Goal: Task Accomplishment & Management: Manage account settings

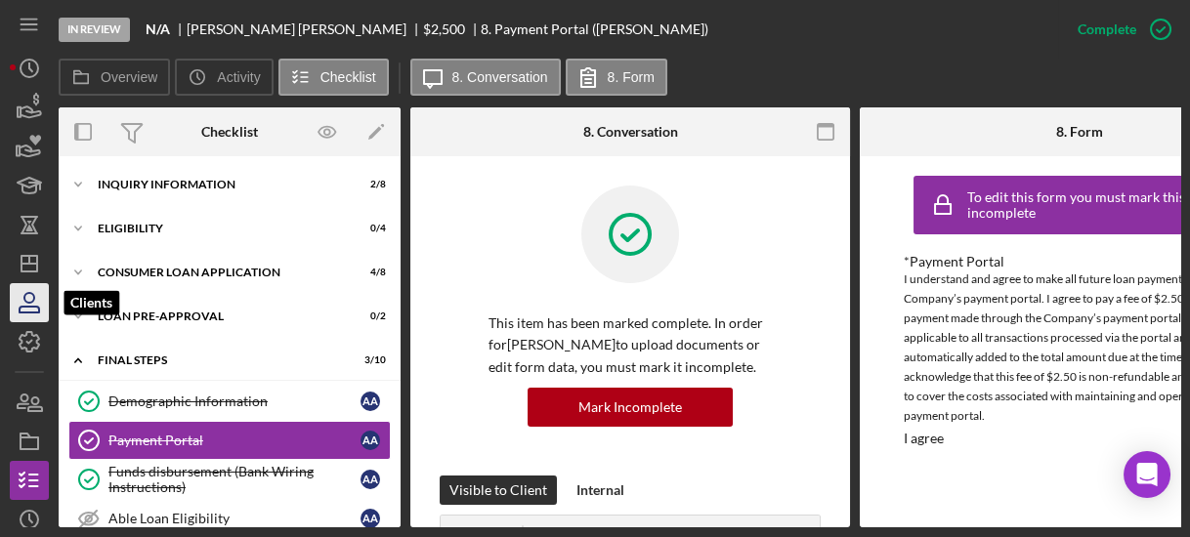
click at [17, 301] on icon "button" at bounding box center [29, 302] width 49 height 49
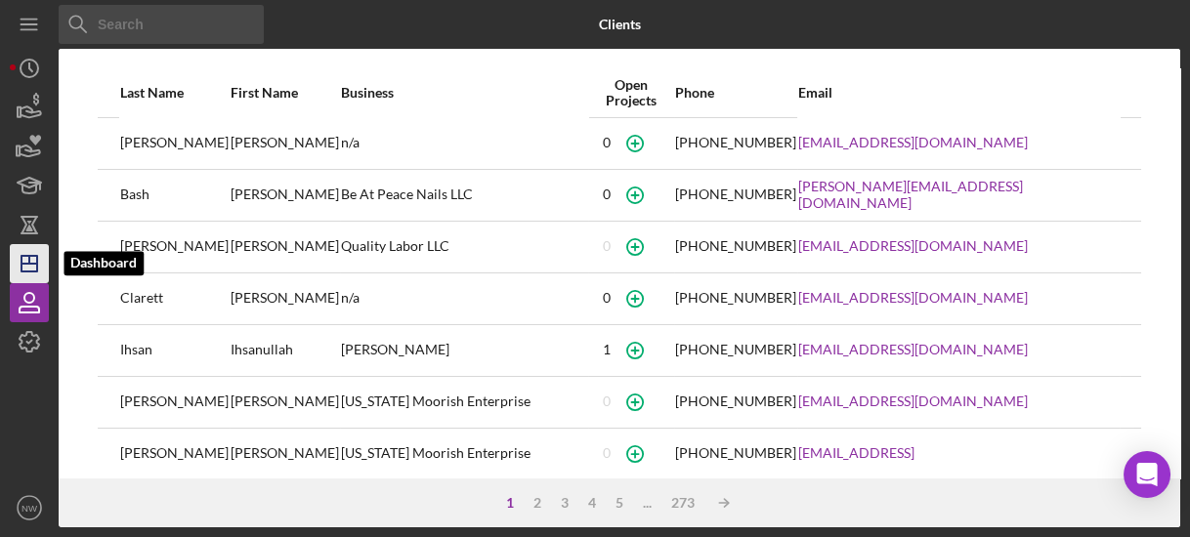
click at [27, 265] on icon "Icon/Dashboard" at bounding box center [29, 263] width 49 height 49
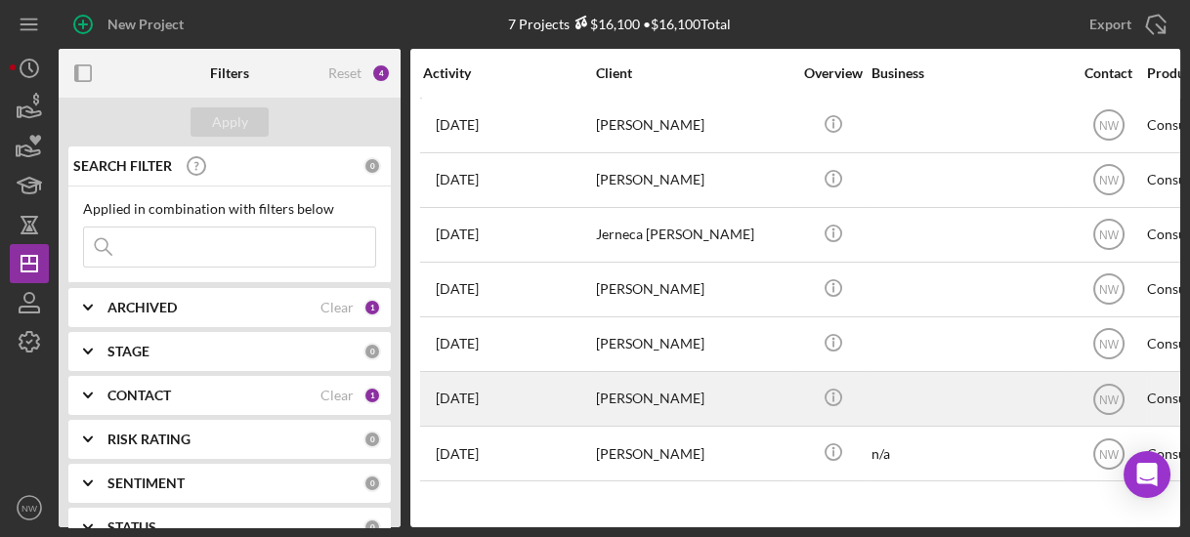
click at [518, 395] on div "[DATE] [PERSON_NAME]" at bounding box center [508, 399] width 171 height 52
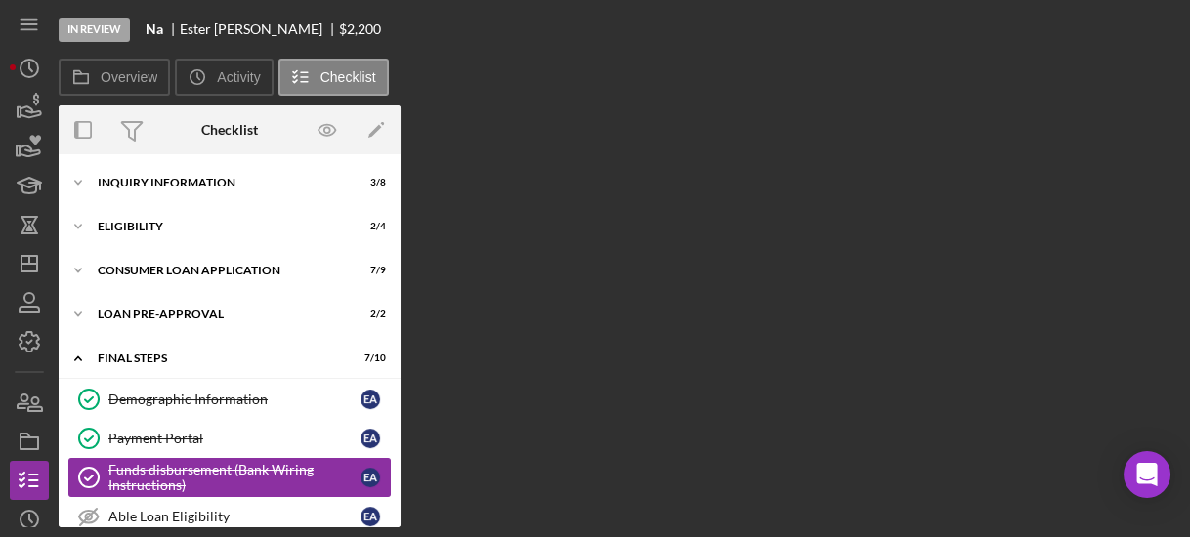
scroll to position [134, 0]
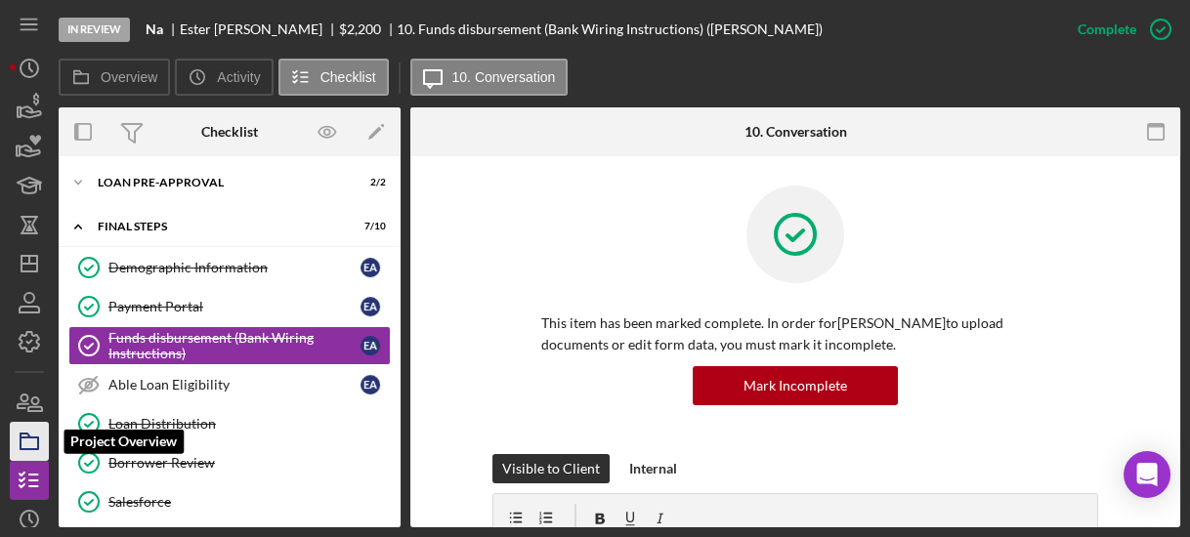
click at [38, 439] on rect "button" at bounding box center [30, 444] width 18 height 12
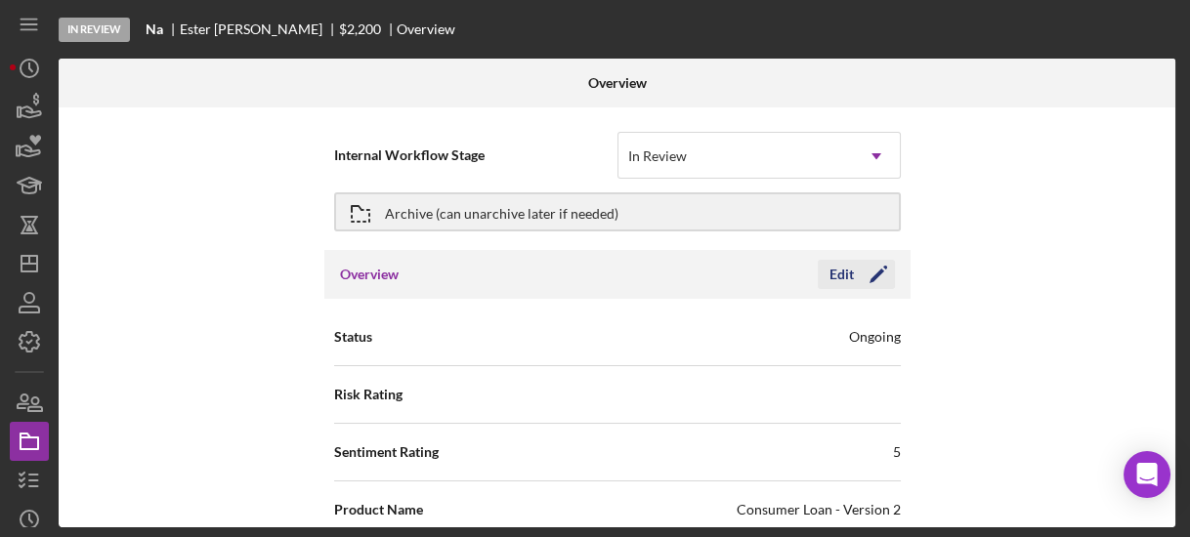
click at [854, 278] on icon "Icon/Edit" at bounding box center [878, 274] width 49 height 49
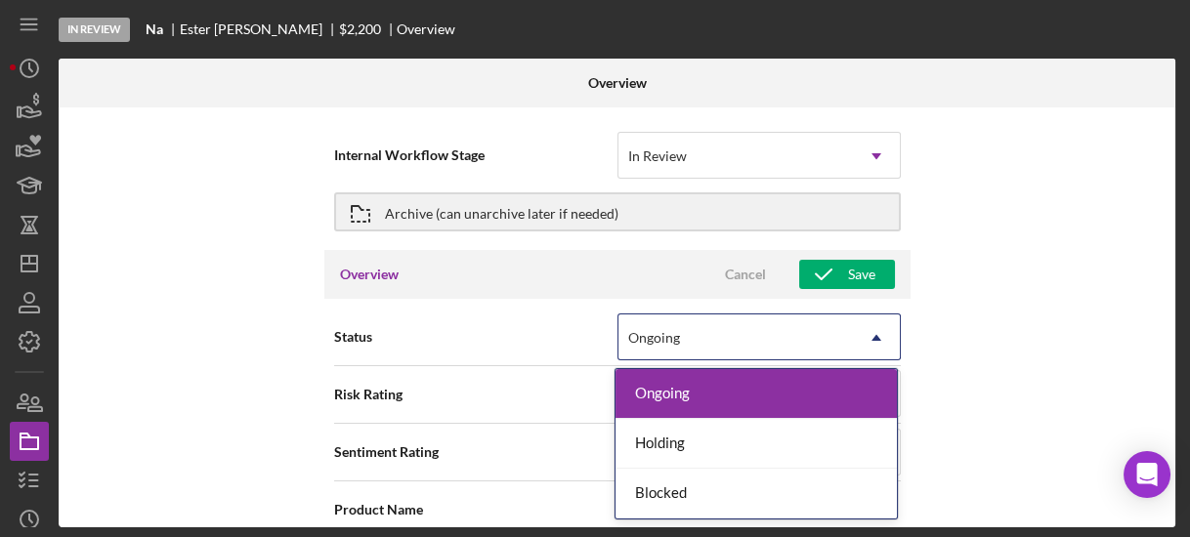
click at [796, 344] on div "Ongoing" at bounding box center [735, 338] width 234 height 45
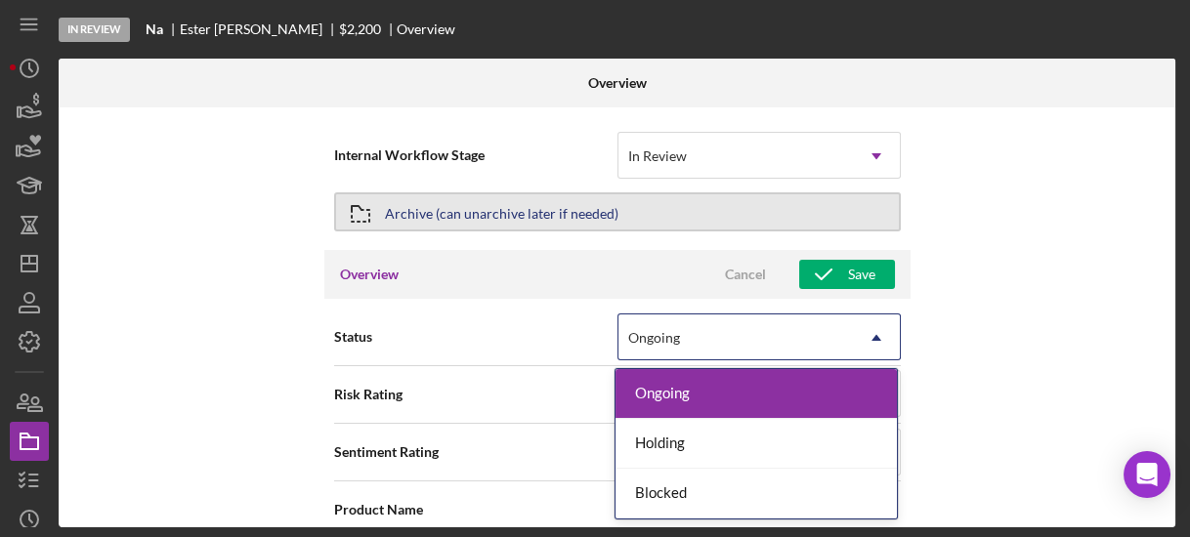
type textarea "Thank you for your application to [PERSON_NAME]! Please login to see what we st…"
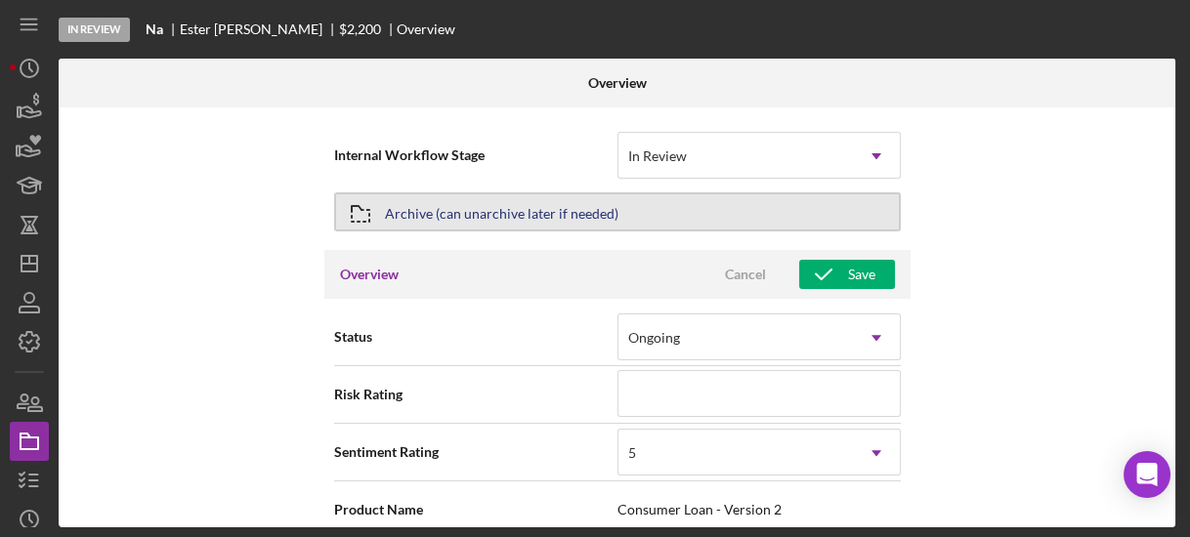
click at [760, 220] on button "Archive (can unarchive later if needed)" at bounding box center [617, 211] width 567 height 39
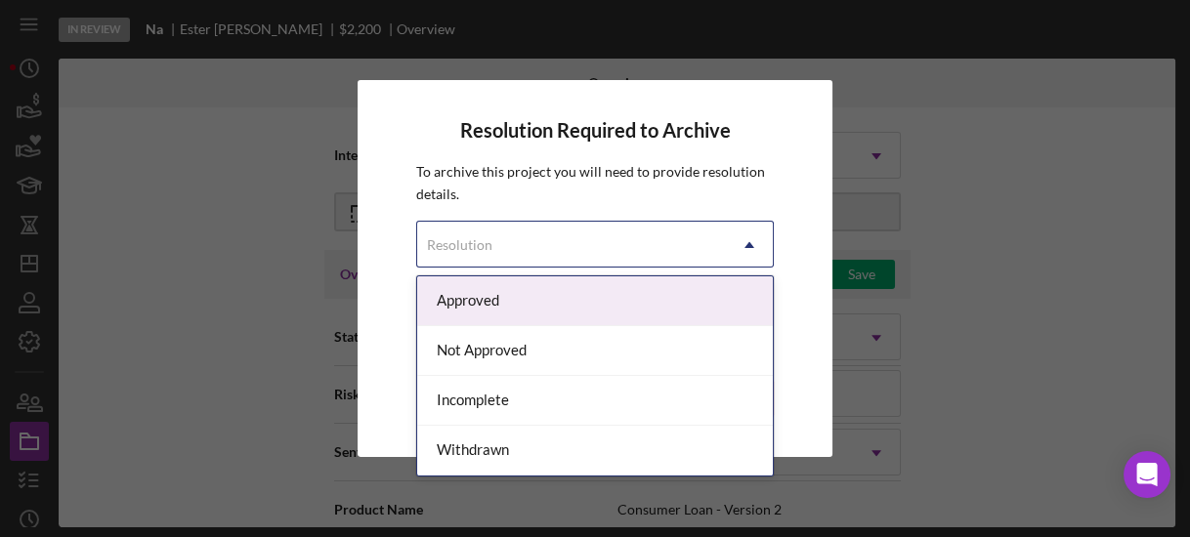
click at [731, 248] on icon "Icon/Dropdown Arrow" at bounding box center [749, 245] width 47 height 47
click at [670, 298] on div "Approved" at bounding box center [594, 302] width 355 height 50
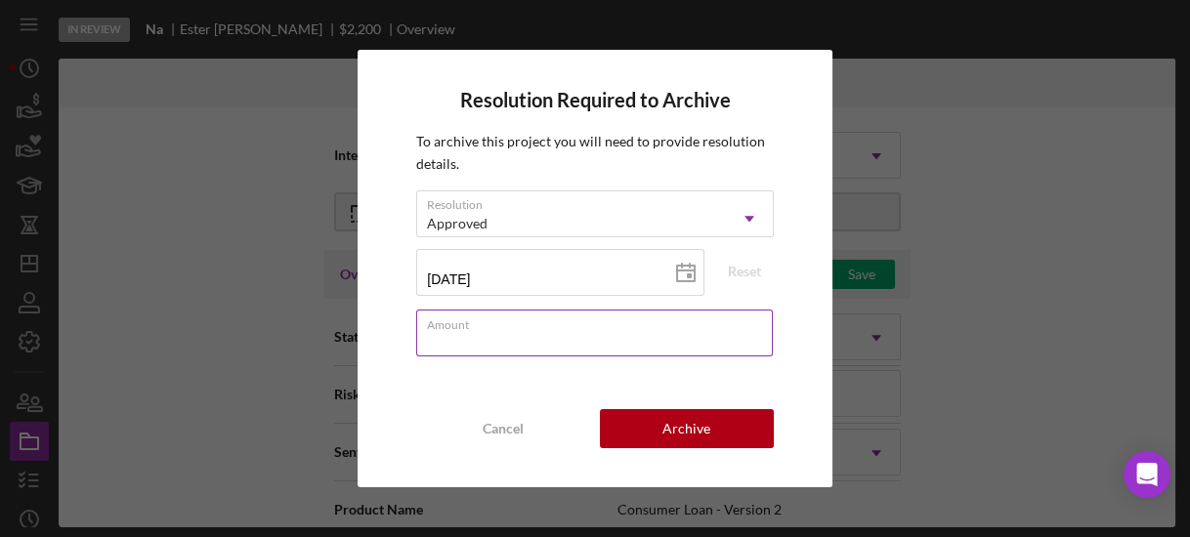
click at [653, 348] on input "Amount" at bounding box center [594, 333] width 356 height 47
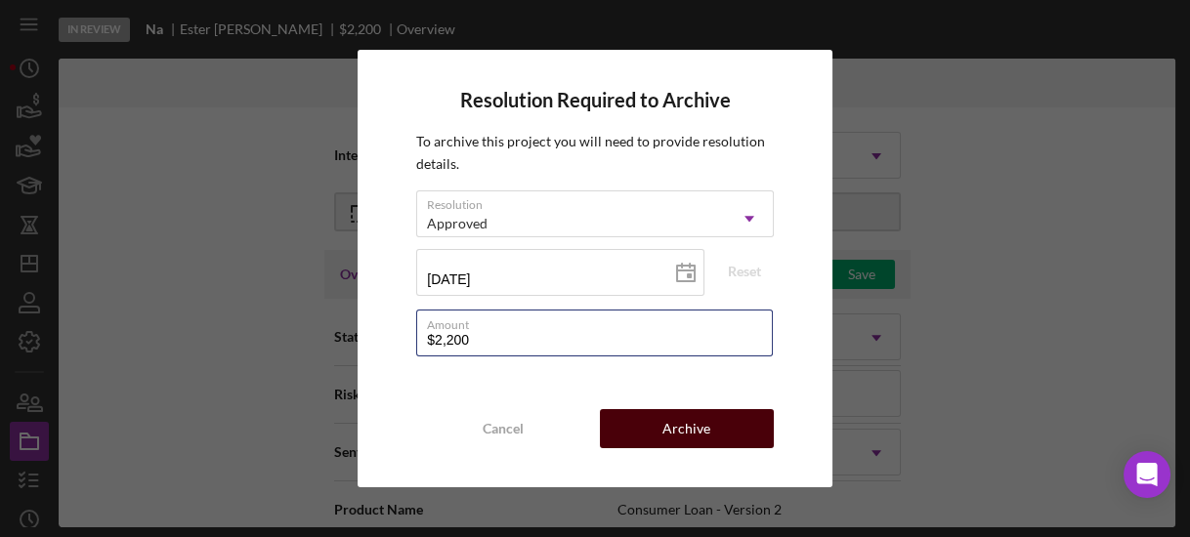
type input "$2,200"
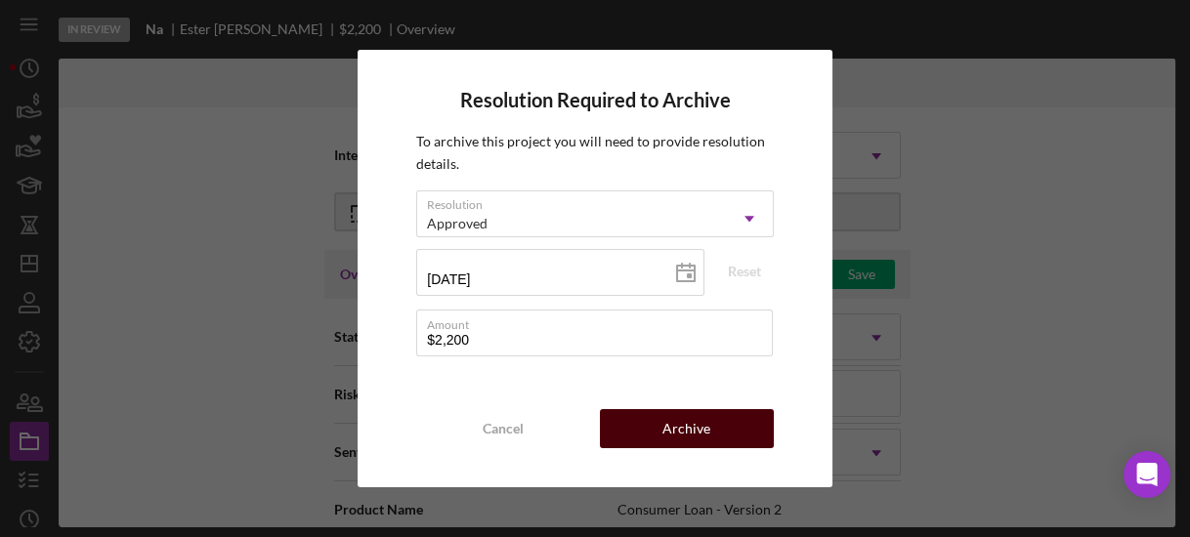
click at [731, 423] on button "Archive" at bounding box center [687, 428] width 174 height 39
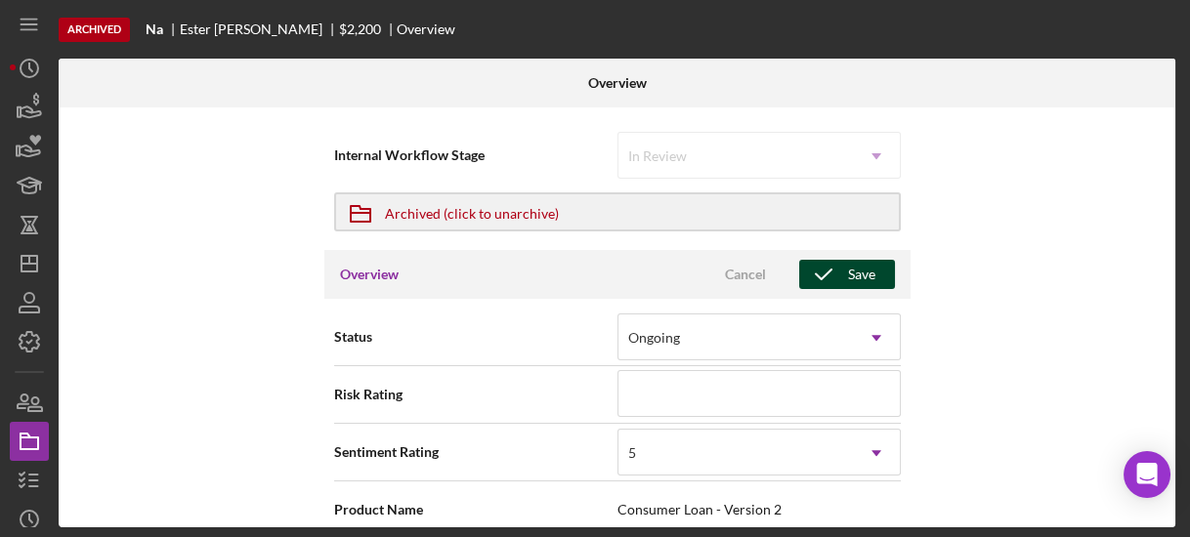
click at [849, 275] on div "Save" at bounding box center [861, 274] width 27 height 29
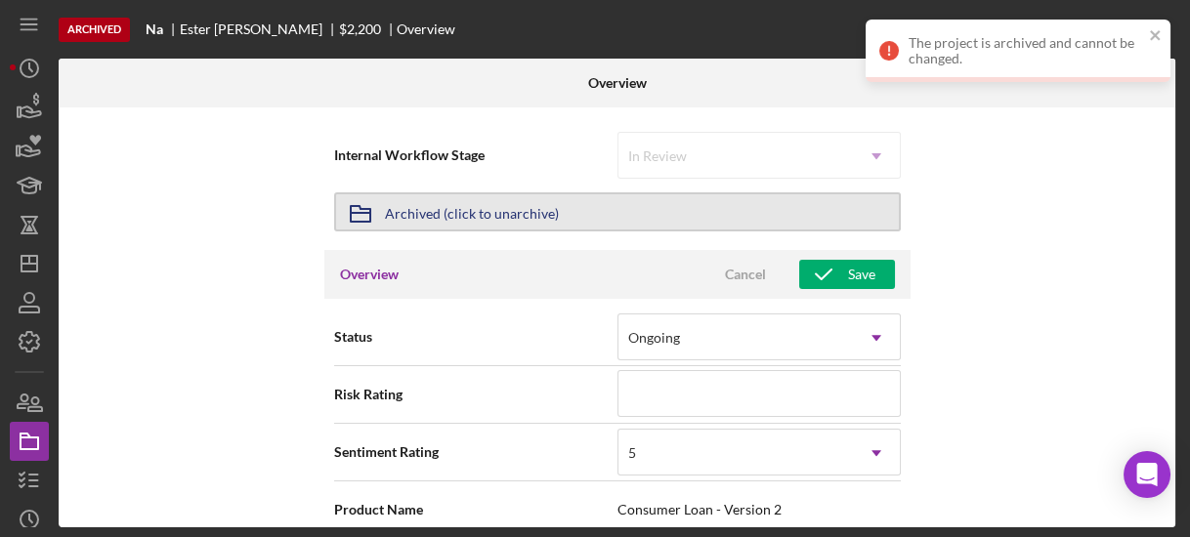
click at [789, 206] on button "Icon/Archived Archived (click to unarchive)" at bounding box center [617, 211] width 567 height 39
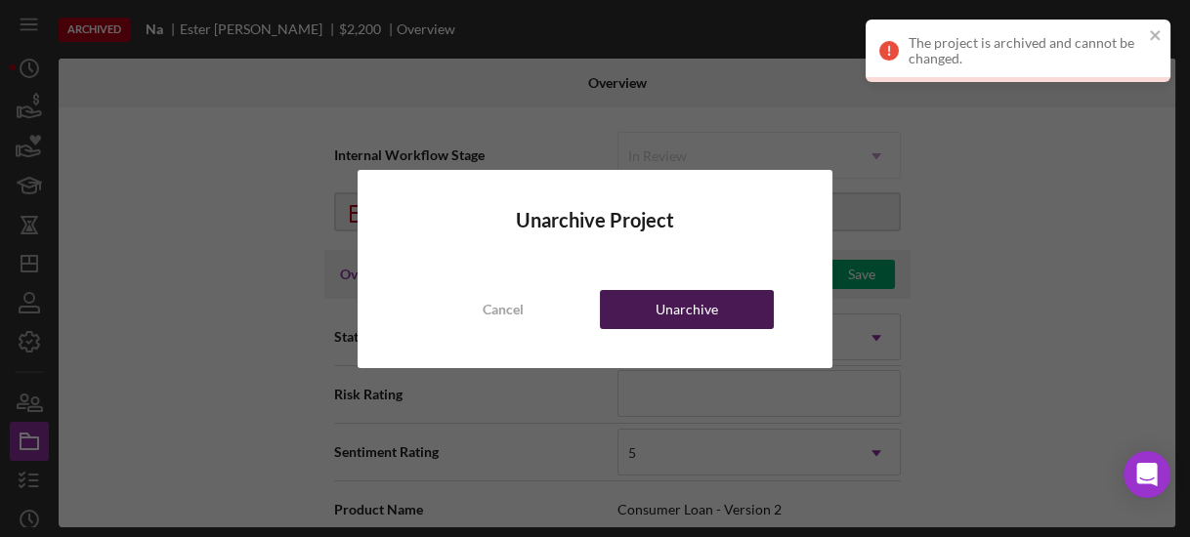
click at [712, 307] on div "Unarchive" at bounding box center [687, 309] width 63 height 39
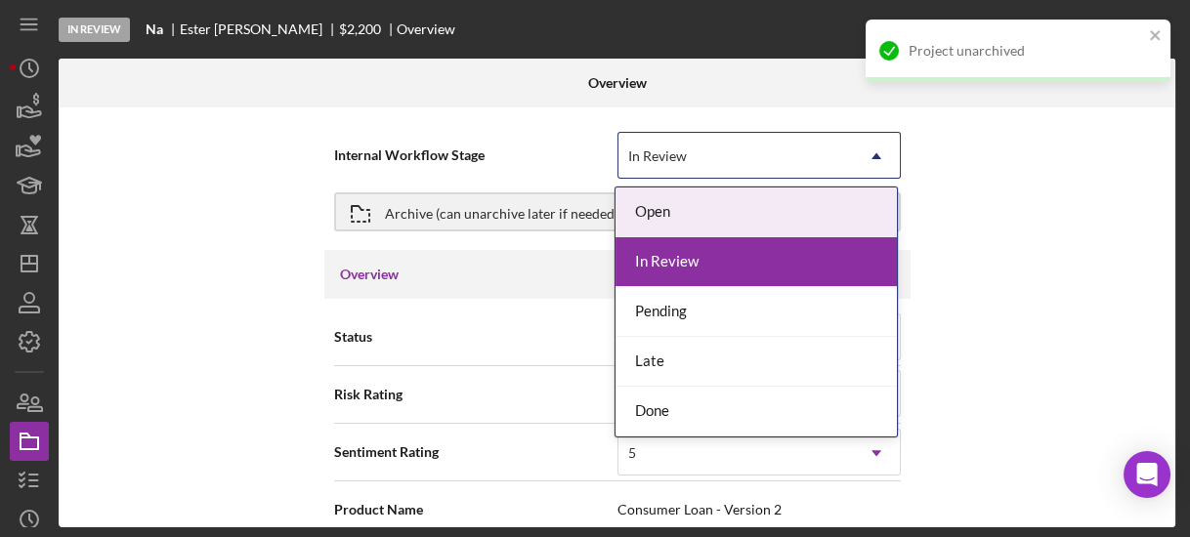
click at [661, 160] on div "In Review" at bounding box center [657, 157] width 59 height 16
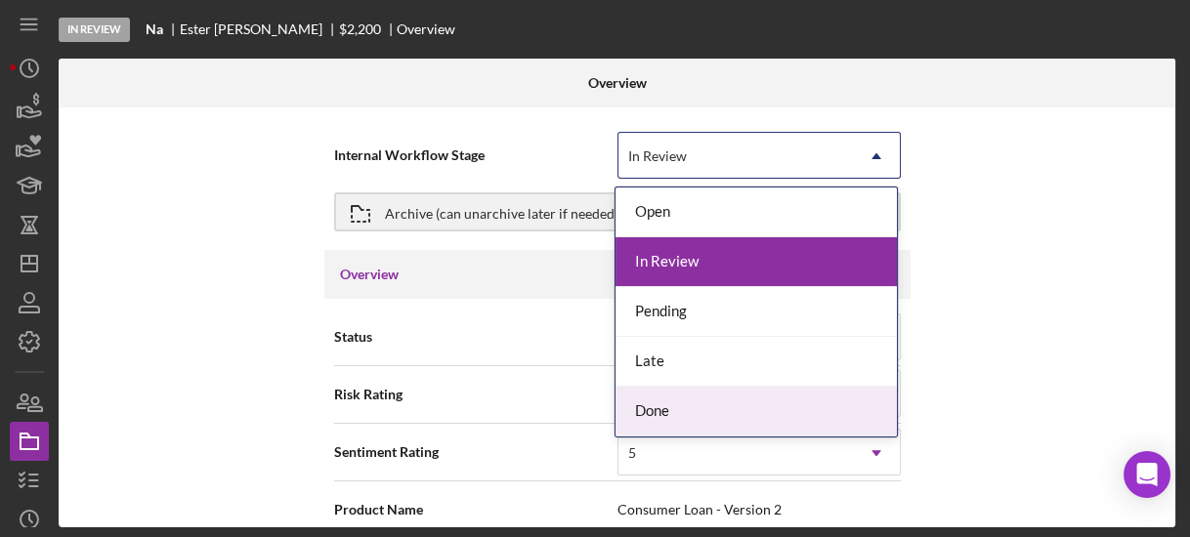
click at [698, 405] on div "Done" at bounding box center [756, 412] width 281 height 50
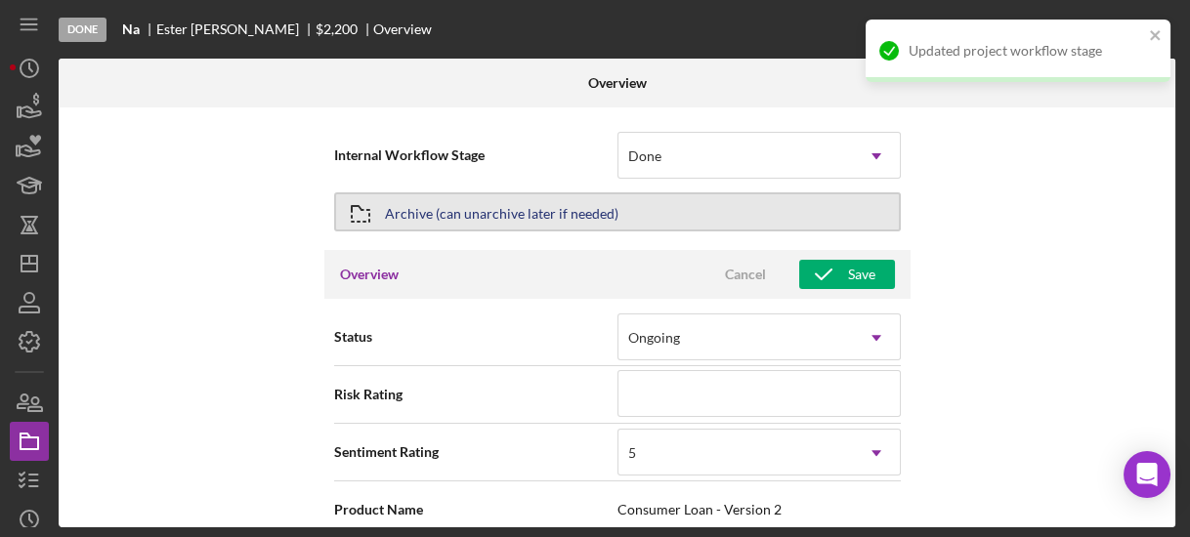
click at [684, 223] on button "Archive (can unarchive later if needed)" at bounding box center [617, 211] width 567 height 39
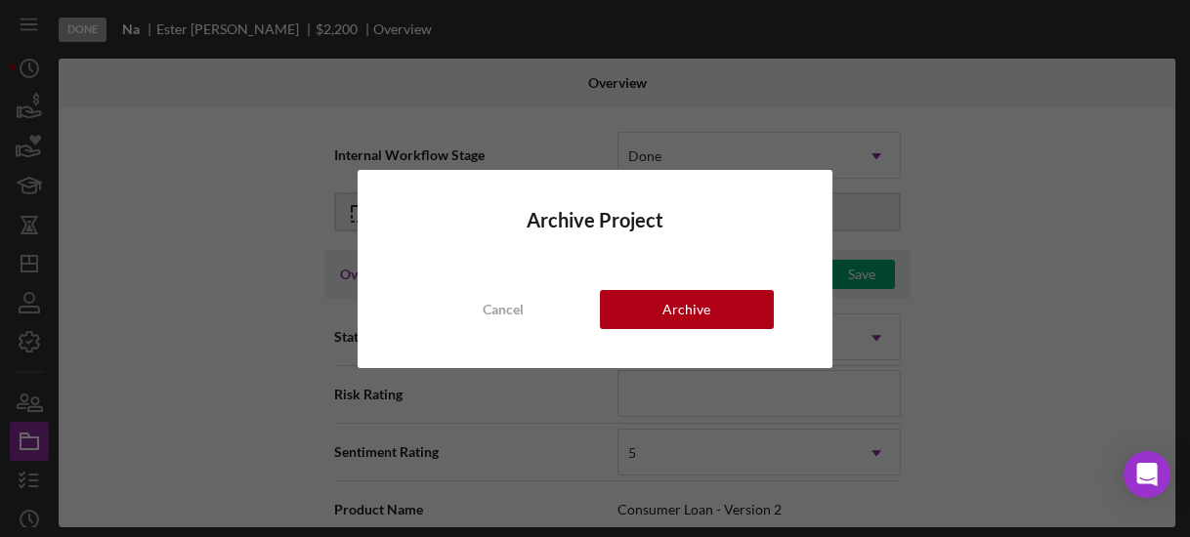
click at [698, 333] on div "Archive Project Cancel Archive" at bounding box center [595, 269] width 474 height 198
click at [682, 305] on div "Archive" at bounding box center [686, 309] width 48 height 39
type textarea "Thank you for your application to [PERSON_NAME]! Please login to see what we st…"
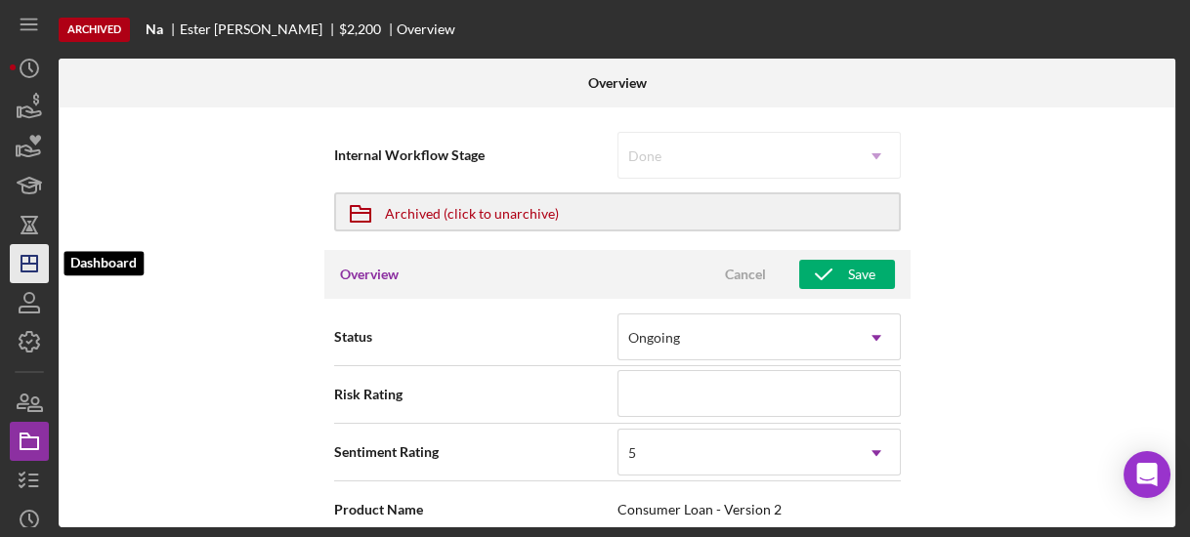
click at [38, 261] on icon "Icon/Dashboard" at bounding box center [29, 263] width 49 height 49
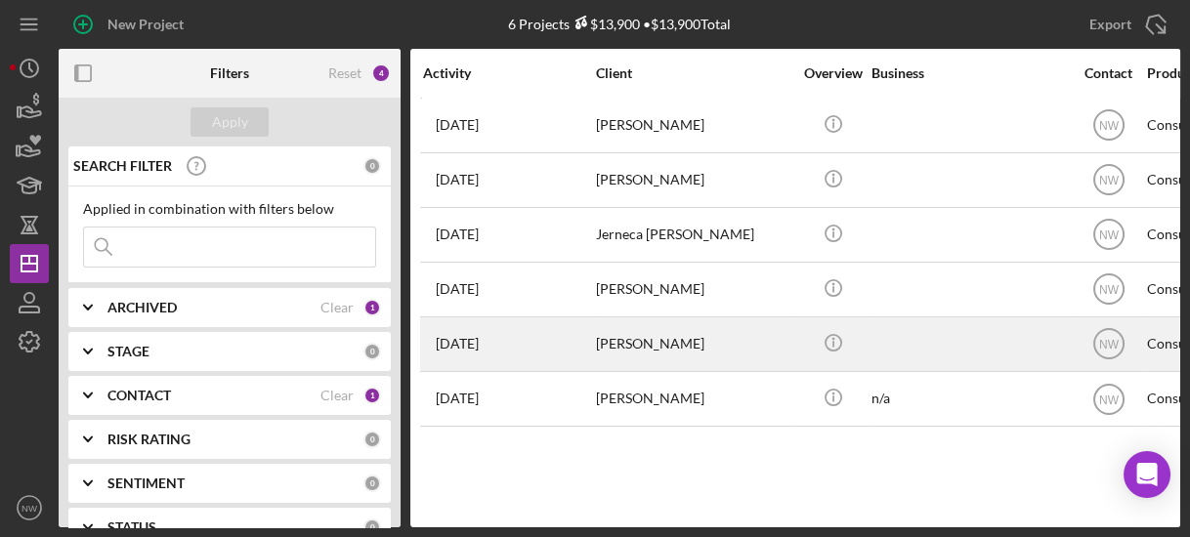
click at [621, 350] on div "[PERSON_NAME]" at bounding box center [693, 345] width 195 height 52
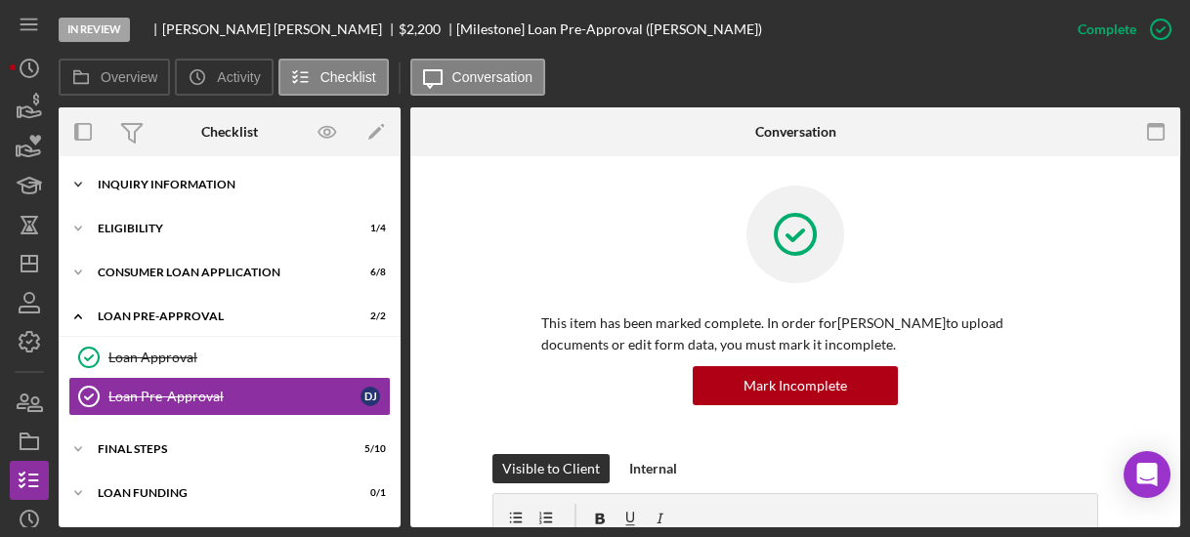
click at [81, 180] on icon "Icon/Expander" at bounding box center [78, 184] width 39 height 39
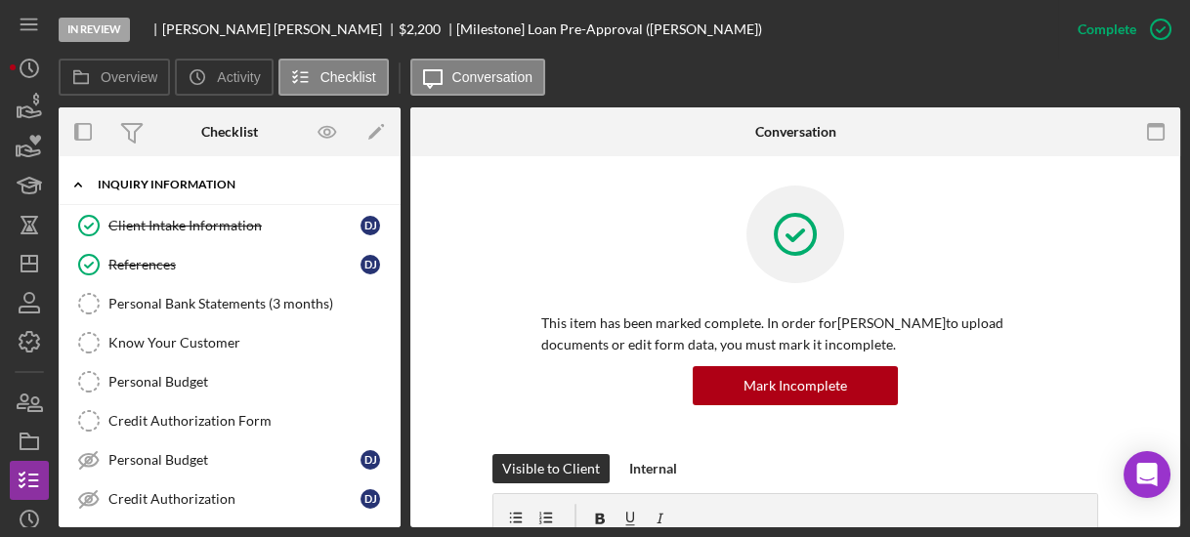
click at [81, 180] on icon "Icon/Expander" at bounding box center [78, 184] width 39 height 39
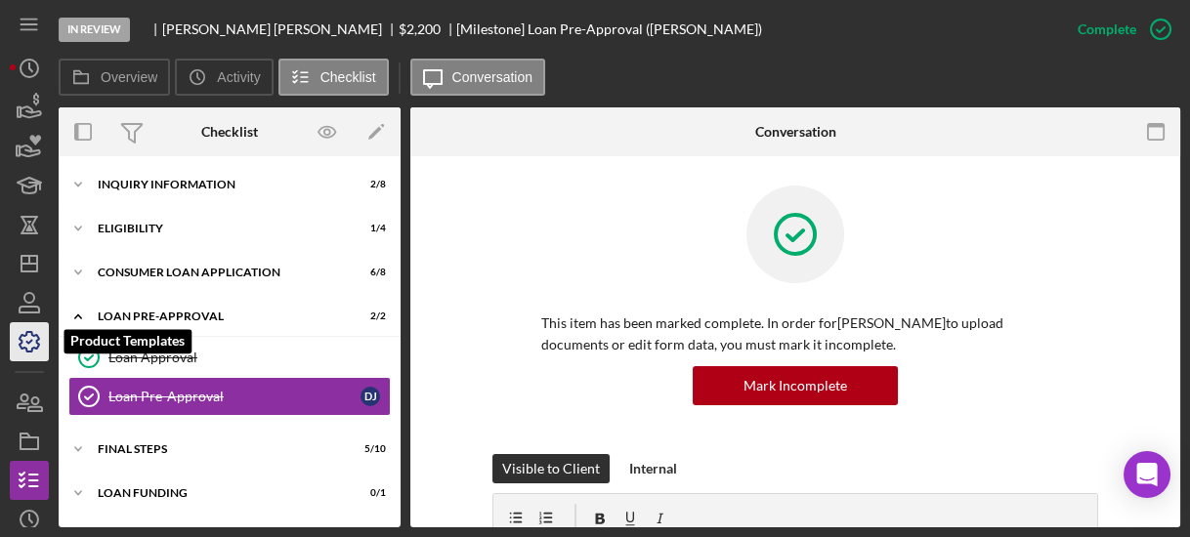
click at [41, 352] on icon "button" at bounding box center [29, 342] width 49 height 49
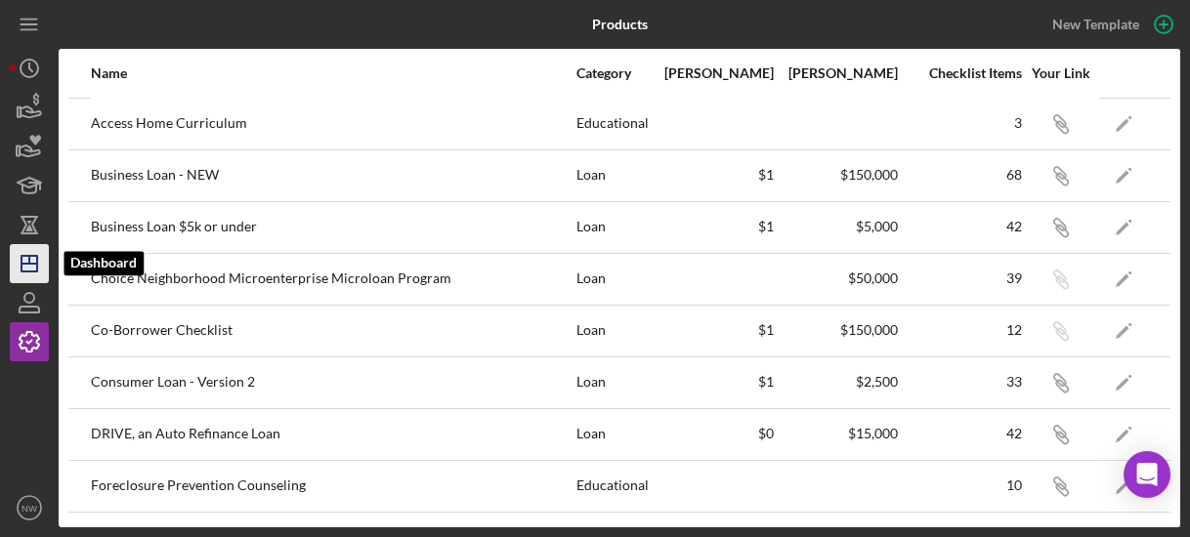
click at [27, 259] on icon "Icon/Dashboard" at bounding box center [29, 263] width 49 height 49
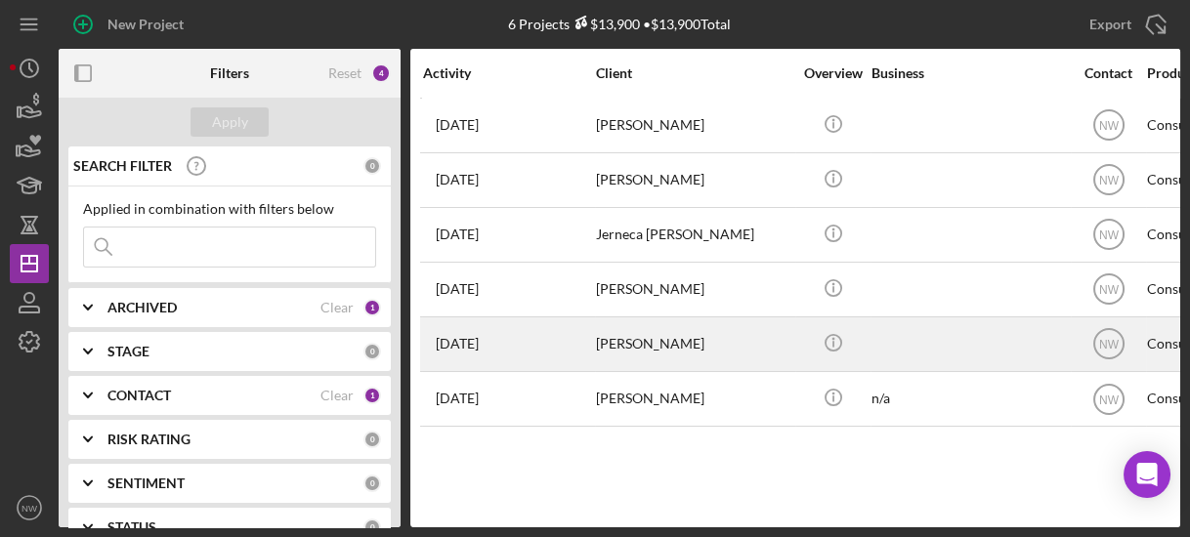
click at [527, 341] on div "[DATE] [PERSON_NAME]" at bounding box center [508, 345] width 171 height 52
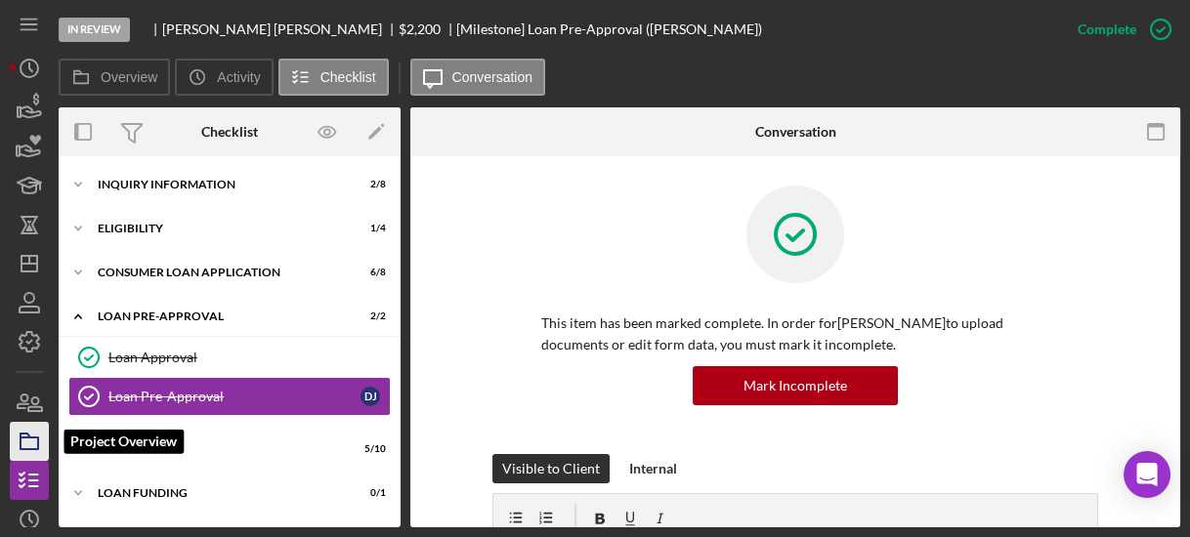
click at [41, 432] on icon "button" at bounding box center [29, 441] width 49 height 49
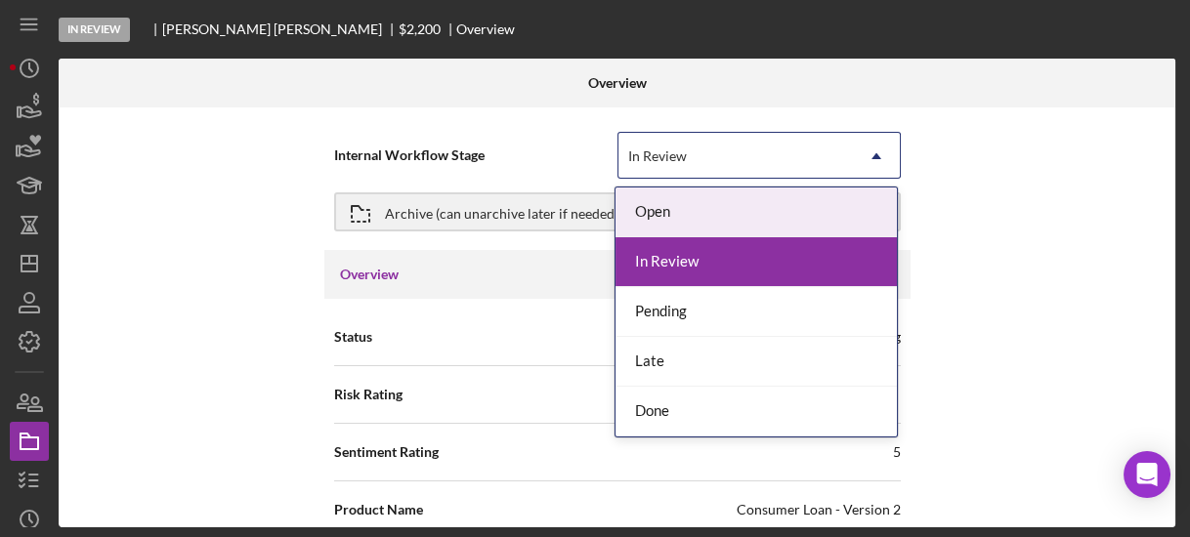
click at [642, 154] on div "In Review" at bounding box center [657, 157] width 59 height 16
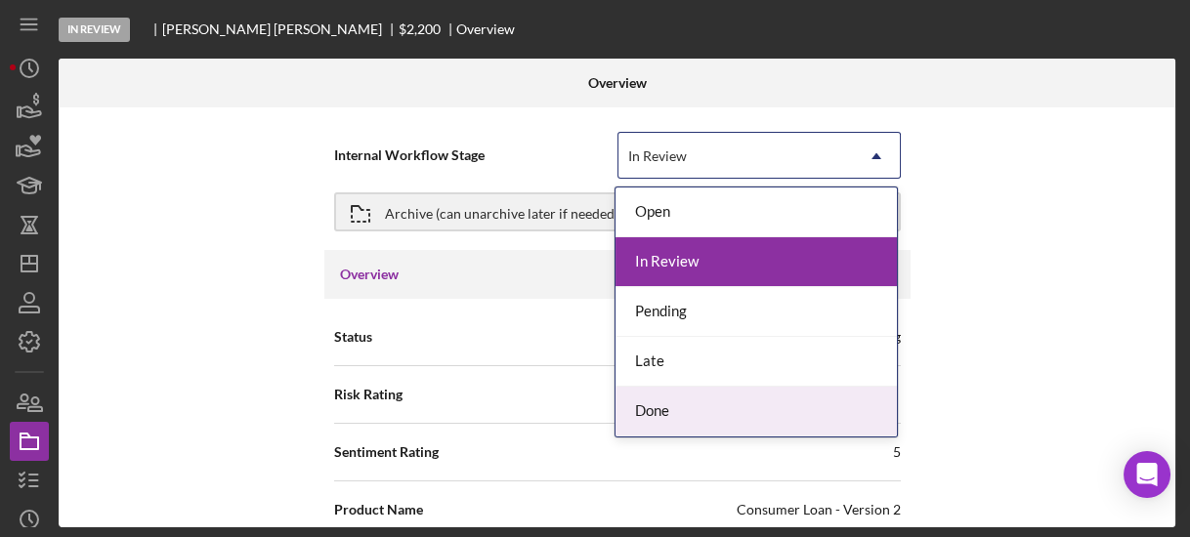
click at [659, 407] on div "Done" at bounding box center [756, 412] width 281 height 50
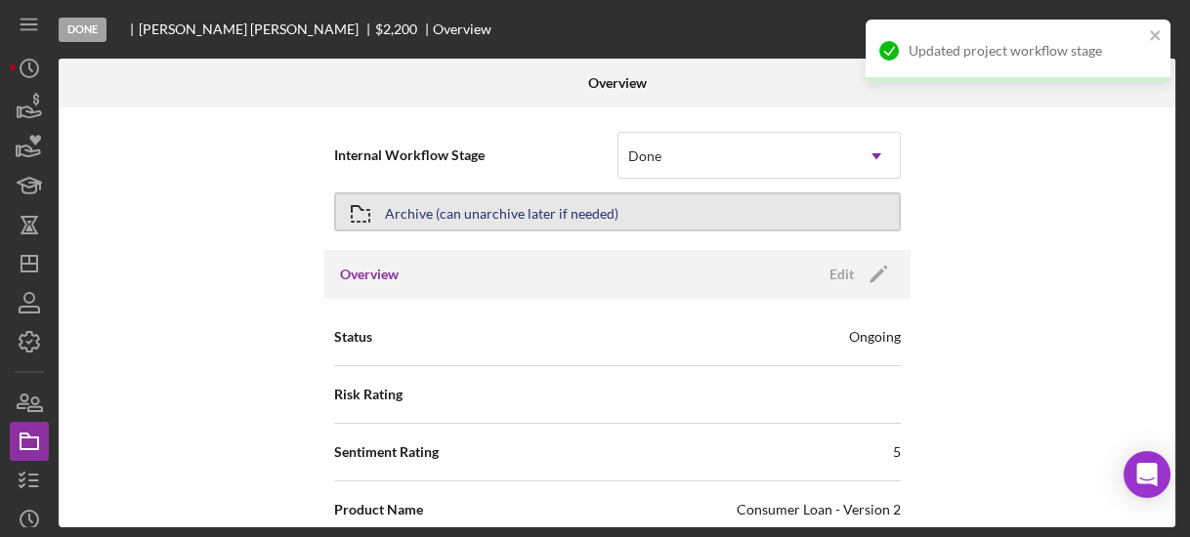
click at [592, 212] on div "Archive (can unarchive later if needed)" at bounding box center [502, 211] width 234 height 35
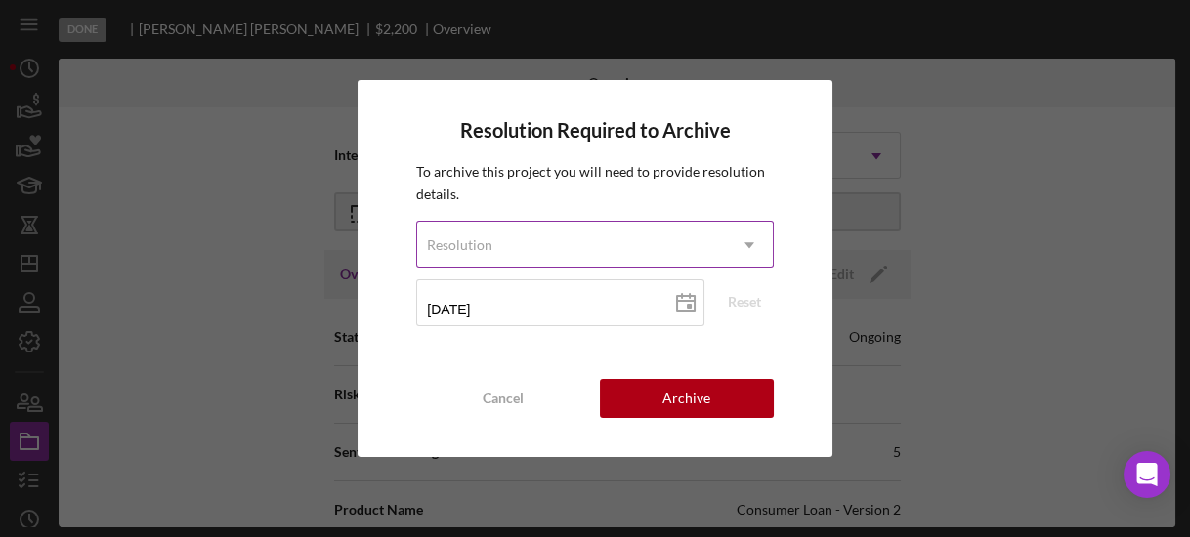
click at [594, 236] on div "Resolution" at bounding box center [571, 245] width 308 height 45
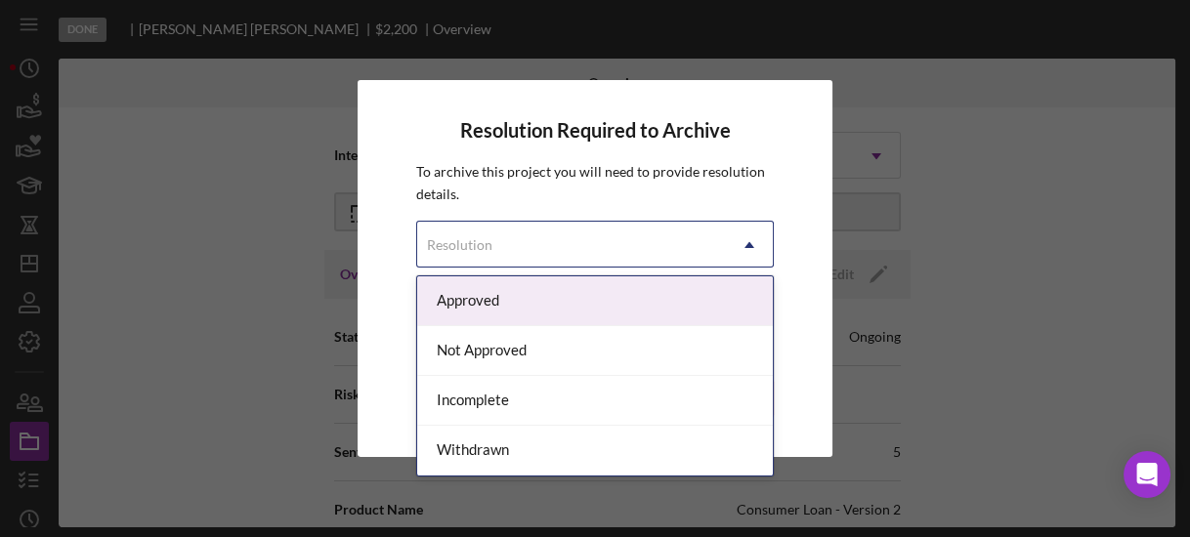
click at [592, 300] on div "Approved" at bounding box center [594, 302] width 355 height 50
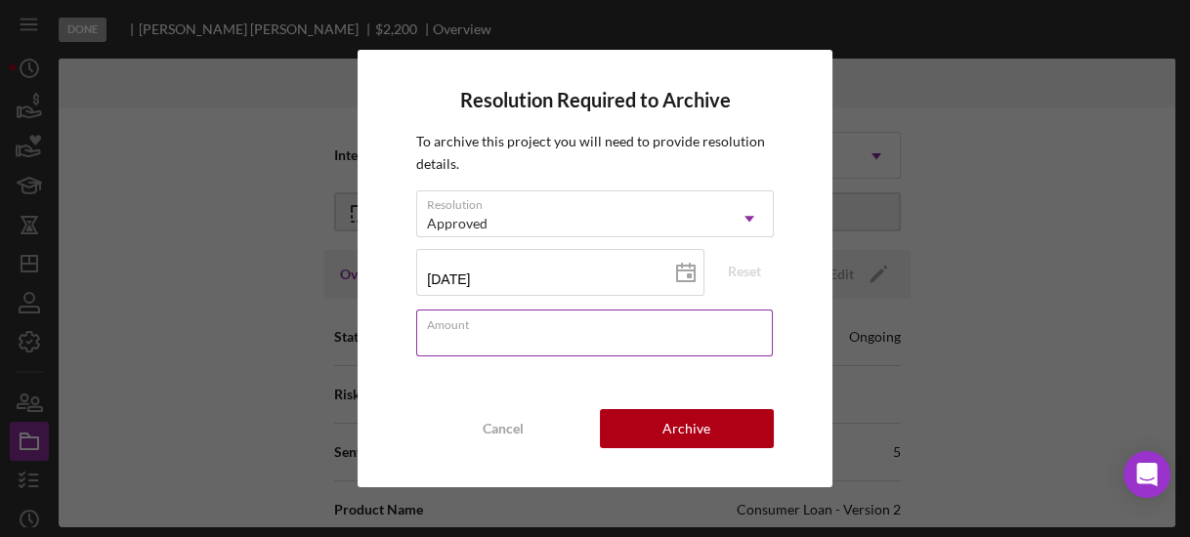
click at [601, 340] on input "Amount" at bounding box center [594, 333] width 356 height 47
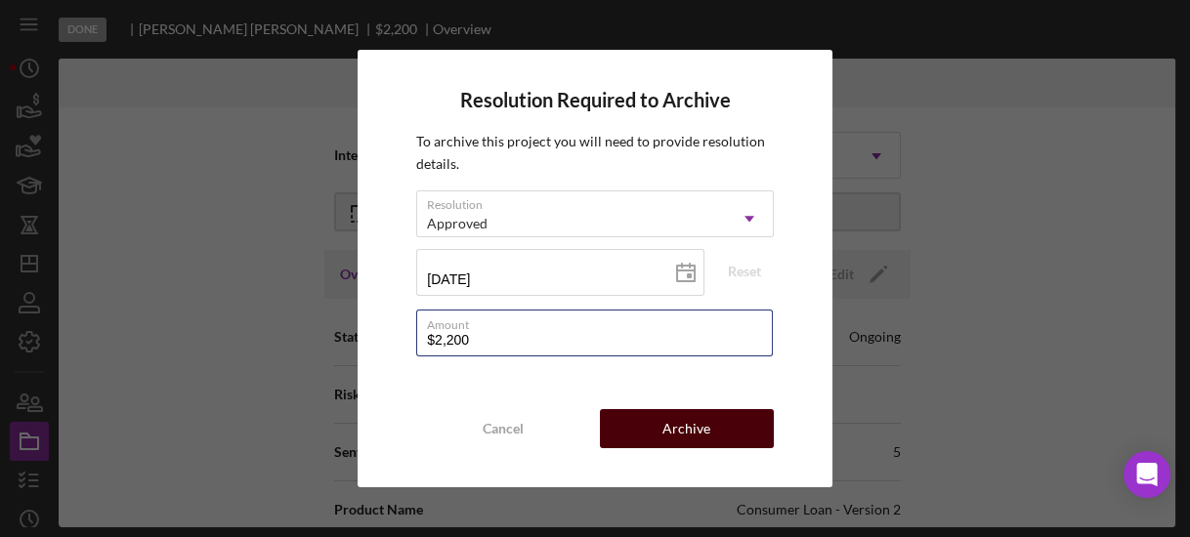
type input "$2,200"
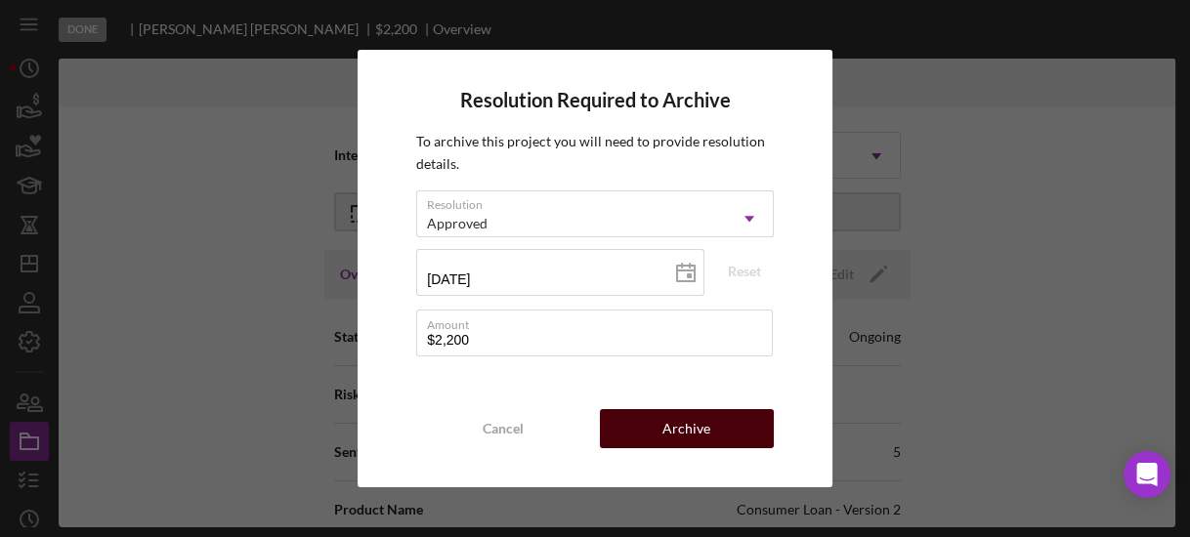
click at [719, 416] on button "Archive" at bounding box center [687, 428] width 174 height 39
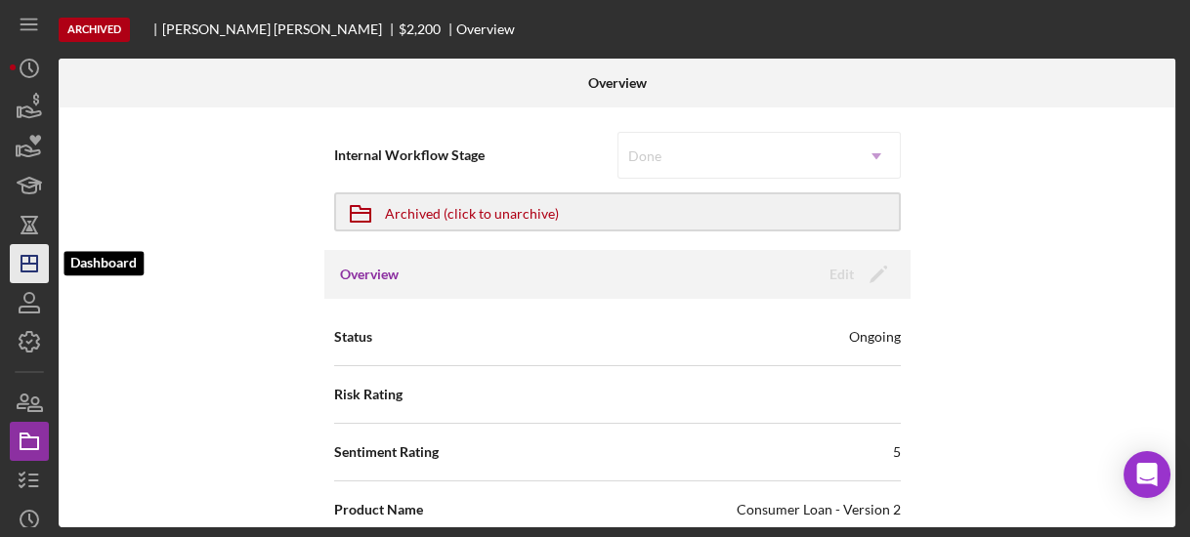
click at [26, 259] on icon "Icon/Dashboard" at bounding box center [29, 263] width 49 height 49
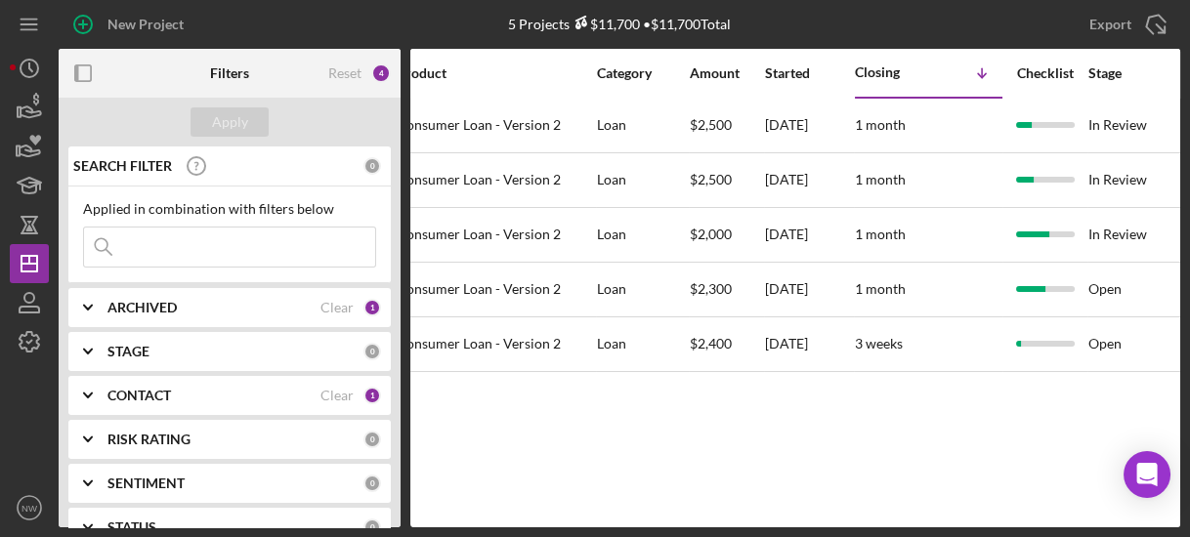
scroll to position [0, 76]
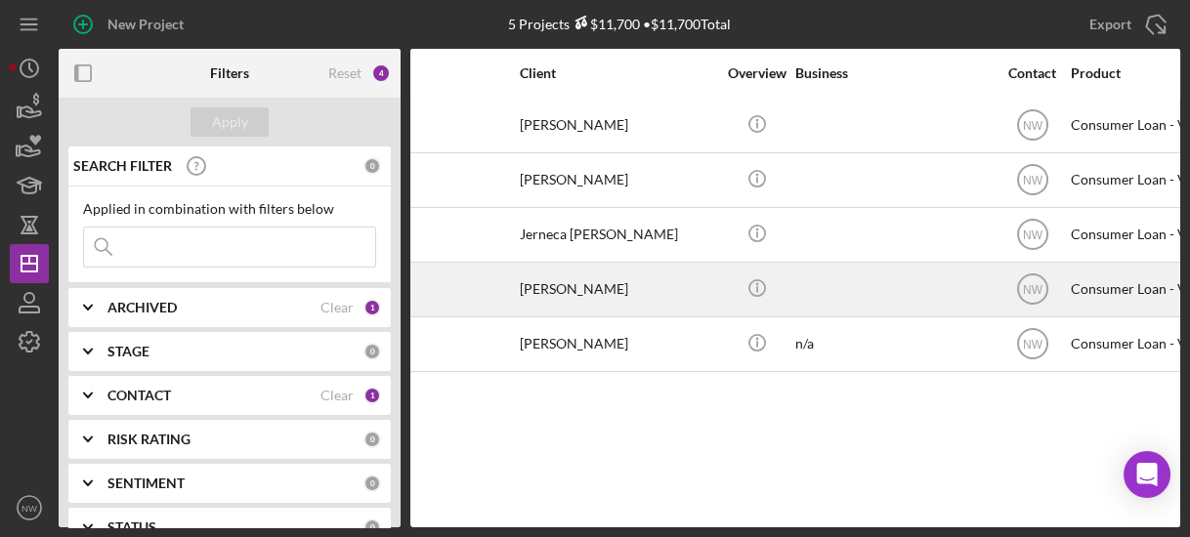
click at [588, 285] on div "[PERSON_NAME]" at bounding box center [617, 290] width 195 height 52
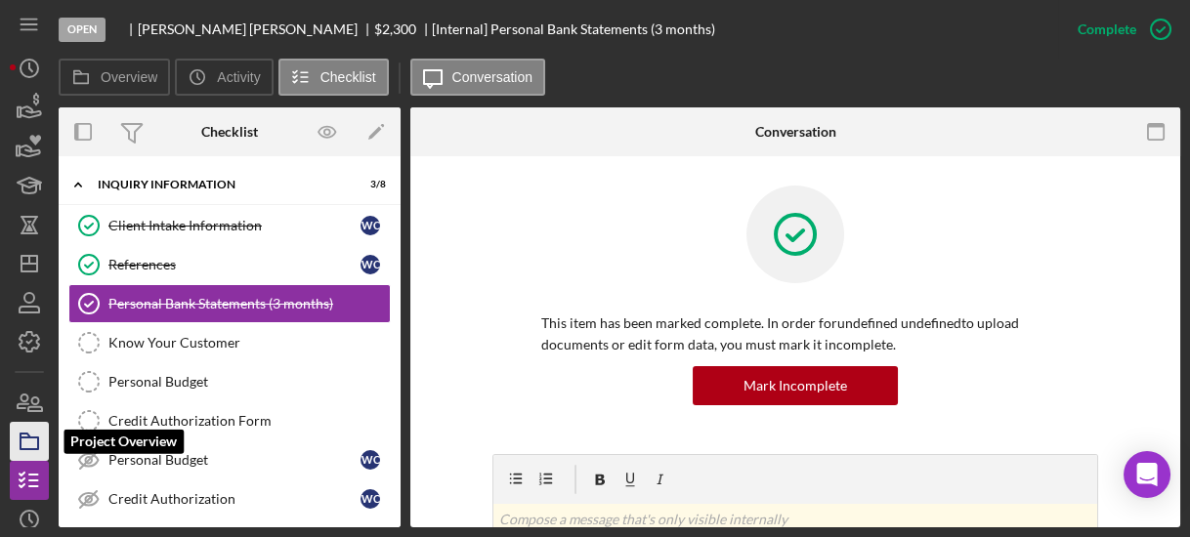
click at [38, 434] on icon "button" at bounding box center [29, 441] width 49 height 49
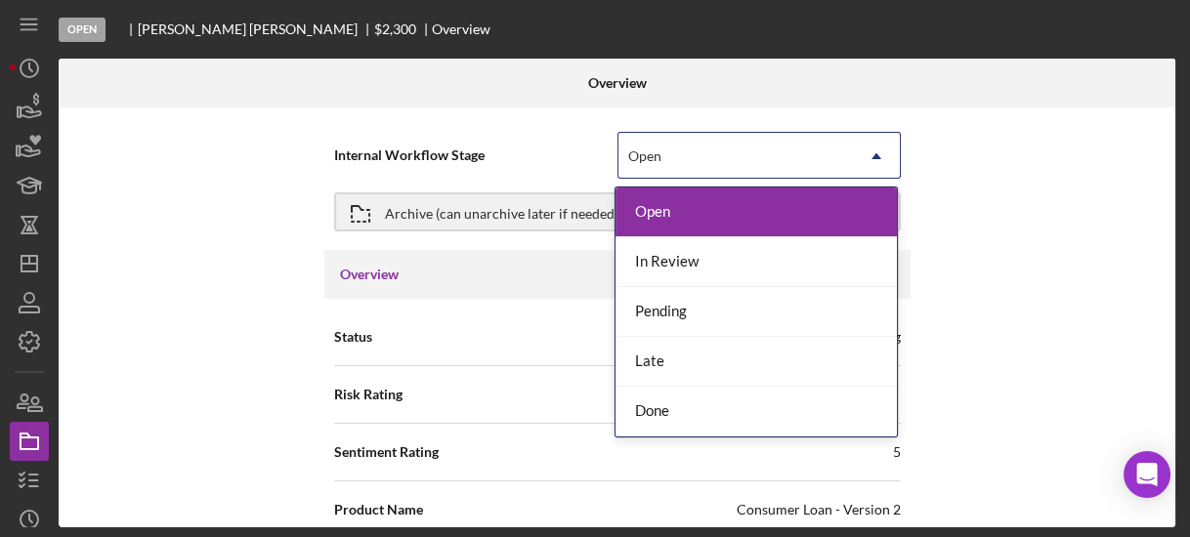
click at [650, 149] on div "Open" at bounding box center [644, 157] width 33 height 16
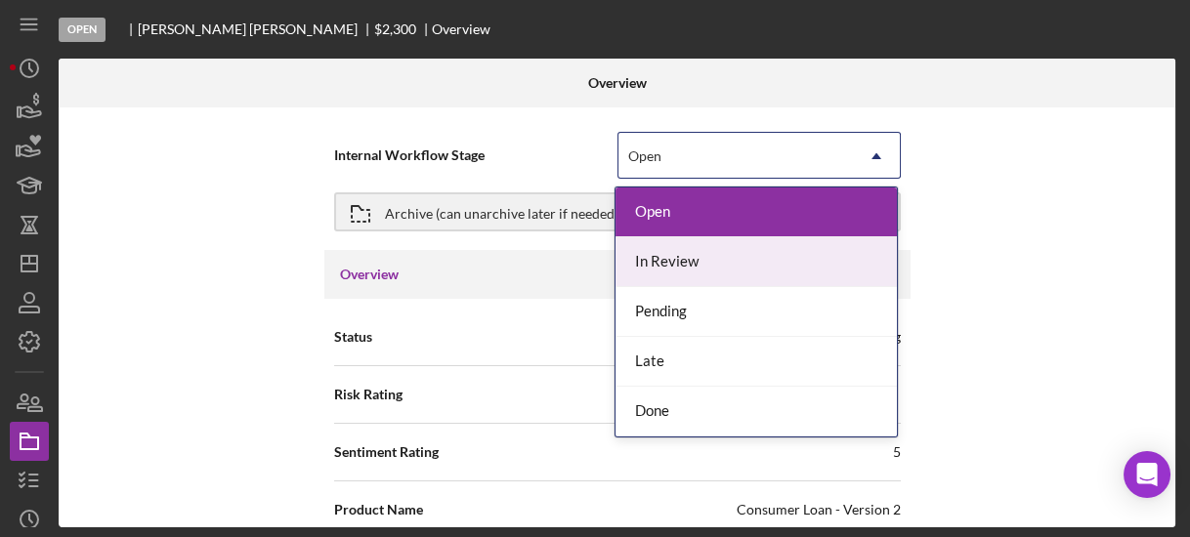
click at [660, 255] on div "In Review" at bounding box center [756, 262] width 281 height 50
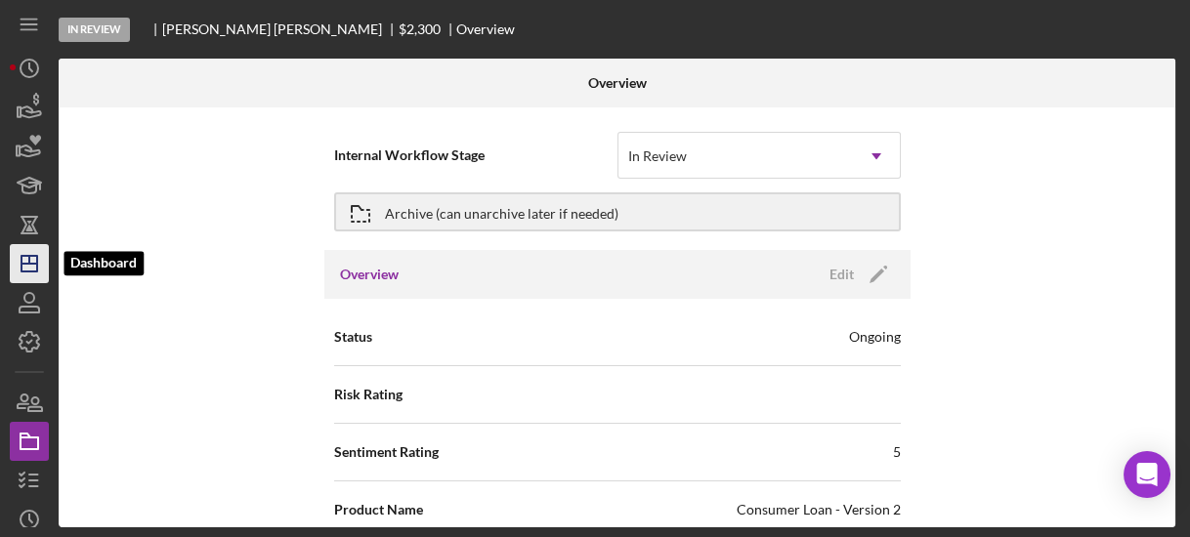
click at [22, 260] on icon "Icon/Dashboard" at bounding box center [29, 263] width 49 height 49
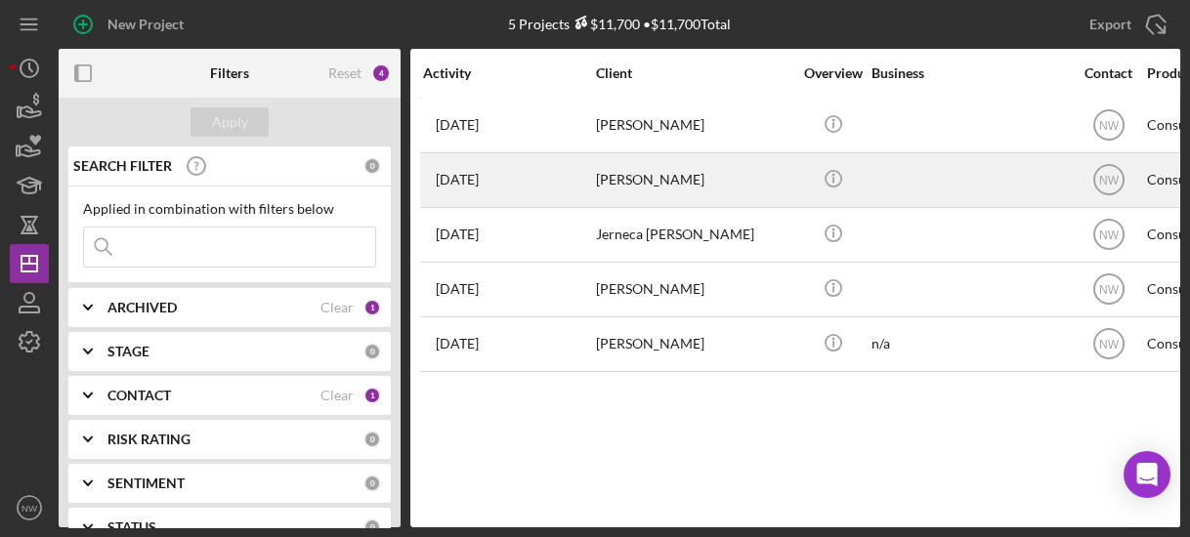
click at [614, 166] on div "[PERSON_NAME]" at bounding box center [693, 180] width 195 height 52
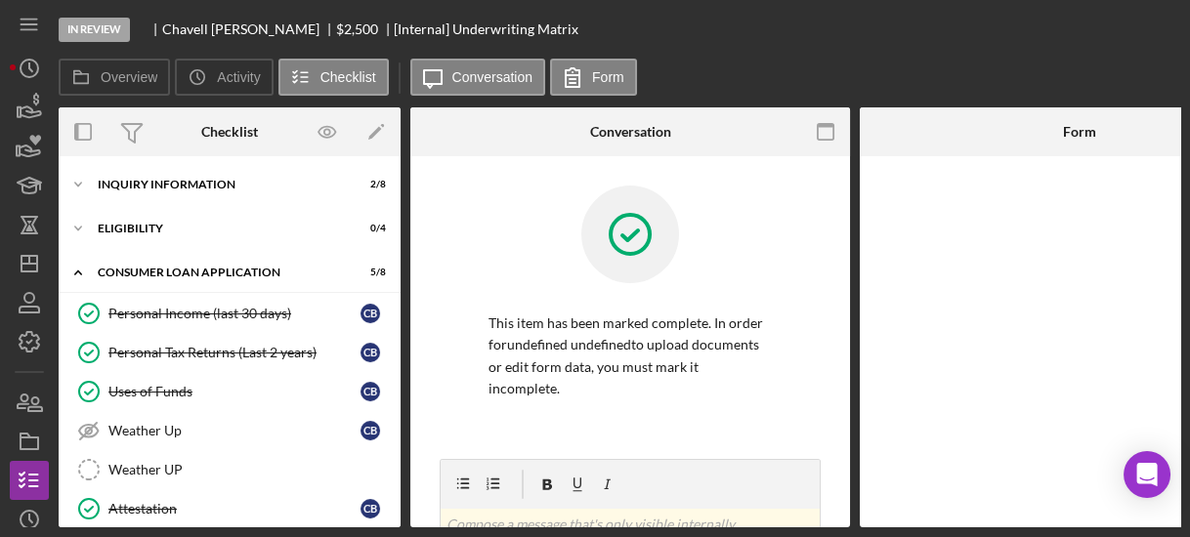
scroll to position [199, 0]
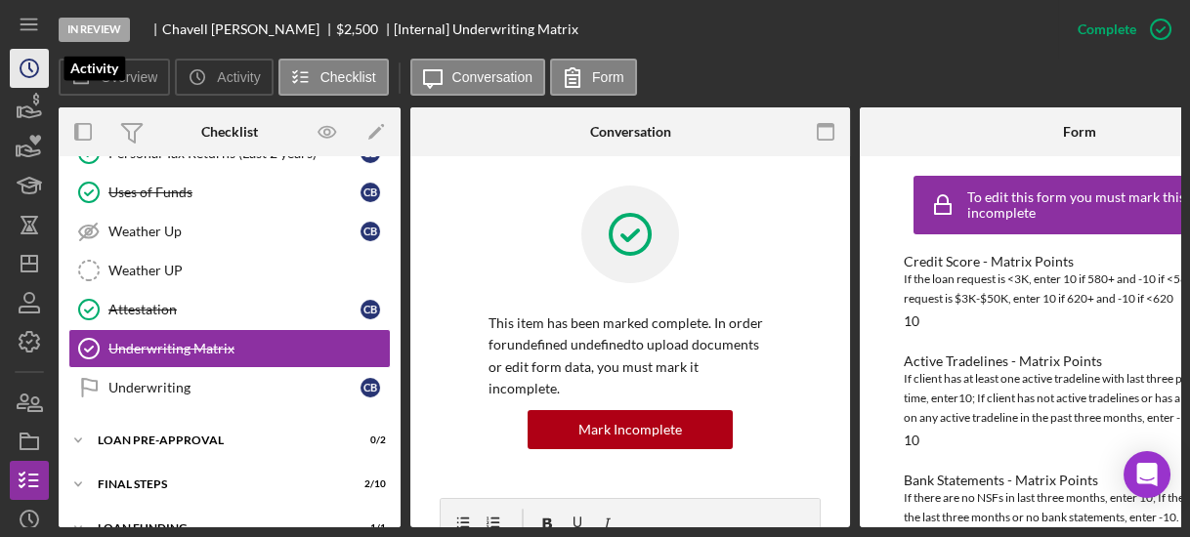
click at [19, 67] on icon "Icon/History" at bounding box center [29, 68] width 49 height 49
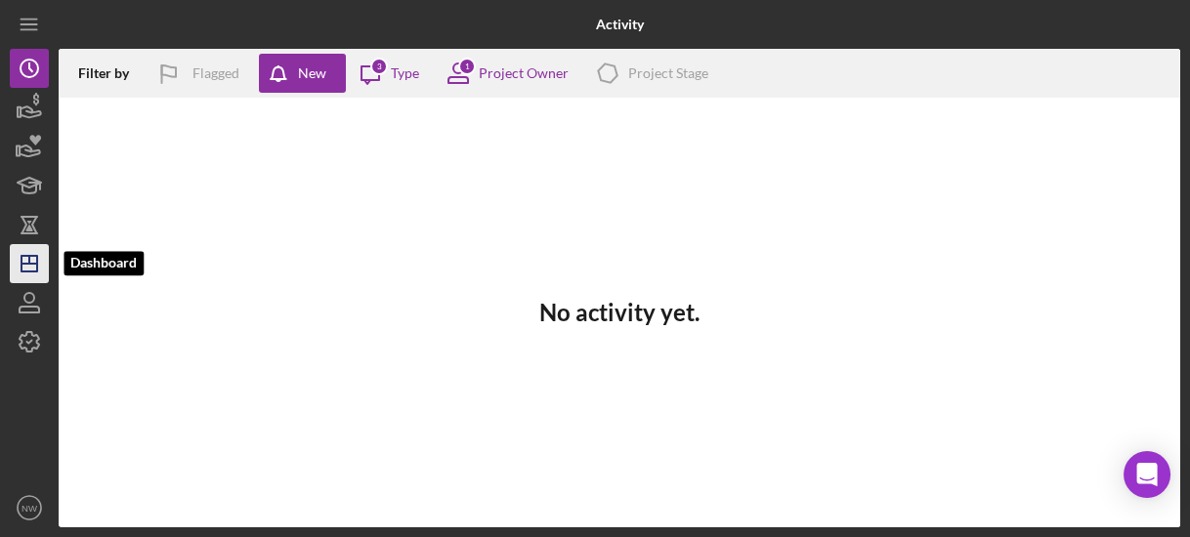
click at [33, 265] on icon "Icon/Dashboard" at bounding box center [29, 263] width 49 height 49
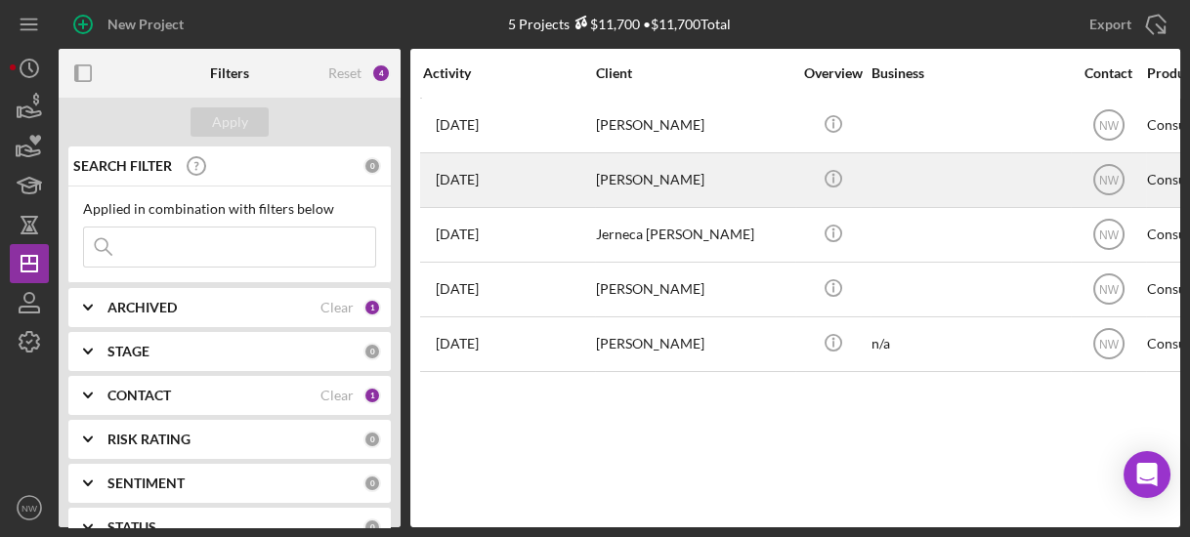
click at [630, 170] on div "[PERSON_NAME]" at bounding box center [693, 180] width 195 height 52
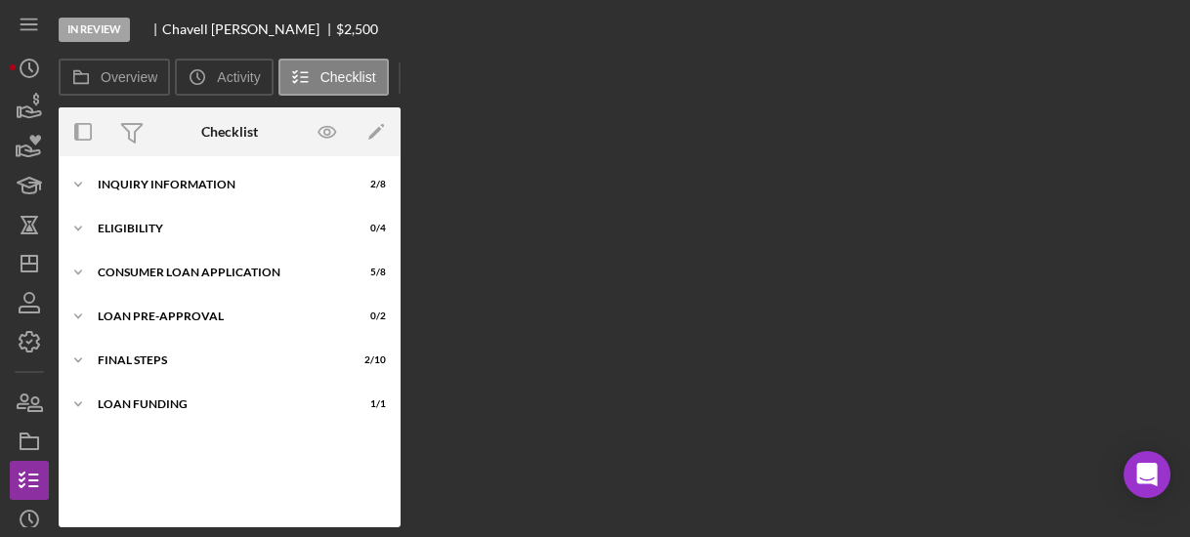
scroll to position [199, 0]
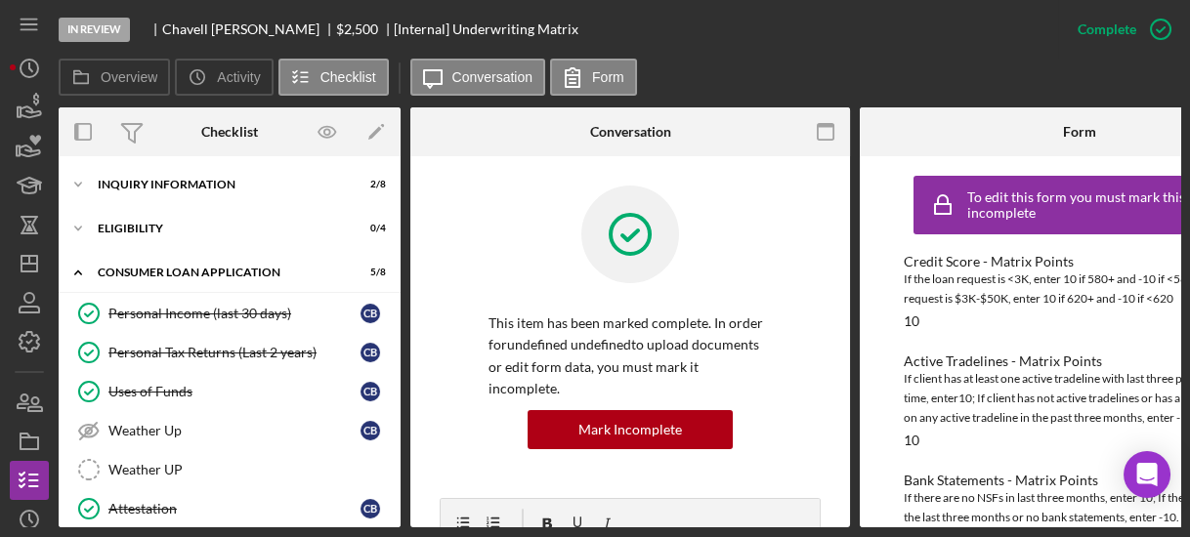
scroll to position [230, 0]
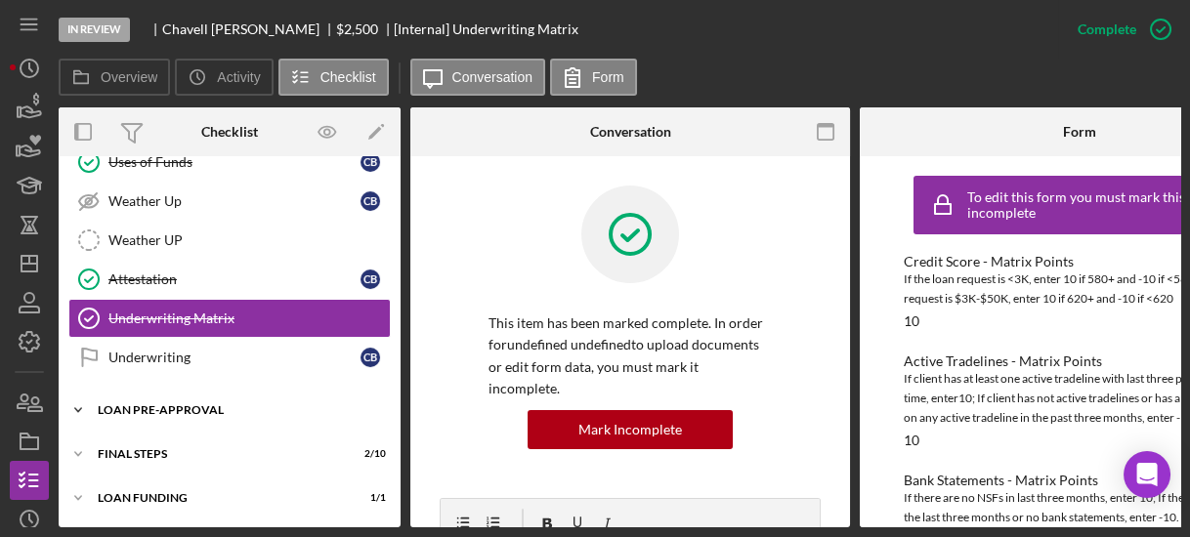
click at [72, 402] on icon "Icon/Expander" at bounding box center [78, 410] width 39 height 39
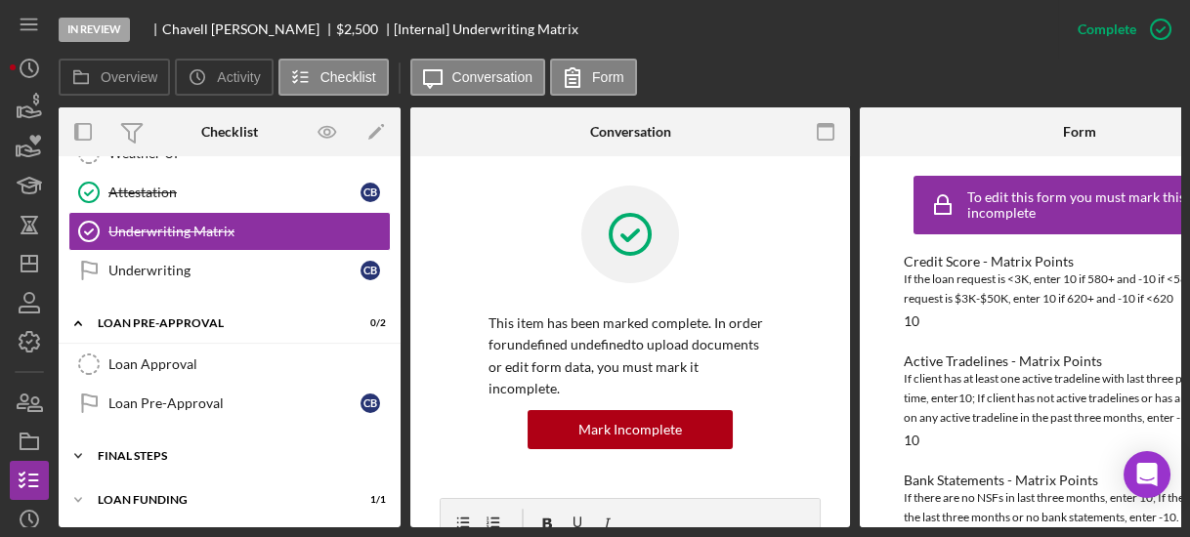
click at [74, 442] on icon "Icon/Expander" at bounding box center [78, 456] width 39 height 39
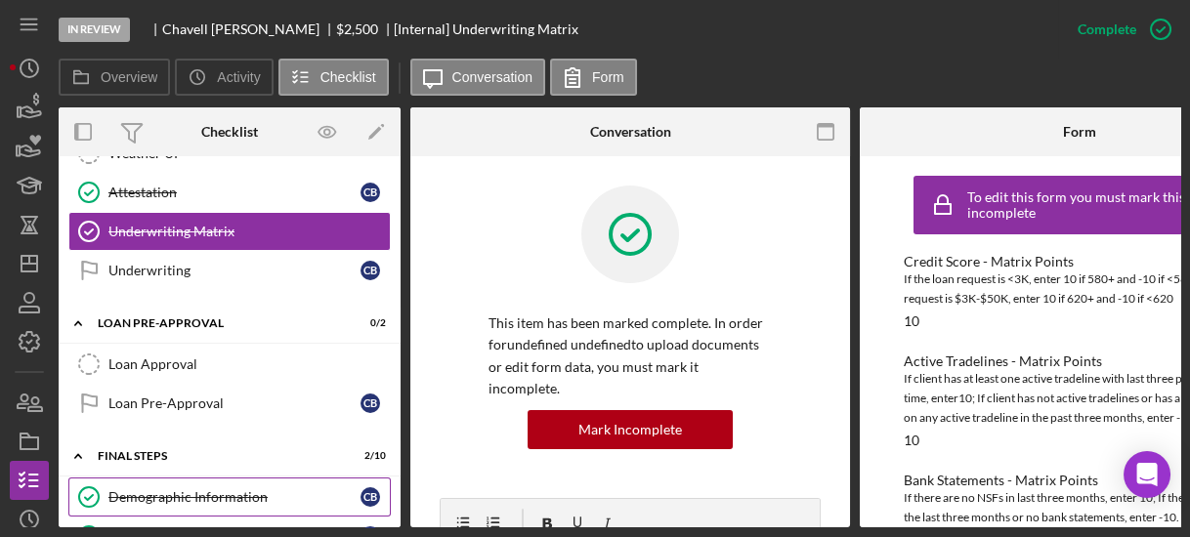
click at [137, 478] on link "Demographic Information Demographic Information C B" at bounding box center [229, 497] width 322 height 39
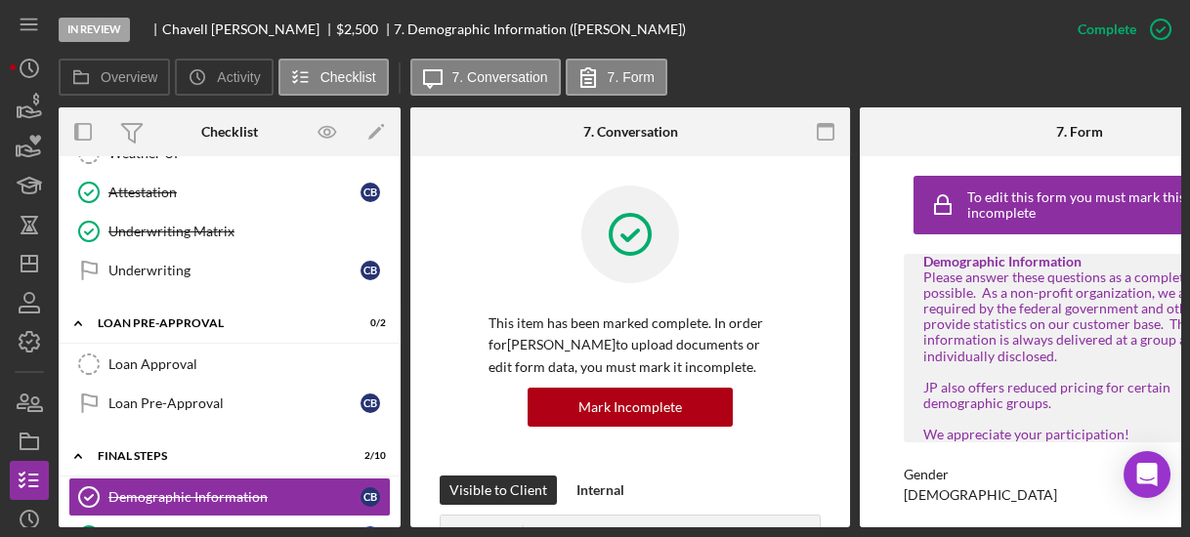
click at [882, 331] on div "To edit this form you must mark this item incomplete Demographic Information Pl…" at bounding box center [1080, 341] width 440 height 371
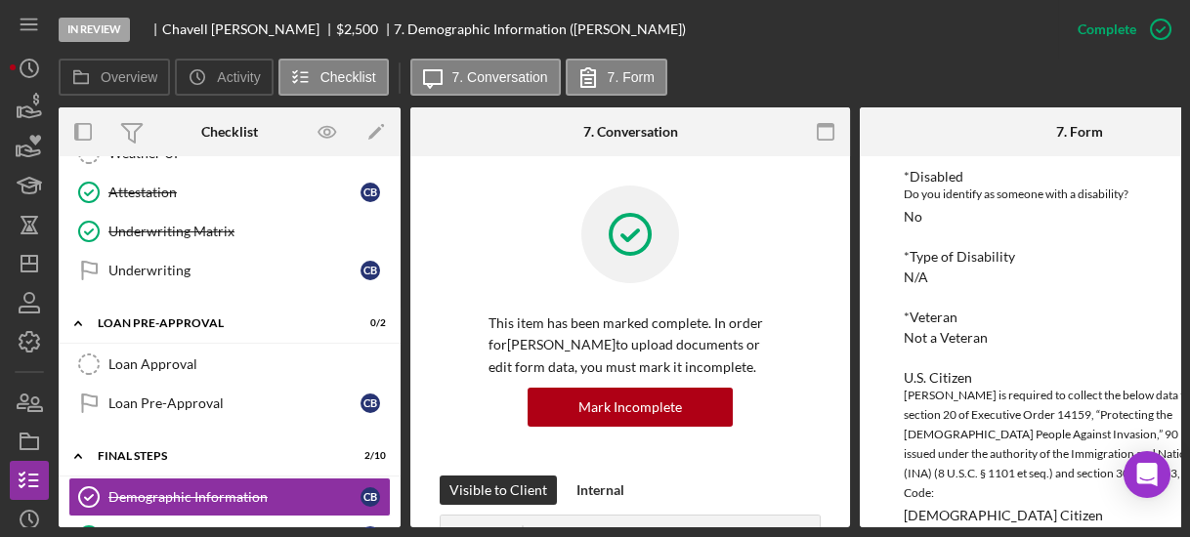
scroll to position [873, 0]
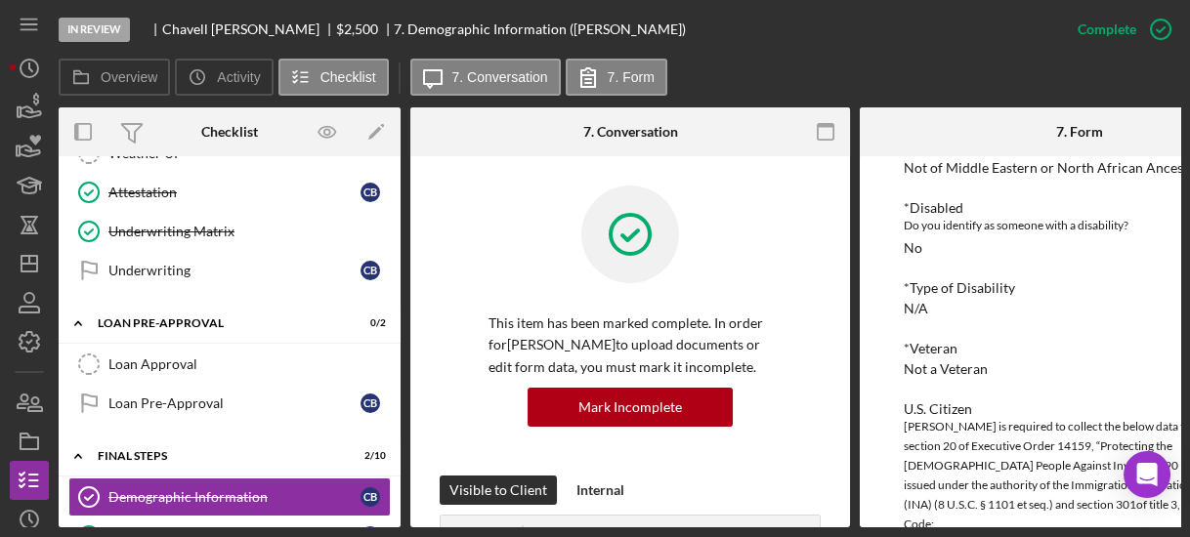
click at [871, 306] on div "To edit this form you must mark this item incomplete Demographic Information Pl…" at bounding box center [1080, 341] width 440 height 371
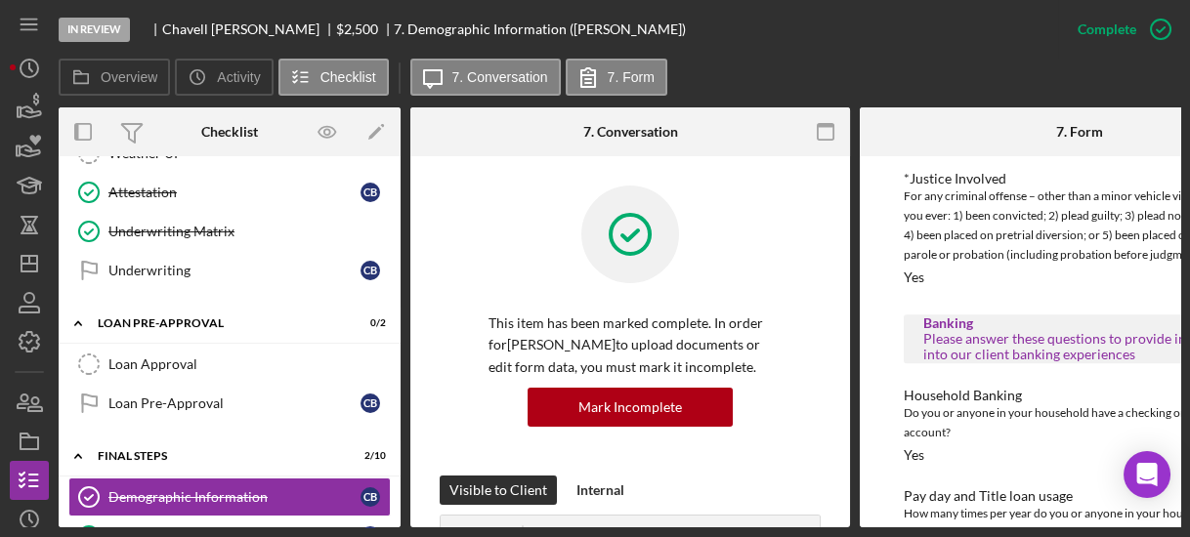
scroll to position [2029, 0]
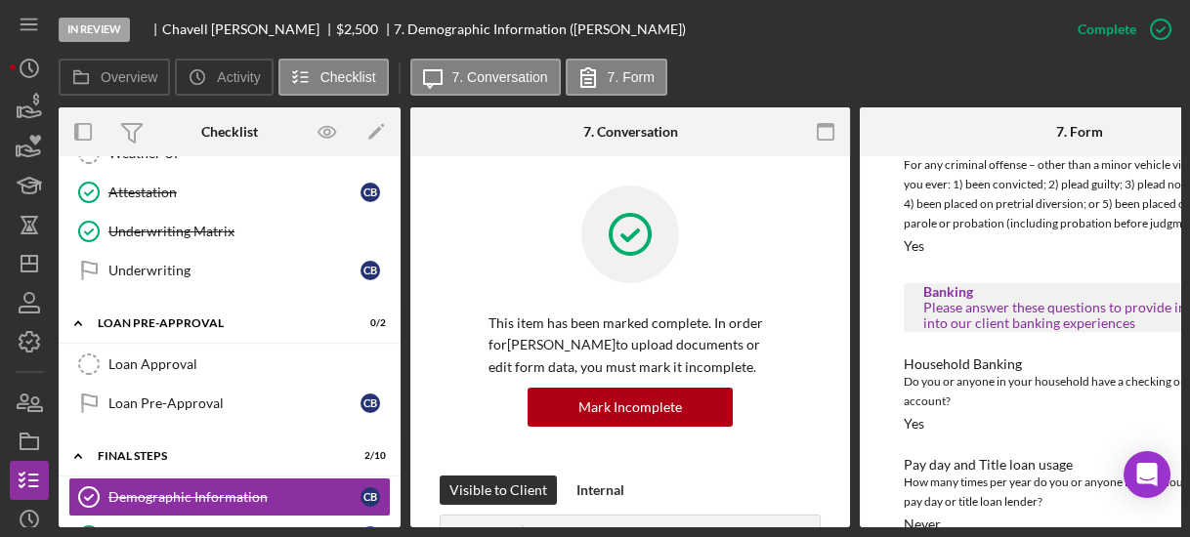
click at [864, 402] on div "To edit this form you must mark this item incomplete Demographic Information Pl…" at bounding box center [1080, 341] width 440 height 371
click at [881, 383] on div "To edit this form you must mark this item incomplete Demographic Information Pl…" at bounding box center [1080, 341] width 440 height 371
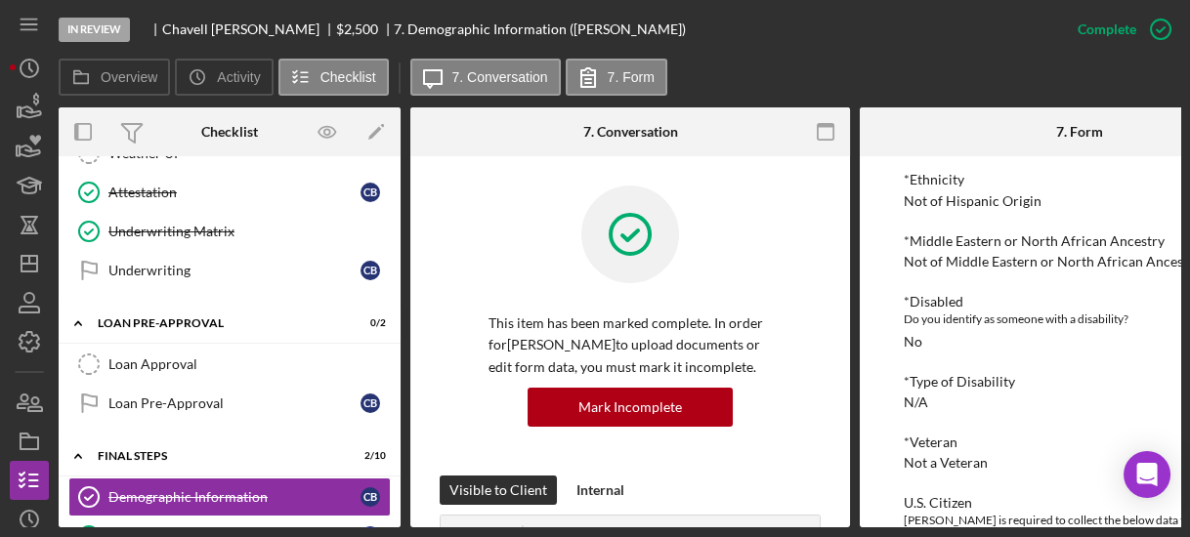
scroll to position [998, 0]
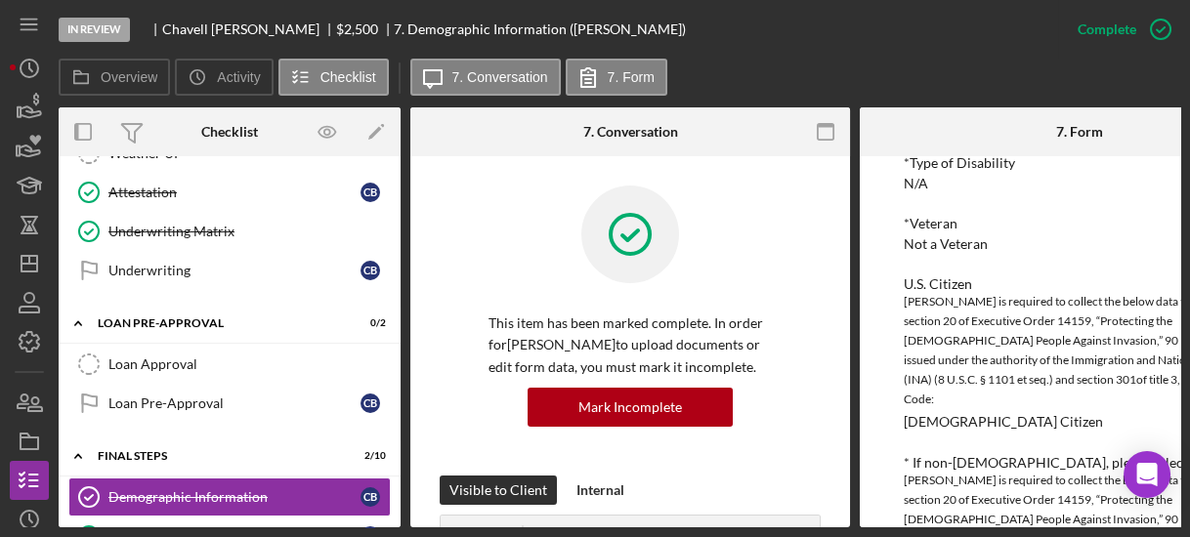
click at [474, 246] on div "This item has been marked complete. In order for [PERSON_NAME] to upload docume…" at bounding box center [630, 331] width 381 height 290
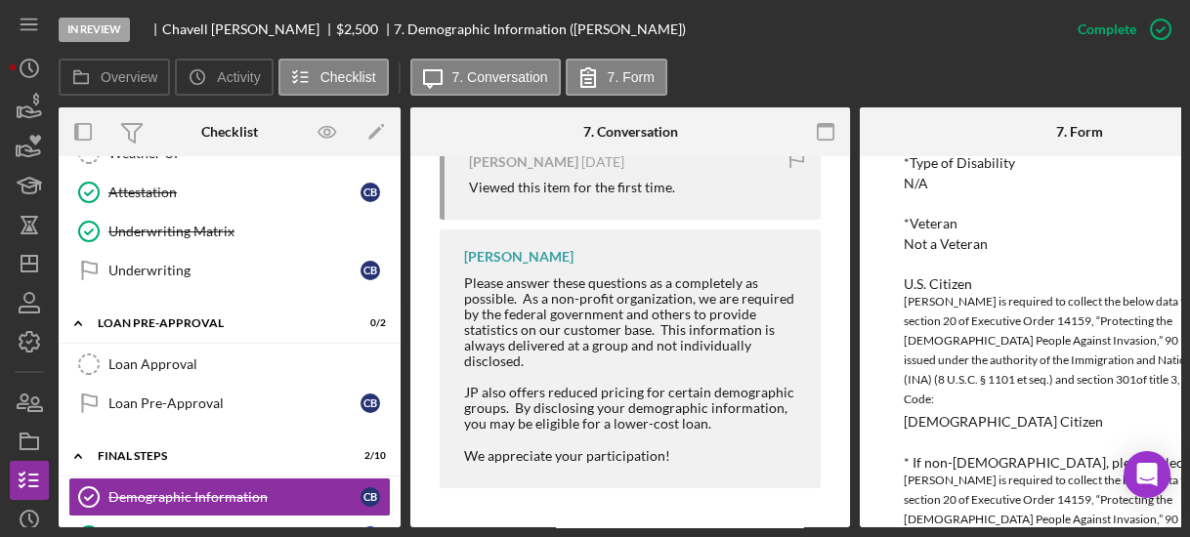
scroll to position [862, 0]
click at [1159, 27] on icon "button" at bounding box center [1160, 29] width 49 height 49
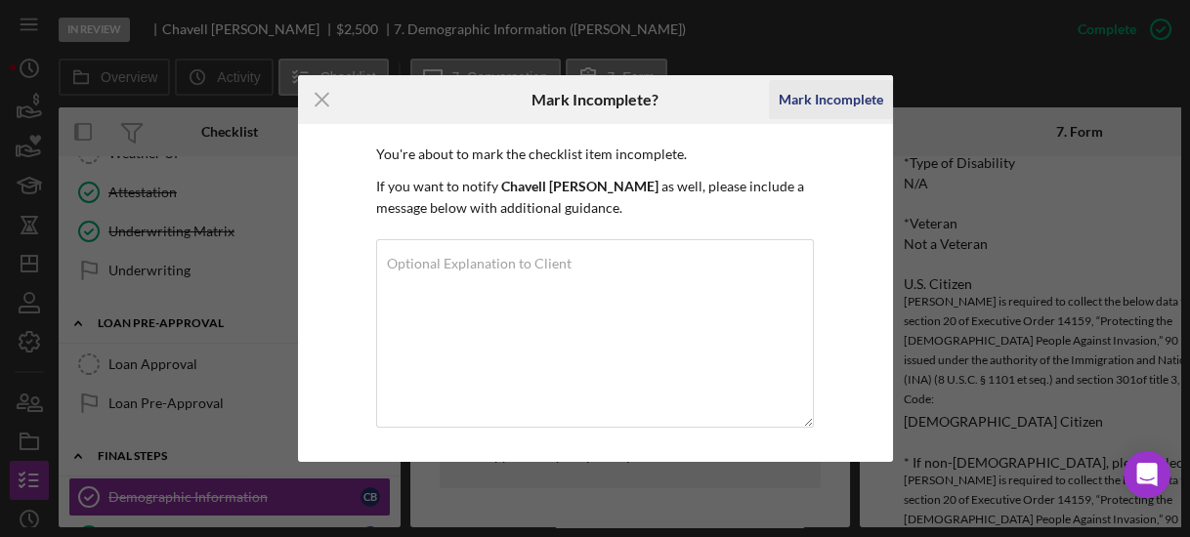
click at [800, 103] on div "Mark Incomplete" at bounding box center [831, 99] width 105 height 39
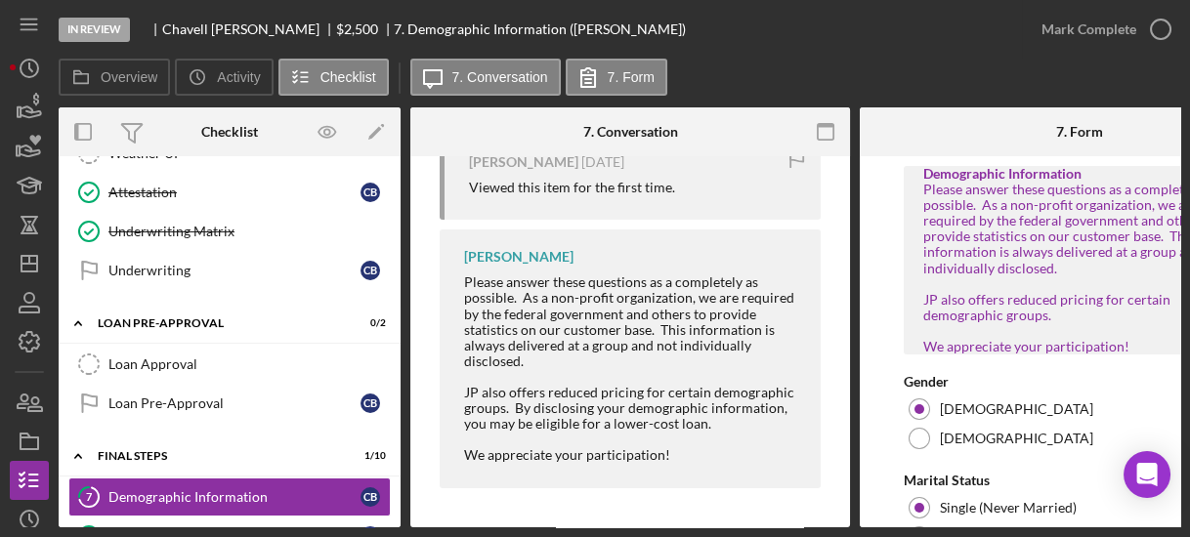
click at [890, 323] on form "Demographic Information Please answer these questions as a completely as possib…" at bounding box center [1080, 341] width 440 height 371
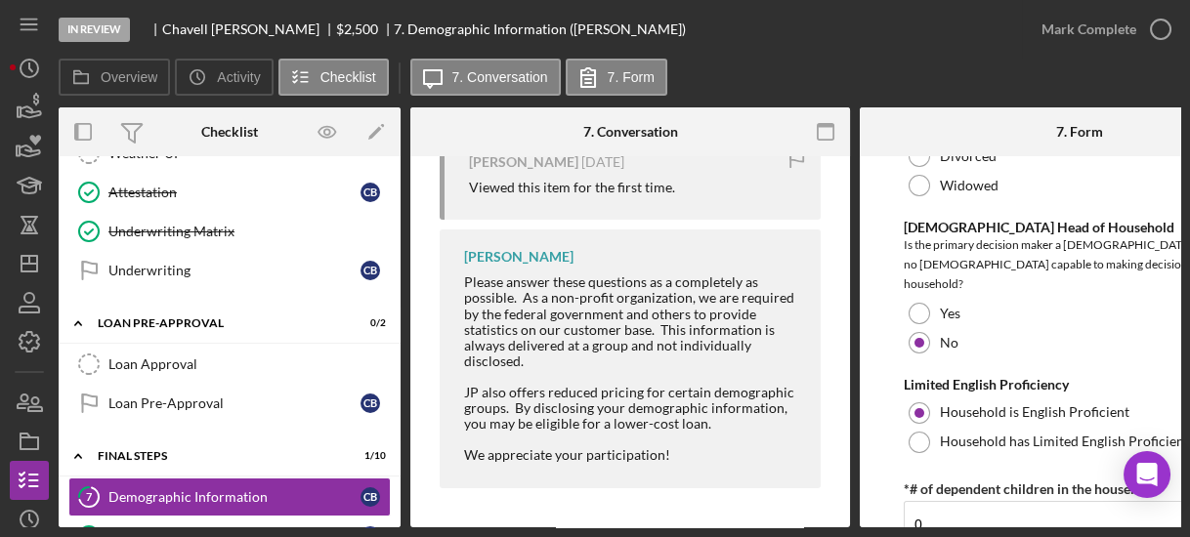
scroll to position [594, 0]
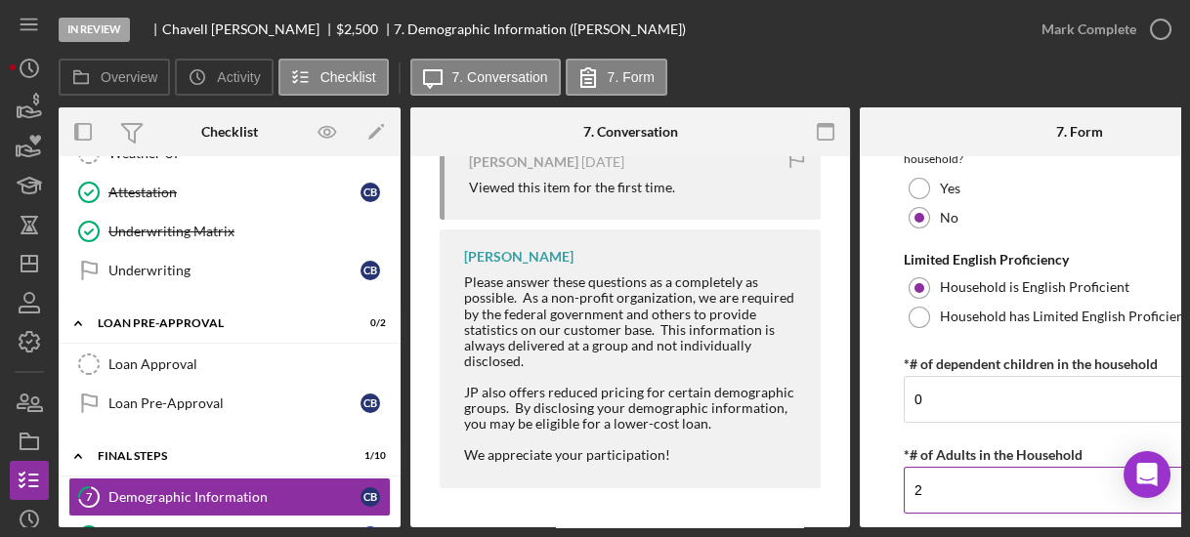
click at [937, 479] on input "2" at bounding box center [1080, 490] width 352 height 47
type input "2"
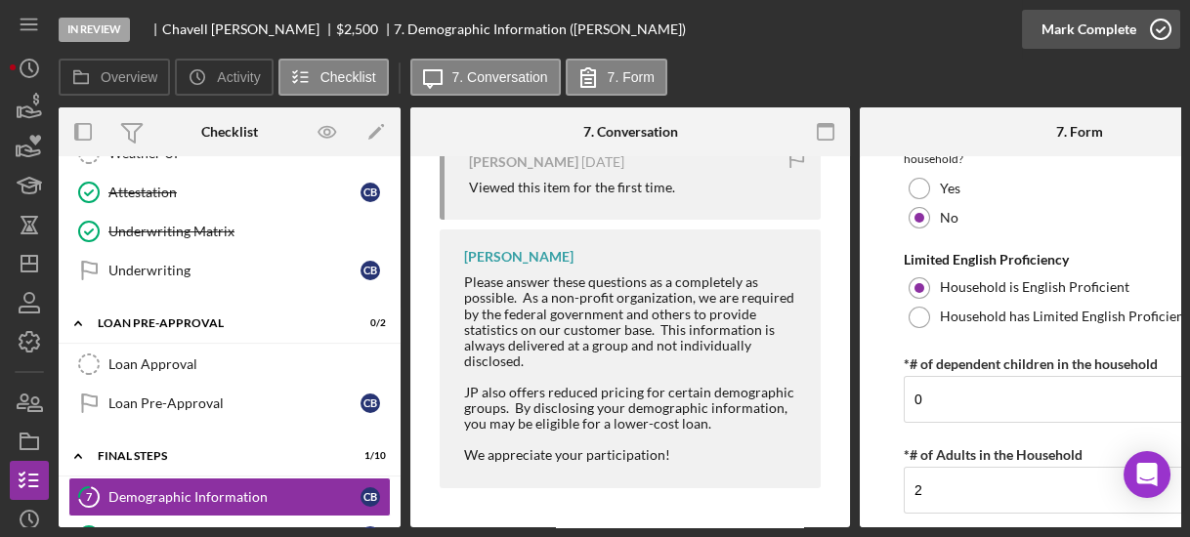
click at [1148, 27] on icon "button" at bounding box center [1160, 29] width 49 height 49
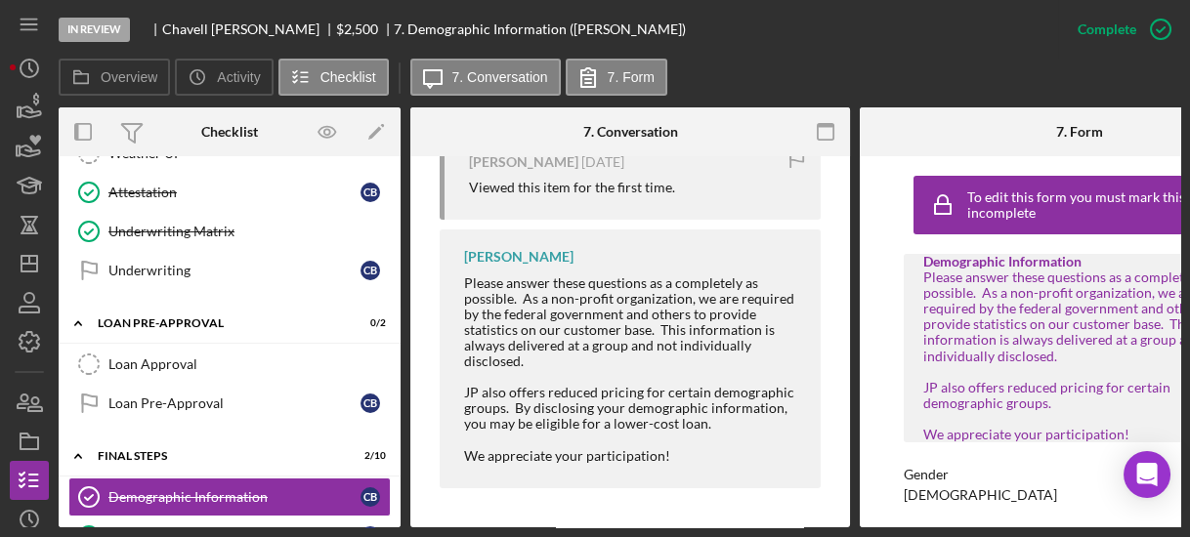
scroll to position [0, 0]
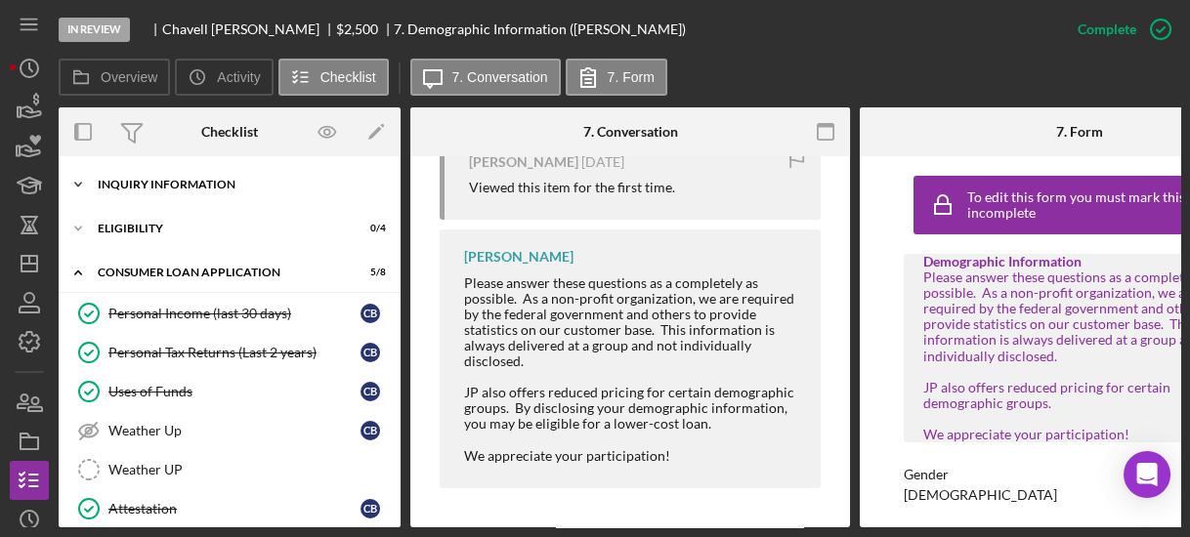
click at [79, 184] on icon "Icon/Expander" at bounding box center [78, 184] width 39 height 39
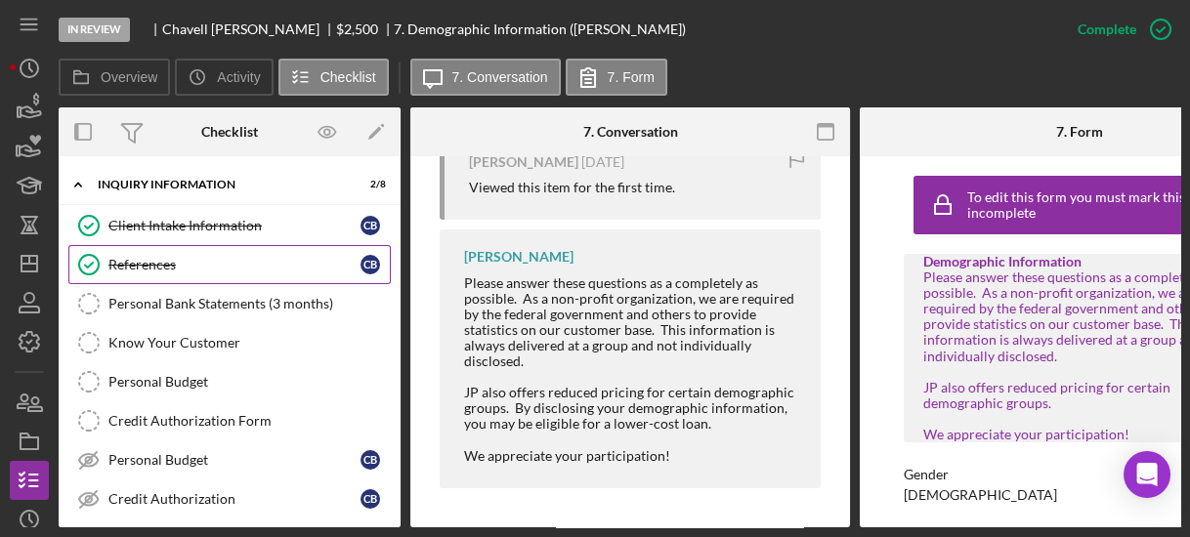
click at [125, 267] on div "References" at bounding box center [234, 265] width 252 height 16
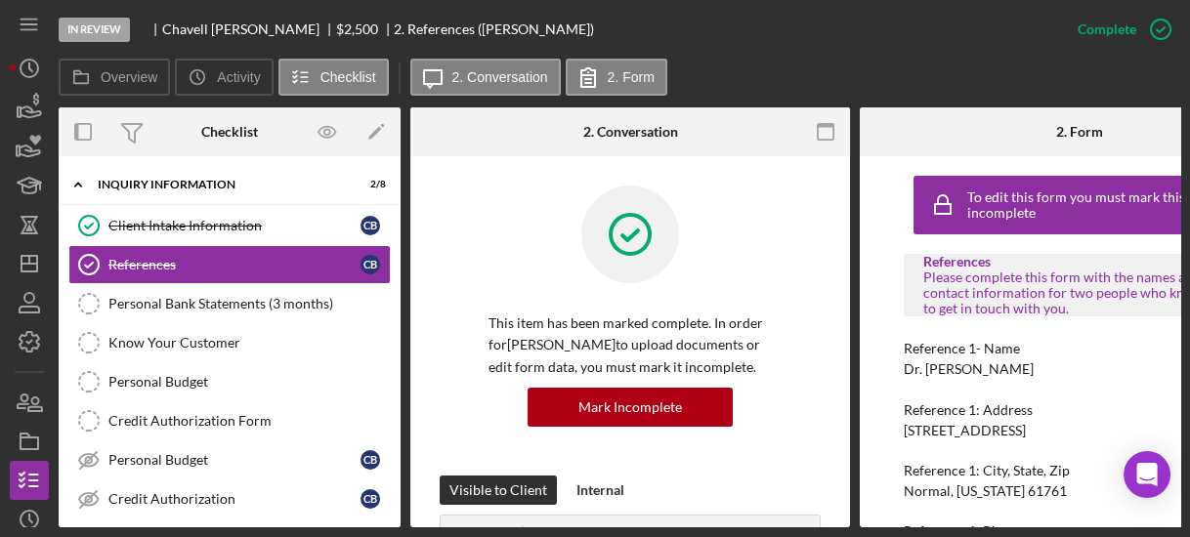
drag, startPoint x: 899, startPoint y: 362, endPoint x: 1090, endPoint y: 369, distance: 191.6
click at [1090, 369] on div "To edit this form you must mark this item incomplete References Please complete…" at bounding box center [1080, 341] width 440 height 371
drag, startPoint x: 1016, startPoint y: 354, endPoint x: 899, endPoint y: 374, distance: 119.0
click at [899, 374] on div "To edit this form you must mark this item incomplete References Please complete…" at bounding box center [1080, 341] width 440 height 371
copy div "Dr. [PERSON_NAME]"
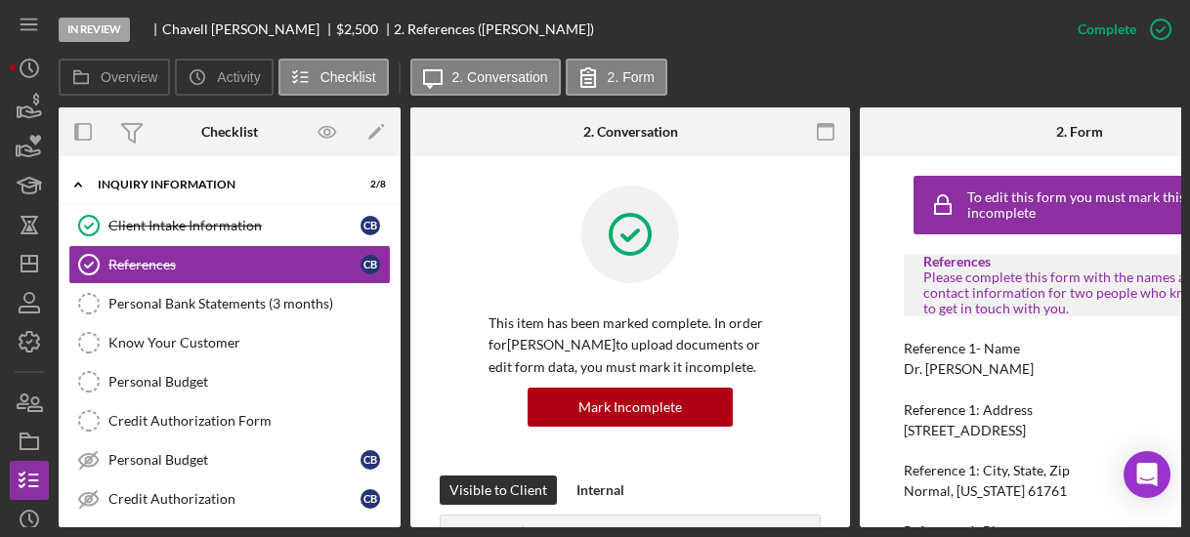
click at [885, 454] on div "To edit this form you must mark this item incomplete References Please complete…" at bounding box center [1080, 341] width 440 height 371
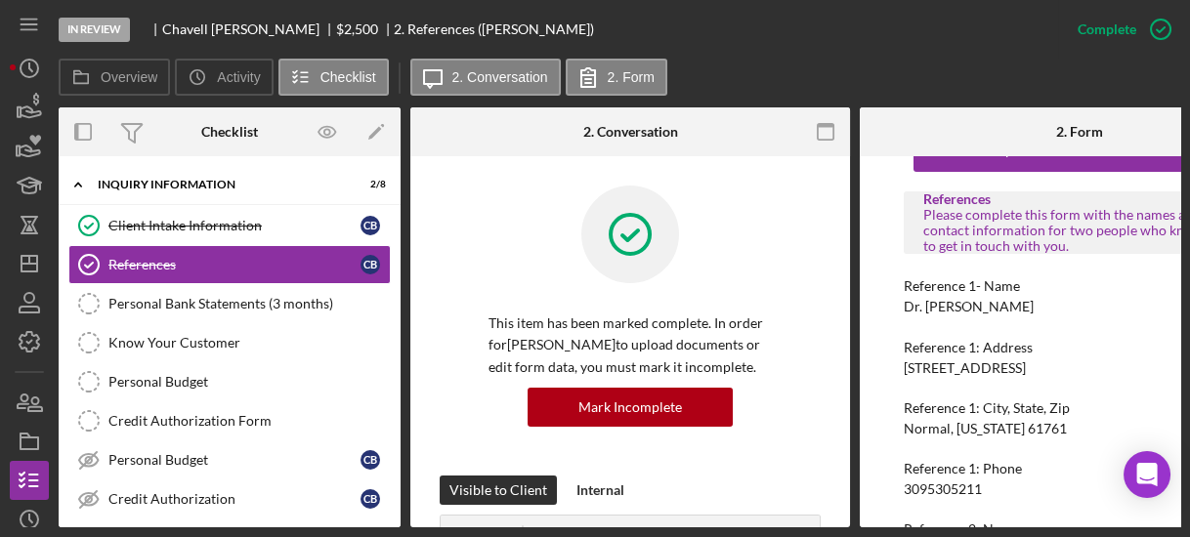
scroll to position [125, 0]
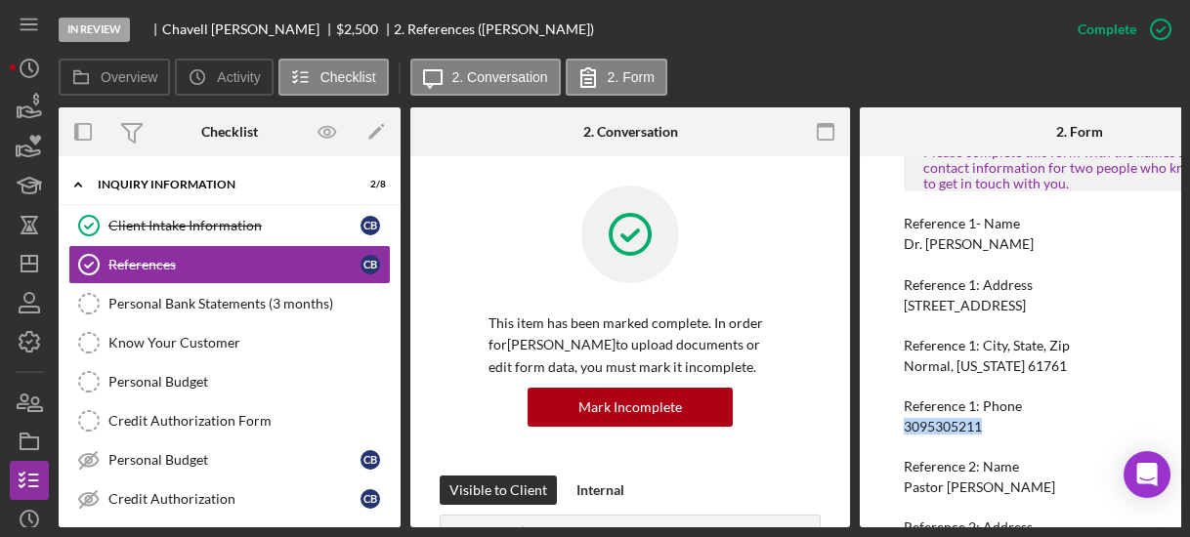
drag, startPoint x: 896, startPoint y: 424, endPoint x: 996, endPoint y: 432, distance: 100.0
click at [996, 432] on div "To edit this form you must mark this item incomplete References Please complete…" at bounding box center [1080, 341] width 440 height 371
click at [958, 424] on div "3095305211" at bounding box center [943, 427] width 78 height 16
click at [966, 419] on div "3095305211" at bounding box center [943, 427] width 78 height 16
drag, startPoint x: 993, startPoint y: 419, endPoint x: 894, endPoint y: 429, distance: 99.2
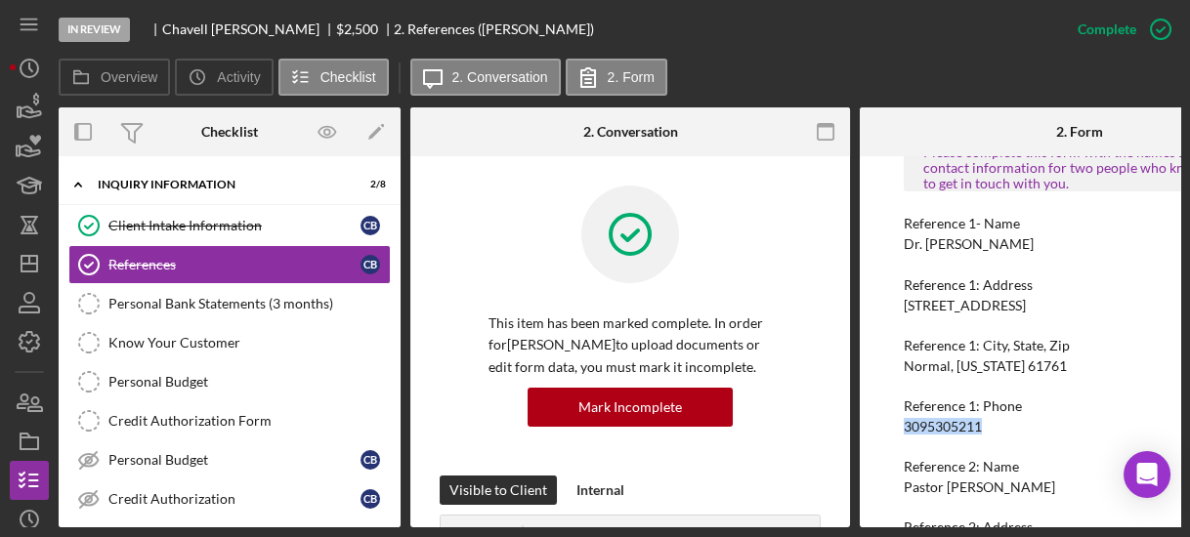
click at [894, 429] on div "To edit this form you must mark this item incomplete References Please complete…" at bounding box center [1080, 341] width 440 height 371
copy div "3095305211"
drag, startPoint x: 898, startPoint y: 484, endPoint x: 1026, endPoint y: 490, distance: 128.1
click at [1026, 490] on div "To edit this form you must mark this item incomplete References Please complete…" at bounding box center [1080, 341] width 440 height 371
copy div "Pastor [PERSON_NAME]"
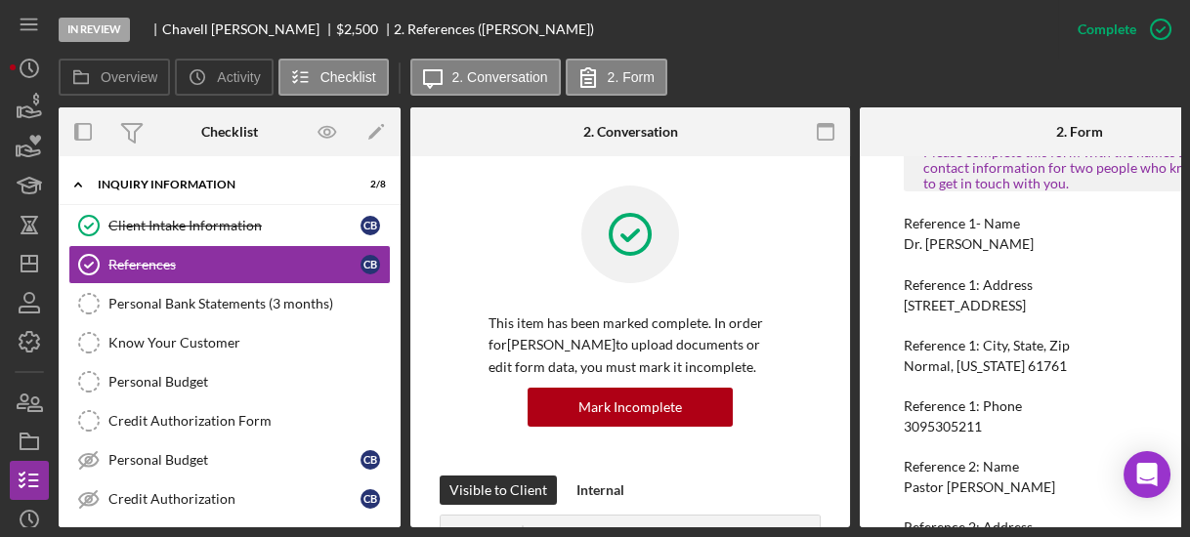
click at [878, 471] on div "To edit this form you must mark this item incomplete References Please complete…" at bounding box center [1080, 341] width 440 height 371
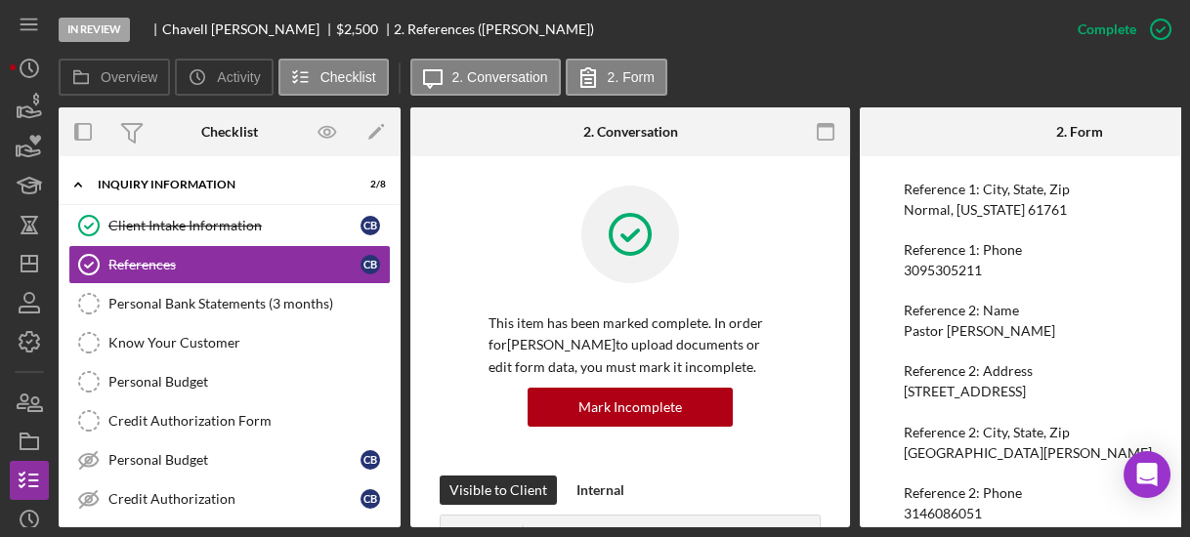
scroll to position [310, 0]
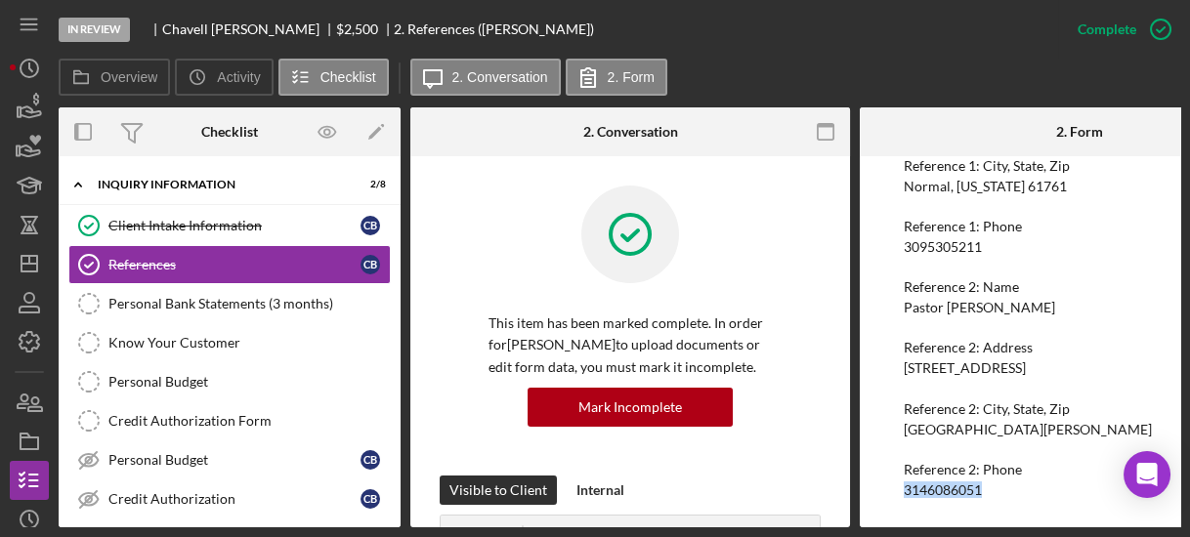
drag, startPoint x: 894, startPoint y: 484, endPoint x: 1026, endPoint y: 481, distance: 131.9
click at [1026, 481] on div "To edit this form you must mark this item incomplete References Please complete…" at bounding box center [1080, 341] width 440 height 371
copy div "3146086051"
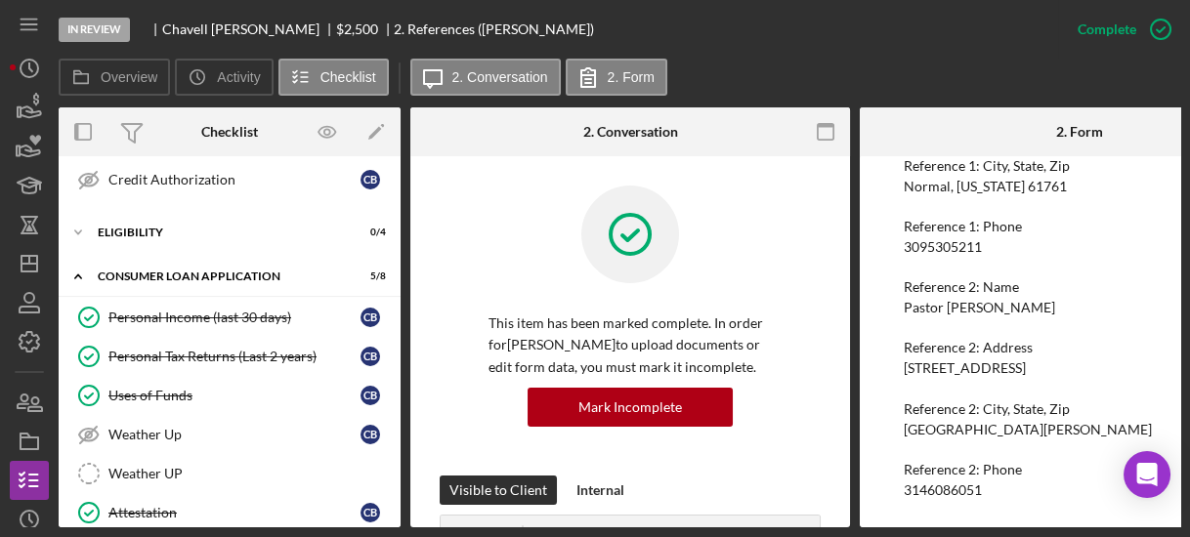
click at [403, 368] on div "Overview Internal Workflow Stage In Review Icon/Dropdown Arrow Archive (can una…" at bounding box center [620, 317] width 1122 height 420
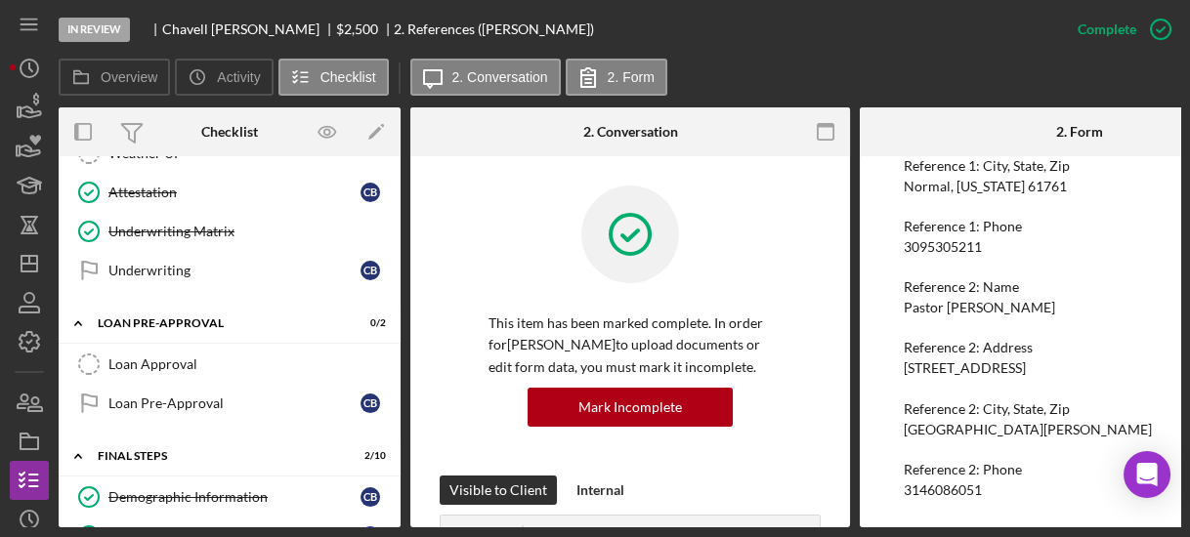
scroll to position [960, 0]
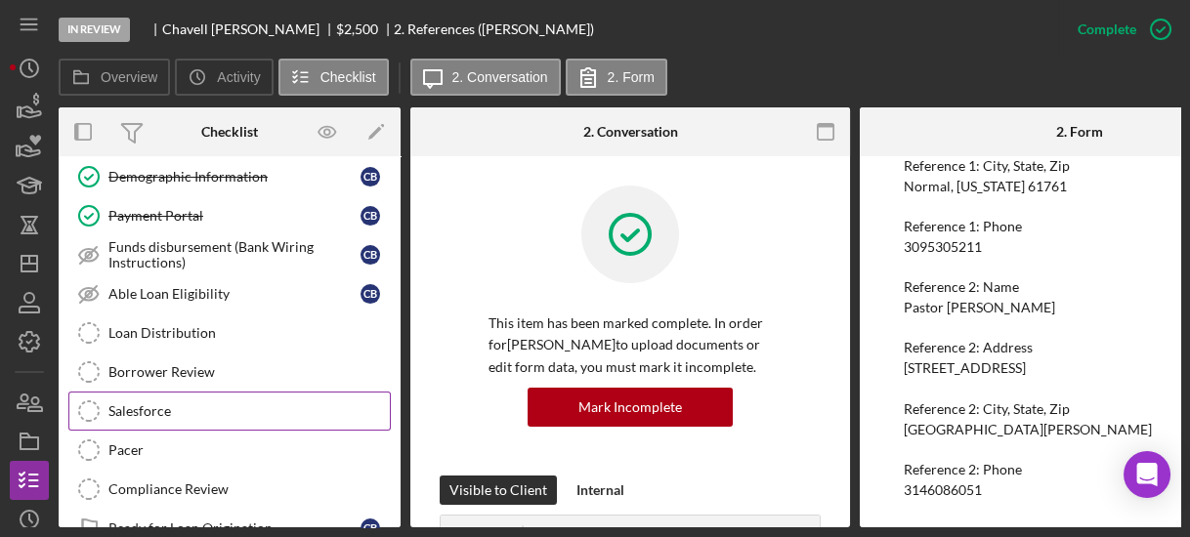
click at [206, 404] on div "Salesforce" at bounding box center [248, 412] width 281 height 16
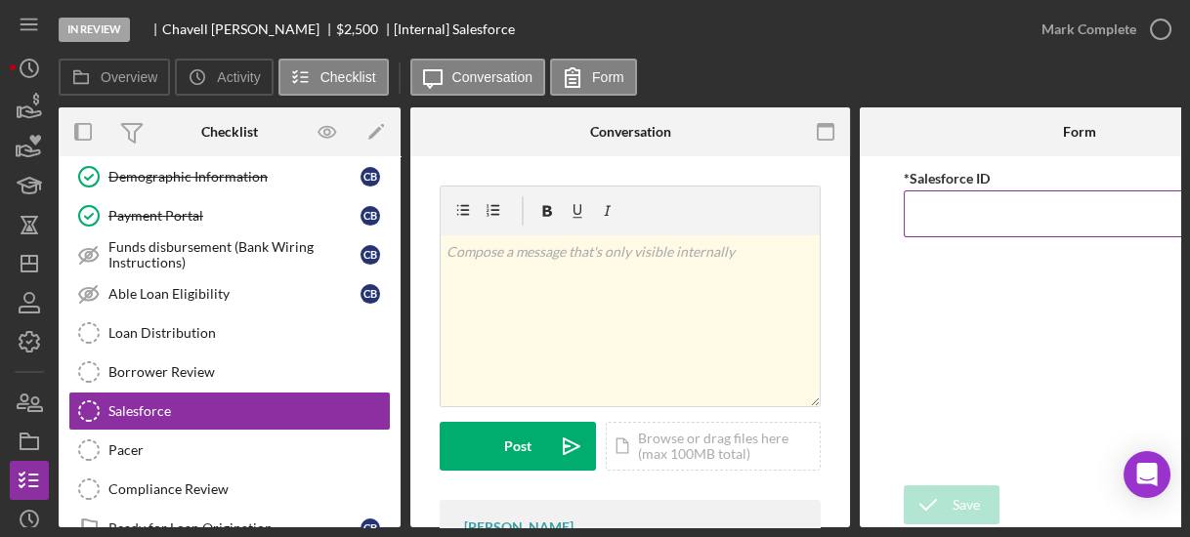
click at [917, 203] on input "*Salesforce ID" at bounding box center [1080, 214] width 352 height 47
click at [918, 203] on input "*Salesforce ID" at bounding box center [1080, 214] width 352 height 47
paste input "a0wPC000002R5KDYA0"
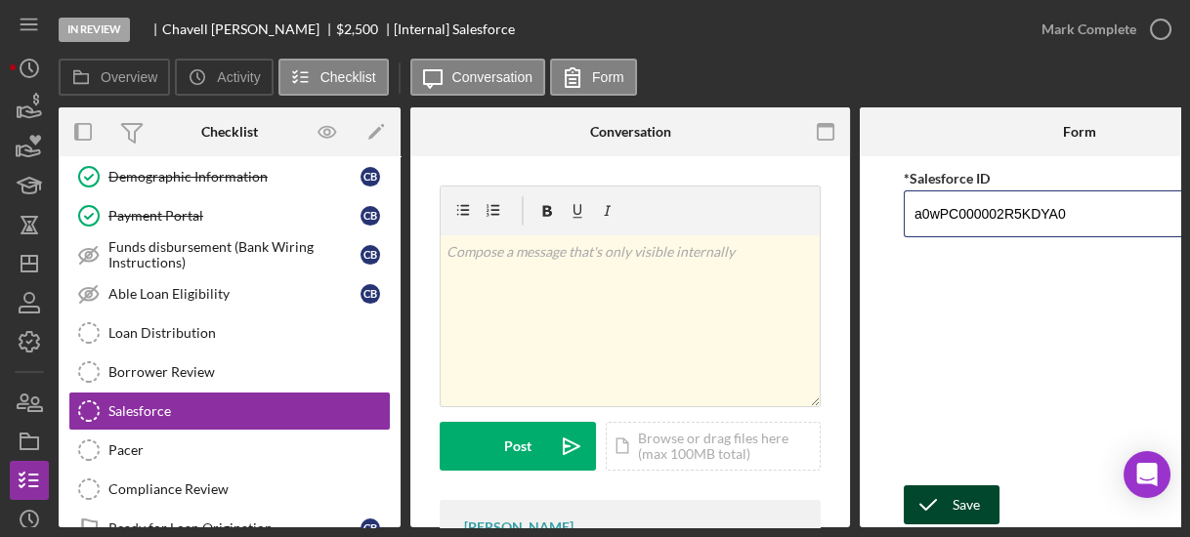
type input "a0wPC000002R5KDYA0"
click at [939, 501] on icon "submit" at bounding box center [928, 505] width 49 height 49
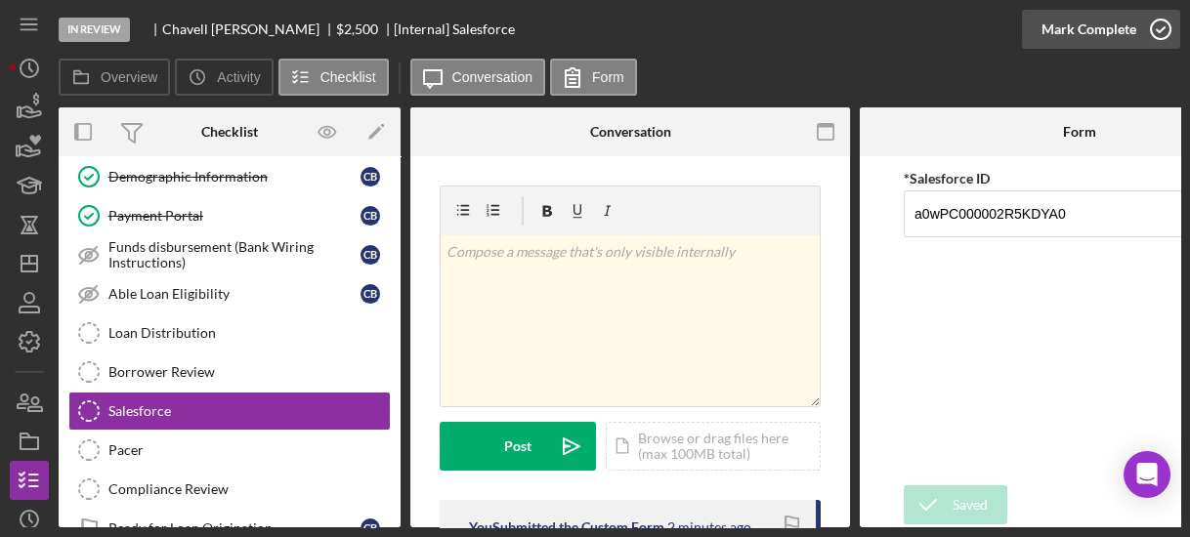
click at [1149, 37] on icon "button" at bounding box center [1160, 29] width 49 height 49
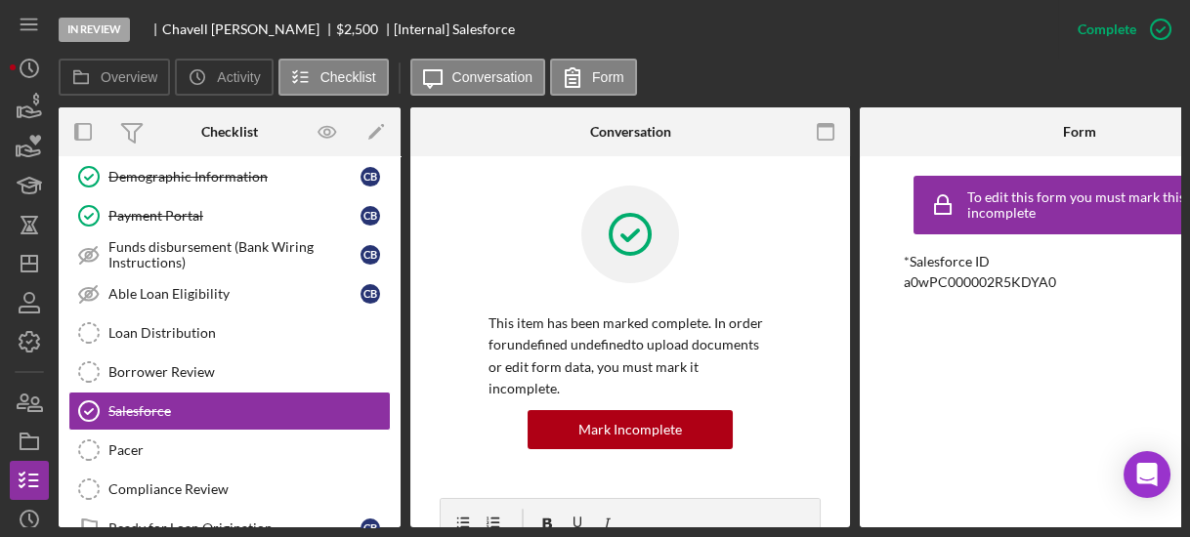
click at [401, 173] on div "Overview Internal Workflow Stage In Review Icon/Dropdown Arrow Archive (can una…" at bounding box center [620, 317] width 1122 height 420
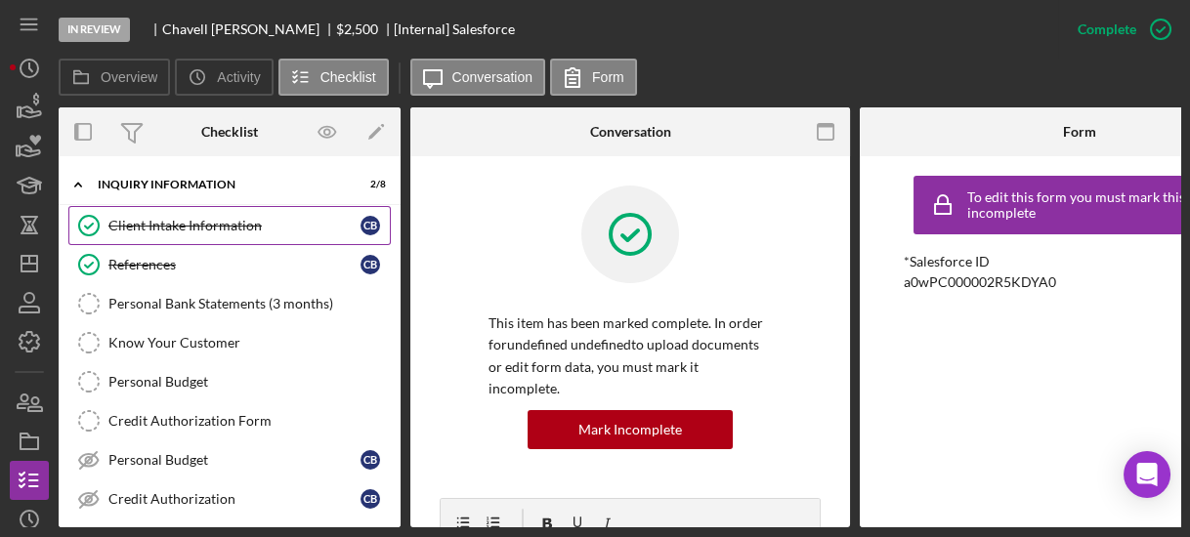
click at [272, 226] on div "Client Intake Information" at bounding box center [234, 226] width 252 height 16
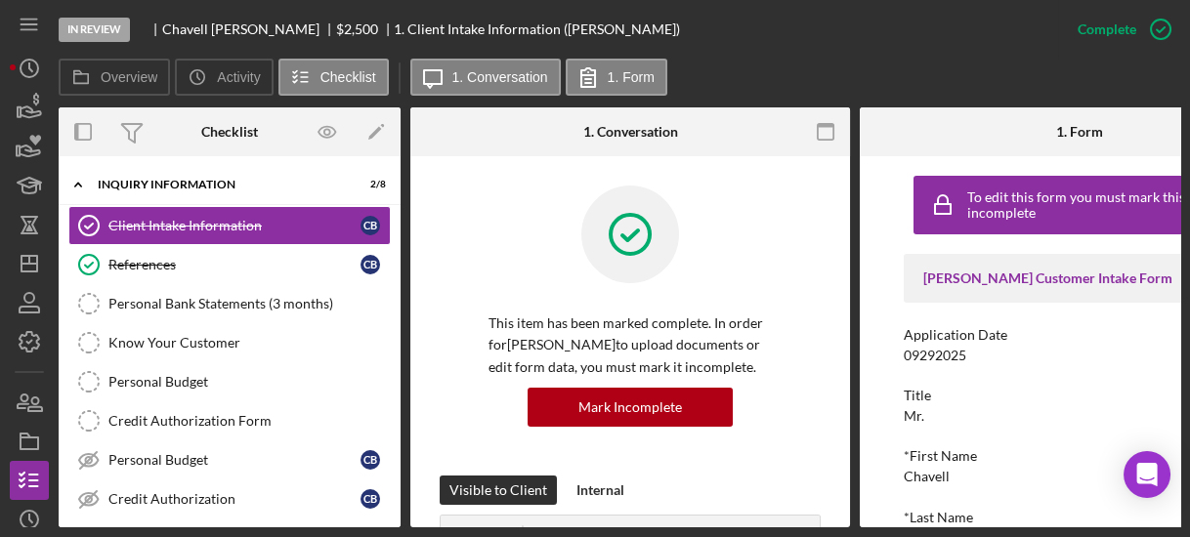
click at [886, 307] on div "To edit this form you must mark this item incomplete [PERSON_NAME] Customer Int…" at bounding box center [1080, 341] width 440 height 371
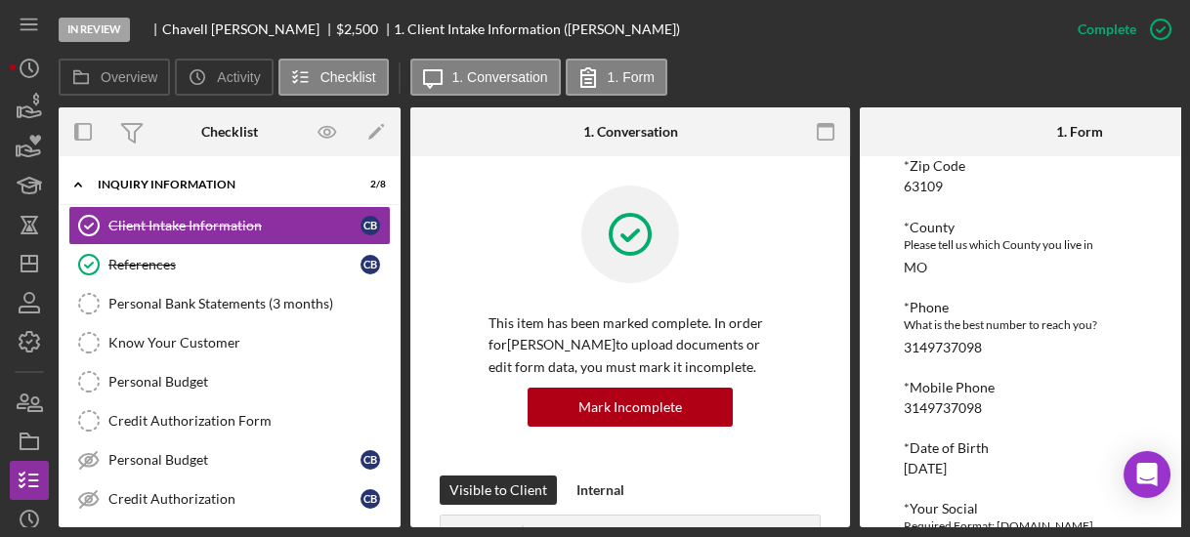
scroll to position [782, 0]
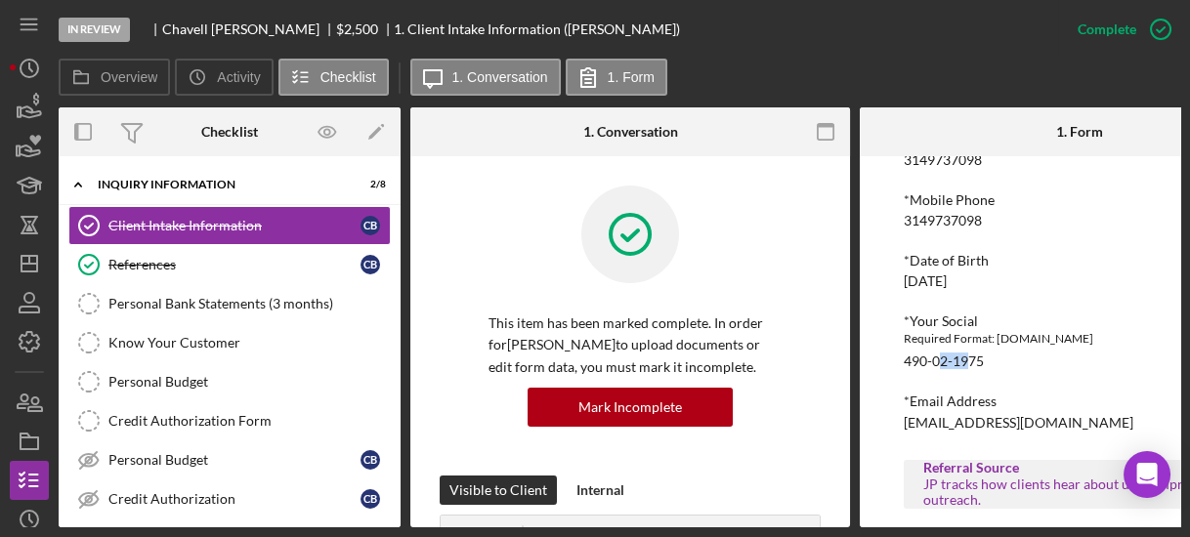
drag, startPoint x: 937, startPoint y: 358, endPoint x: 969, endPoint y: 354, distance: 32.5
click at [969, 354] on div "490-02-1975" at bounding box center [944, 362] width 80 height 16
click at [1011, 361] on div "*Your Social Required Format: [DOMAIN_NAME] 490-02-1975" at bounding box center [1080, 342] width 352 height 56
drag, startPoint x: 901, startPoint y: 362, endPoint x: 1010, endPoint y: 357, distance: 109.6
click at [1010, 357] on div "To edit this form you must mark this item incomplete [PERSON_NAME] Customer Int…" at bounding box center [1080, 341] width 440 height 371
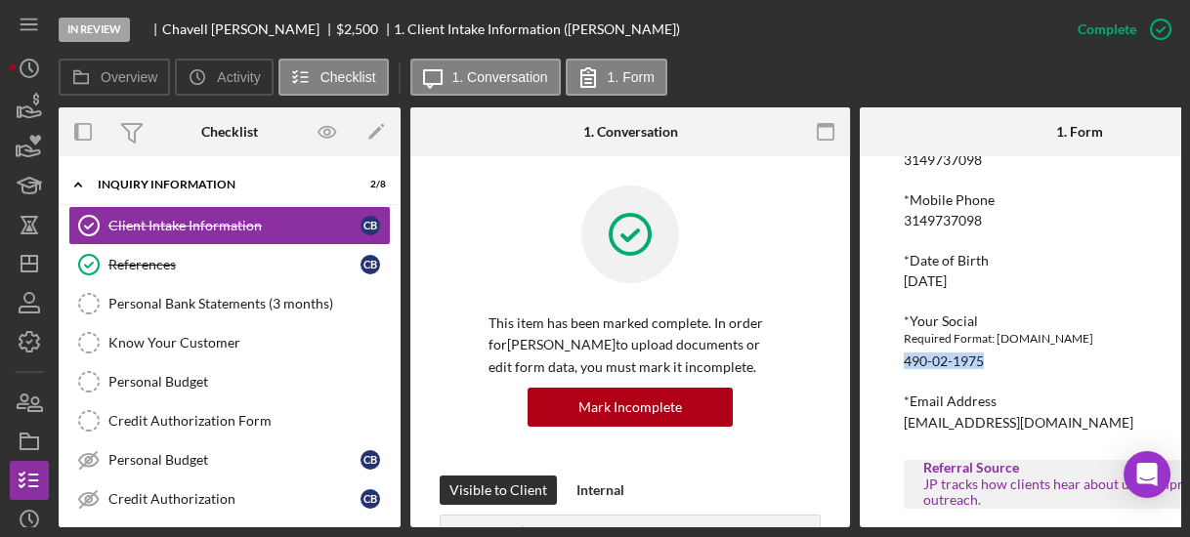
copy div "490-02-1975"
click at [394, 511] on div "Client Intake Information Client Intake Information C B References References C…" at bounding box center [230, 367] width 342 height 322
drag, startPoint x: 394, startPoint y: 511, endPoint x: 391, endPoint y: 455, distance: 55.8
click at [391, 455] on div "Client Intake Information Client Intake Information C B References References C…" at bounding box center [230, 367] width 342 height 322
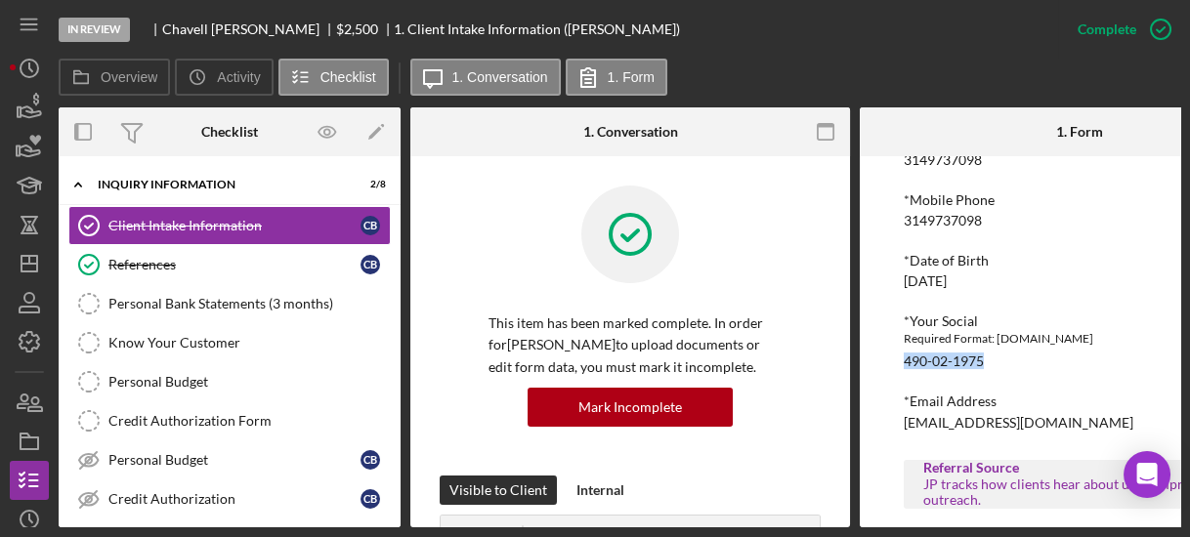
click at [391, 455] on div "Client Intake Information Client Intake Information C B References References C…" at bounding box center [230, 367] width 342 height 322
click at [391, 422] on div "Client Intake Information Client Intake Information C B References References C…" at bounding box center [230, 367] width 342 height 322
drag, startPoint x: 391, startPoint y: 422, endPoint x: 390, endPoint y: 408, distance: 13.7
click at [390, 408] on div "Client Intake Information Client Intake Information C B References References C…" at bounding box center [230, 367] width 342 height 322
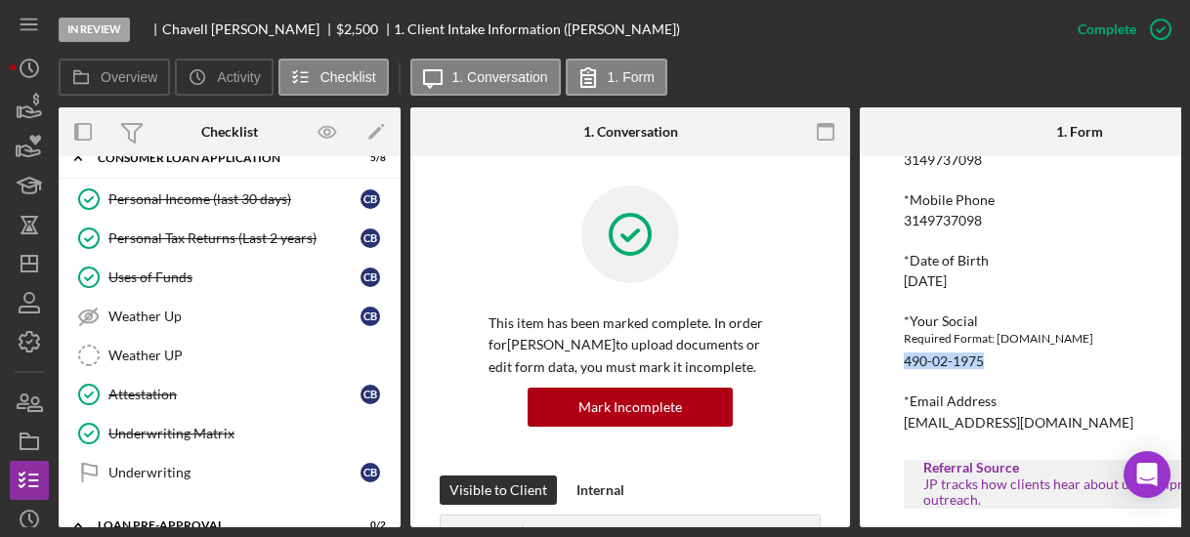
scroll to position [469, 0]
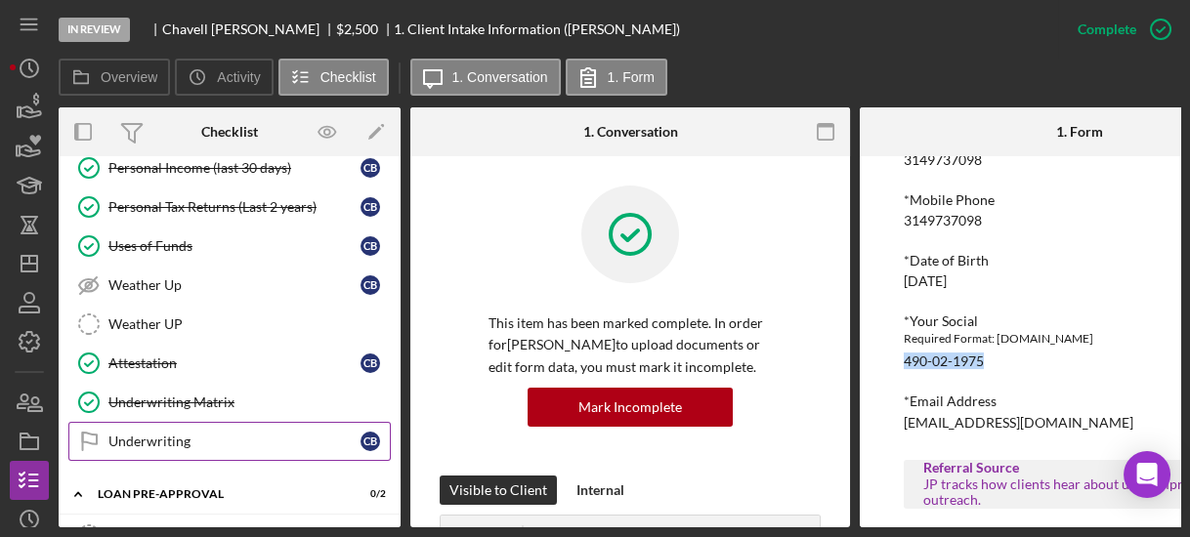
click at [205, 440] on link "Underwriting Underwriting C B" at bounding box center [229, 441] width 322 height 39
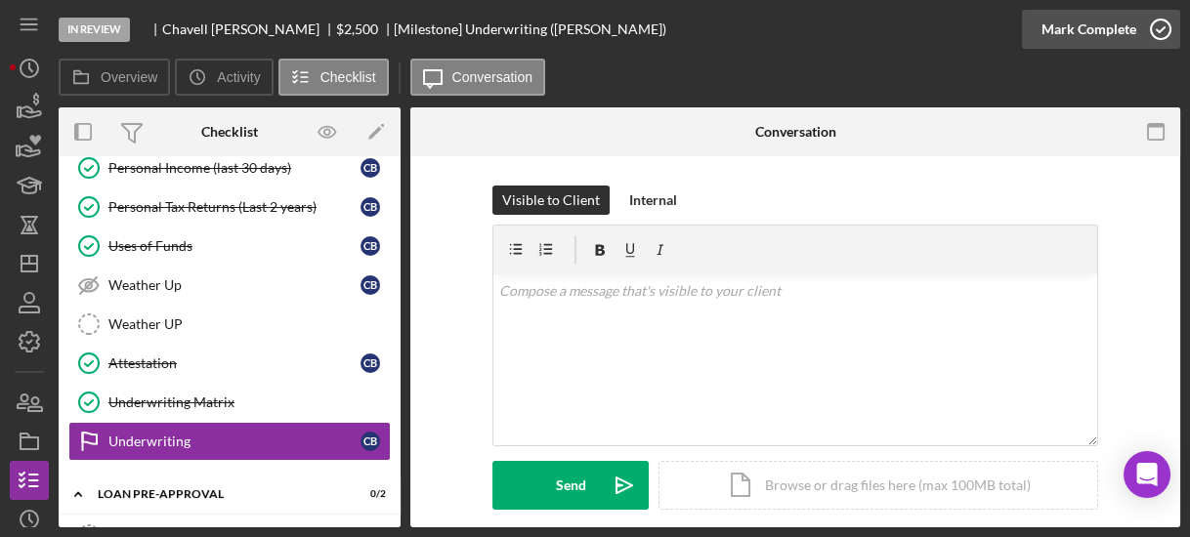
click at [1154, 22] on icon "button" at bounding box center [1160, 29] width 49 height 49
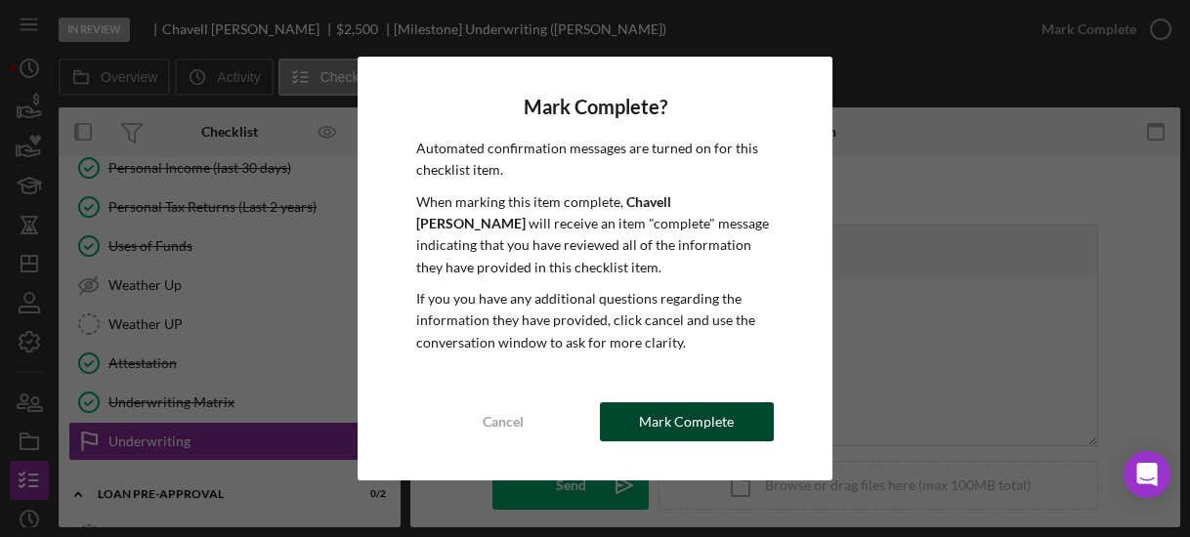
click at [751, 419] on button "Mark Complete" at bounding box center [687, 422] width 174 height 39
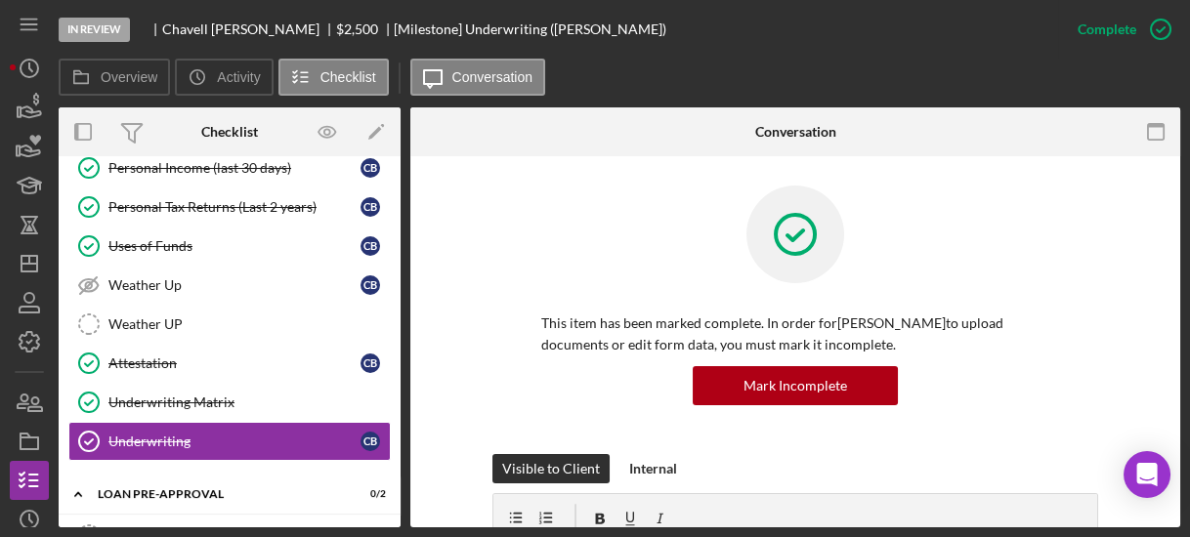
scroll to position [793, 0]
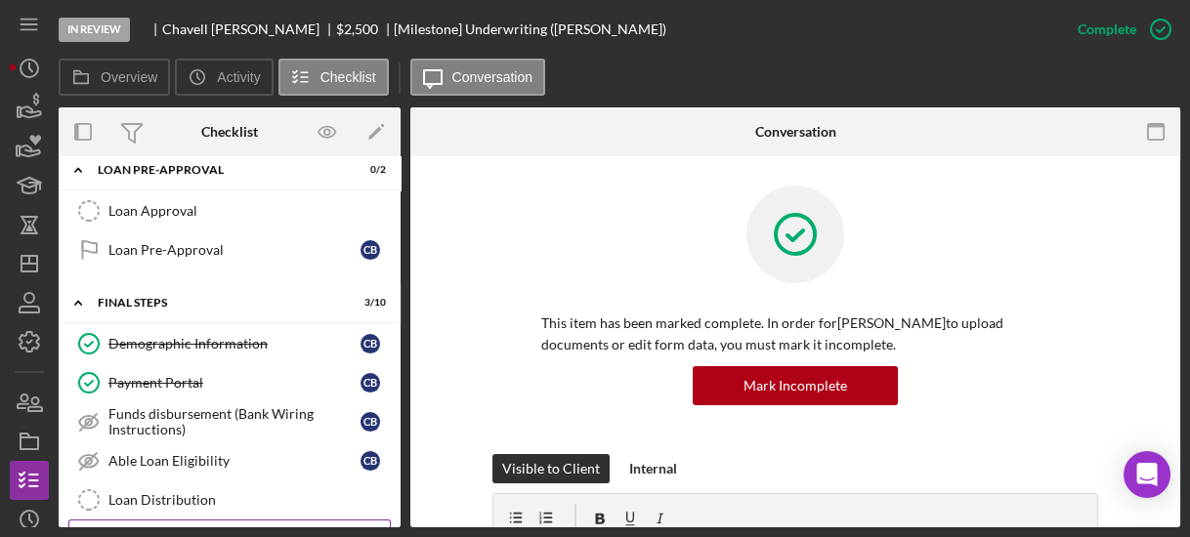
click at [261, 532] on div "Borrower Review" at bounding box center [248, 540] width 281 height 16
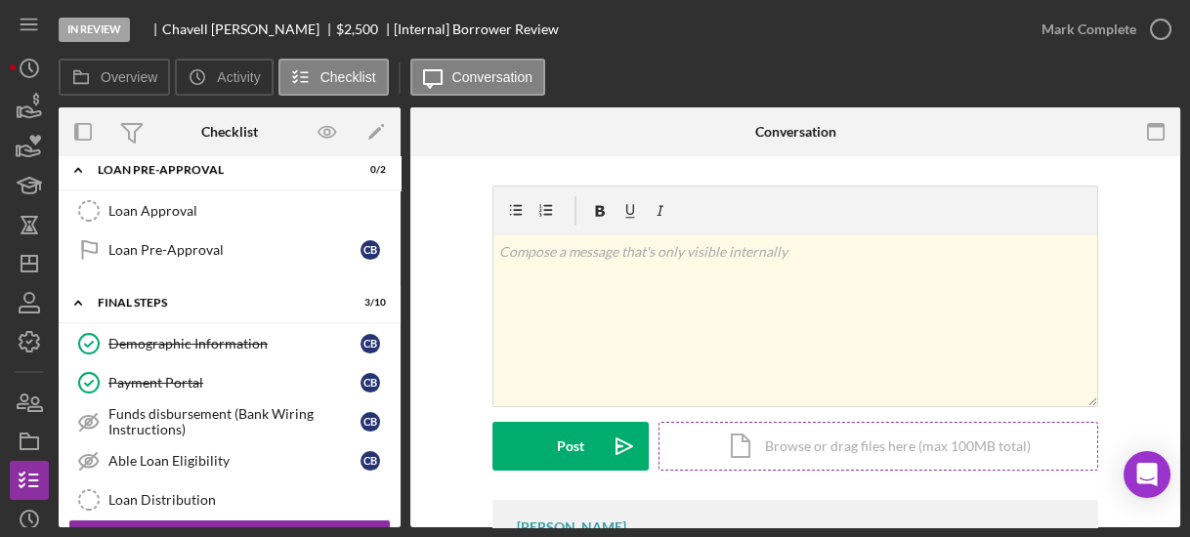
click at [729, 442] on div "Icon/Document Browse or drag files here (max 100MB total) Tap to choose files o…" at bounding box center [879, 446] width 440 height 49
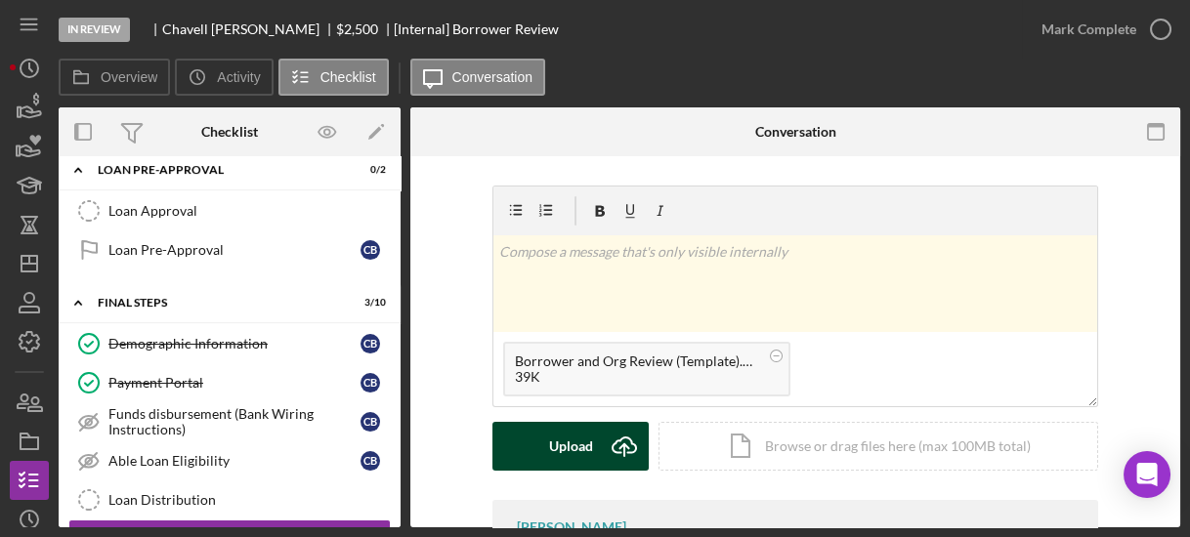
click at [575, 444] on div "Upload" at bounding box center [571, 446] width 44 height 49
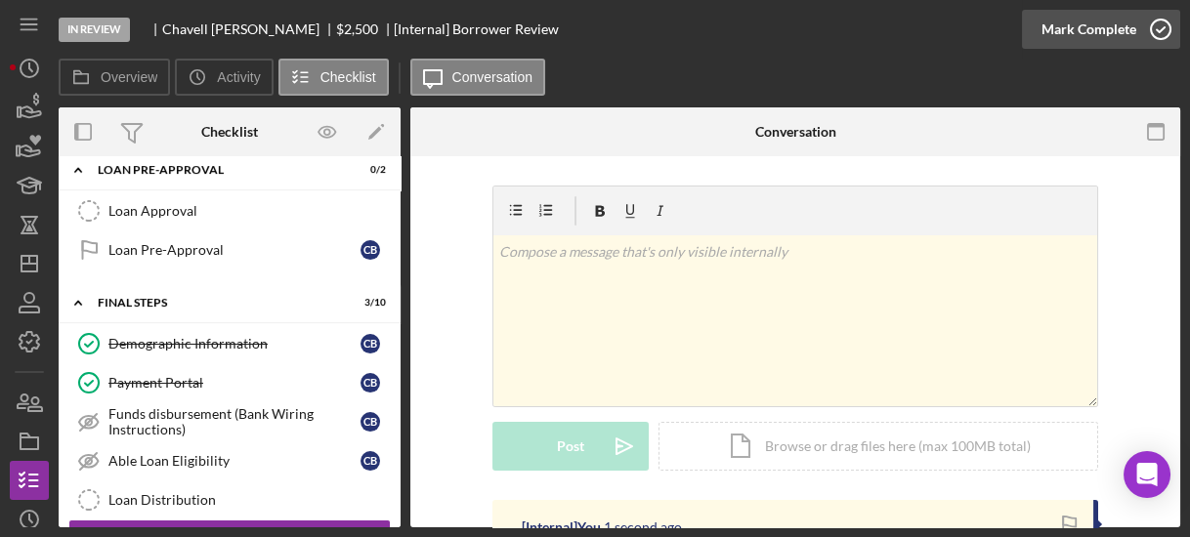
click at [1153, 35] on icon "button" at bounding box center [1160, 29] width 49 height 49
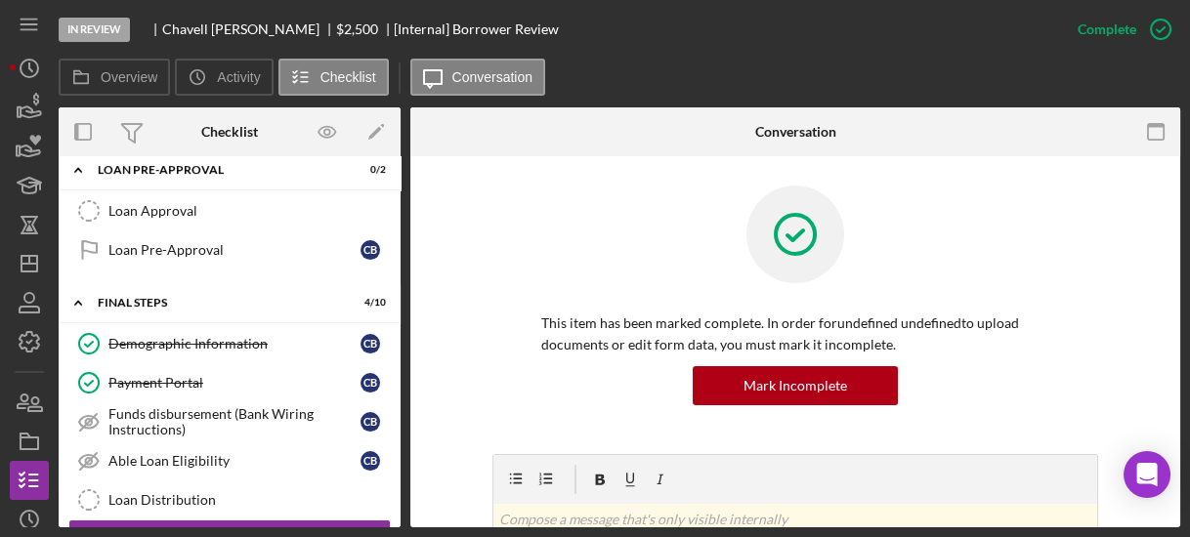
scroll to position [1023, 0]
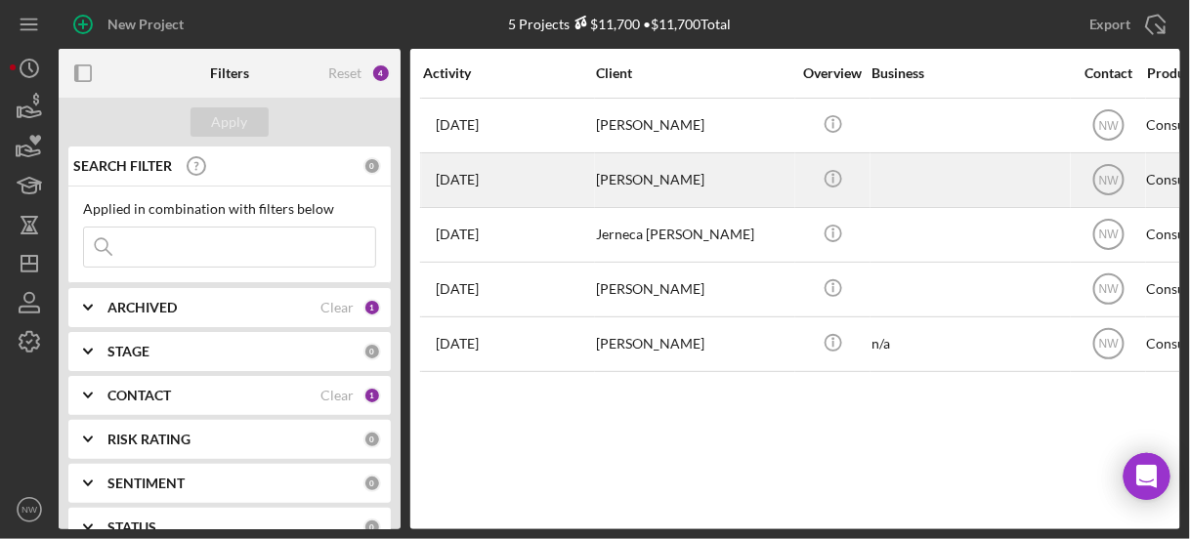
click at [619, 181] on div "[PERSON_NAME]" at bounding box center [693, 180] width 195 height 52
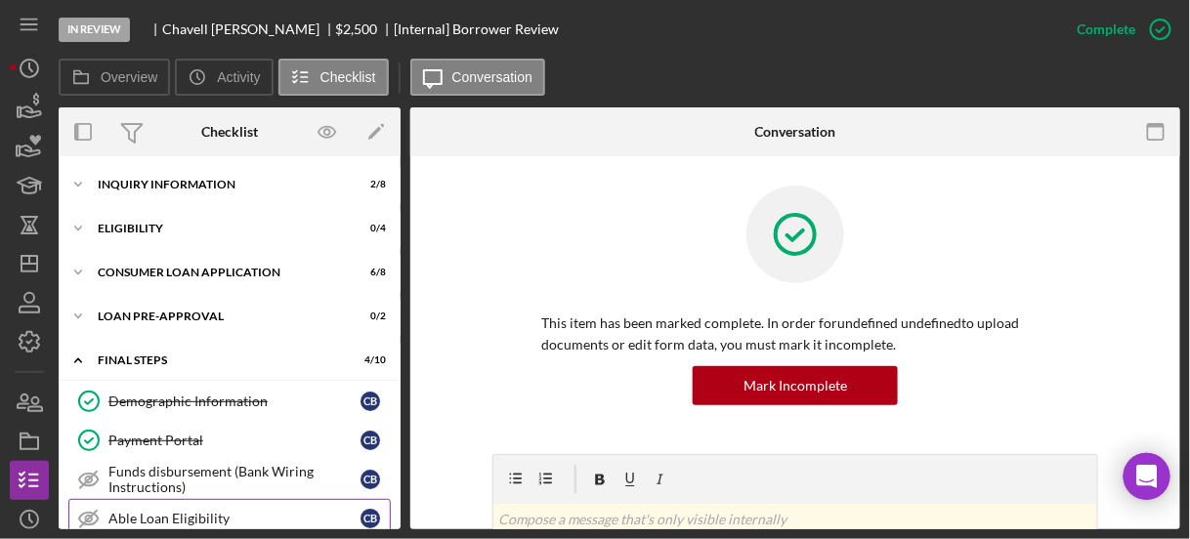
scroll to position [250, 0]
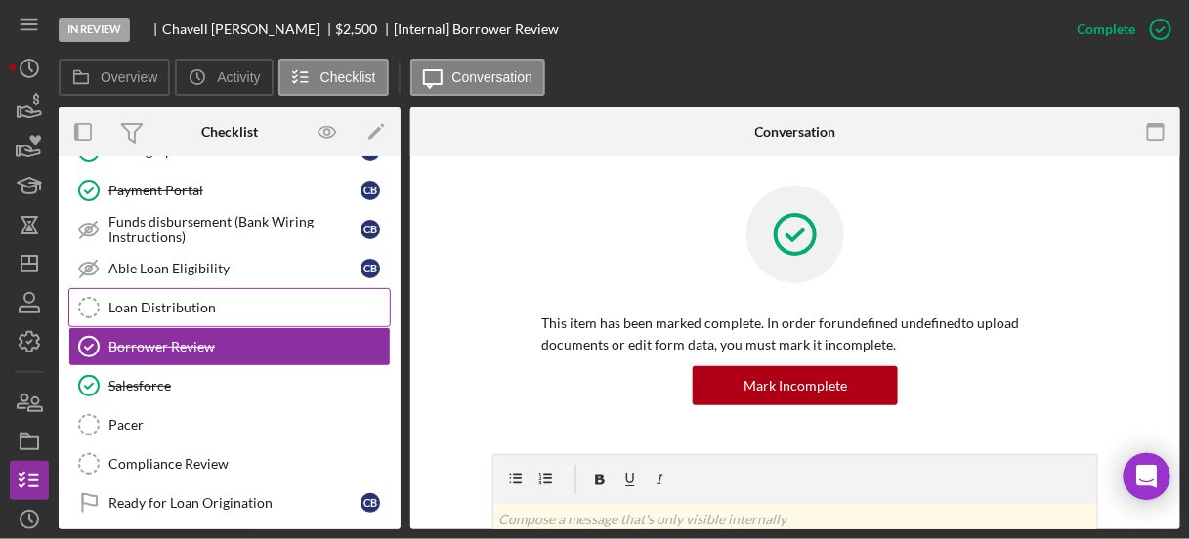
click at [232, 307] on div "Loan Distribution" at bounding box center [248, 308] width 281 height 16
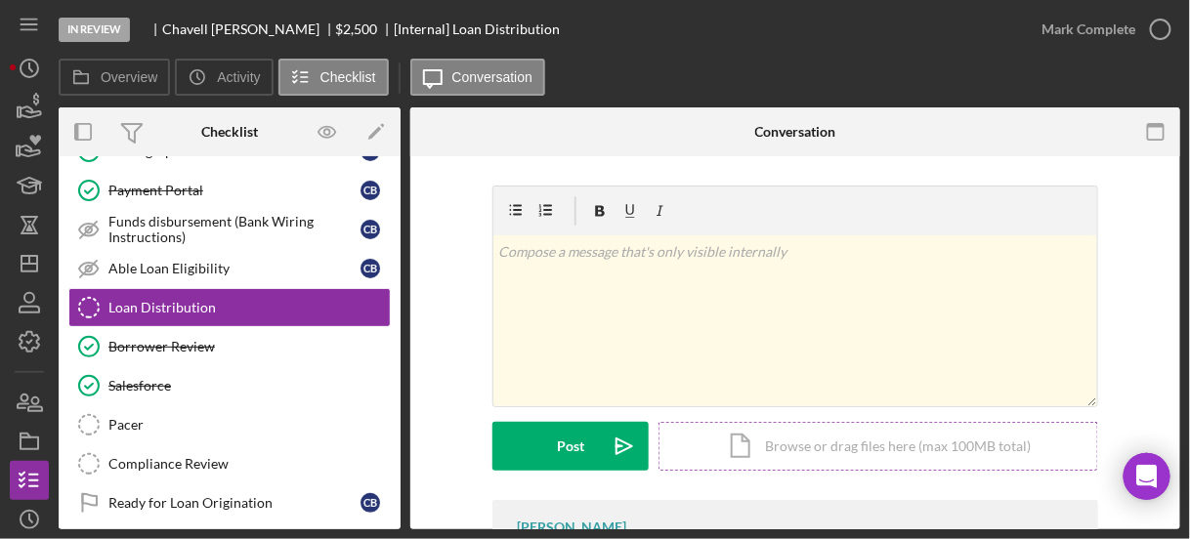
click at [744, 442] on div "Icon/Document Browse or drag files here (max 100MB total) Tap to choose files o…" at bounding box center [879, 446] width 440 height 49
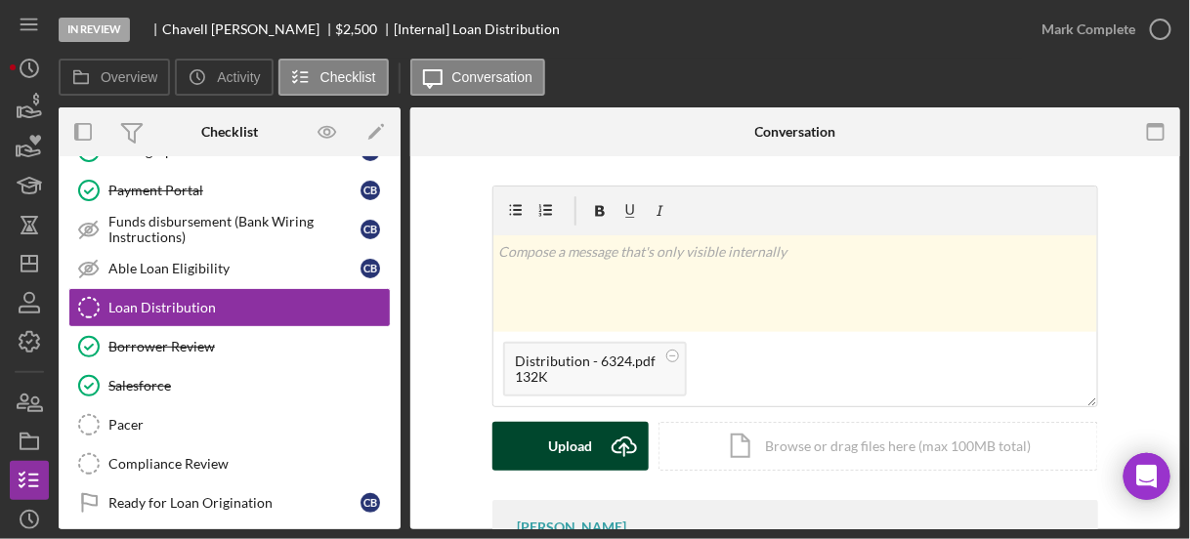
click at [591, 442] on button "Upload Icon/Upload" at bounding box center [570, 446] width 156 height 49
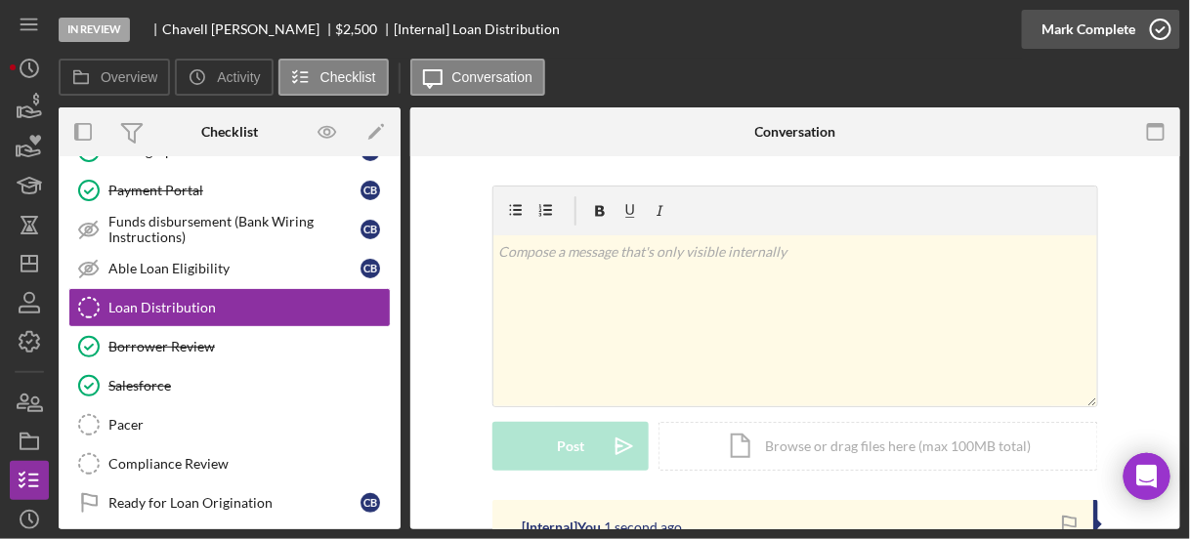
click at [1152, 35] on icon "button" at bounding box center [1160, 29] width 49 height 49
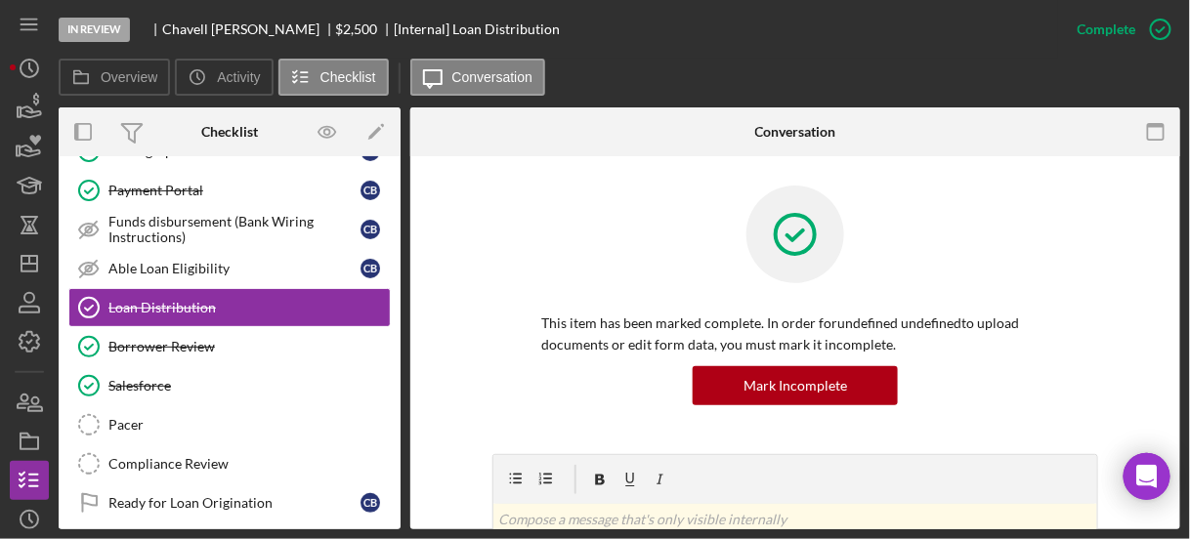
click at [543, 350] on p "This item has been marked complete. In order for undefined undefined to upload …" at bounding box center [795, 335] width 508 height 44
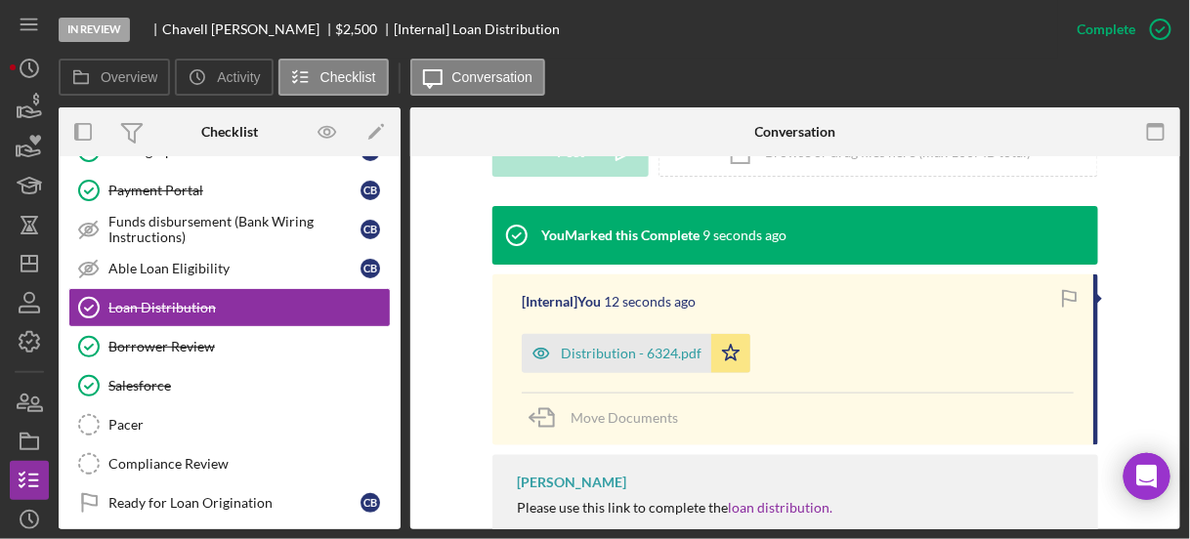
scroll to position [300, 0]
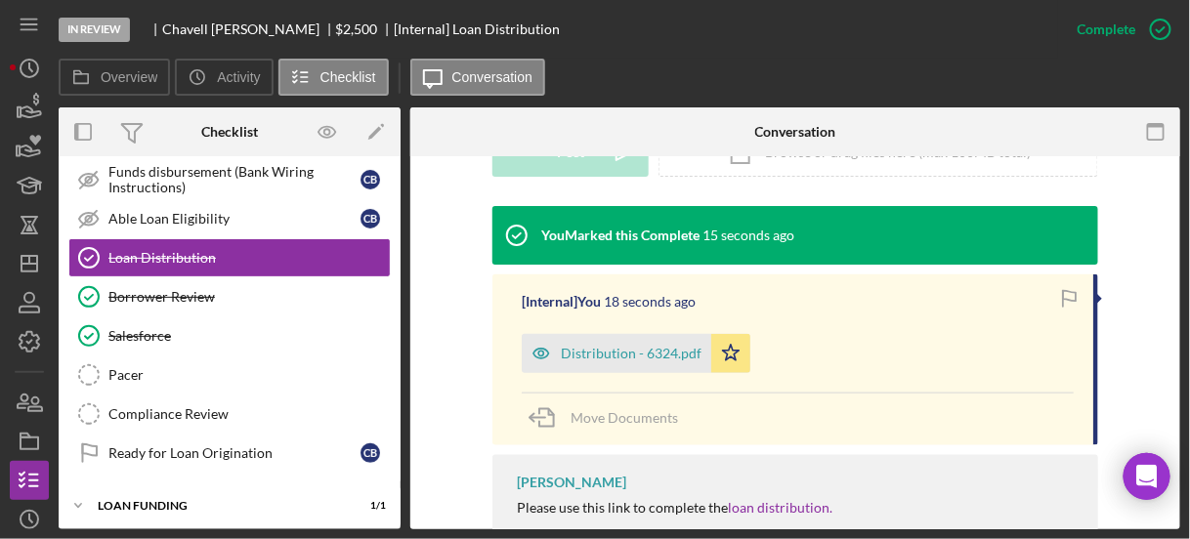
click at [402, 301] on div "Overview Internal Workflow Stage In Review Icon/Dropdown Arrow Archive (can una…" at bounding box center [620, 318] width 1122 height 422
click at [446, 191] on div "v Color teal Color pink Remove color Add row above Add row below Add column bef…" at bounding box center [795, 49] width 711 height 315
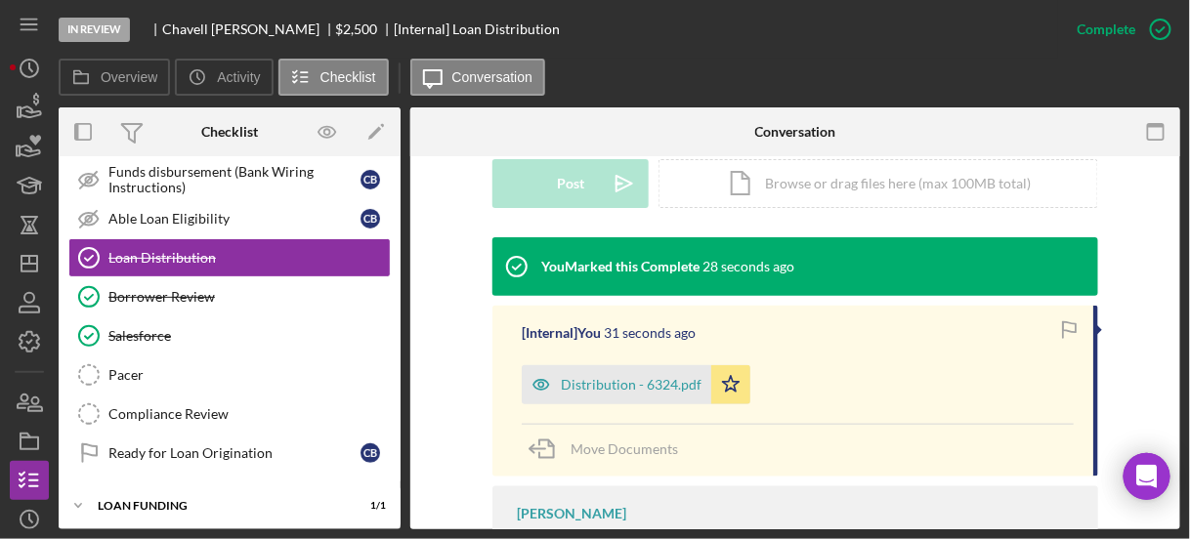
scroll to position [0, 0]
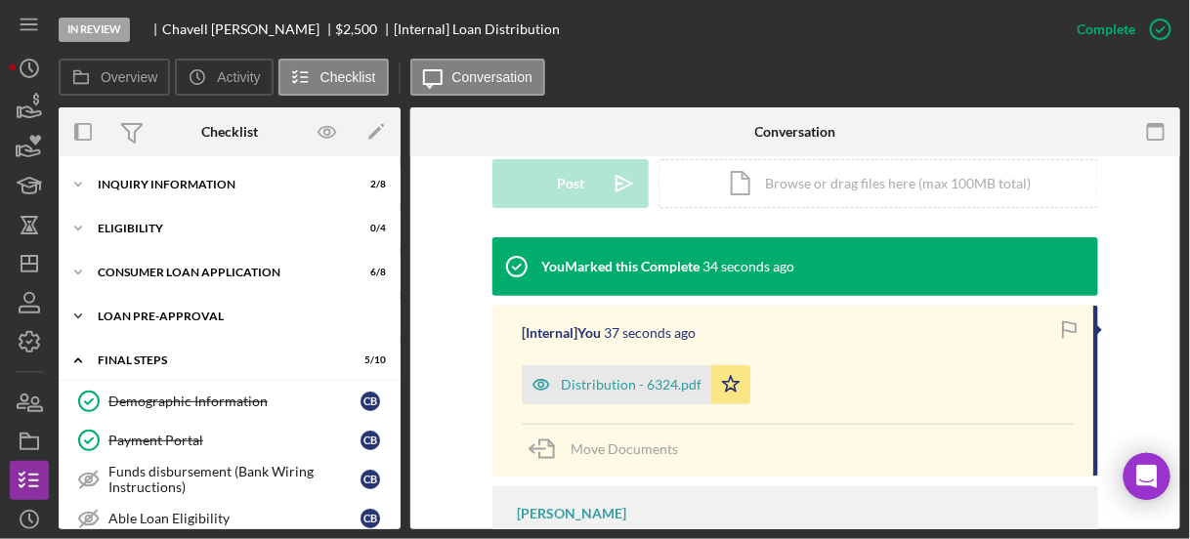
click at [84, 314] on icon "Icon/Expander" at bounding box center [78, 316] width 39 height 39
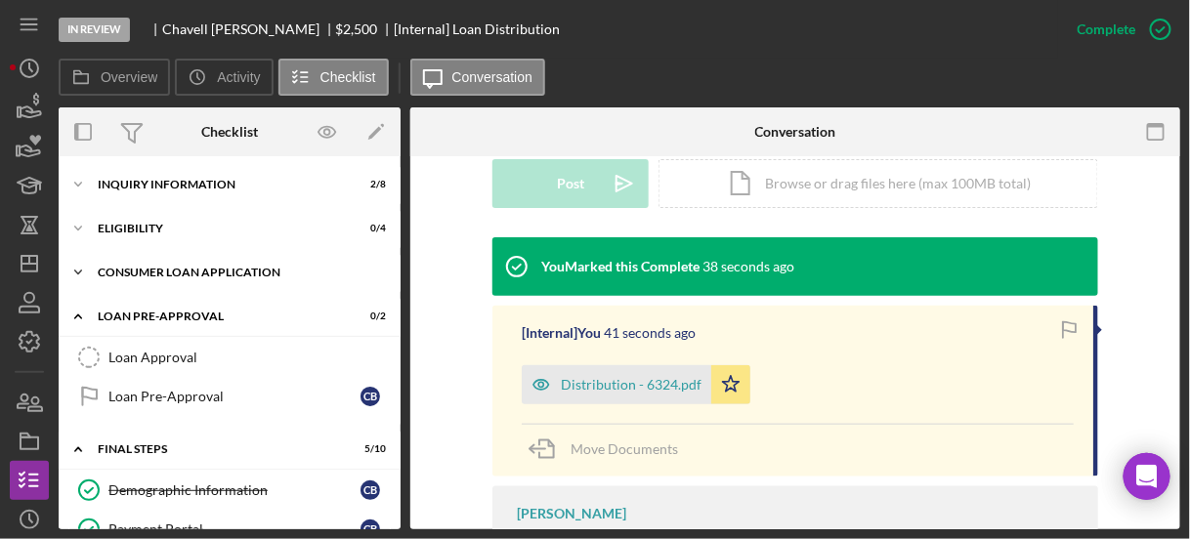
click at [80, 273] on icon "Icon/Expander" at bounding box center [78, 272] width 39 height 39
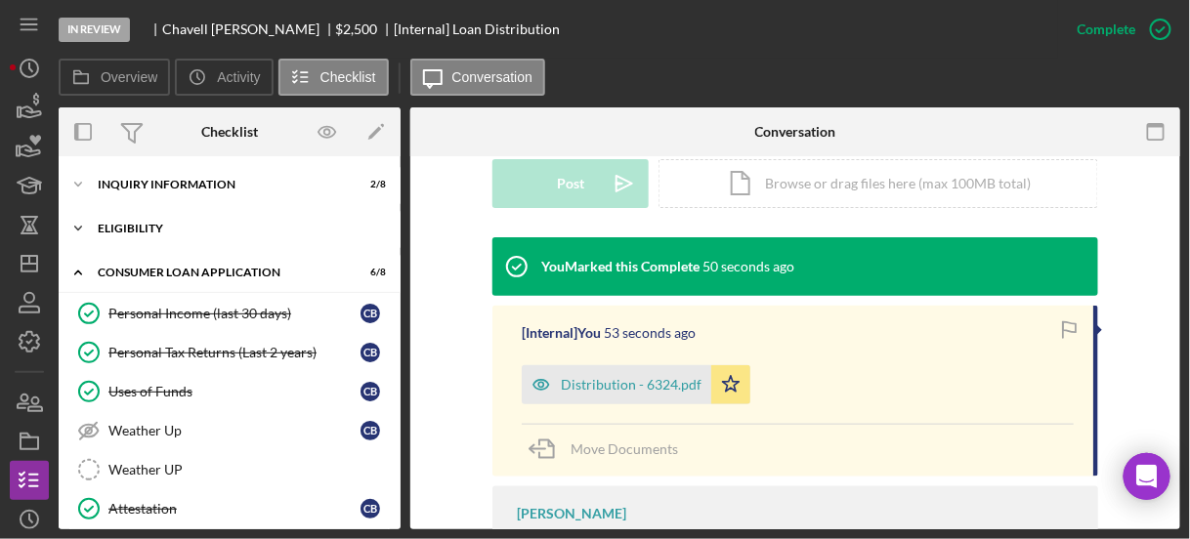
click at [79, 222] on icon "Icon/Expander" at bounding box center [78, 228] width 39 height 39
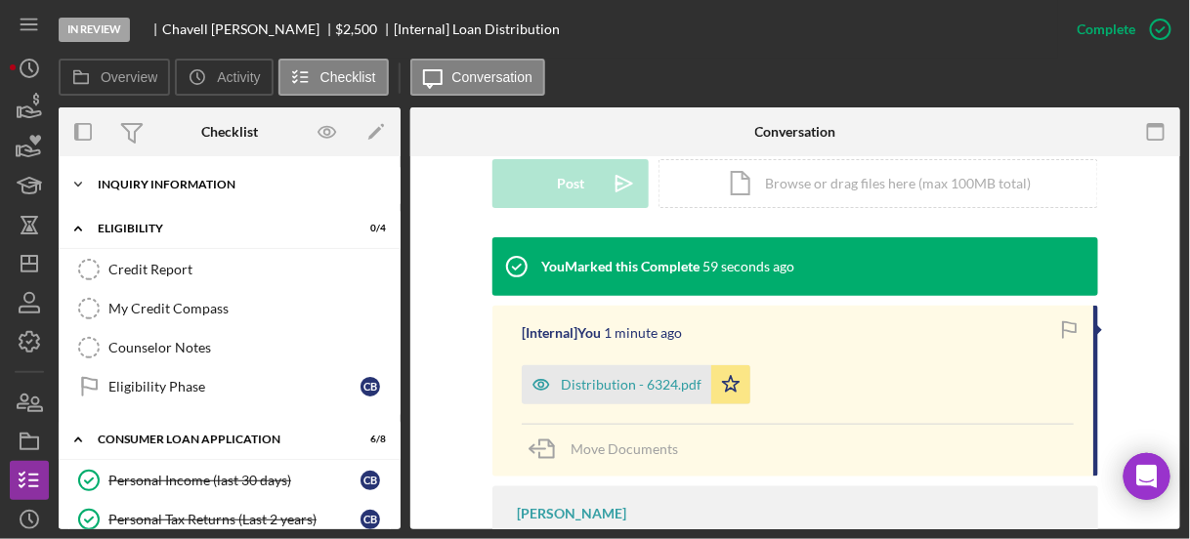
click at [77, 184] on polyline at bounding box center [78, 185] width 6 height 4
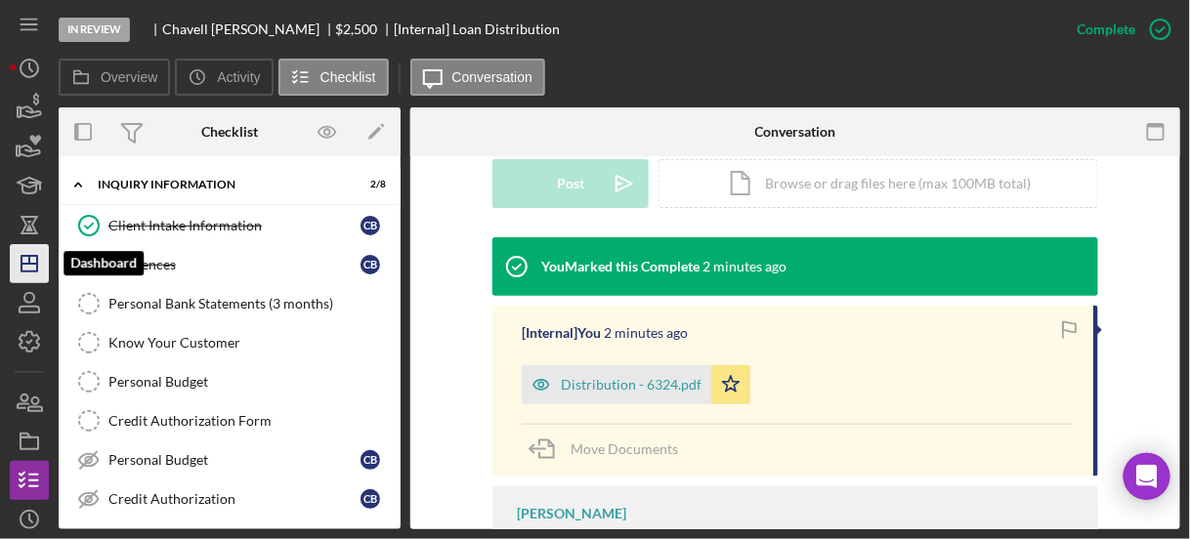
click at [22, 269] on icon "Icon/Dashboard" at bounding box center [29, 263] width 49 height 49
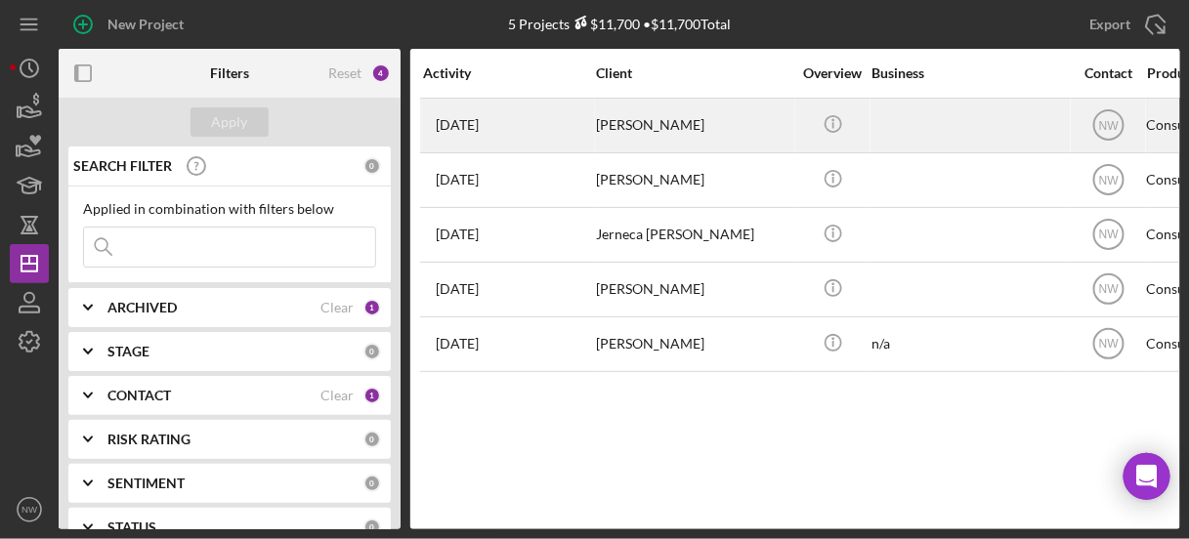
click at [624, 121] on div "[PERSON_NAME]" at bounding box center [693, 126] width 195 height 52
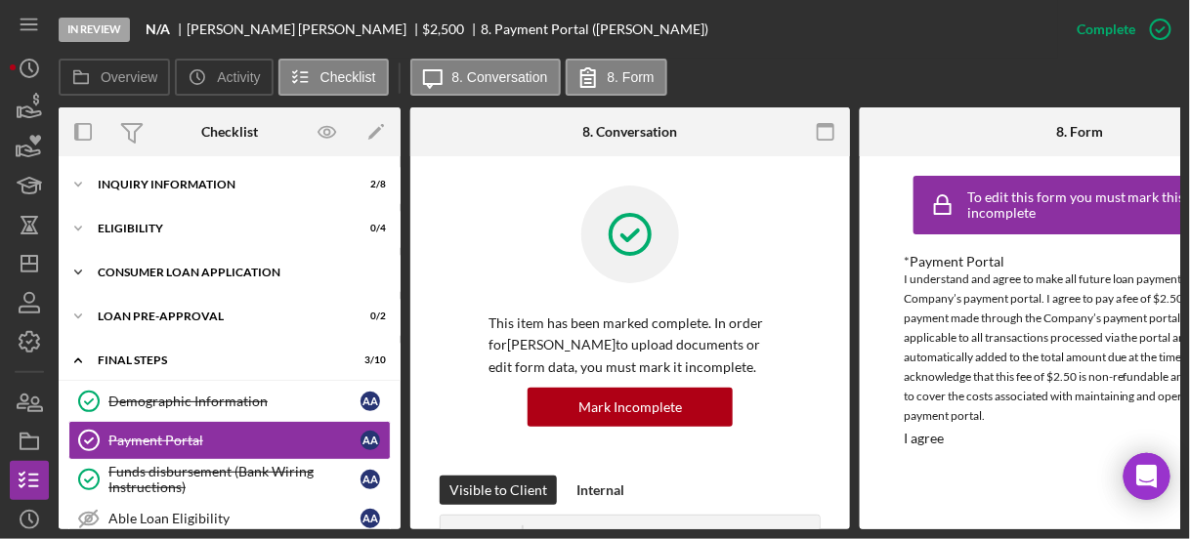
scroll to position [95, 0]
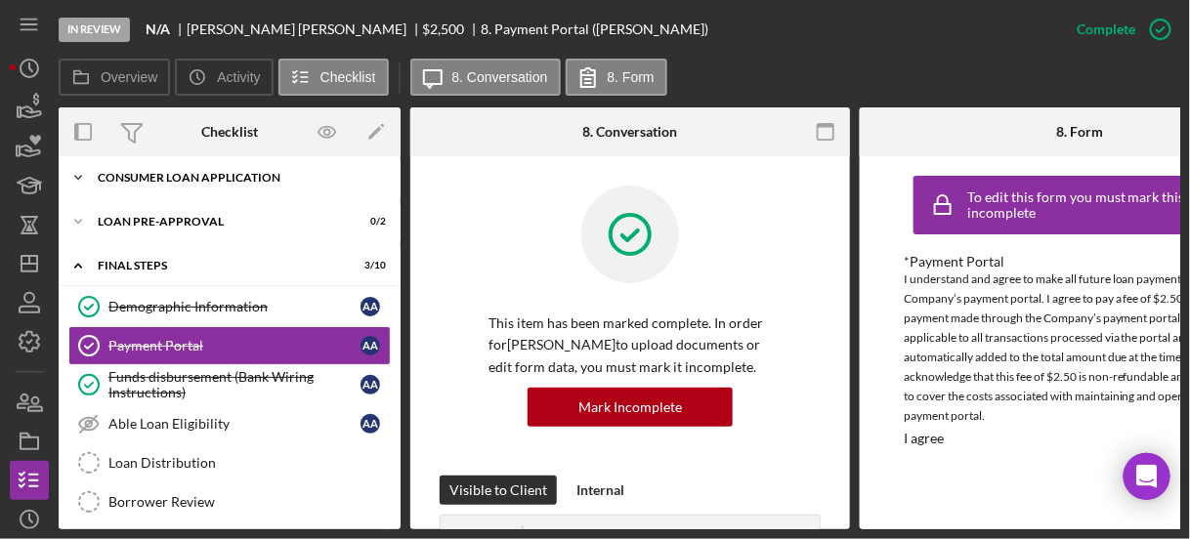
click at [143, 178] on div "Consumer Loan Application" at bounding box center [237, 178] width 278 height 12
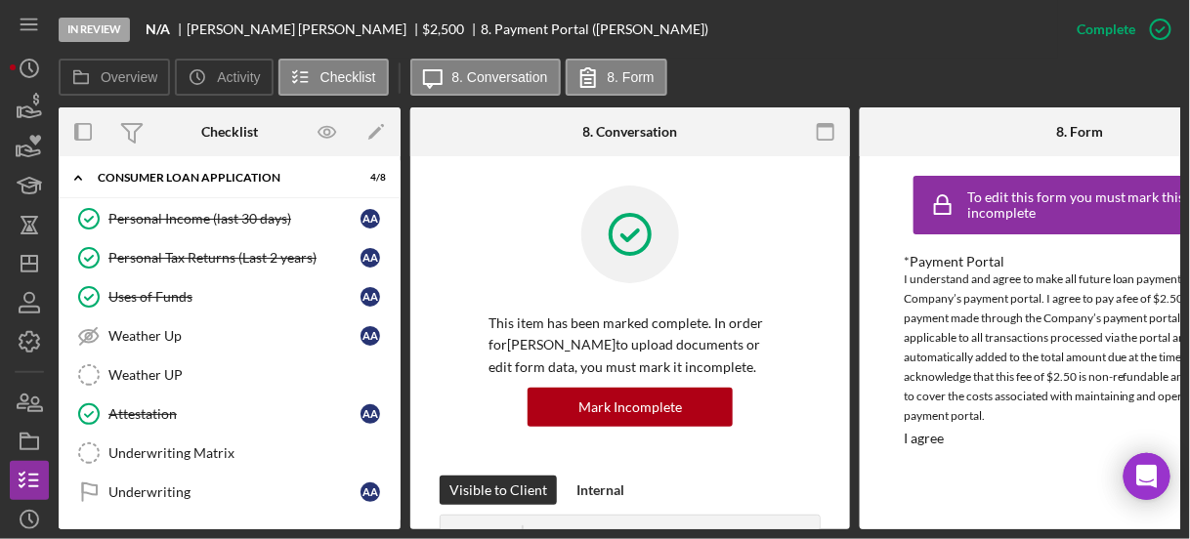
scroll to position [0, 0]
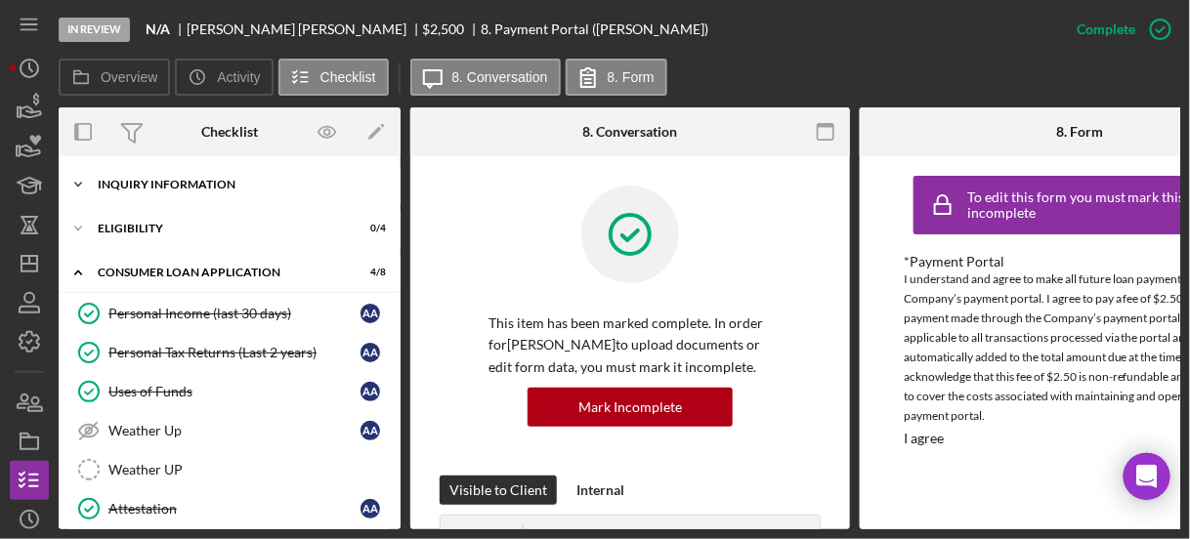
click at [71, 184] on icon "Icon/Expander" at bounding box center [78, 184] width 39 height 39
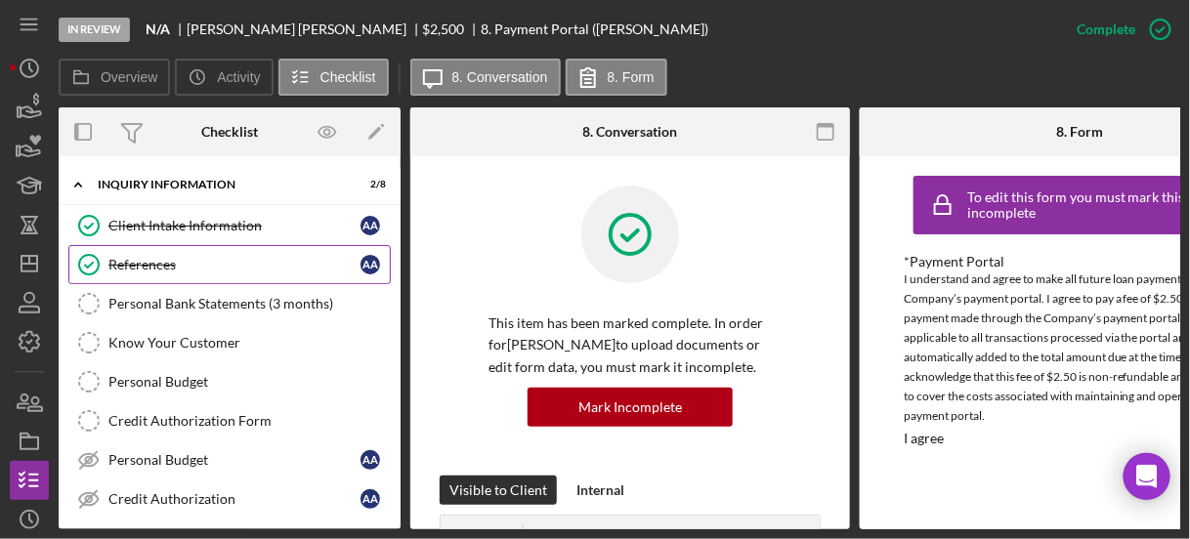
click at [131, 261] on div "References" at bounding box center [234, 265] width 252 height 16
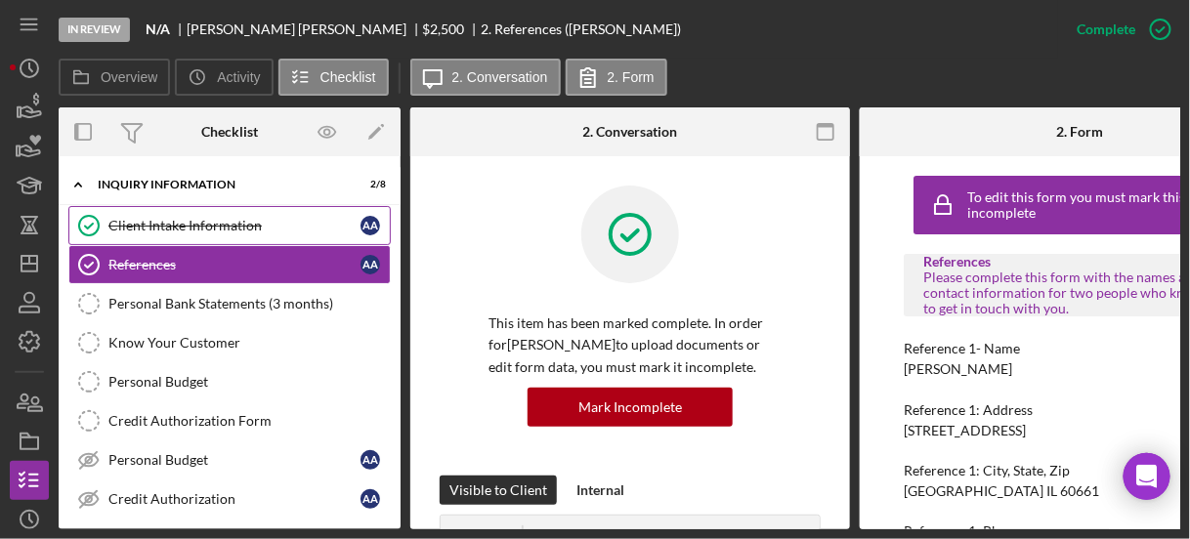
click at [139, 232] on div "Client Intake Information" at bounding box center [234, 226] width 252 height 16
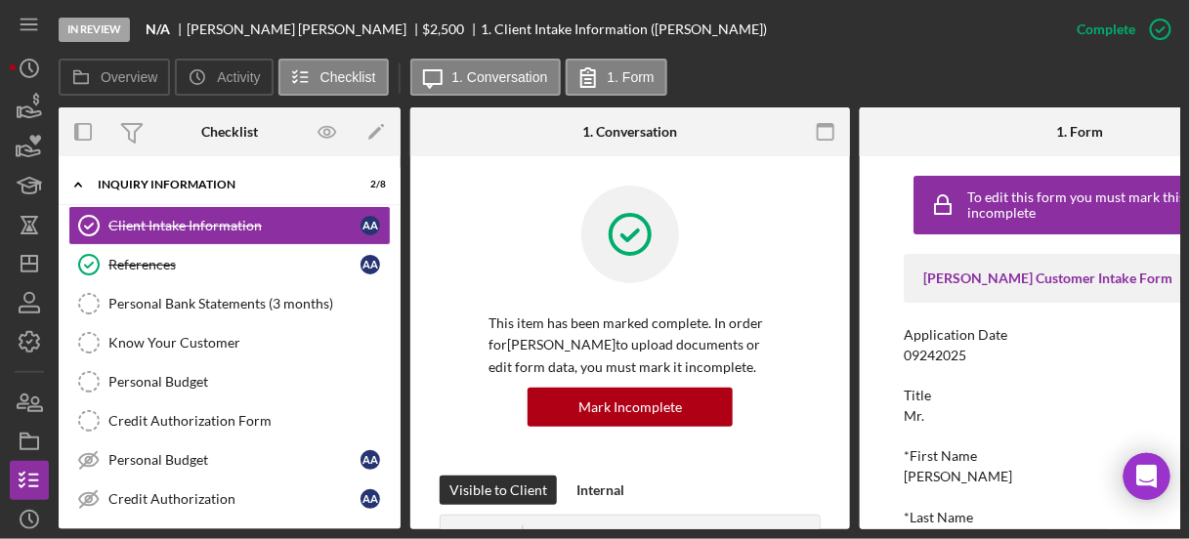
click at [870, 391] on div "To edit this form you must mark this item incomplete Justine PETERSEN Customer …" at bounding box center [1080, 342] width 440 height 373
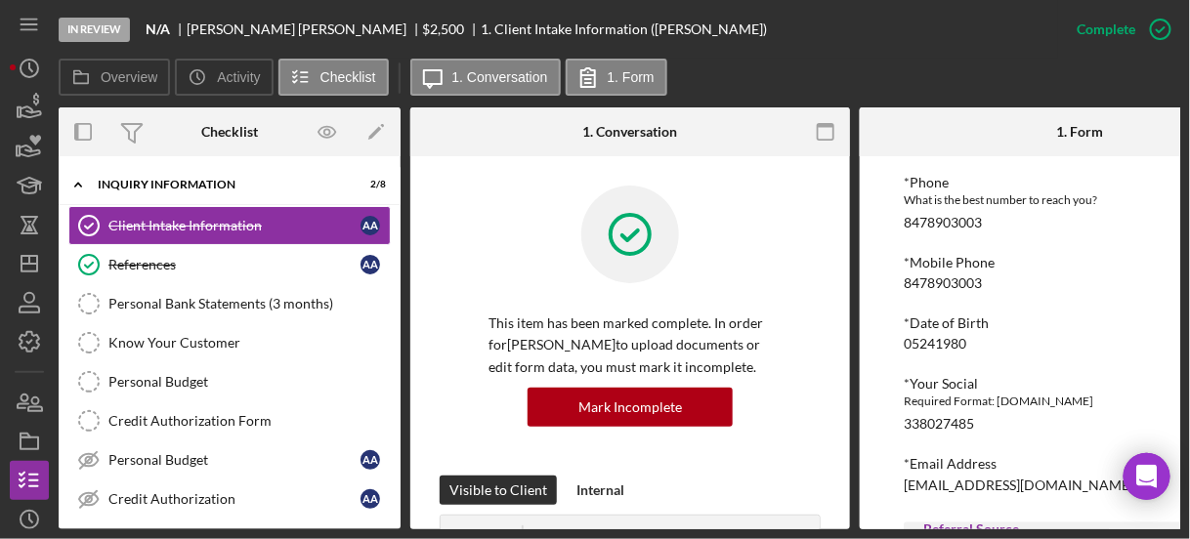
scroll to position [750, 0]
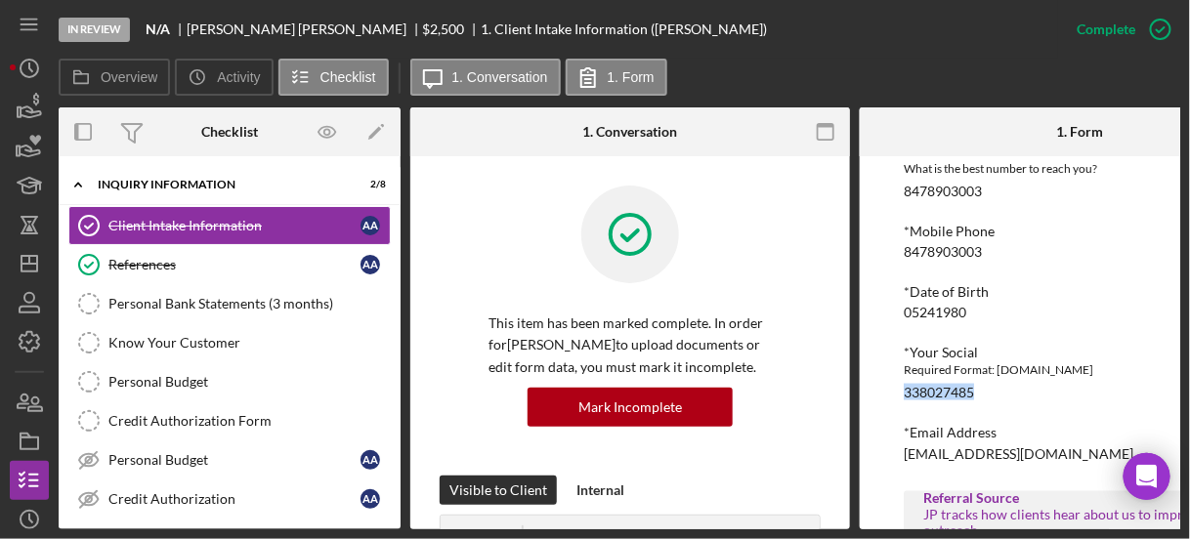
drag, startPoint x: 902, startPoint y: 388, endPoint x: 984, endPoint y: 386, distance: 82.1
click at [984, 386] on div "To edit this form you must mark this item incomplete Justine PETERSEN Customer …" at bounding box center [1080, 342] width 440 height 373
copy div "338027485"
click at [74, 182] on icon "Icon/Expander" at bounding box center [78, 184] width 39 height 39
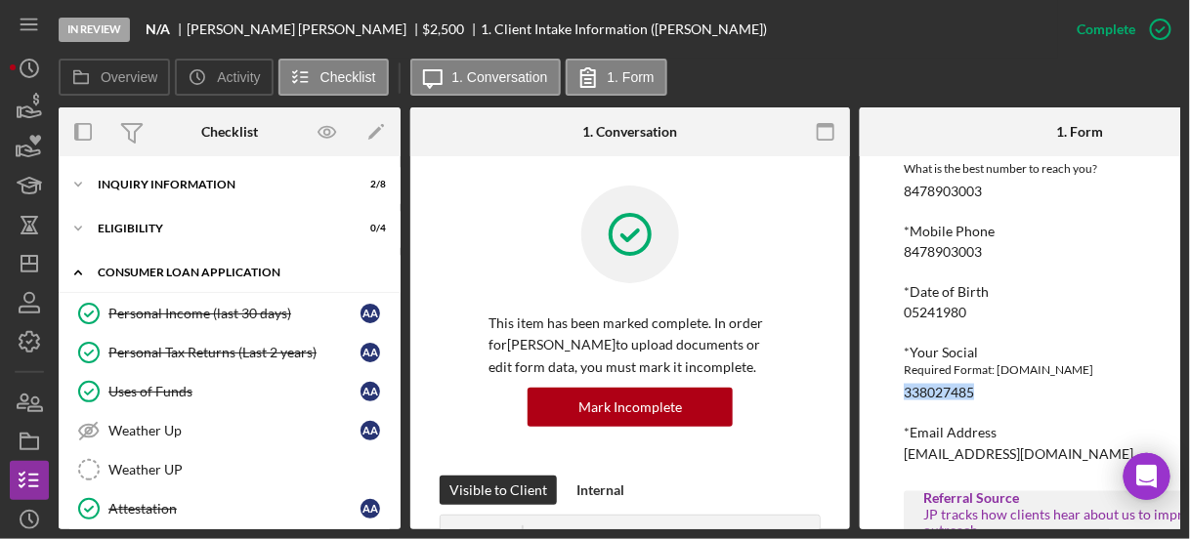
click at [81, 270] on icon "Icon/Expander" at bounding box center [78, 272] width 39 height 39
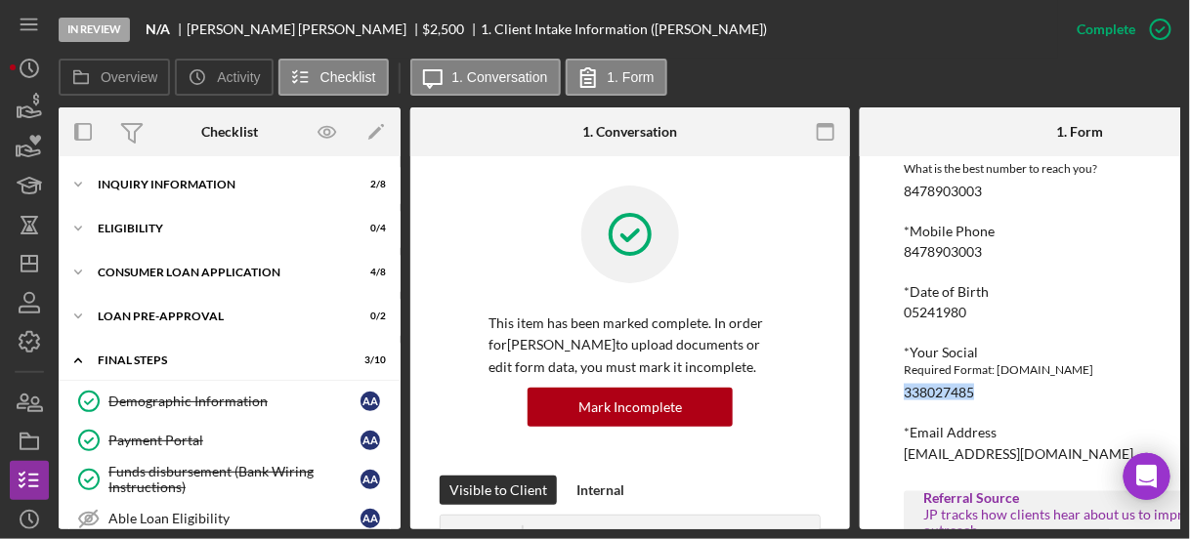
scroll to position [305, 0]
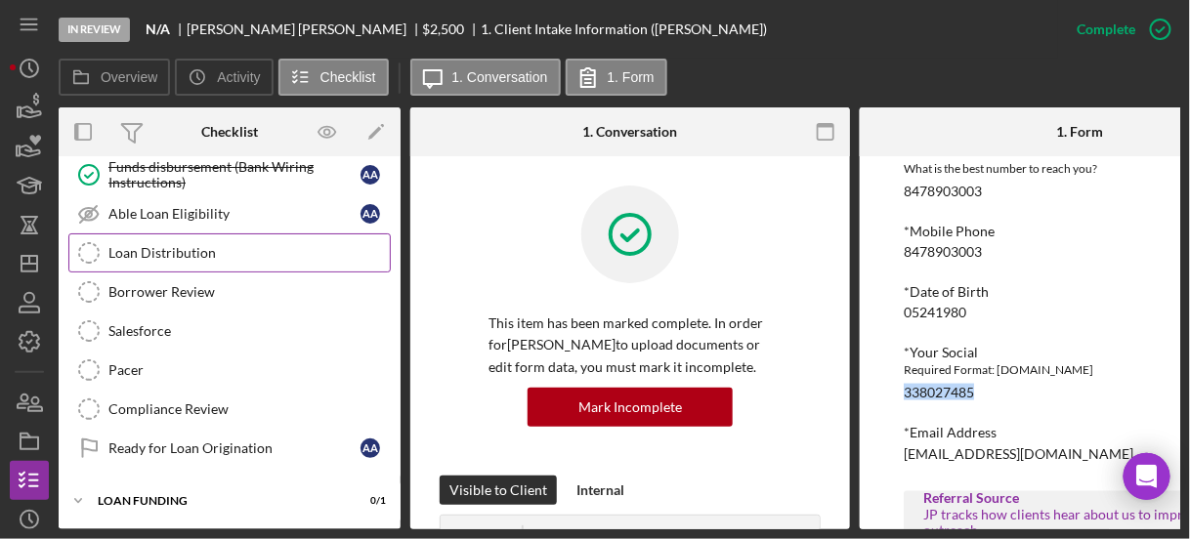
click at [125, 246] on div "Loan Distribution" at bounding box center [248, 253] width 281 height 16
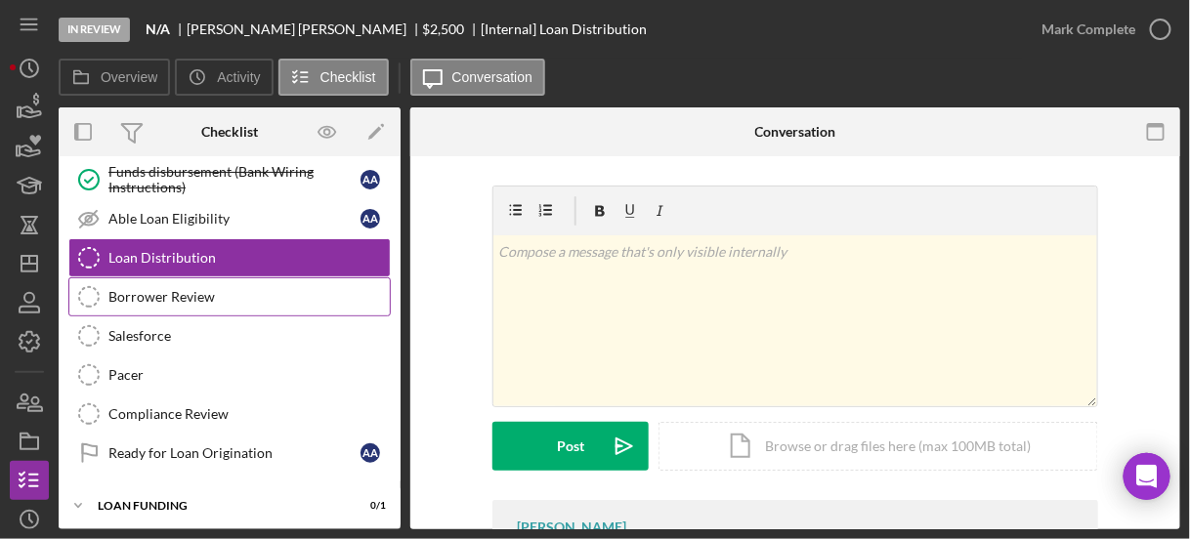
click at [132, 289] on div "Borrower Review" at bounding box center [248, 297] width 281 height 16
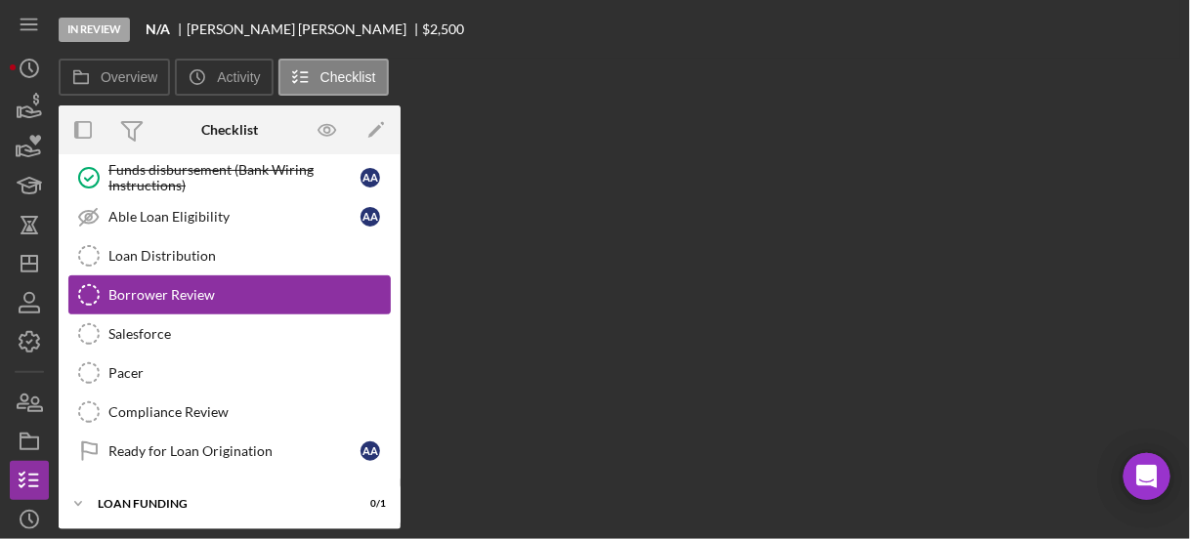
scroll to position [300, 0]
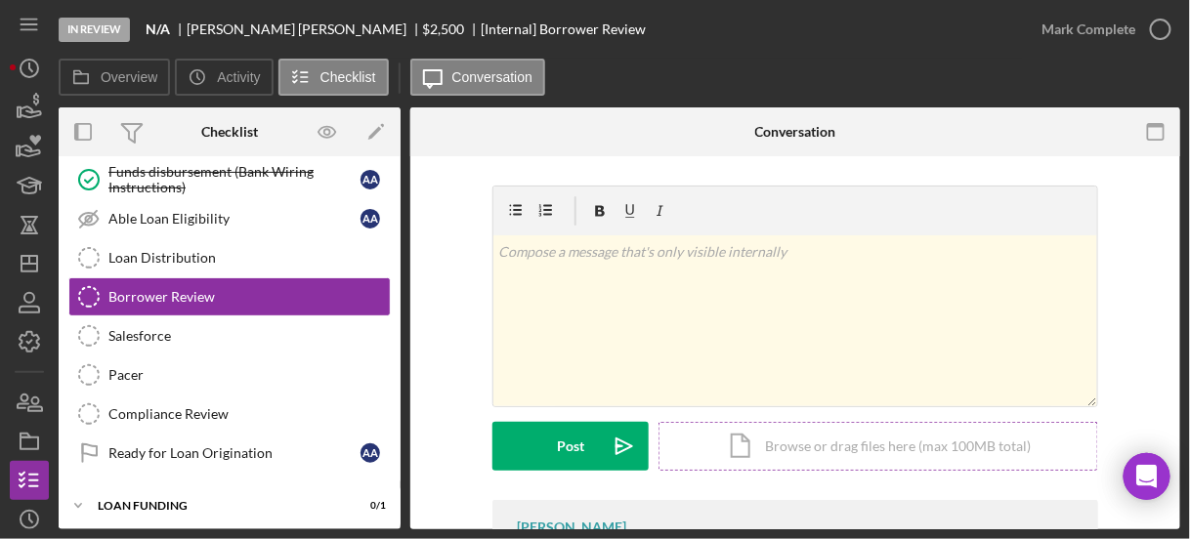
click at [746, 454] on div "Icon/Document Browse or drag files here (max 100MB total) Tap to choose files o…" at bounding box center [879, 446] width 440 height 49
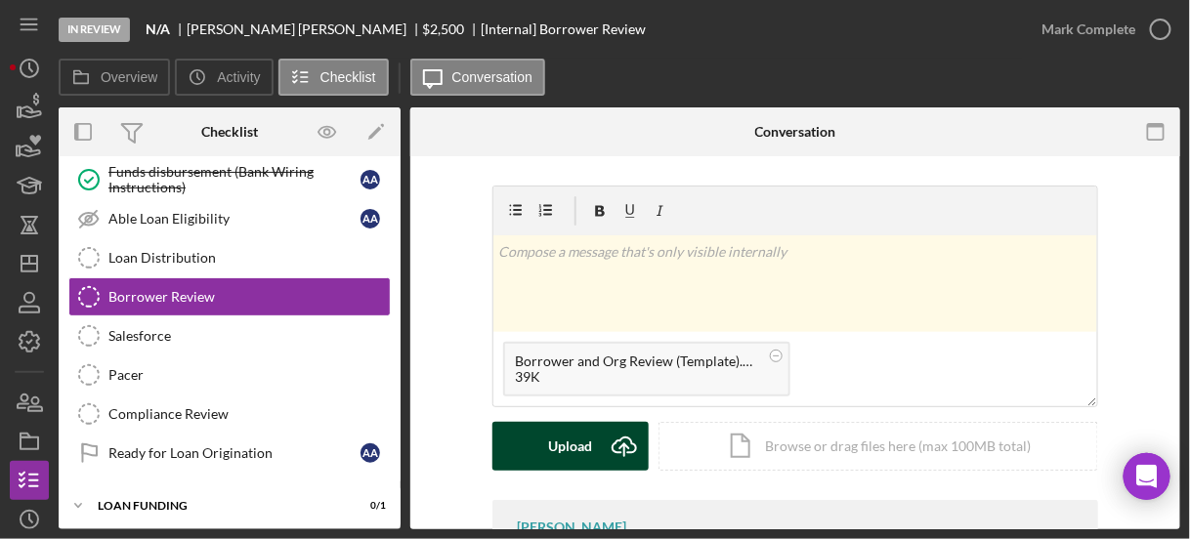
click at [552, 453] on div "Upload" at bounding box center [571, 446] width 44 height 49
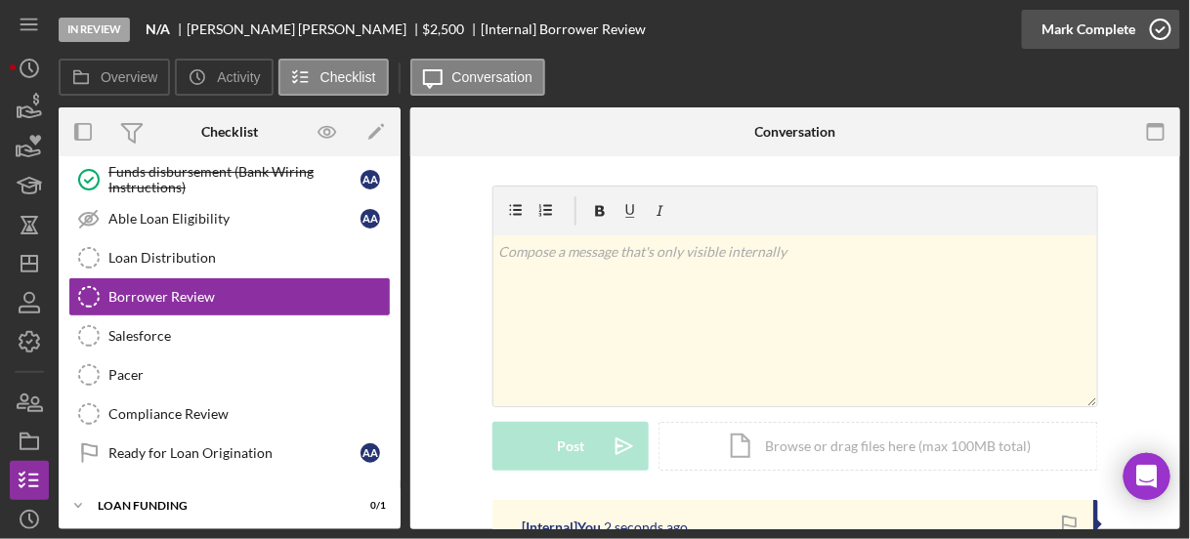
click at [1149, 35] on icon "button" at bounding box center [1160, 29] width 49 height 49
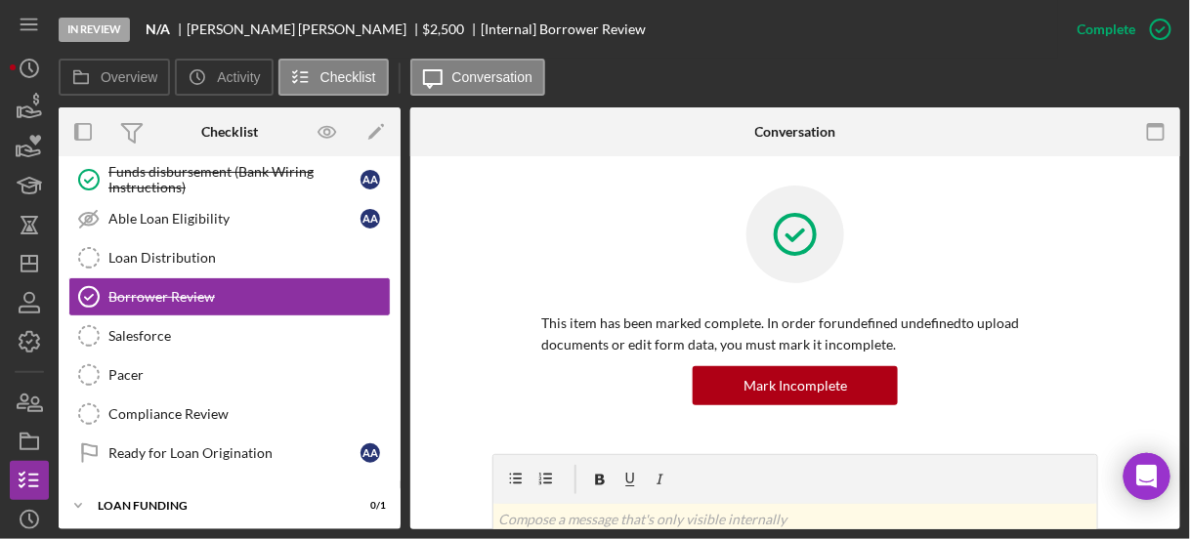
click at [541, 272] on div at bounding box center [795, 249] width 508 height 127
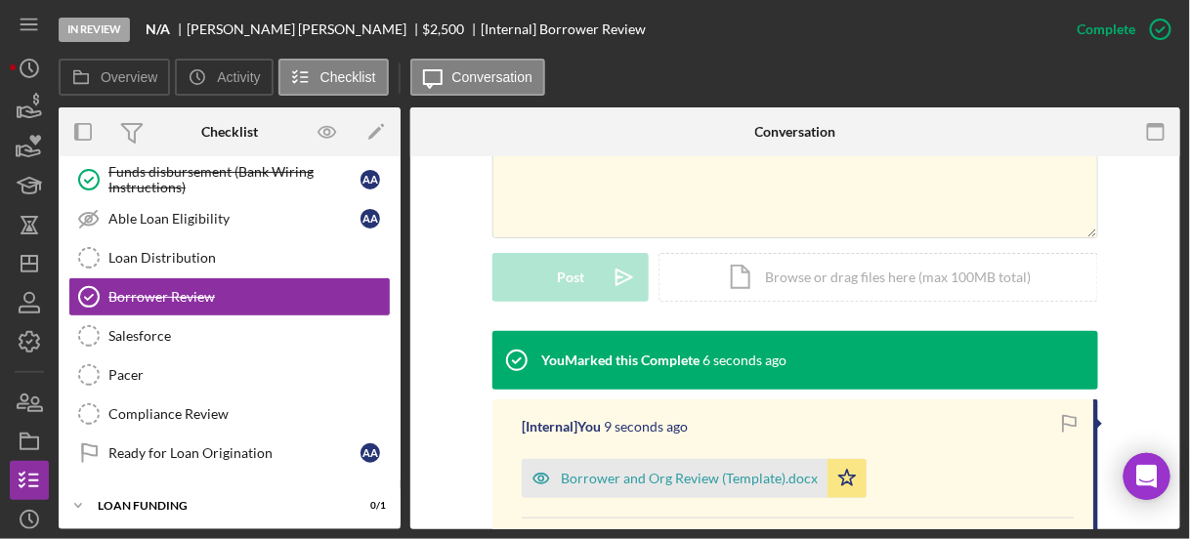
scroll to position [469, 0]
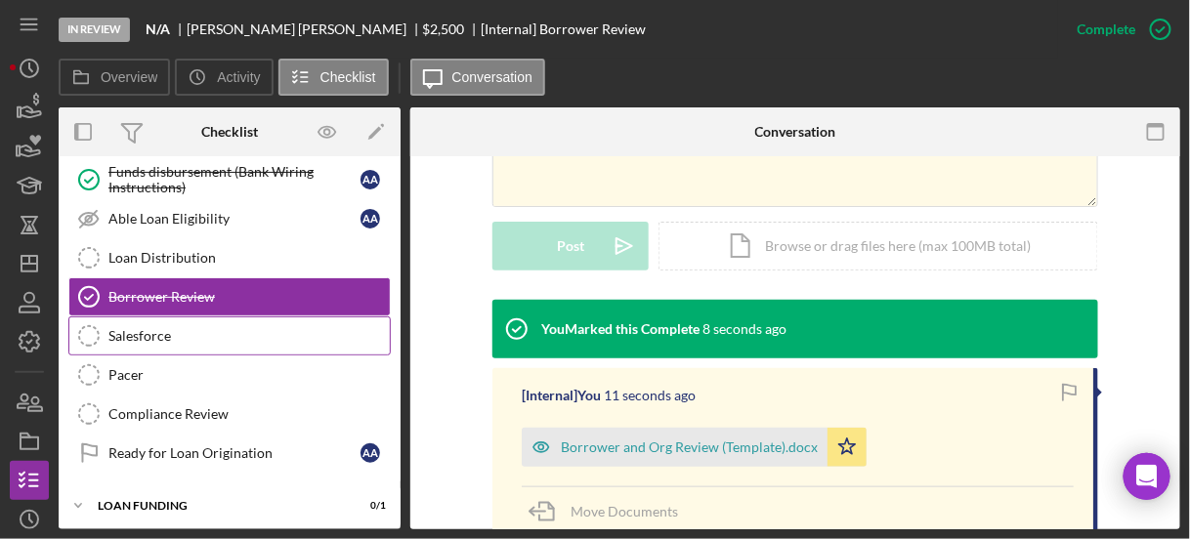
click at [237, 329] on div "Salesforce" at bounding box center [248, 336] width 281 height 16
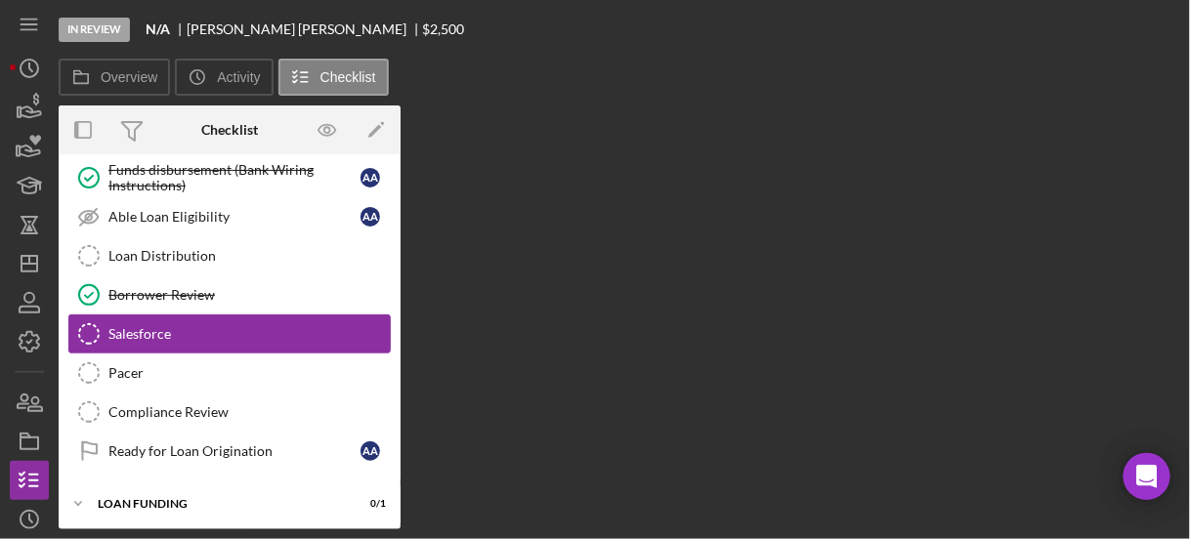
scroll to position [300, 0]
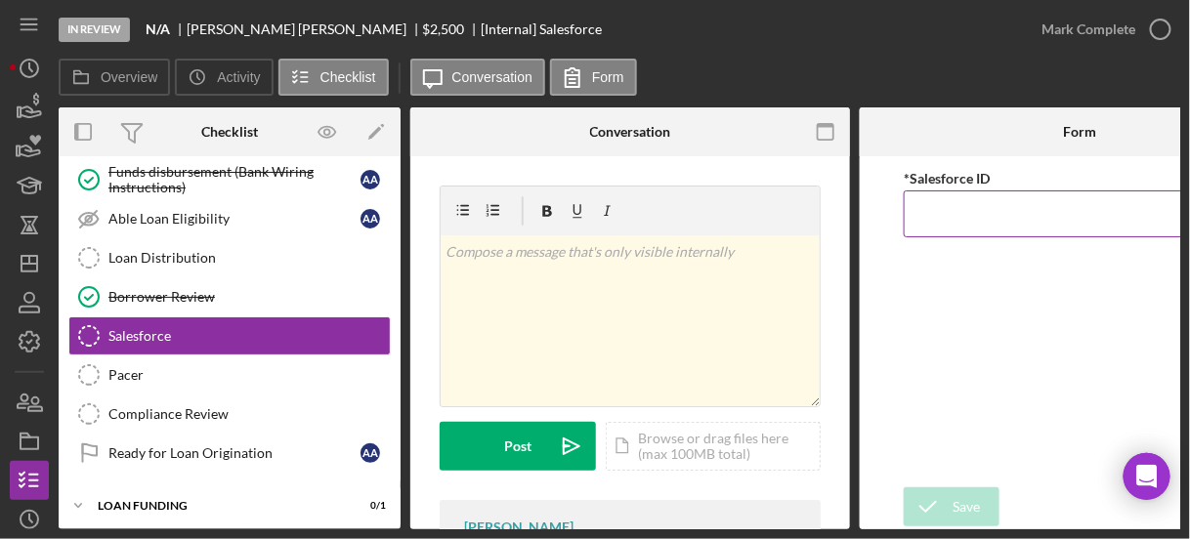
paste input "a0wPC000002NpwjYAC"
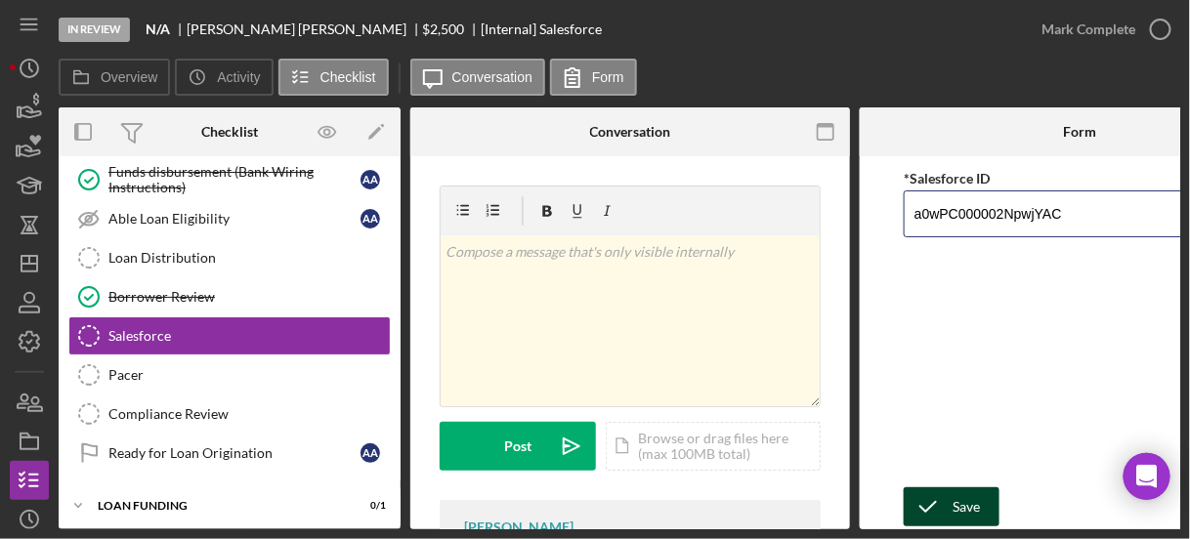
type input "a0wPC000002NpwjYAC"
click at [961, 494] on div "Save" at bounding box center [966, 507] width 27 height 39
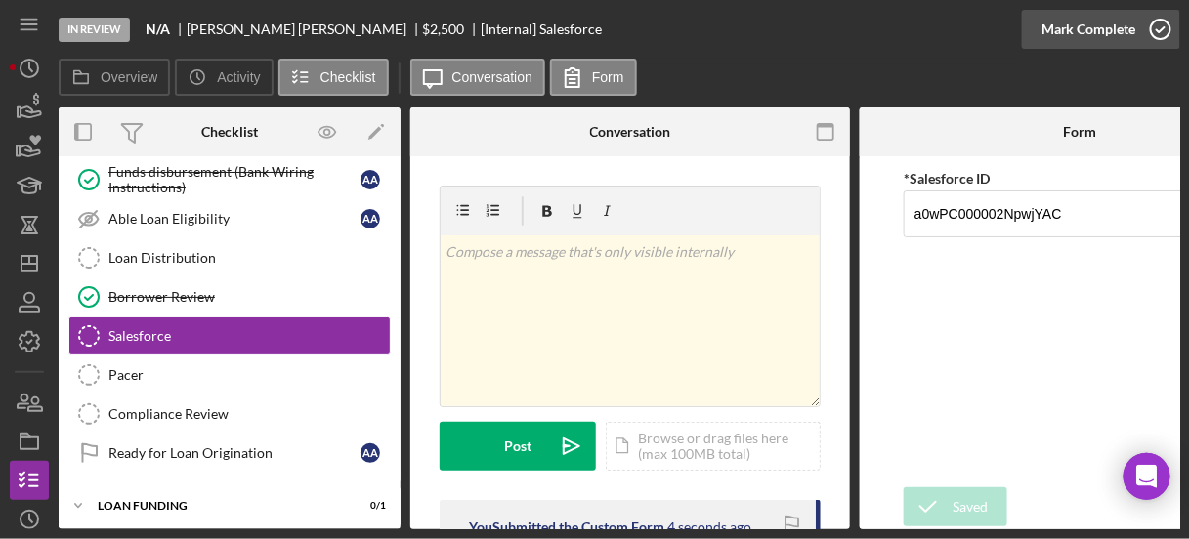
click at [1158, 37] on circle "button" at bounding box center [1161, 30] width 20 height 20
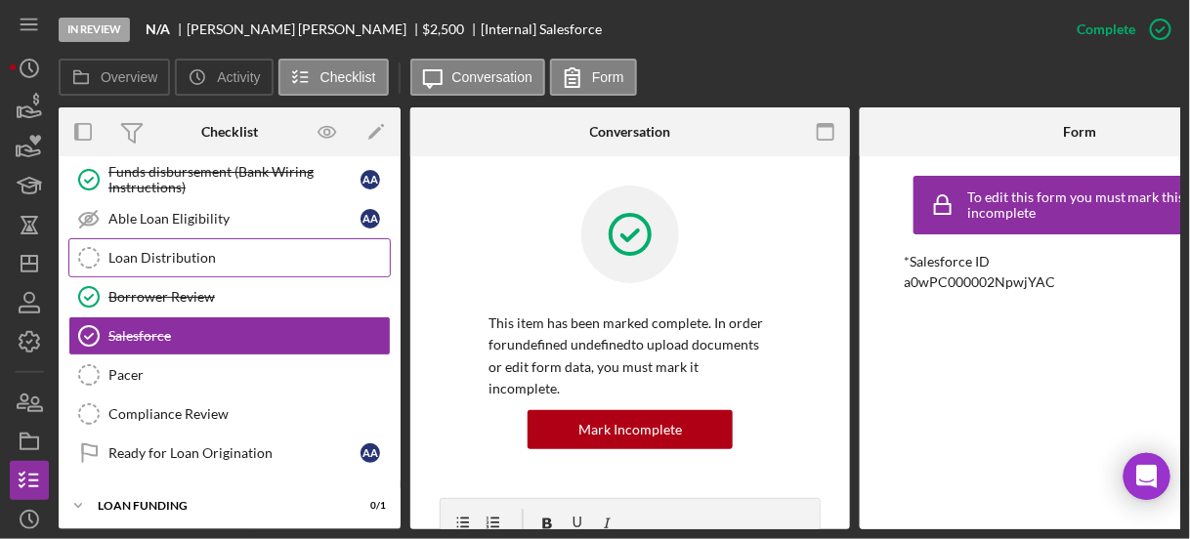
click at [223, 254] on div "Loan Distribution" at bounding box center [248, 258] width 281 height 16
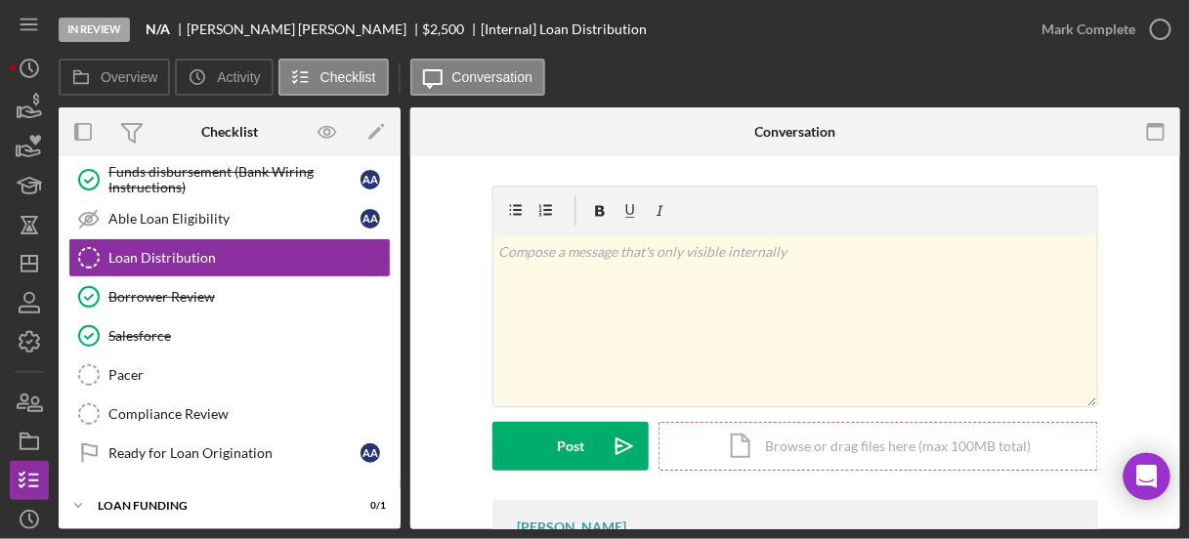
click at [743, 456] on div "Icon/Document Browse or drag files here (max 100MB total) Tap to choose files o…" at bounding box center [879, 446] width 440 height 49
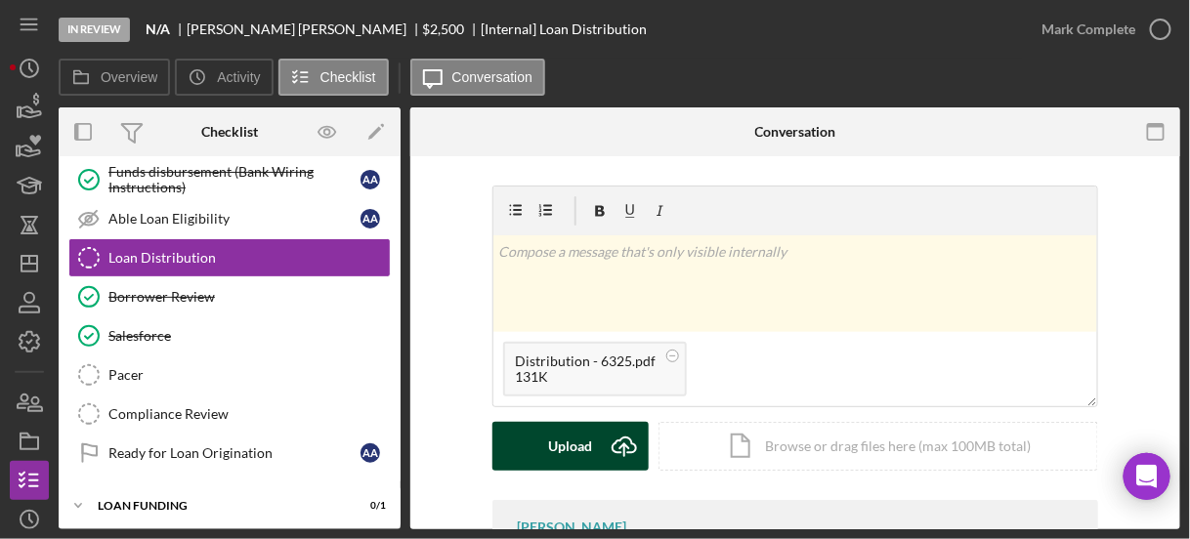
click at [570, 437] on div "Upload" at bounding box center [571, 446] width 44 height 49
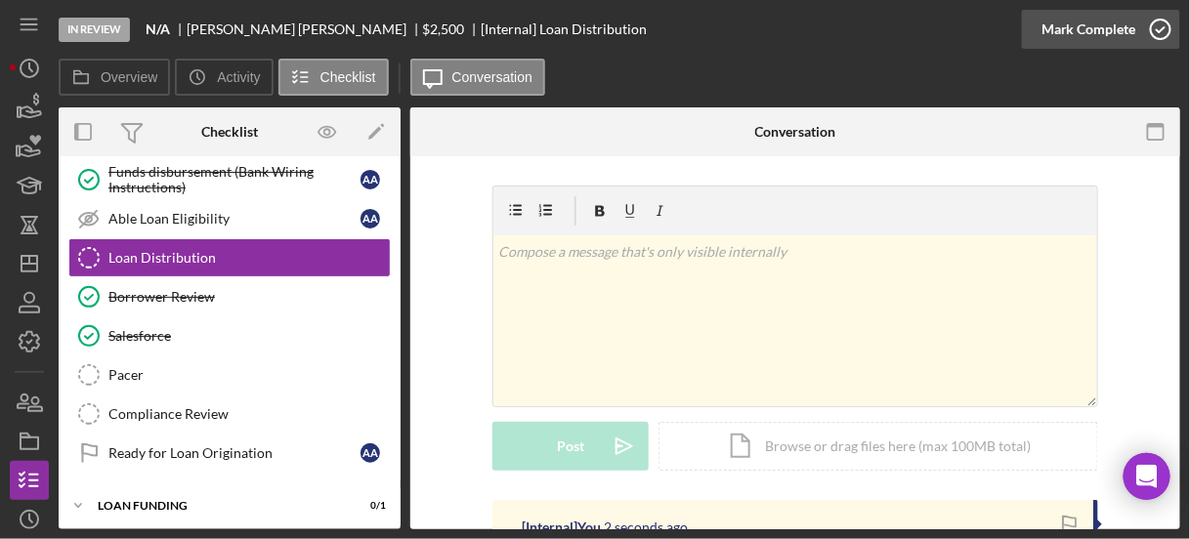
click at [1157, 34] on icon "button" at bounding box center [1160, 29] width 49 height 49
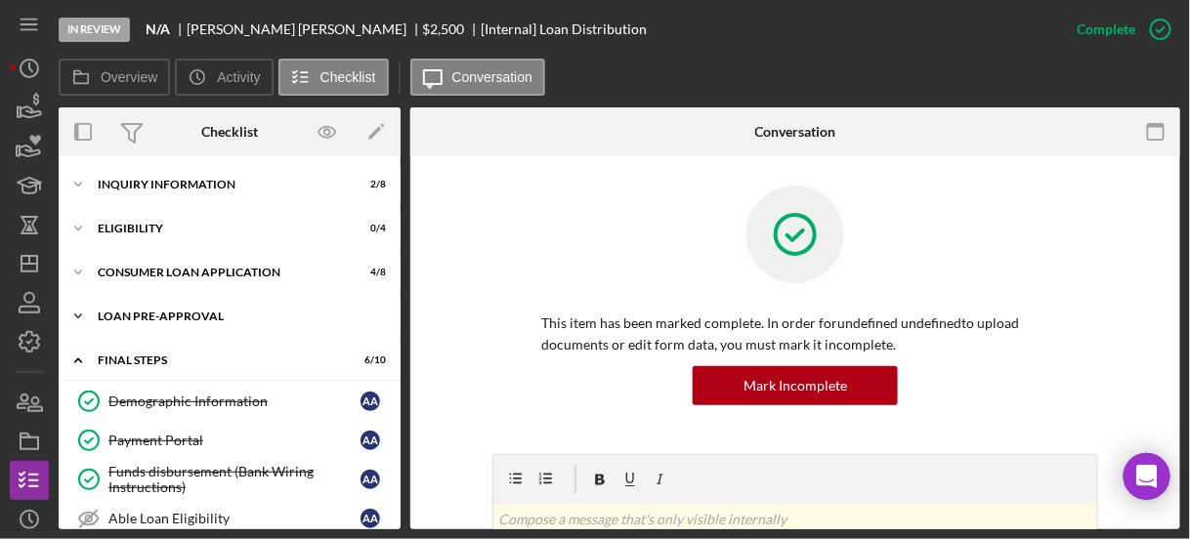
click at [76, 314] on icon "Icon/Expander" at bounding box center [78, 316] width 39 height 39
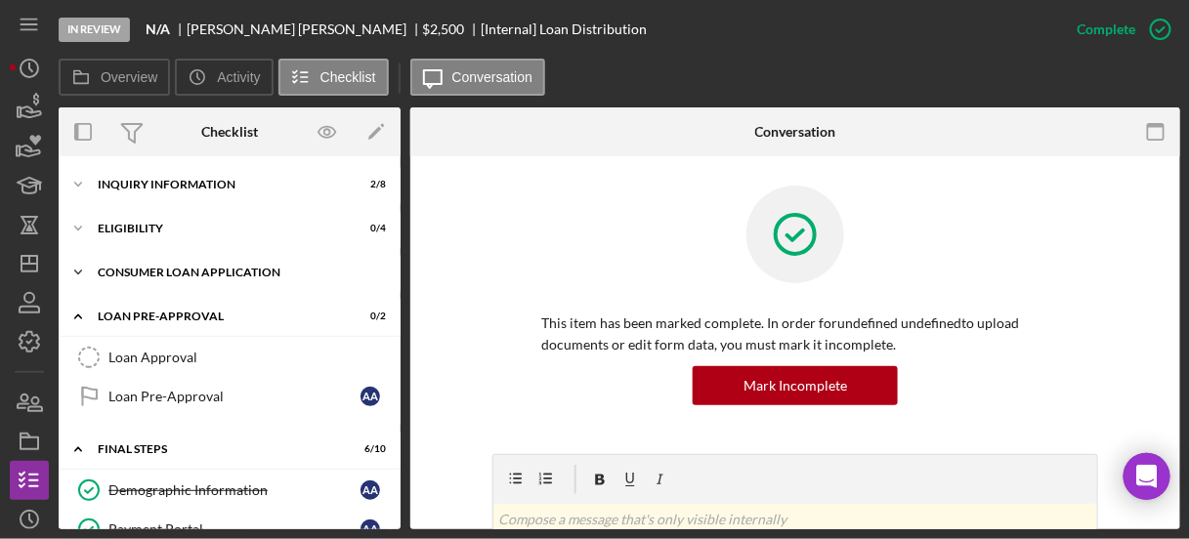
click at [76, 281] on icon "Icon/Expander" at bounding box center [78, 272] width 39 height 39
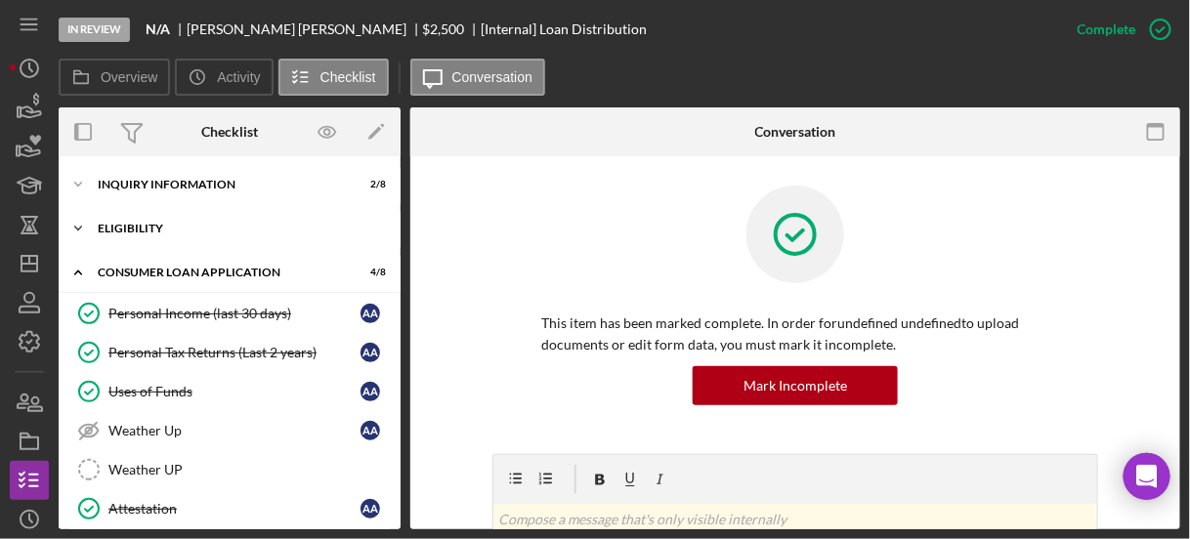
click at [78, 226] on icon "Icon/Expander" at bounding box center [78, 228] width 39 height 39
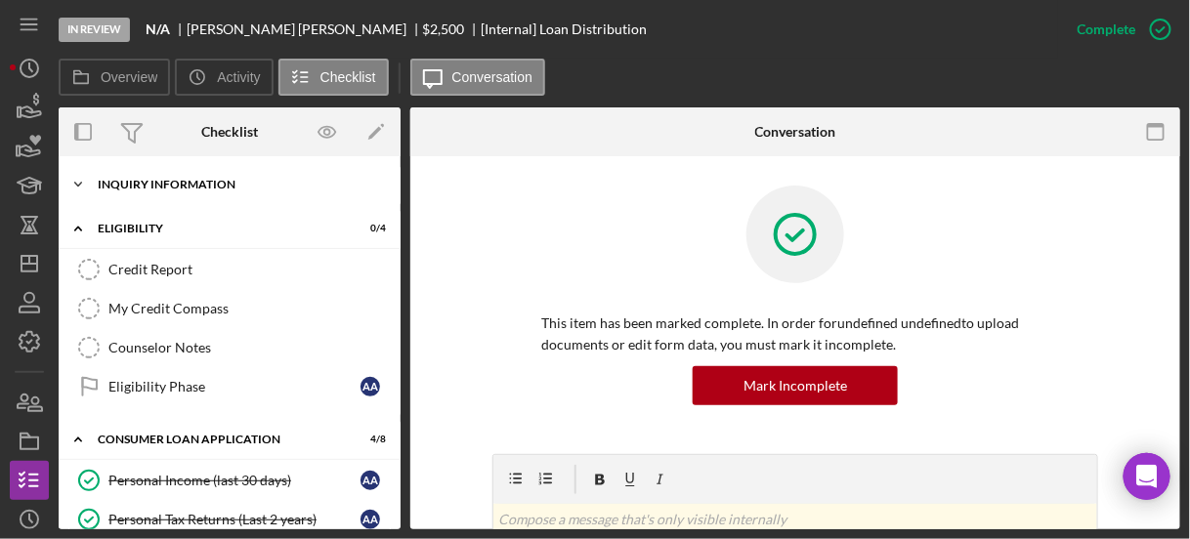
click at [78, 184] on icon "Icon/Expander" at bounding box center [78, 184] width 39 height 39
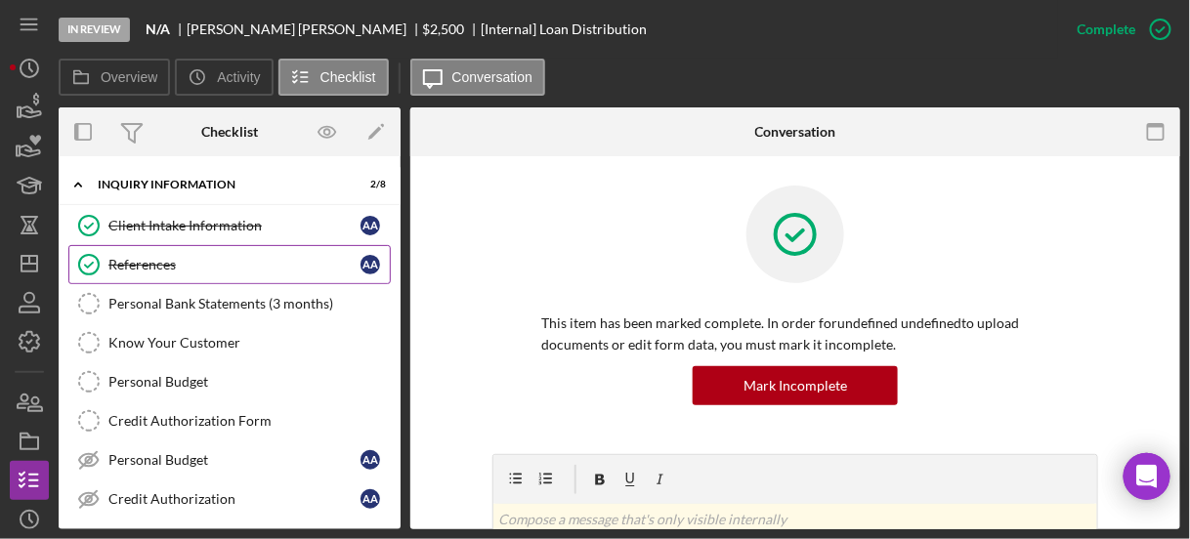
click at [135, 262] on div "References" at bounding box center [234, 265] width 252 height 16
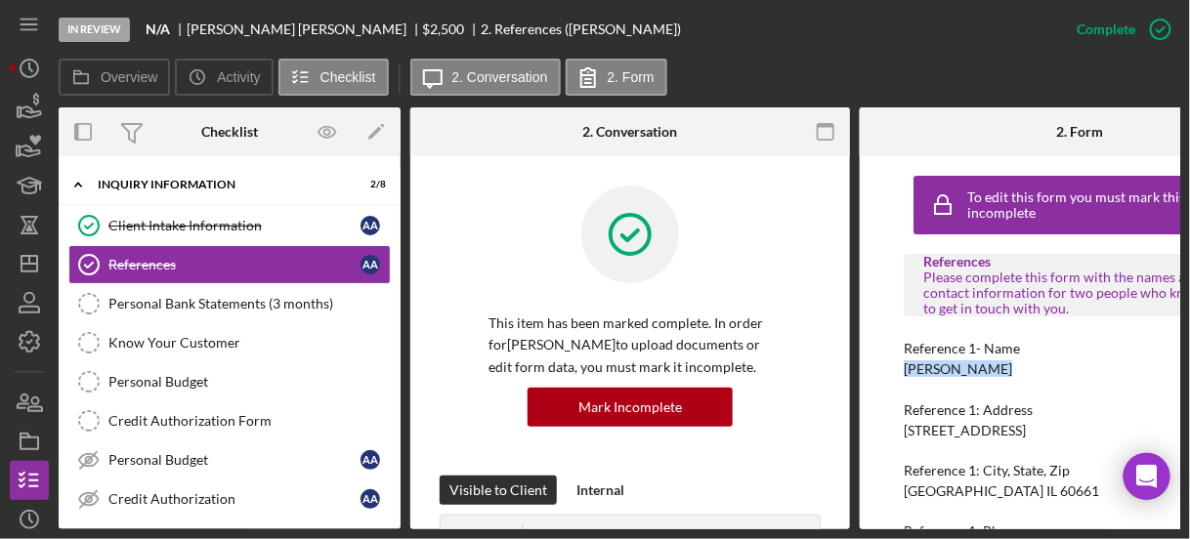
drag, startPoint x: 904, startPoint y: 373, endPoint x: 1022, endPoint y: 365, distance: 118.5
click at [1022, 365] on div "Reference 1- Name Jeremy Wright" at bounding box center [1080, 359] width 352 height 36
click at [974, 372] on div "Jeremy Wright" at bounding box center [958, 370] width 108 height 16
drag, startPoint x: 1014, startPoint y: 357, endPoint x: 985, endPoint y: 373, distance: 33.7
click at [985, 373] on div "Reference 1- Name Jeremy Wright" at bounding box center [1080, 359] width 352 height 36
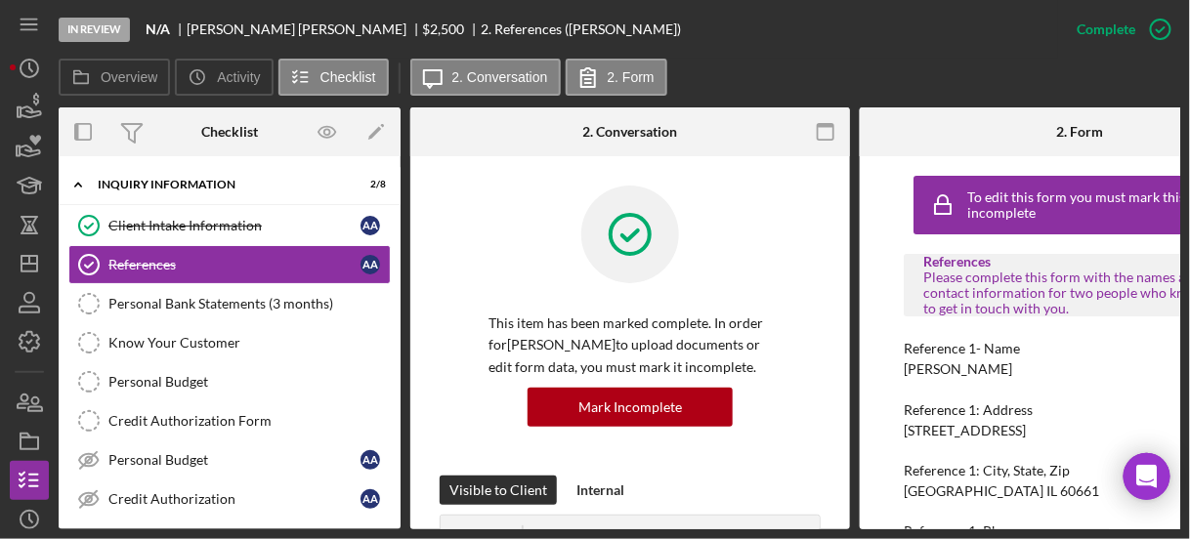
click at [1005, 374] on div "Reference 1- Name Jeremy Wright" at bounding box center [1080, 359] width 352 height 36
drag, startPoint x: 1001, startPoint y: 365, endPoint x: 882, endPoint y: 367, distance: 118.2
click at [882, 367] on div "To edit this form you must mark this item incomplete References Please complete…" at bounding box center [1080, 342] width 440 height 373
copy div "Jeremy Wright"
click at [891, 405] on div "To edit this form you must mark this item incomplete References Please complete…" at bounding box center [1080, 342] width 440 height 373
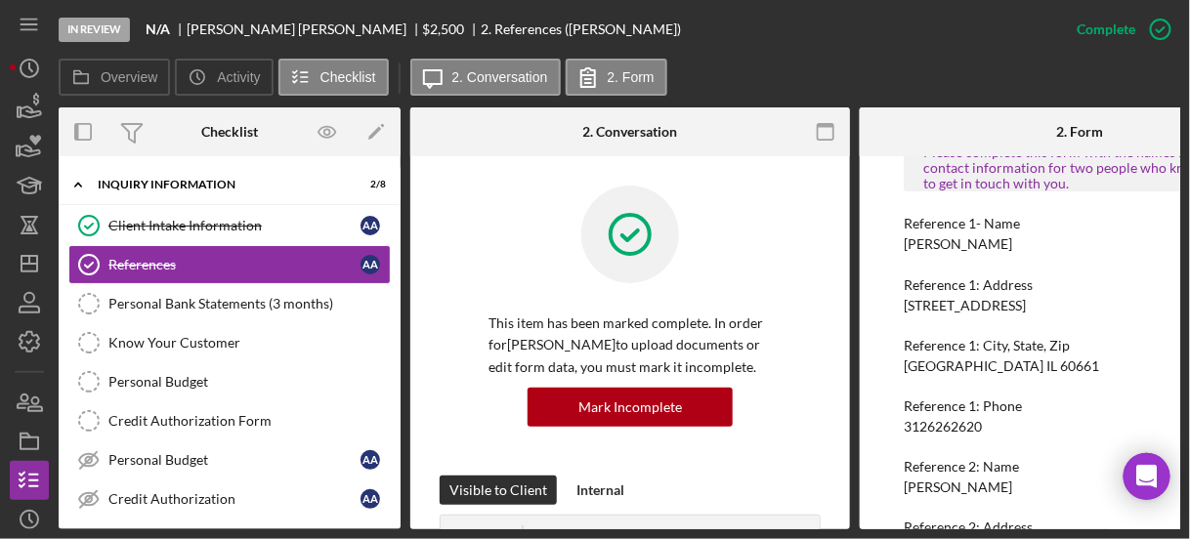
scroll to position [156, 0]
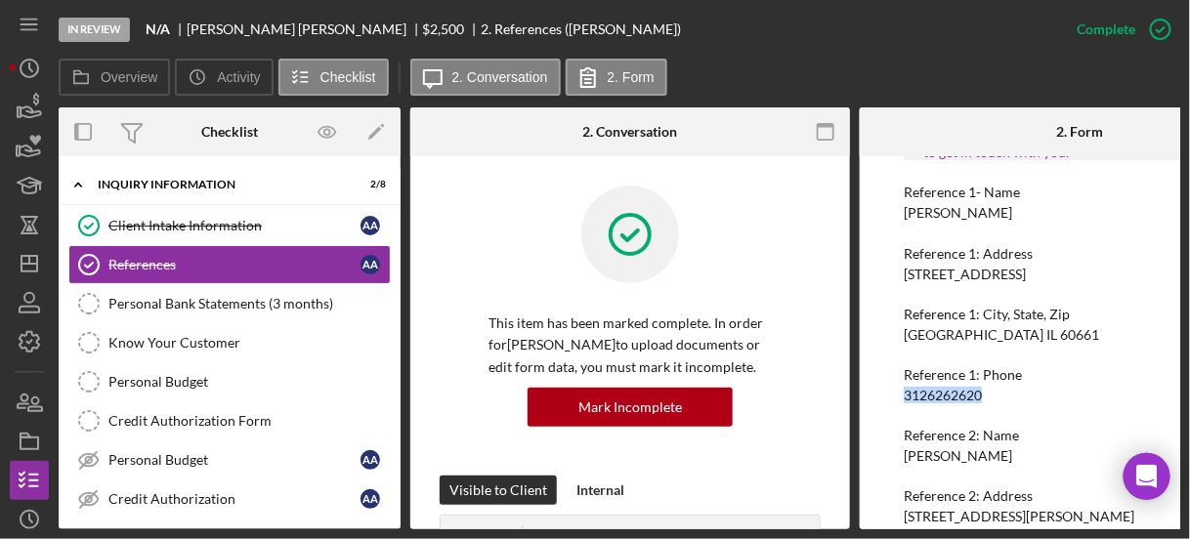
drag, startPoint x: 900, startPoint y: 395, endPoint x: 992, endPoint y: 390, distance: 92.0
click at [992, 390] on div "To edit this form you must mark this item incomplete References Please complete…" at bounding box center [1080, 342] width 440 height 373
click at [967, 388] on div "3126262620" at bounding box center [943, 396] width 78 height 16
drag, startPoint x: 988, startPoint y: 391, endPoint x: 891, endPoint y: 394, distance: 96.8
click at [891, 394] on div "To edit this form you must mark this item incomplete References Please complete…" at bounding box center [1080, 342] width 440 height 373
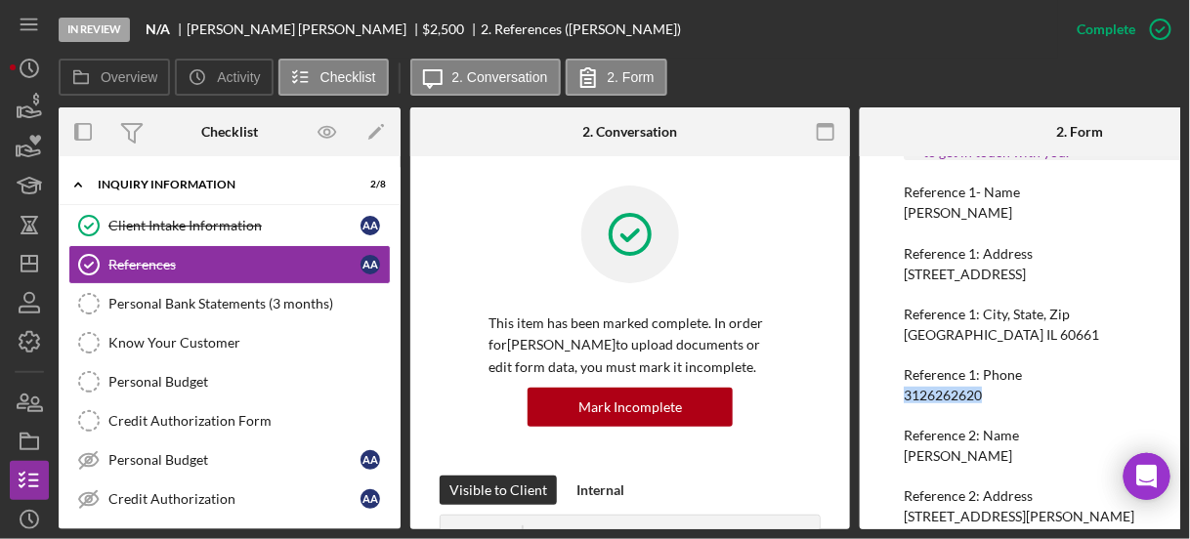
copy div "3126262620"
drag, startPoint x: 904, startPoint y: 459, endPoint x: 1013, endPoint y: 456, distance: 109.5
click at [1013, 456] on div "Reference 2: Name Andre Maisonett" at bounding box center [1080, 446] width 352 height 36
copy div "Andre Maisonett"
click at [873, 448] on div "To edit this form you must mark this item incomplete References Please complete…" at bounding box center [1080, 342] width 440 height 373
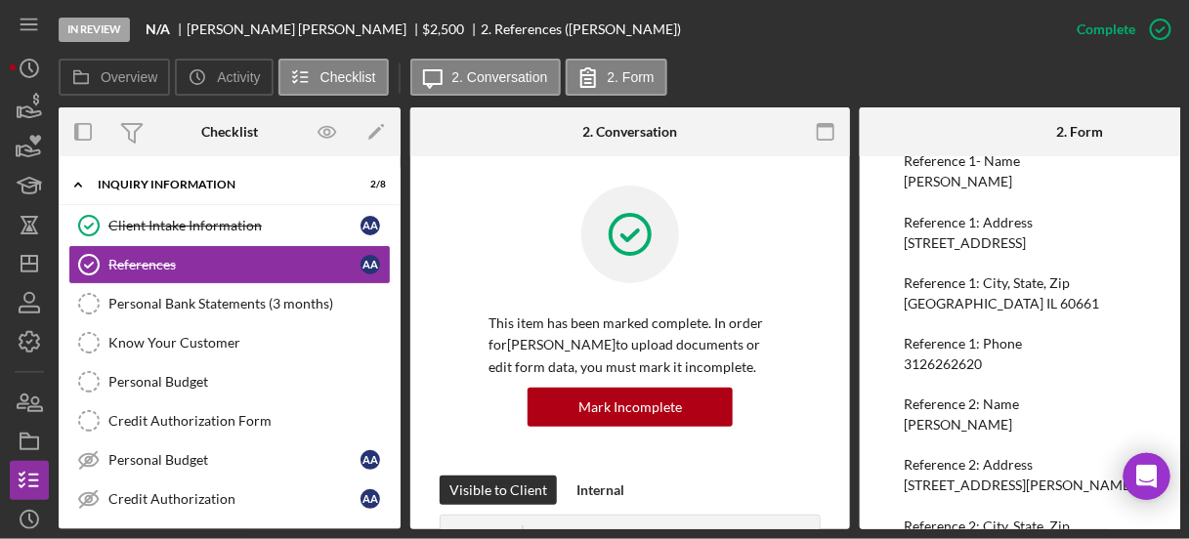
scroll to position [309, 0]
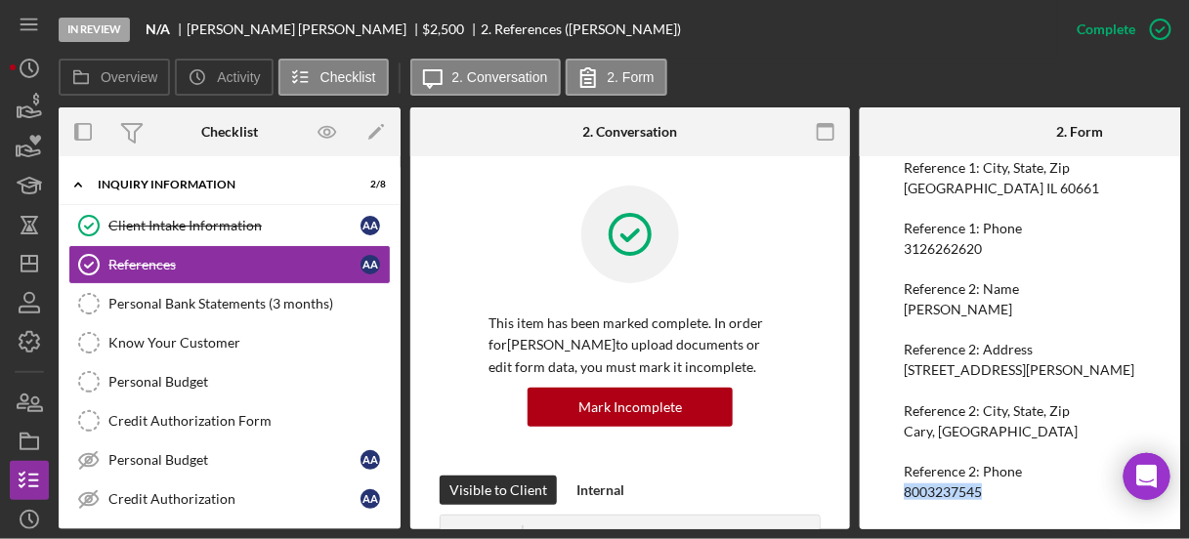
drag, startPoint x: 895, startPoint y: 481, endPoint x: 995, endPoint y: 479, distance: 99.7
click at [995, 479] on div "To edit this form you must mark this item incomplete References Please complete…" at bounding box center [1080, 342] width 440 height 373
click at [963, 485] on div "8003237545" at bounding box center [943, 493] width 78 height 16
drag, startPoint x: 990, startPoint y: 481, endPoint x: 903, endPoint y: 480, distance: 87.0
click at [904, 480] on div "Reference 2: Phone 8003237545" at bounding box center [1080, 482] width 352 height 36
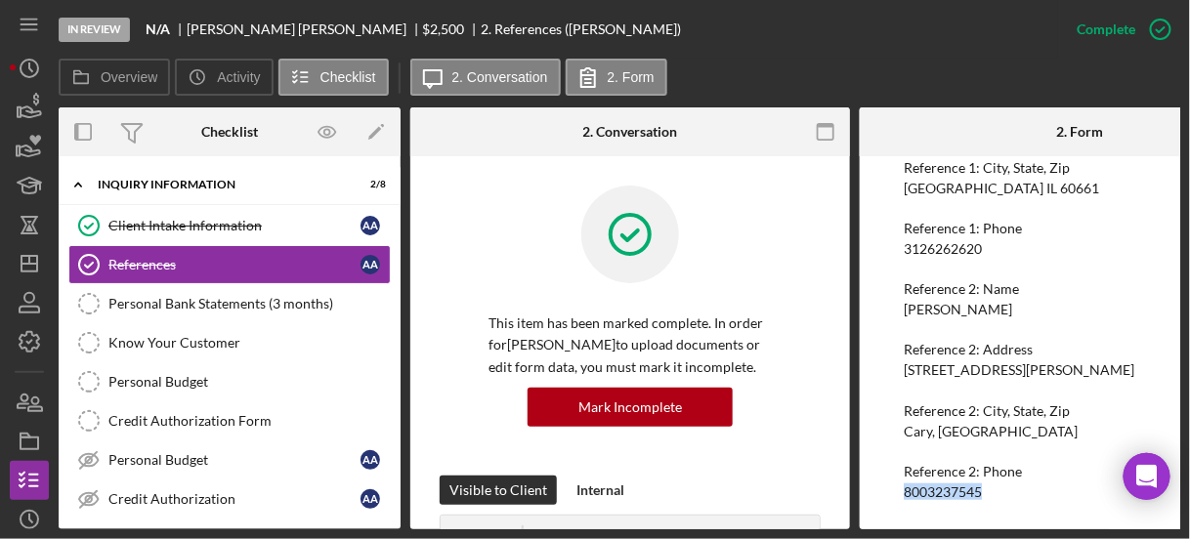
copy div "8003237545"
click at [263, 231] on div "Client Intake Information" at bounding box center [234, 226] width 252 height 16
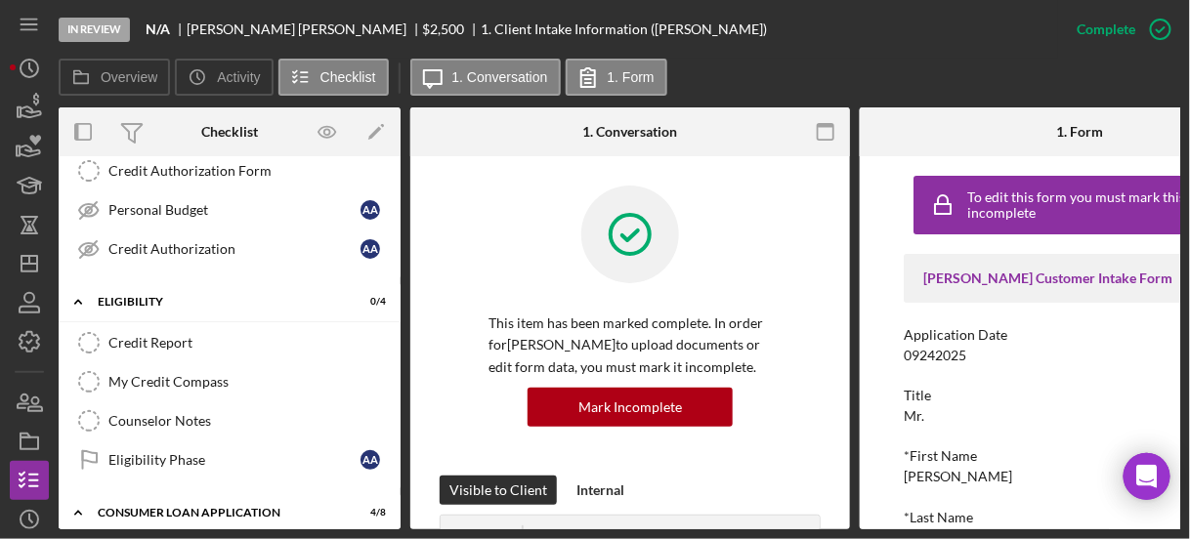
scroll to position [375, 0]
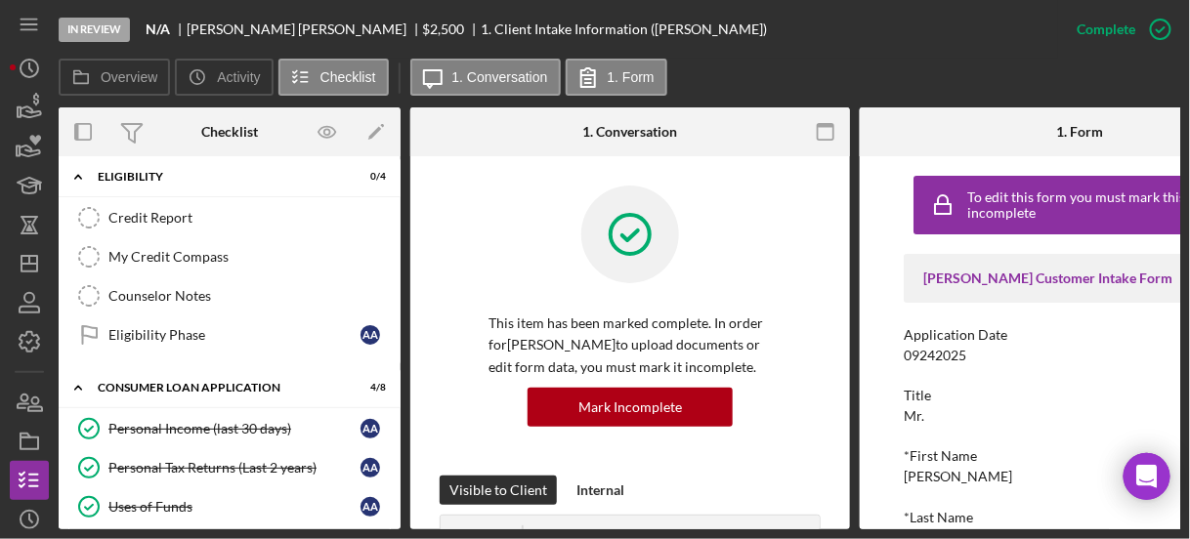
click at [872, 252] on div "To edit this form you must mark this item incomplete Justine PETERSEN Customer …" at bounding box center [1080, 342] width 440 height 373
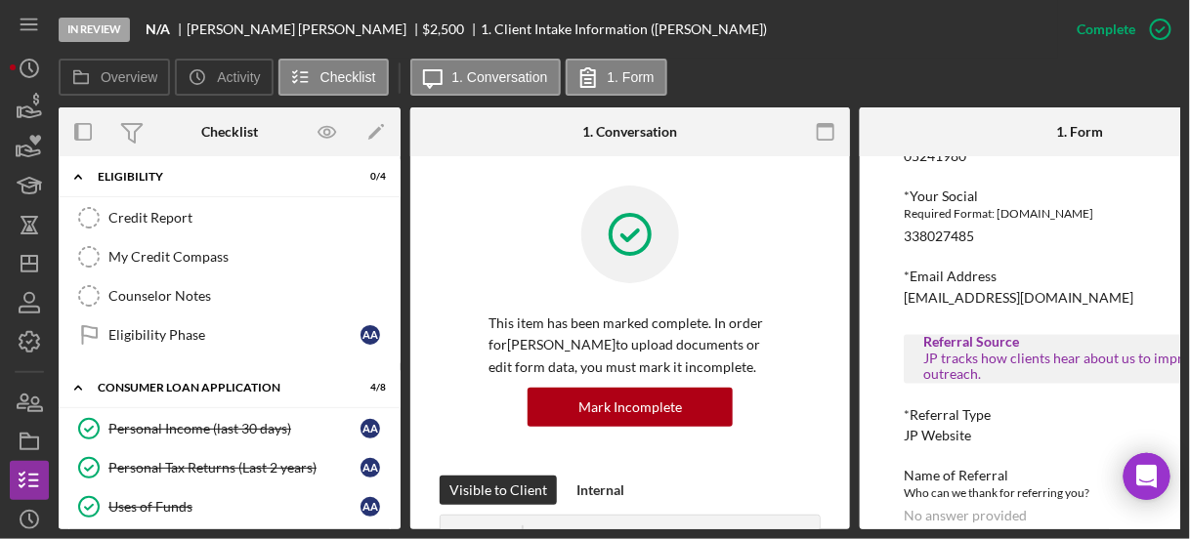
scroll to position [937, 0]
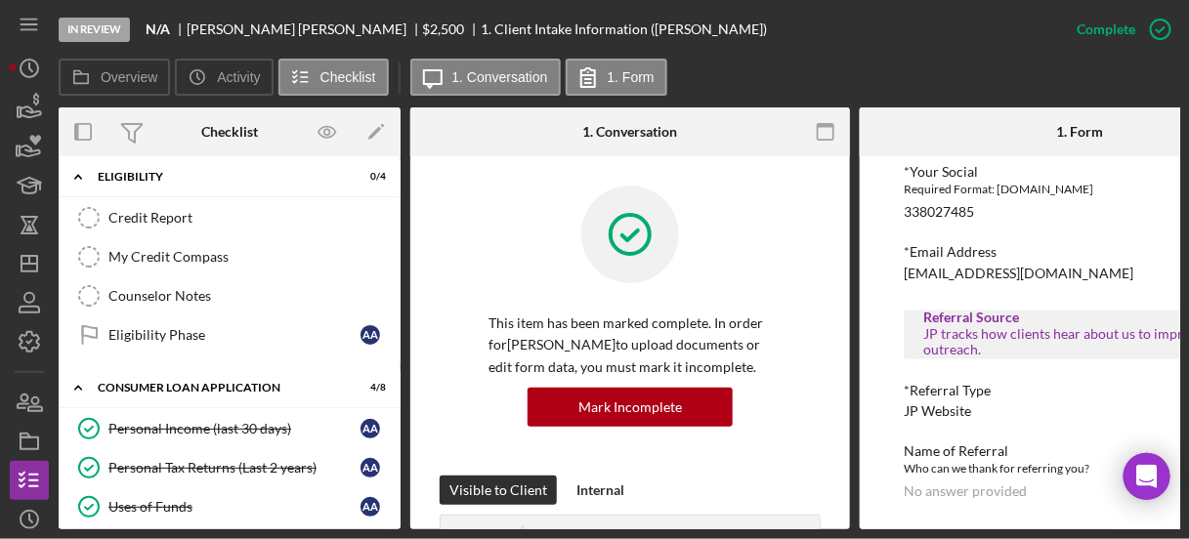
click at [401, 508] on div "Overview Internal Workflow Stage In Review Icon/Dropdown Arrow Archive (can una…" at bounding box center [620, 318] width 1122 height 422
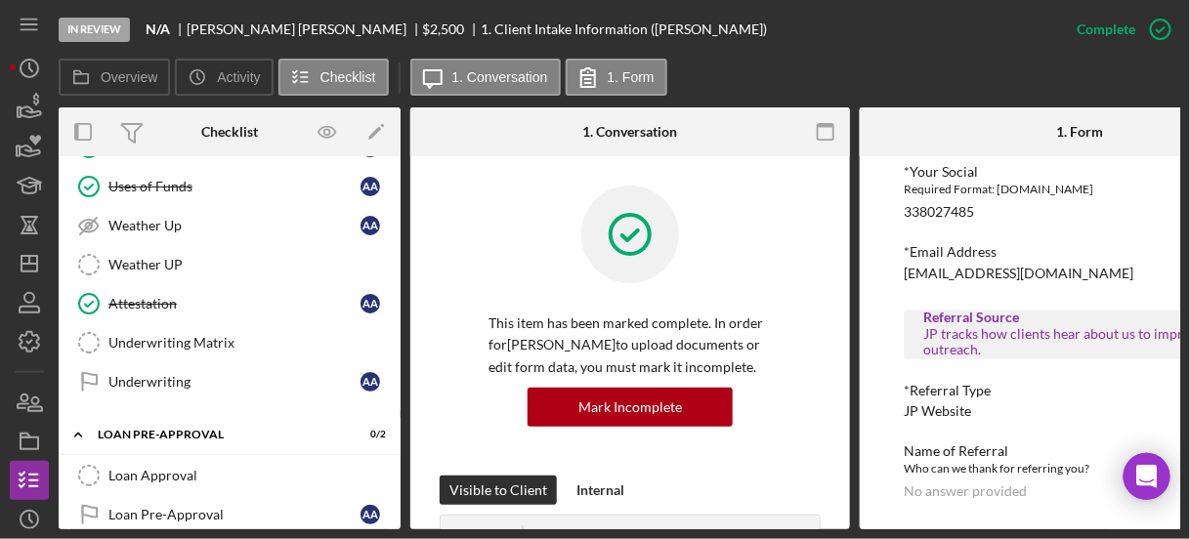
scroll to position [1017, 0]
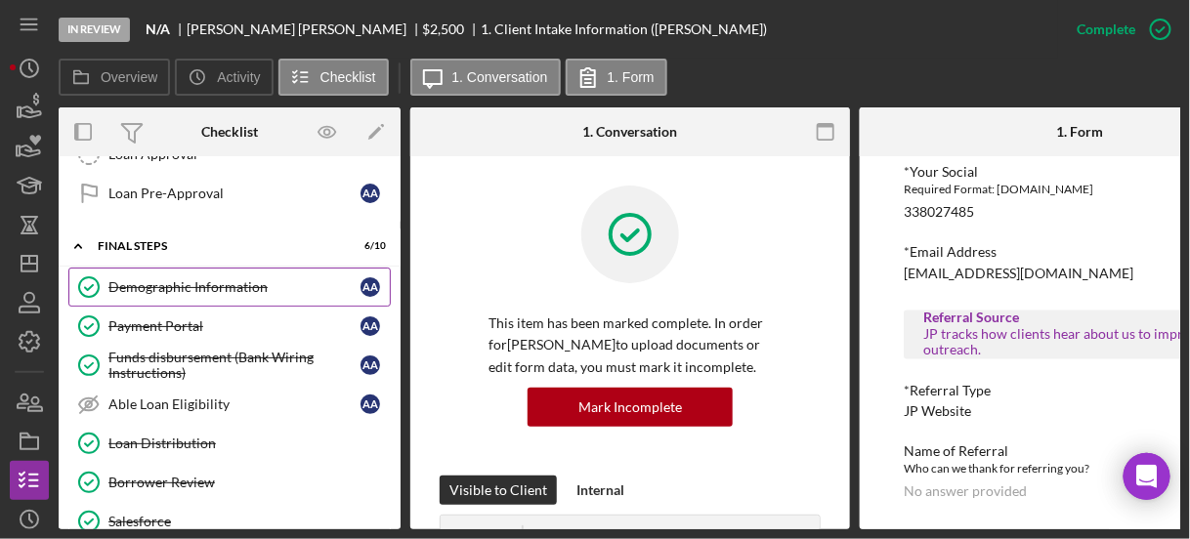
click at [276, 279] on div "Demographic Information" at bounding box center [234, 287] width 252 height 16
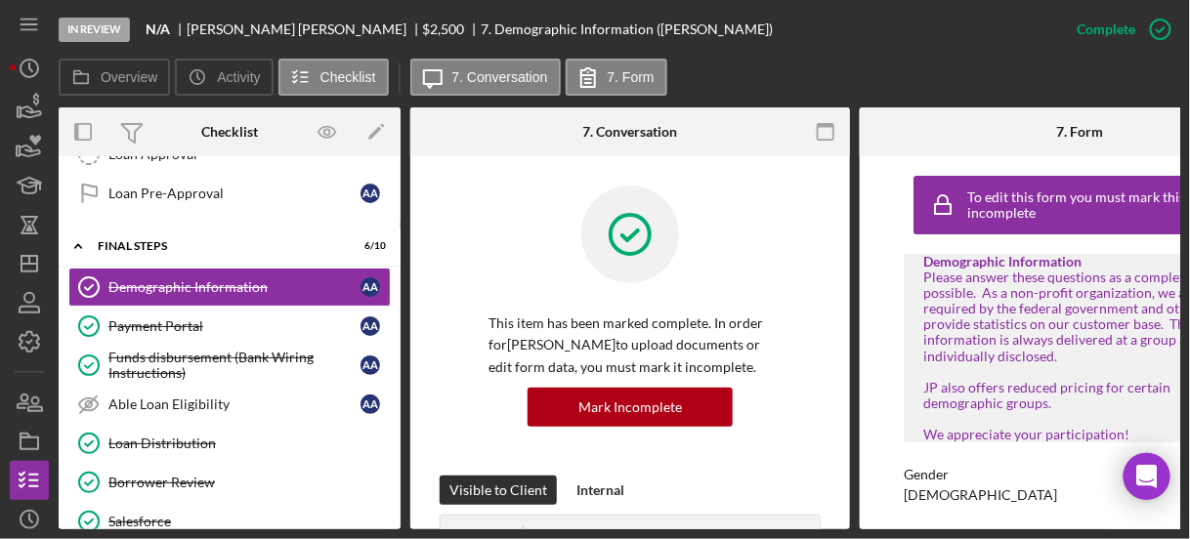
click at [874, 241] on div "To edit this form you must mark this item incomplete Demographic Information Pl…" at bounding box center [1080, 342] width 440 height 373
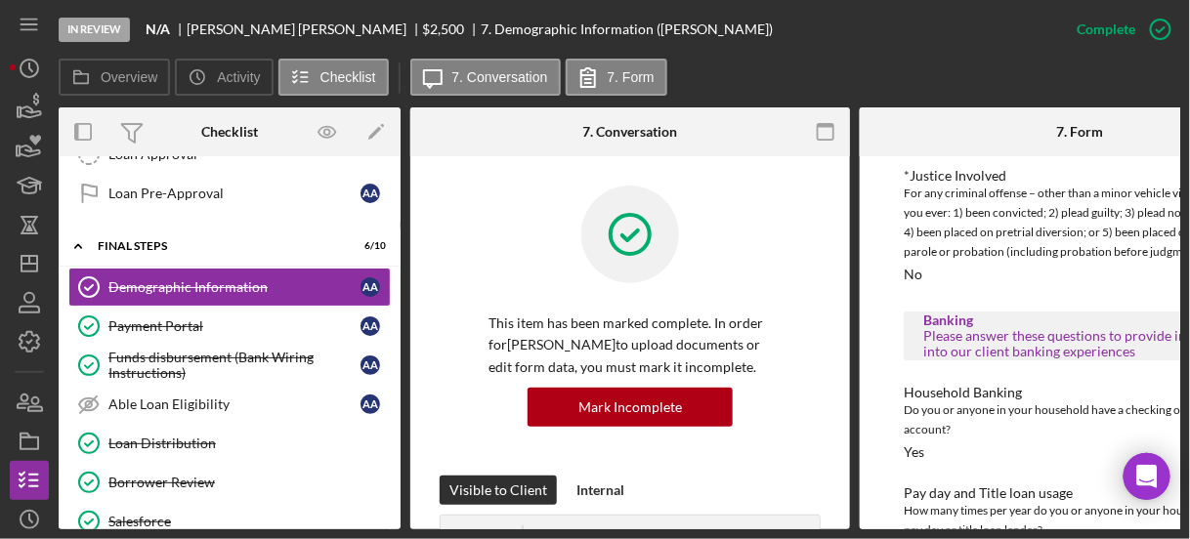
scroll to position [2028, 0]
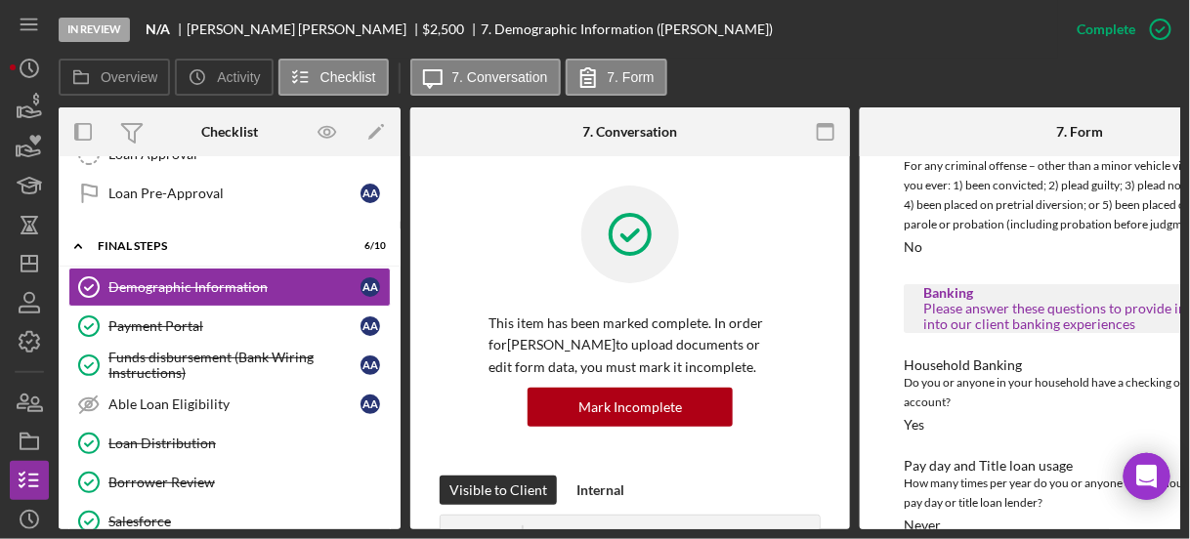
click at [883, 246] on div "To edit this form you must mark this item incomplete Demographic Information Pl…" at bounding box center [1080, 342] width 440 height 373
click at [887, 238] on div "To edit this form you must mark this item incomplete Demographic Information Pl…" at bounding box center [1080, 342] width 440 height 373
click at [876, 232] on div "To edit this form you must mark this item incomplete Demographic Information Pl…" at bounding box center [1080, 342] width 440 height 373
click at [872, 263] on div "To edit this form you must mark this item incomplete Demographic Information Pl…" at bounding box center [1080, 342] width 440 height 373
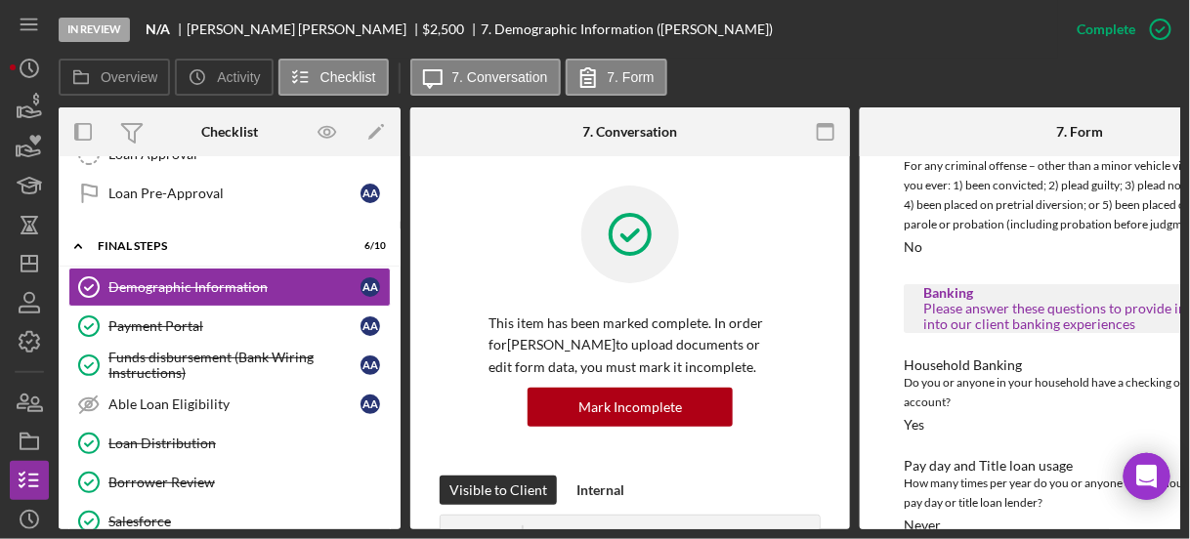
scroll to position [0, 117]
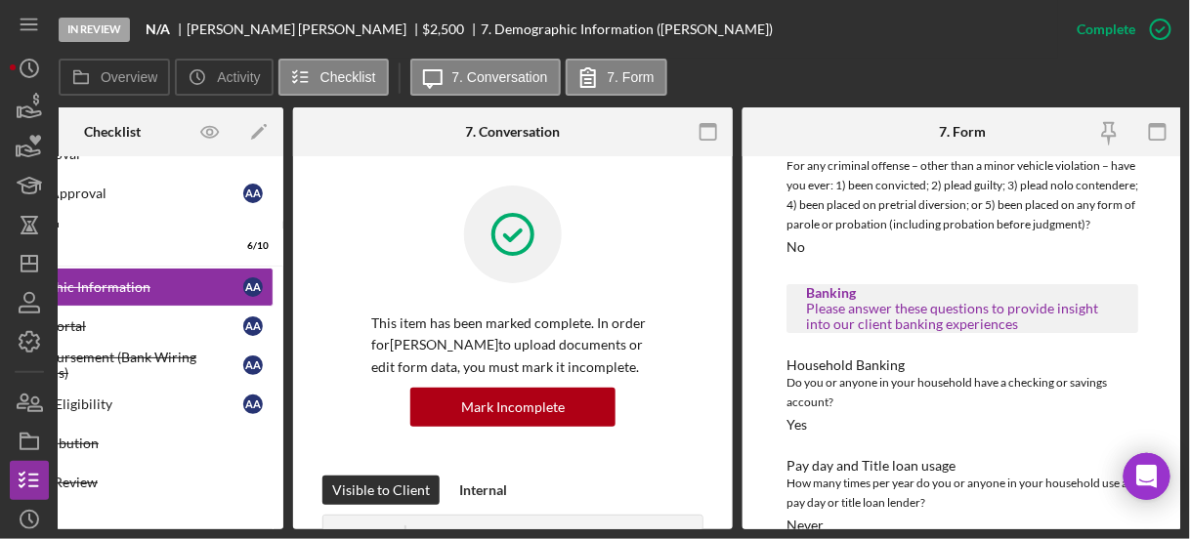
click at [875, 392] on div "Household Banking Do you or anyone in your household have a checking or savings…" at bounding box center [963, 395] width 352 height 75
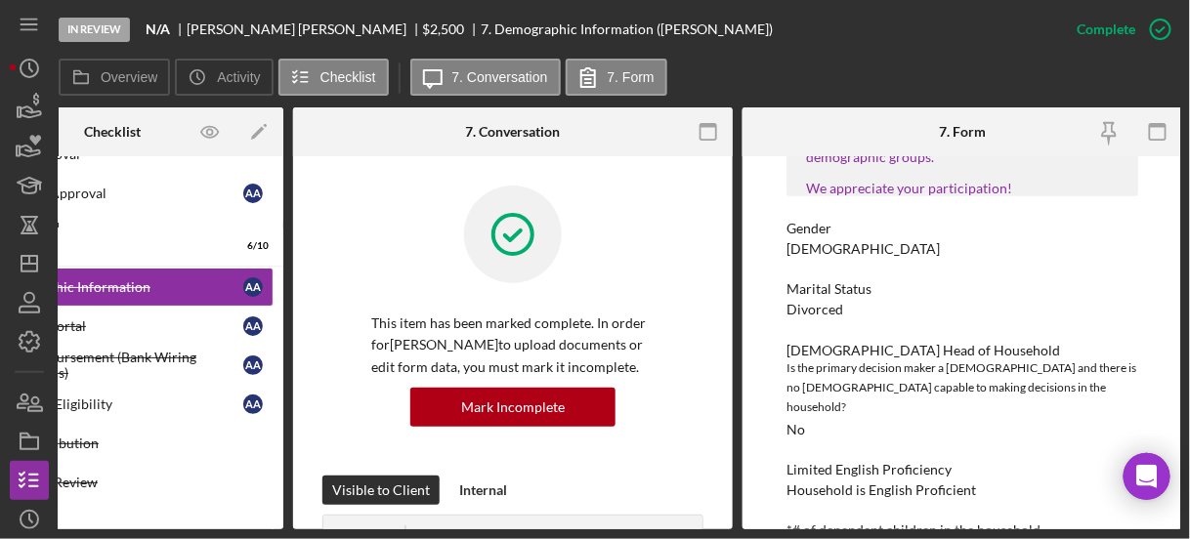
scroll to position [1191, 0]
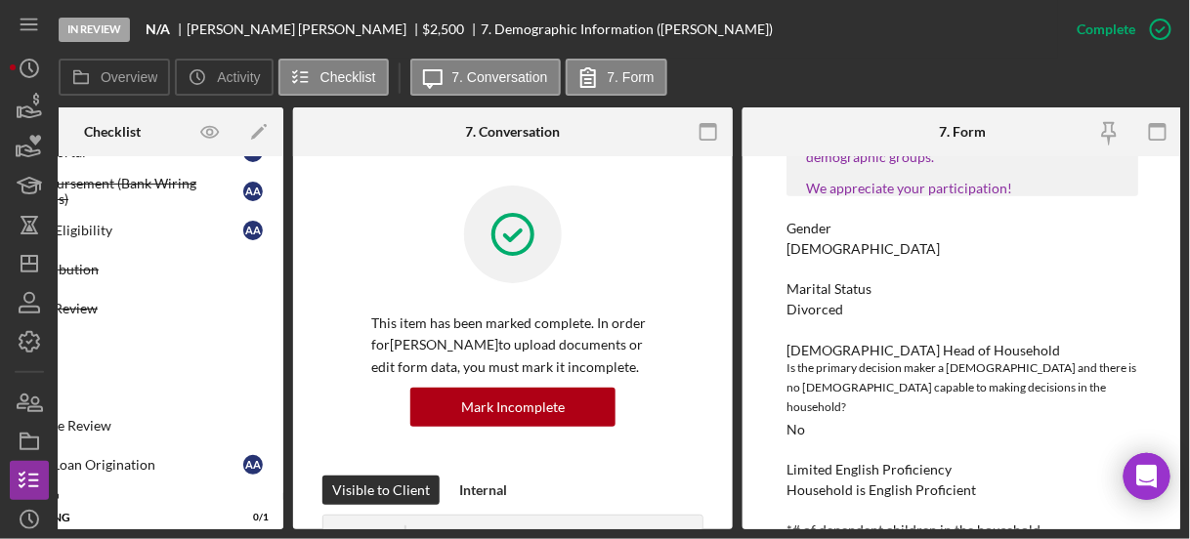
click at [119, 518] on div "Icon/Expander Inquiry Information 2 / 8 Client Intake Information Client Intake…" at bounding box center [112, 342] width 342 height 373
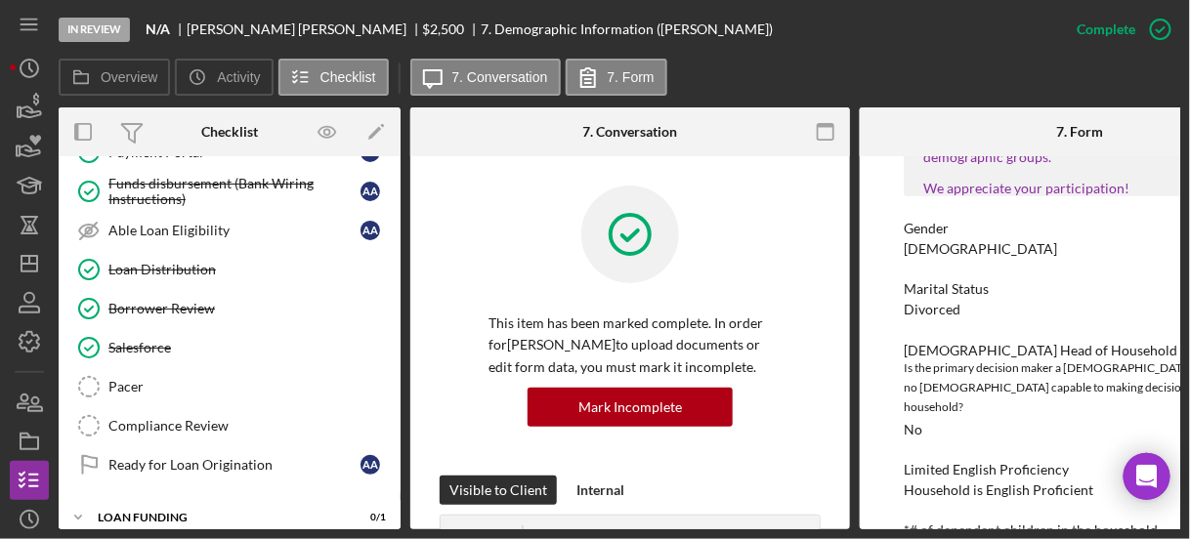
scroll to position [870, 0]
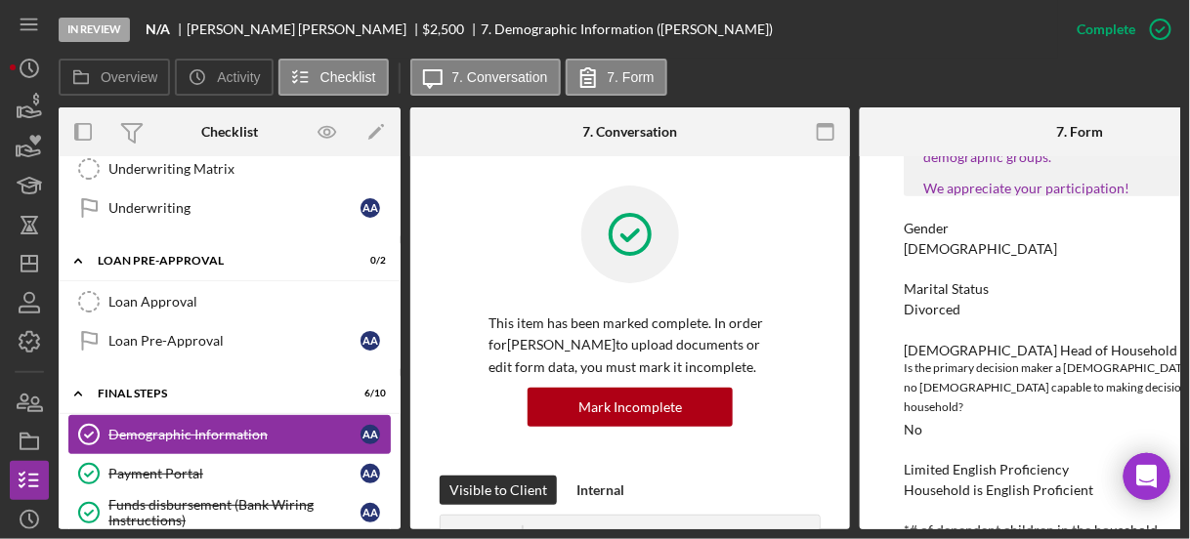
click at [232, 415] on link "Demographic Information Demographic Information A A" at bounding box center [229, 434] width 322 height 39
click at [401, 232] on div "Overview Internal Workflow Stage In Review Icon/Dropdown Arrow Archive (can una…" at bounding box center [620, 318] width 1122 height 422
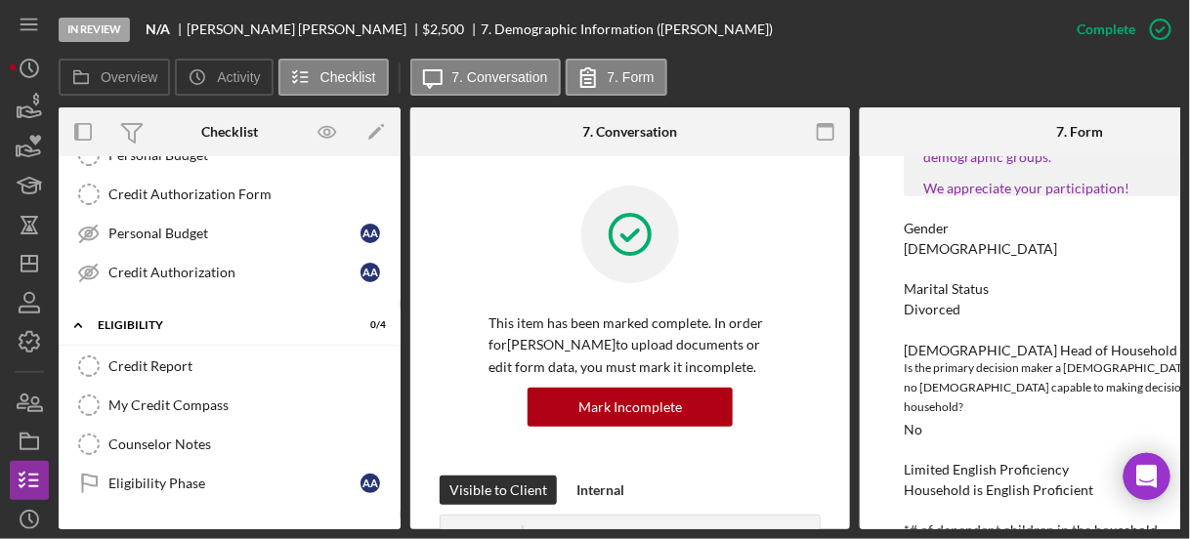
scroll to position [0, 0]
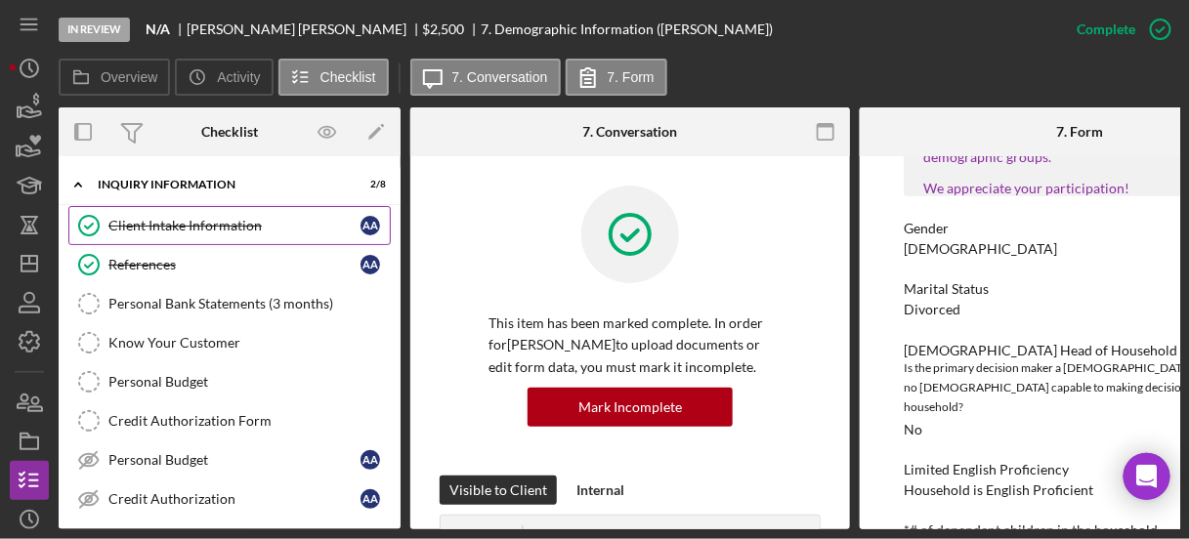
click at [310, 218] on div "Client Intake Information" at bounding box center [234, 226] width 252 height 16
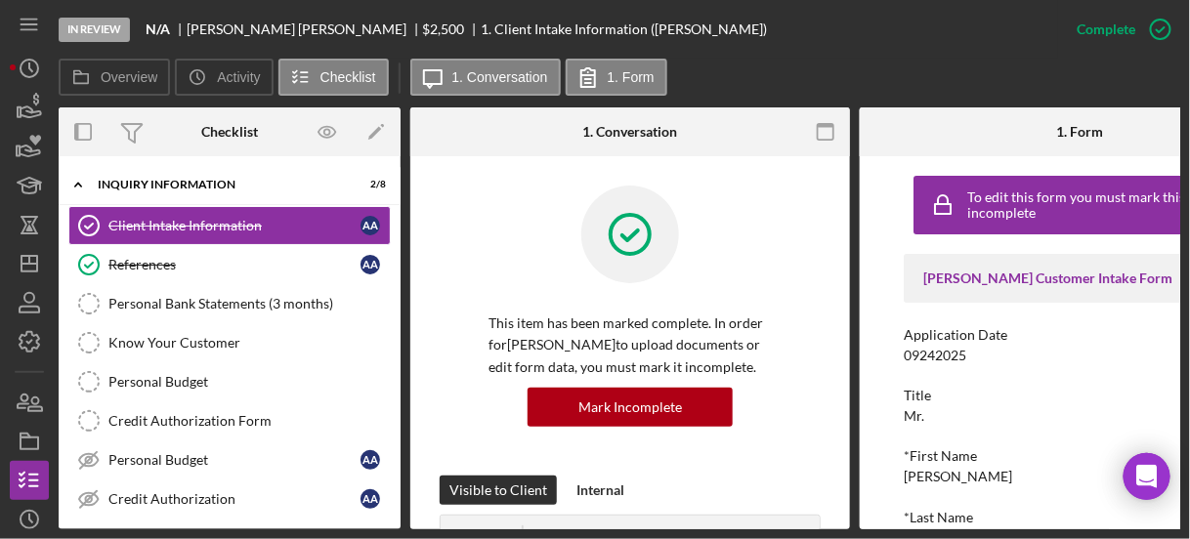
click at [874, 264] on div "To edit this form you must mark this item incomplete Justine PETERSEN Customer …" at bounding box center [1080, 342] width 440 height 373
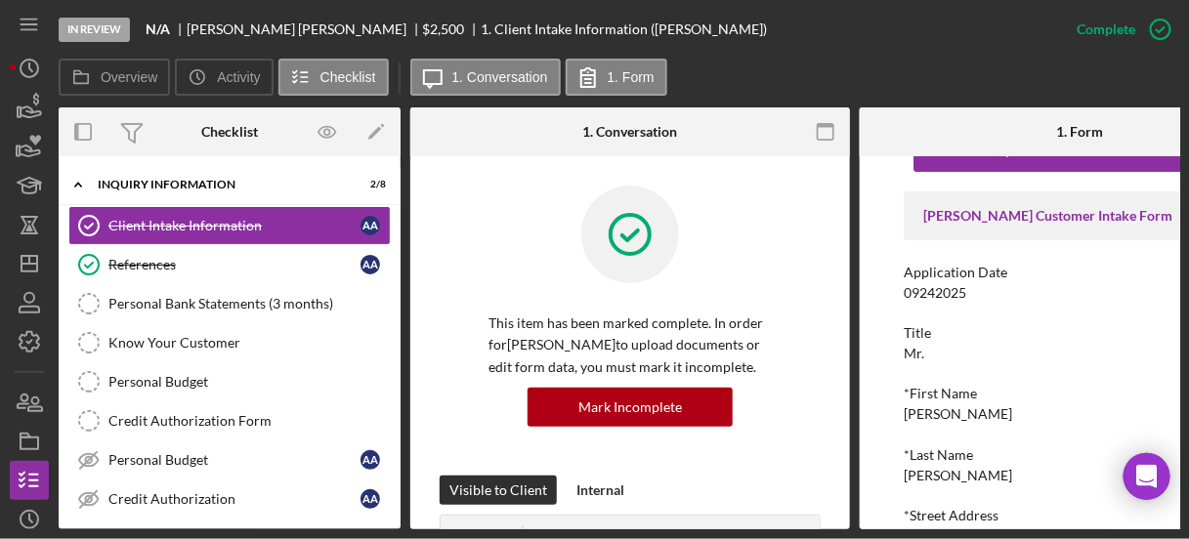
click at [878, 269] on div "To edit this form you must mark this item incomplete Justine PETERSEN Customer …" at bounding box center [1080, 342] width 440 height 373
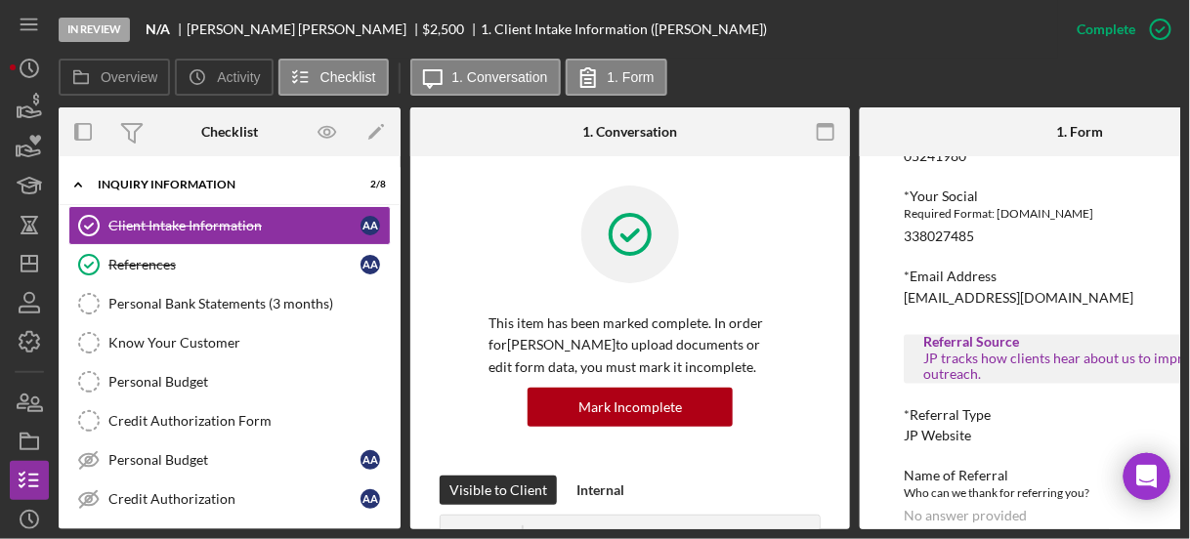
scroll to position [937, 0]
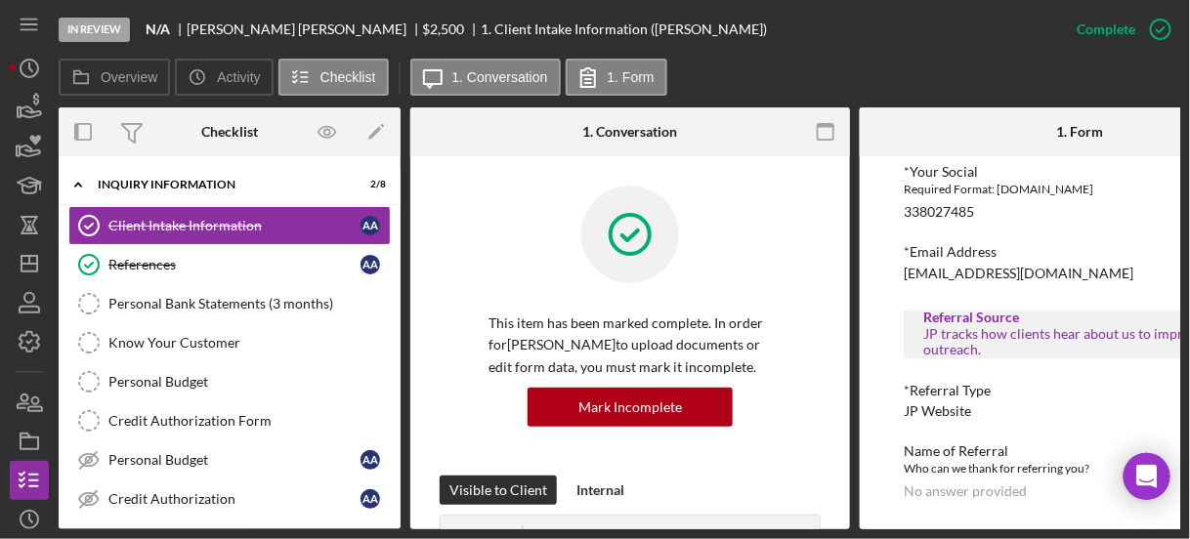
click at [875, 332] on div "To edit this form you must mark this item incomplete Justine PETERSEN Customer …" at bounding box center [1080, 342] width 440 height 373
click at [876, 355] on div "To edit this form you must mark this item incomplete Justine PETERSEN Customer …" at bounding box center [1080, 342] width 440 height 373
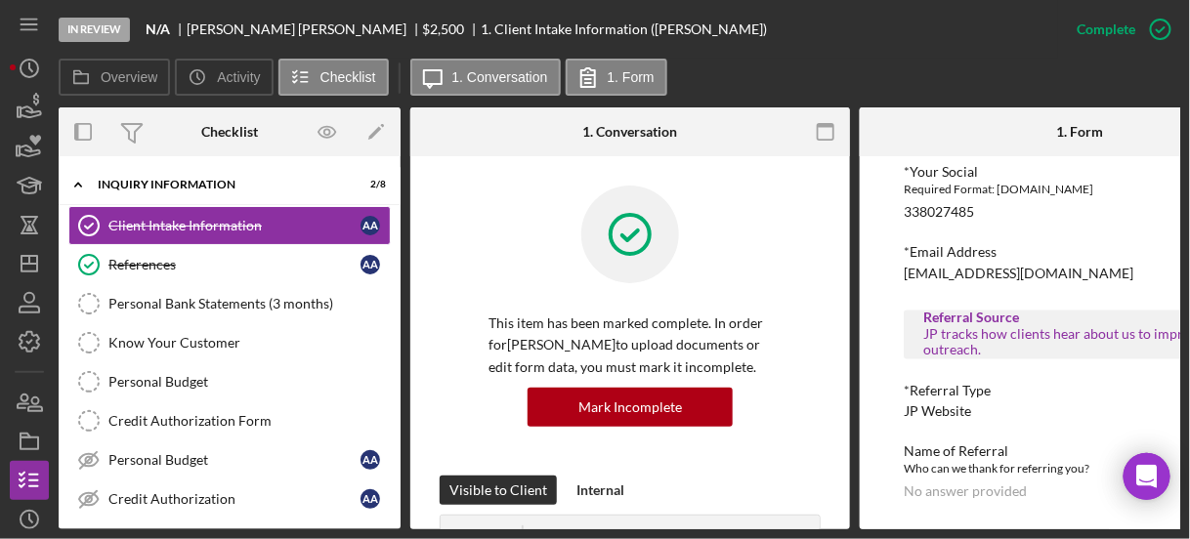
click at [876, 355] on div "To edit this form you must mark this item incomplete Justine PETERSEN Customer …" at bounding box center [1080, 342] width 440 height 373
click at [78, 176] on icon "Icon/Expander" at bounding box center [78, 184] width 39 height 39
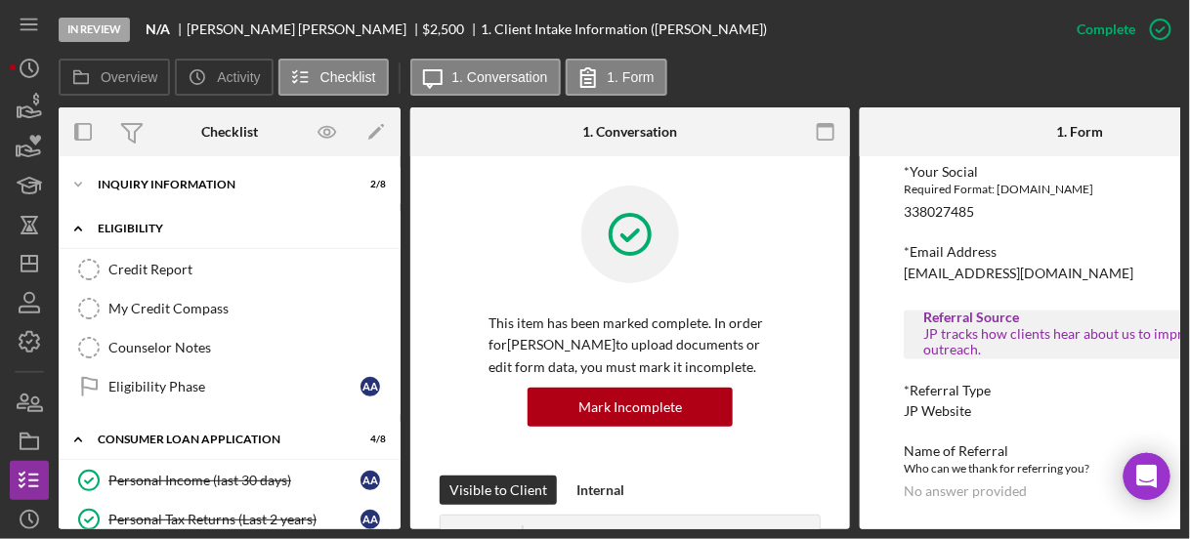
click at [76, 220] on icon "Icon/Expander" at bounding box center [78, 228] width 39 height 39
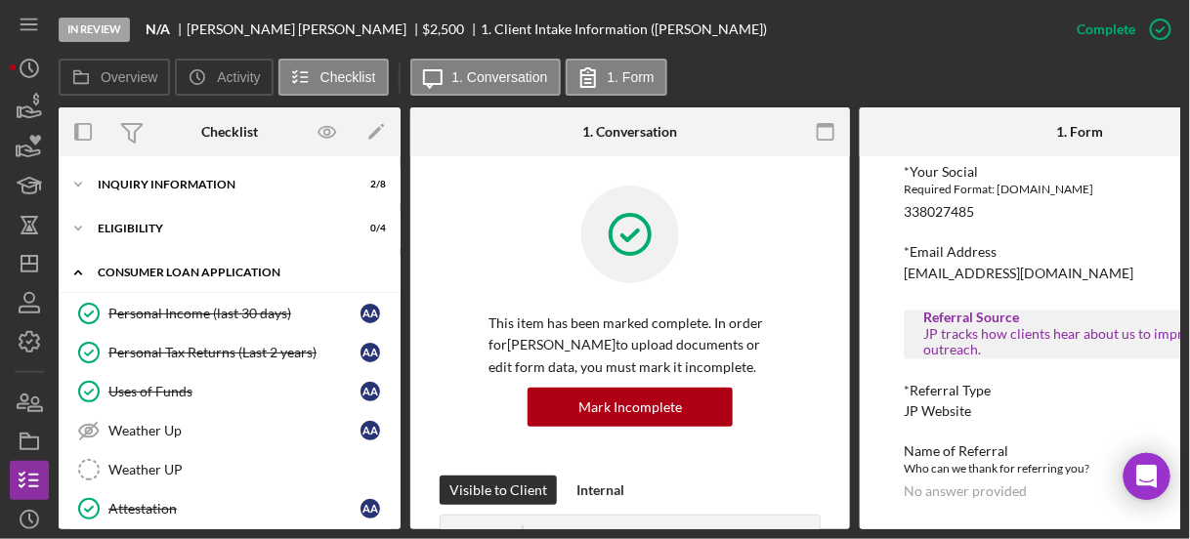
click at [79, 260] on icon "Icon/Expander" at bounding box center [78, 272] width 39 height 39
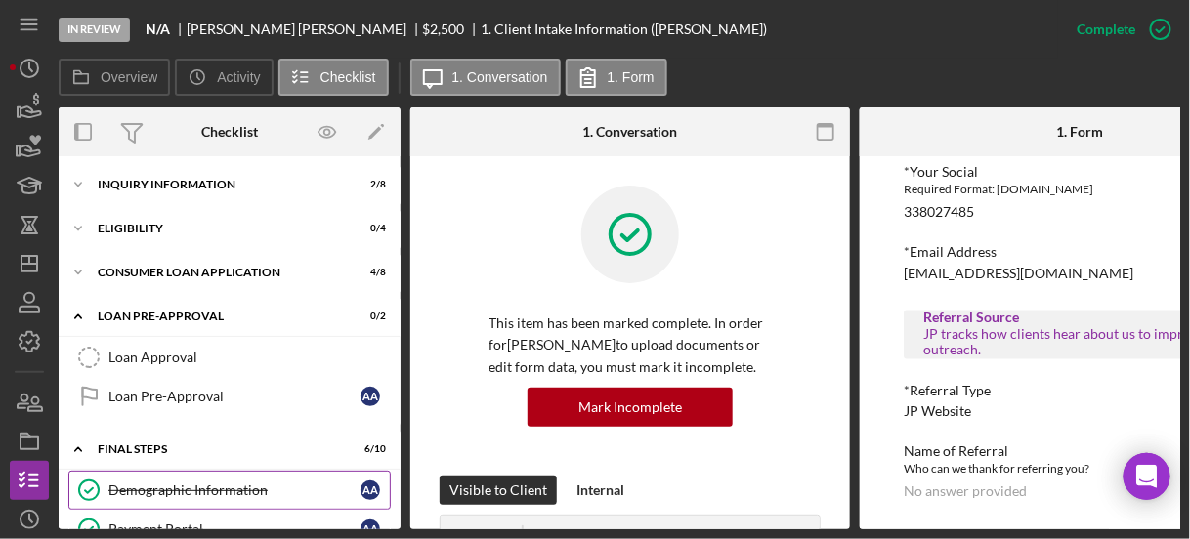
click at [143, 476] on link "Demographic Information Demographic Information A A" at bounding box center [229, 490] width 322 height 39
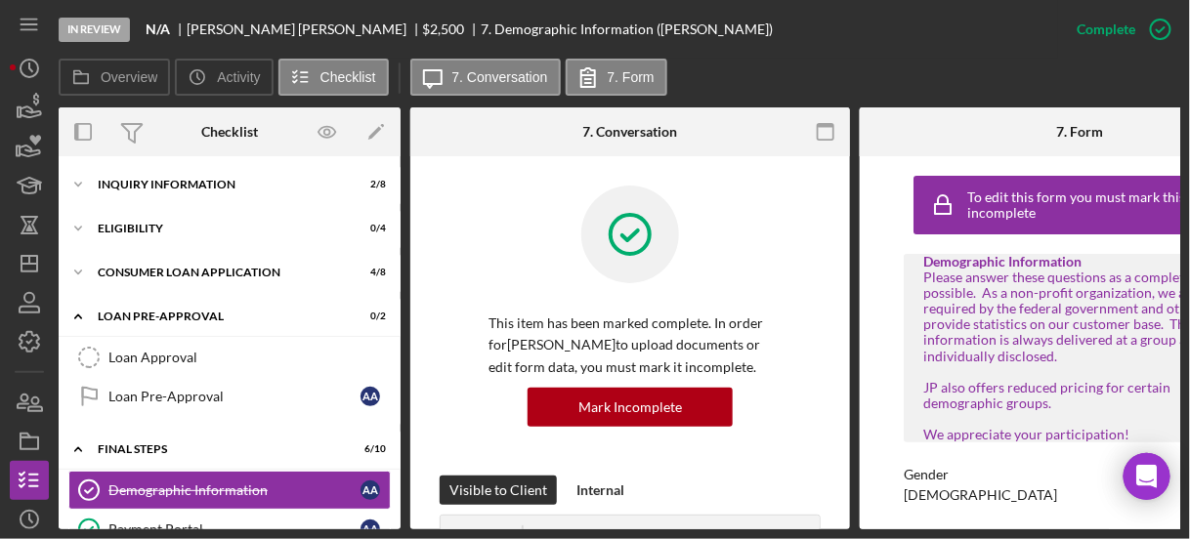
click at [896, 383] on div "To edit this form you must mark this item incomplete Demographic Information Pl…" at bounding box center [1080, 342] width 440 height 373
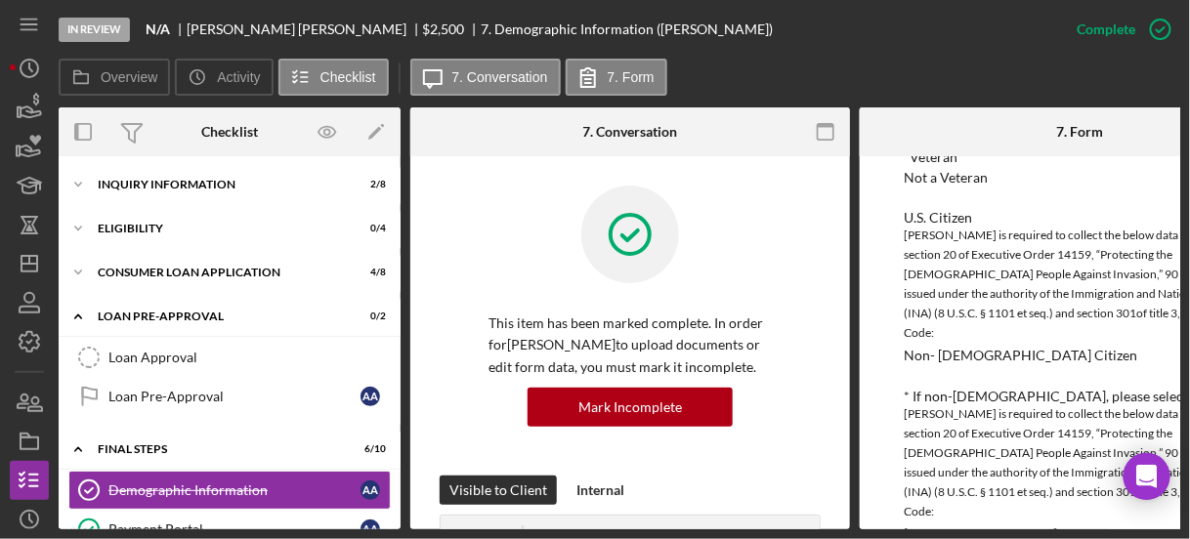
scroll to position [1094, 0]
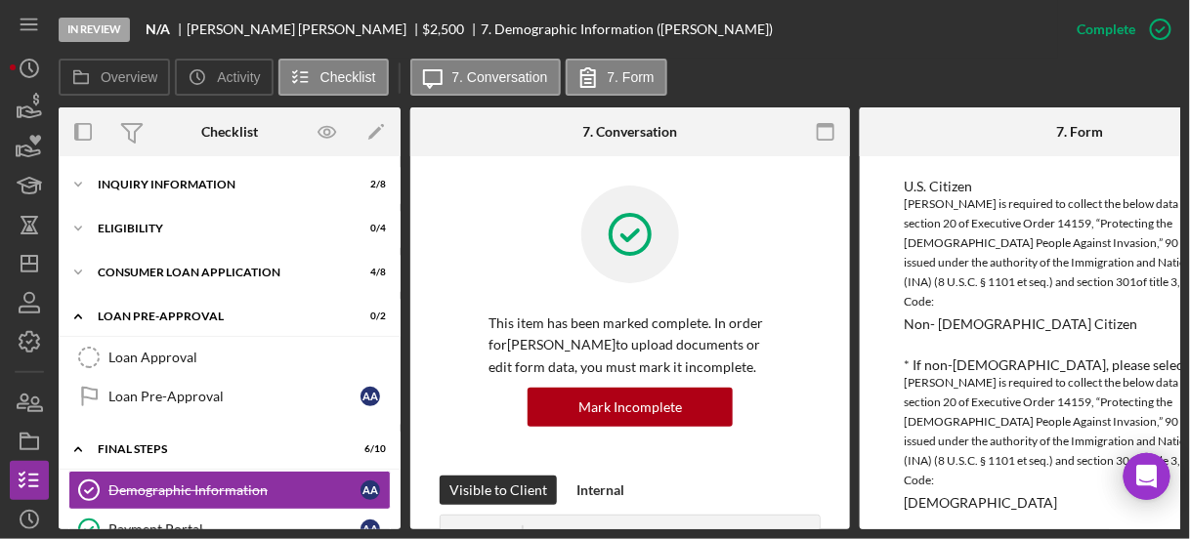
click at [860, 289] on div "To edit this form you must mark this item incomplete Demographic Information Pl…" at bounding box center [1080, 342] width 440 height 373
click at [873, 288] on div "To edit this form you must mark this item incomplete Demographic Information Pl…" at bounding box center [1080, 342] width 440 height 373
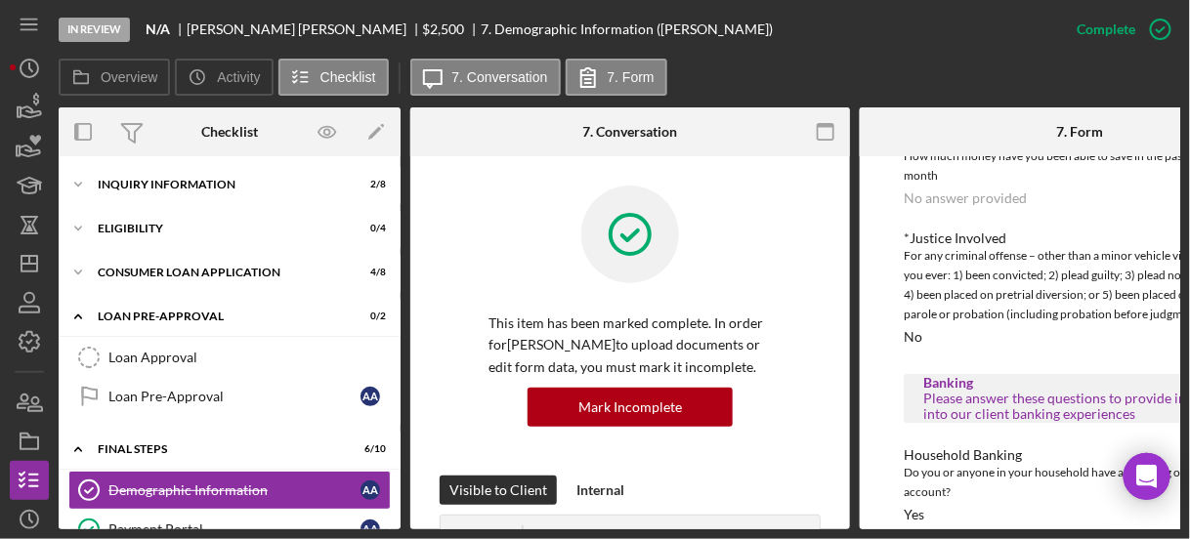
scroll to position [2028, 0]
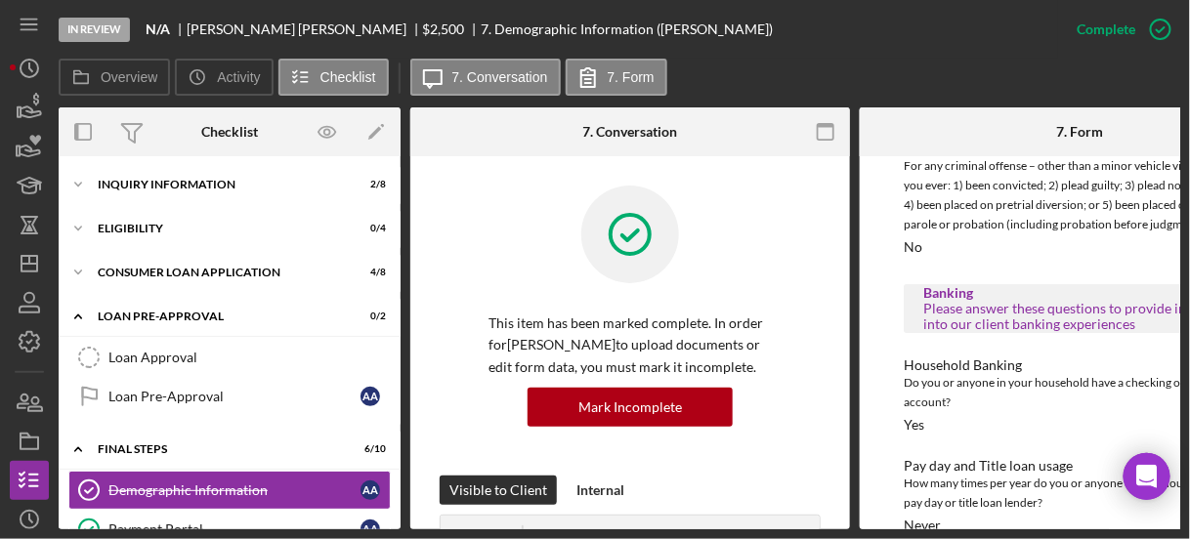
click at [399, 152] on link "Icon/Edit" at bounding box center [376, 131] width 49 height 49
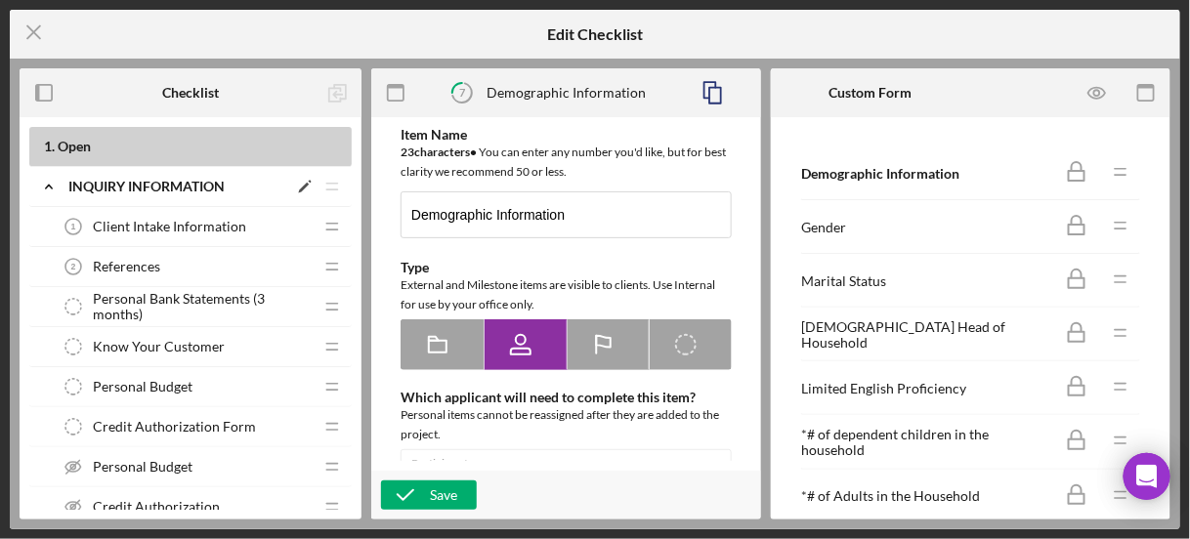
type textarea "<div> <div>Please answer these questions as a completely as possible. &nbsp;As …"
click at [31, 40] on icon "Icon/Menu Close" at bounding box center [34, 32] width 49 height 49
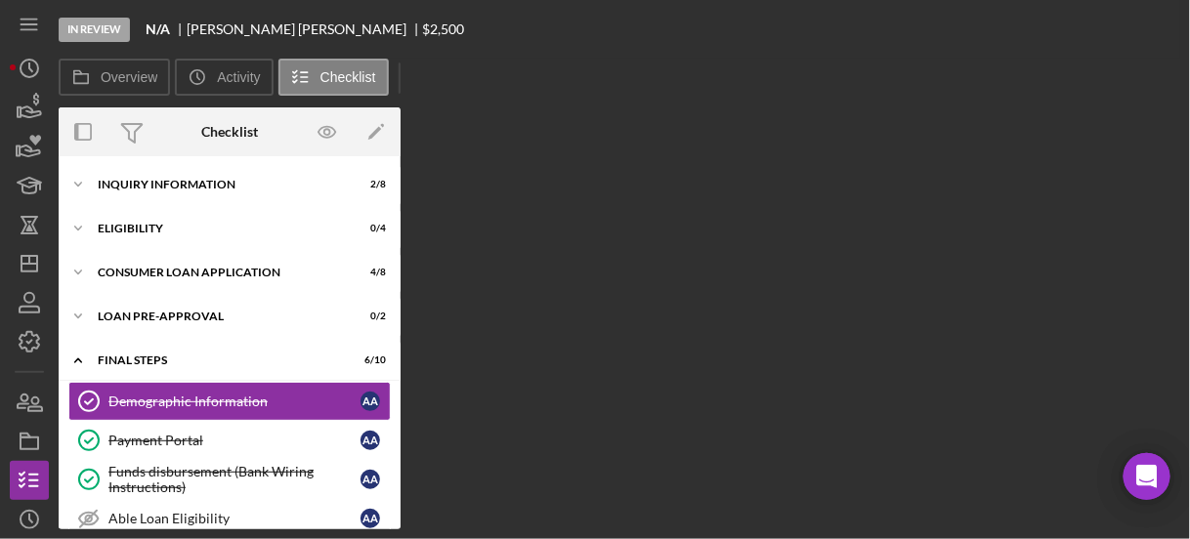
scroll to position [58, 0]
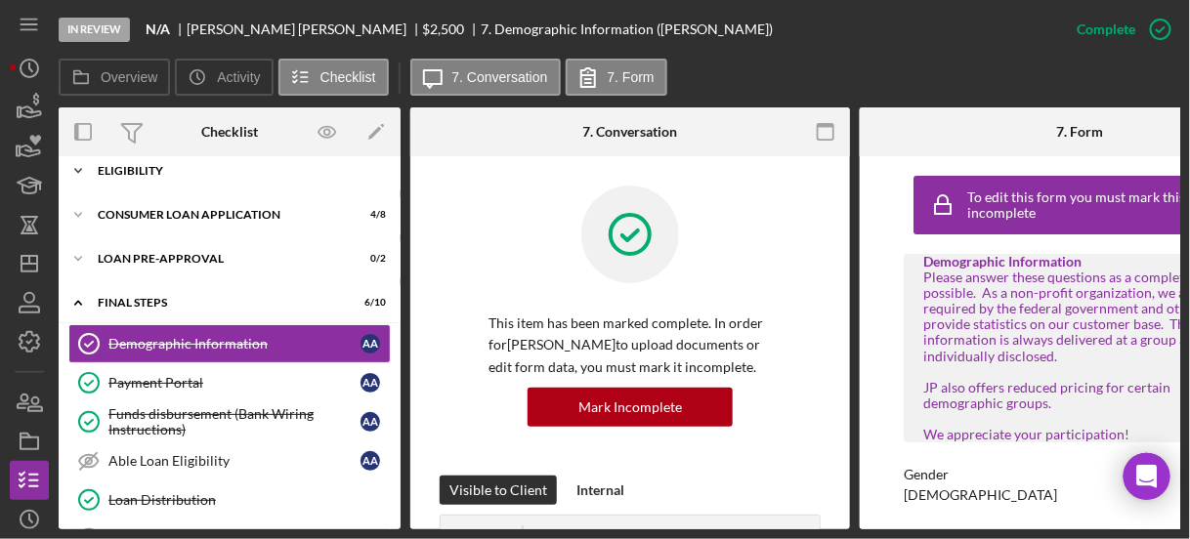
click at [123, 170] on div "Eligibility" at bounding box center [237, 171] width 278 height 12
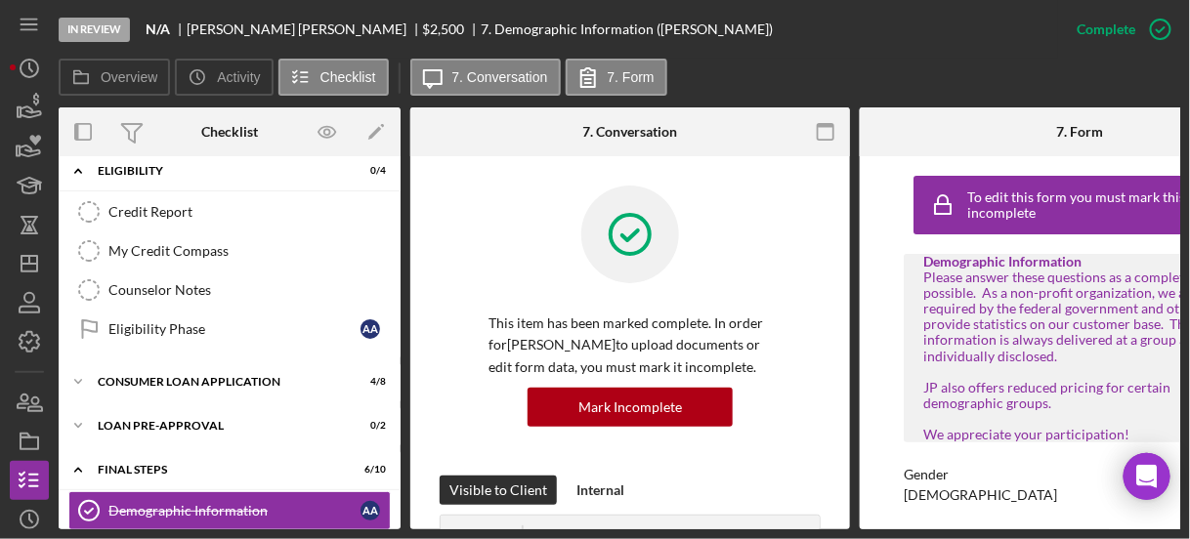
scroll to position [0, 0]
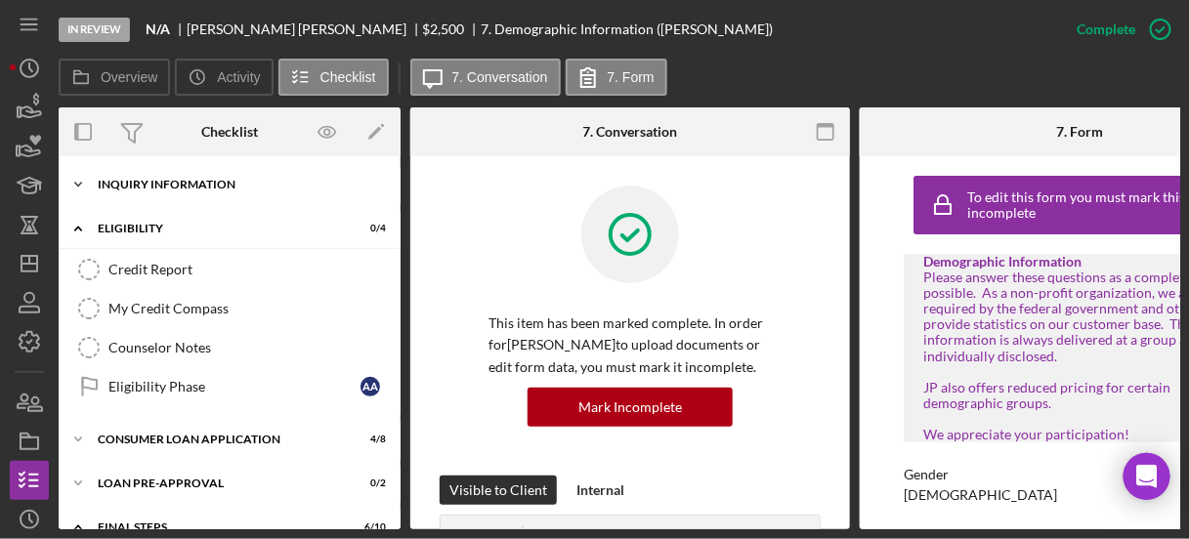
click at [85, 178] on icon "Icon/Expander" at bounding box center [78, 184] width 39 height 39
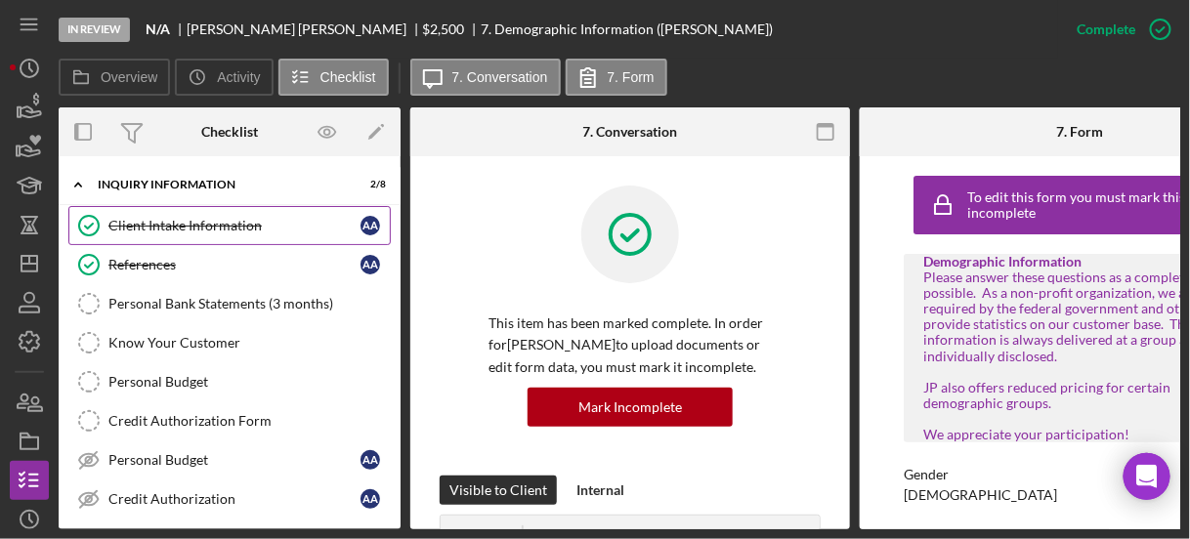
click at [135, 225] on div "Client Intake Information" at bounding box center [234, 226] width 252 height 16
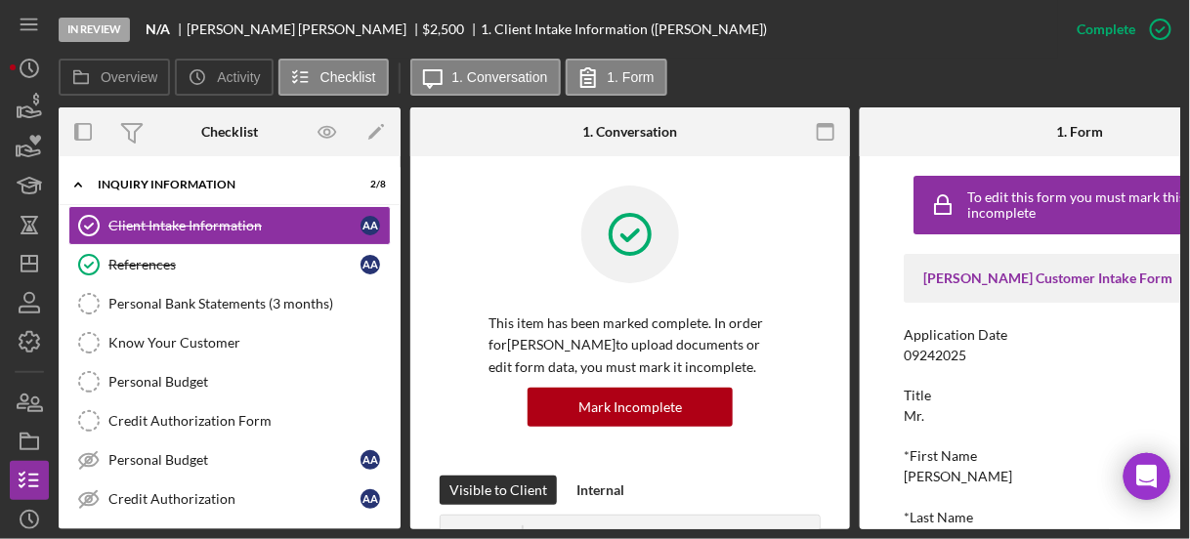
click at [898, 274] on div "To edit this form you must mark this item incomplete Justine PETERSEN Customer …" at bounding box center [1080, 342] width 440 height 373
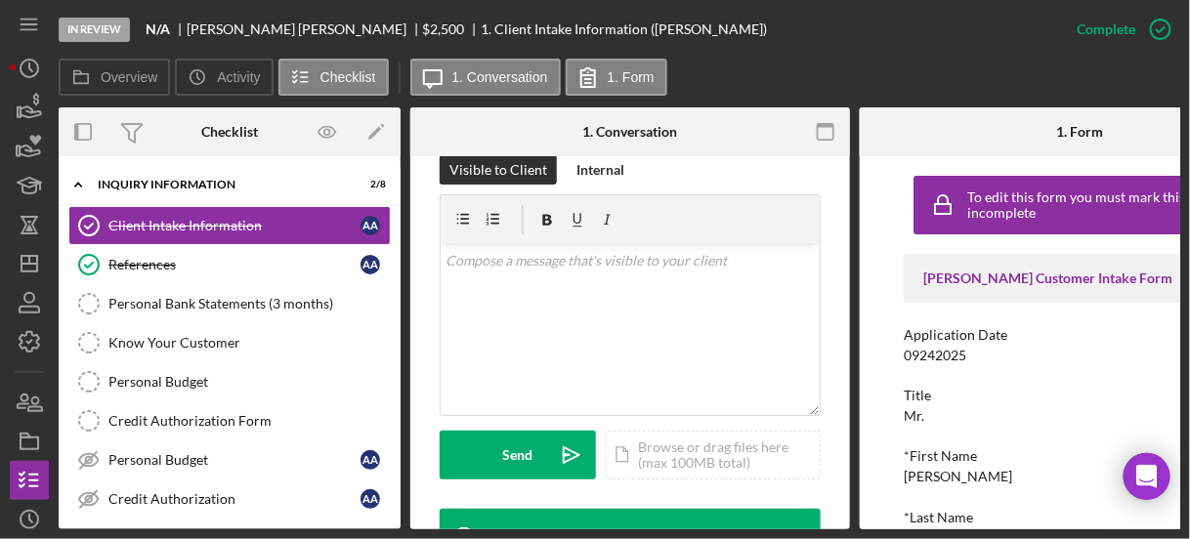
click at [871, 285] on div "To edit this form you must mark this item incomplete Justine PETERSEN Customer …" at bounding box center [1080, 342] width 440 height 373
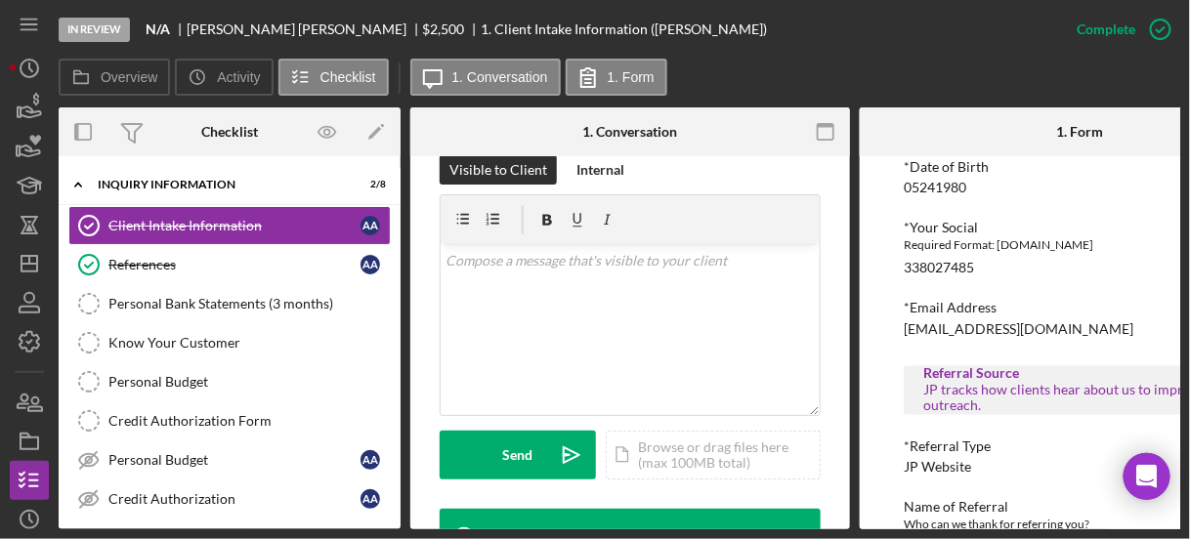
scroll to position [937, 0]
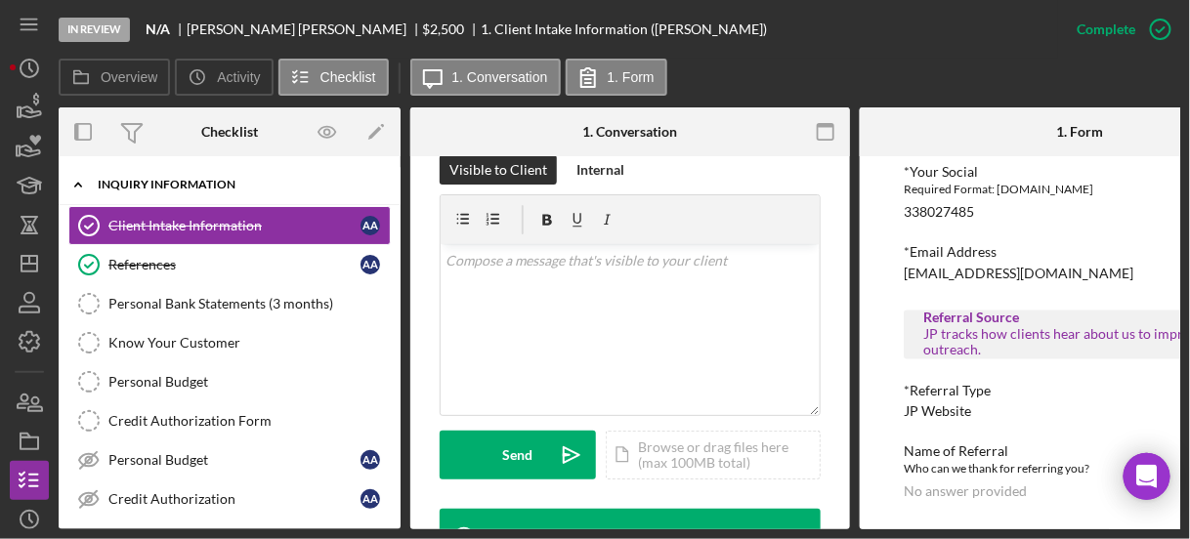
click at [79, 182] on icon "Icon/Expander" at bounding box center [78, 184] width 39 height 39
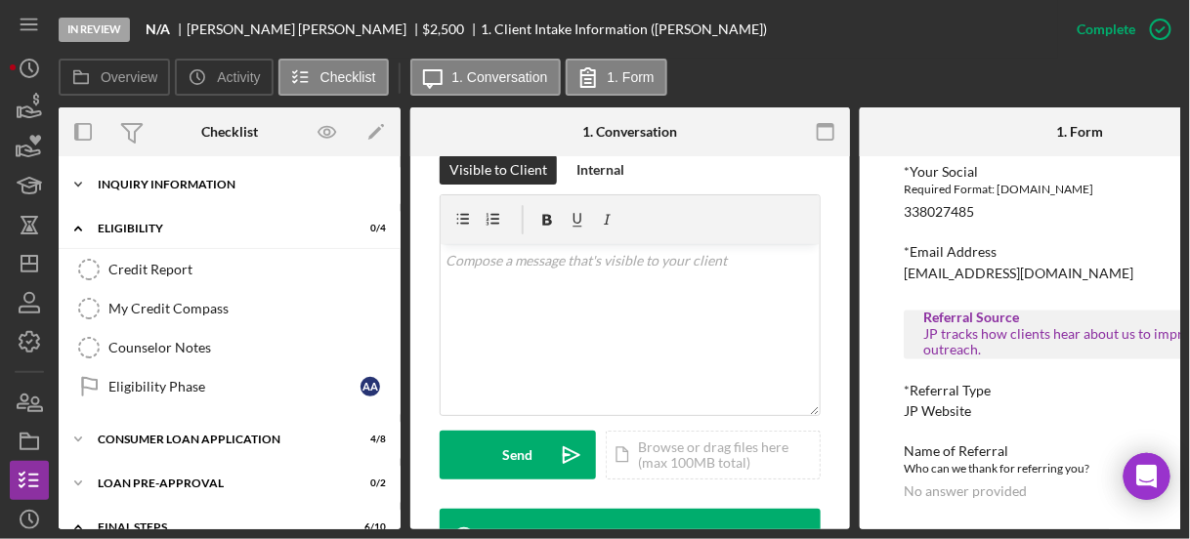
click at [79, 182] on icon "Icon/Expander" at bounding box center [78, 184] width 39 height 39
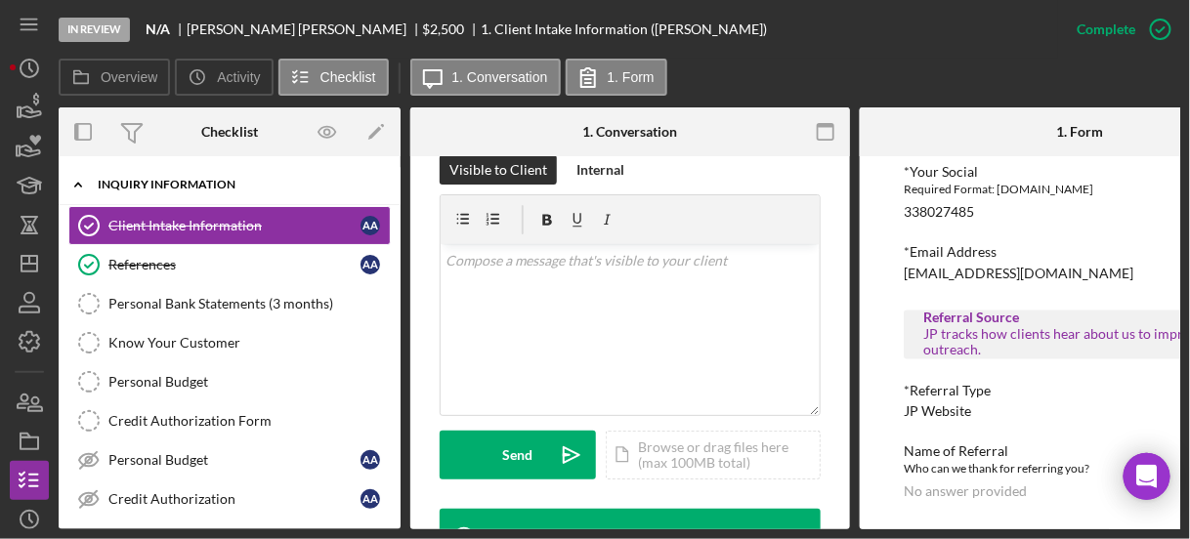
click at [79, 182] on icon "Icon/Expander" at bounding box center [78, 184] width 39 height 39
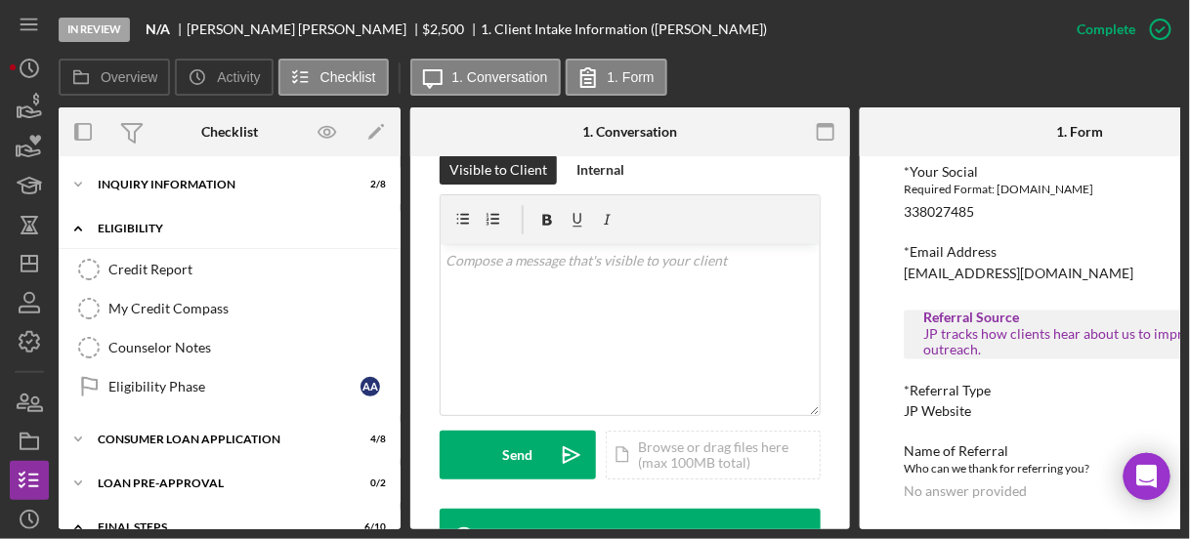
click at [84, 224] on icon "Icon/Expander" at bounding box center [78, 228] width 39 height 39
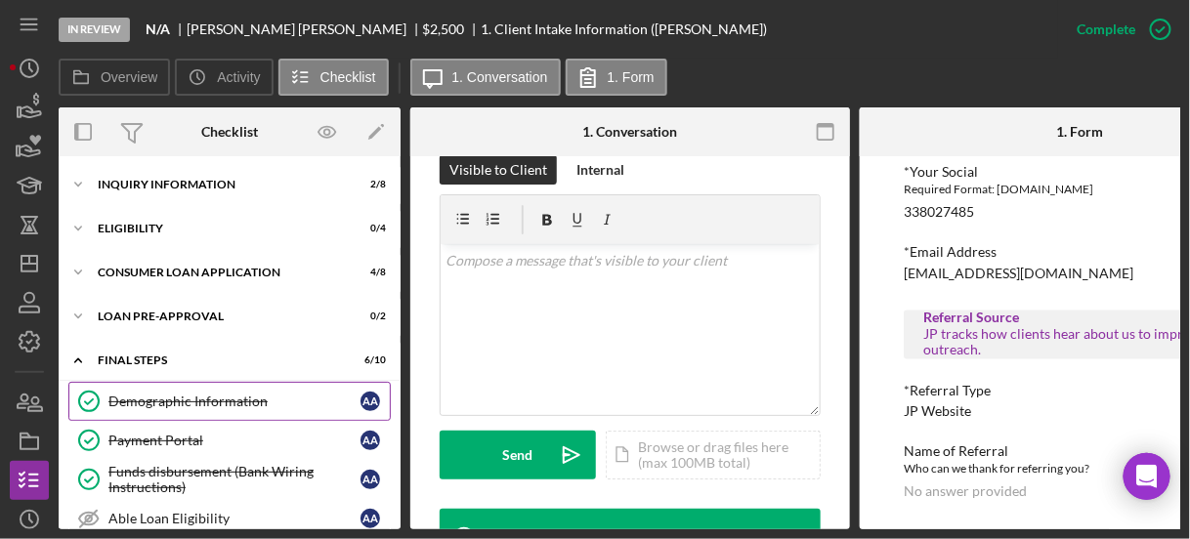
click at [142, 401] on div "Demographic Information" at bounding box center [234, 402] width 252 height 16
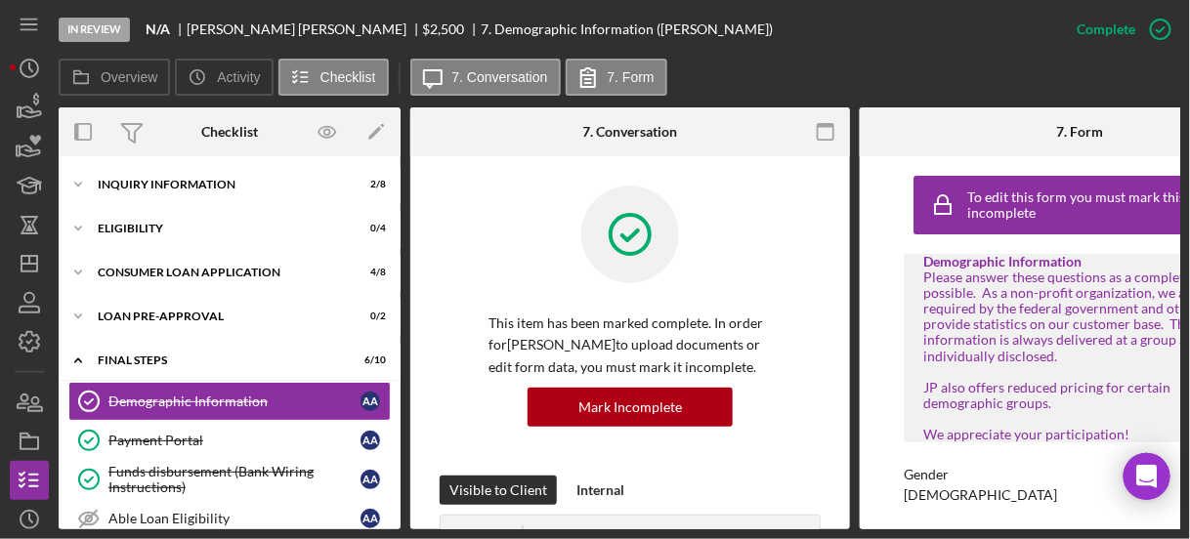
click at [880, 309] on div "To edit this form you must mark this item incomplete Demographic Information Pl…" at bounding box center [1080, 342] width 440 height 373
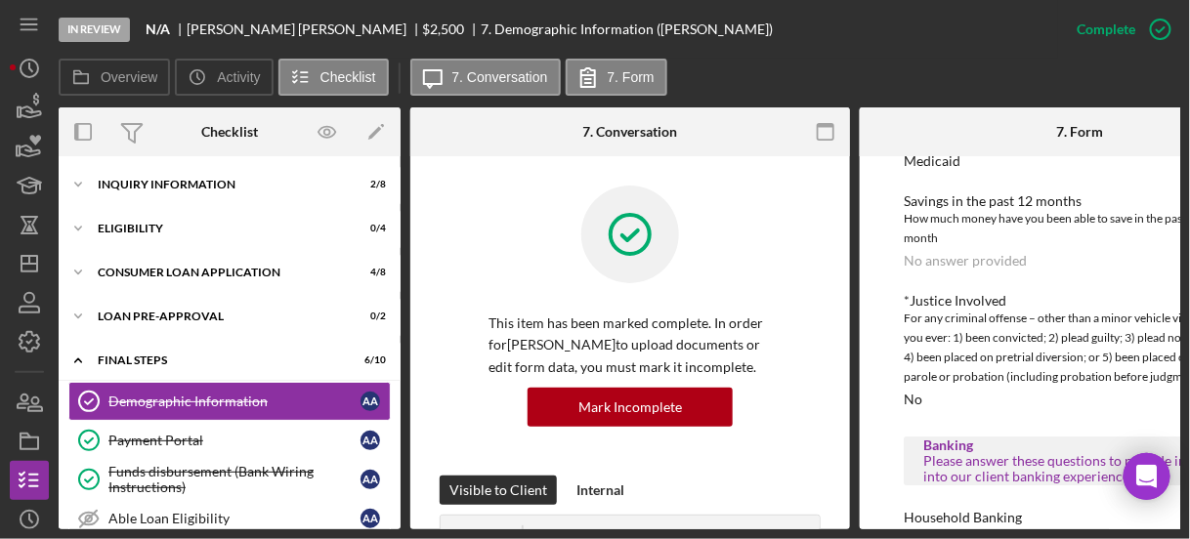
scroll to position [2001, 0]
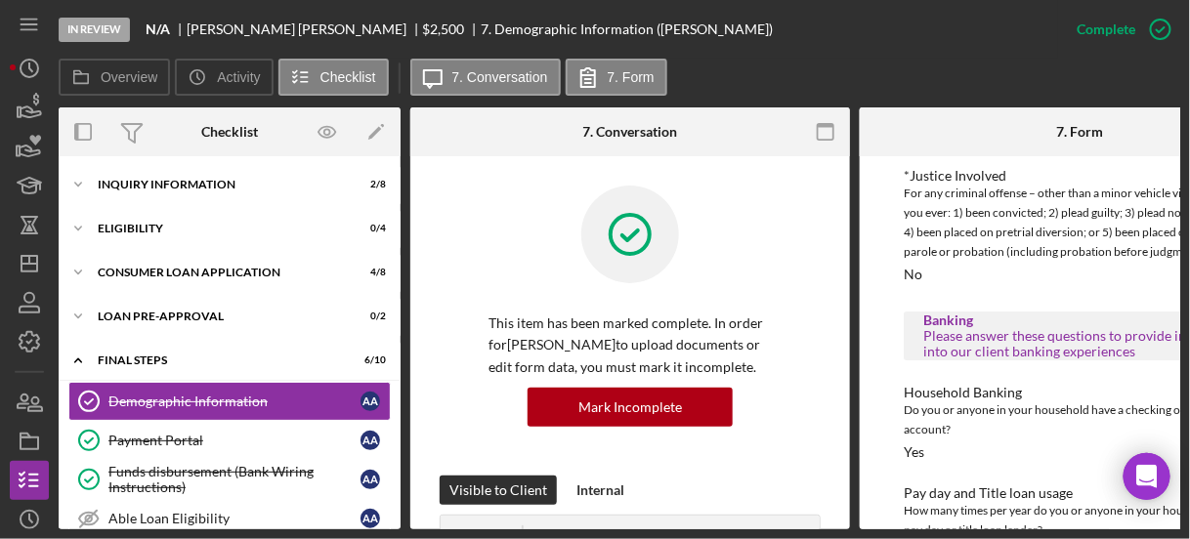
click at [876, 284] on div "To edit this form you must mark this item incomplete Demographic Information Pl…" at bounding box center [1080, 342] width 440 height 373
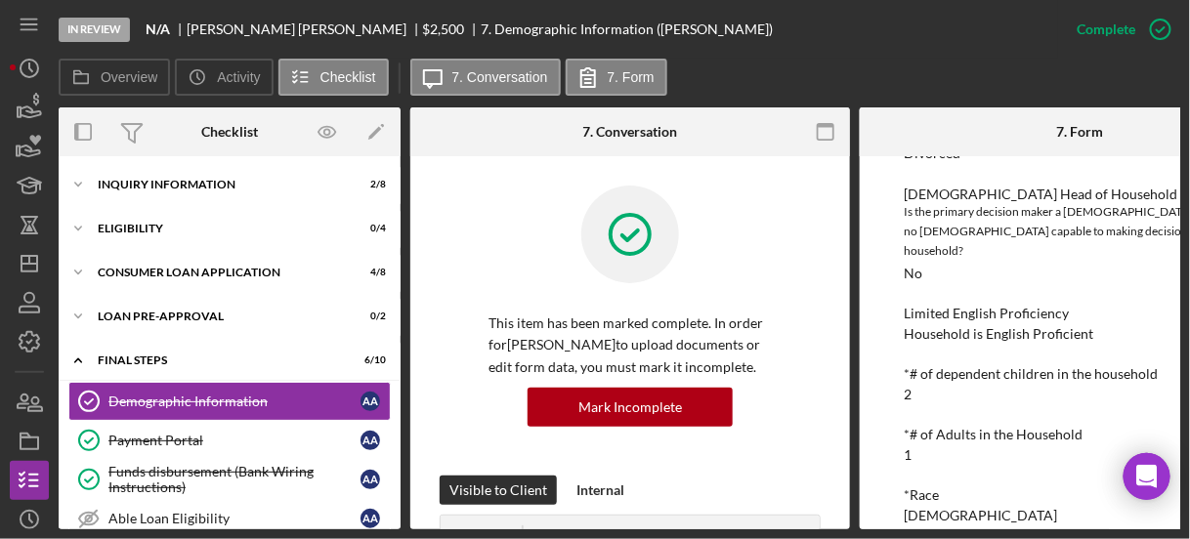
scroll to position [340, 0]
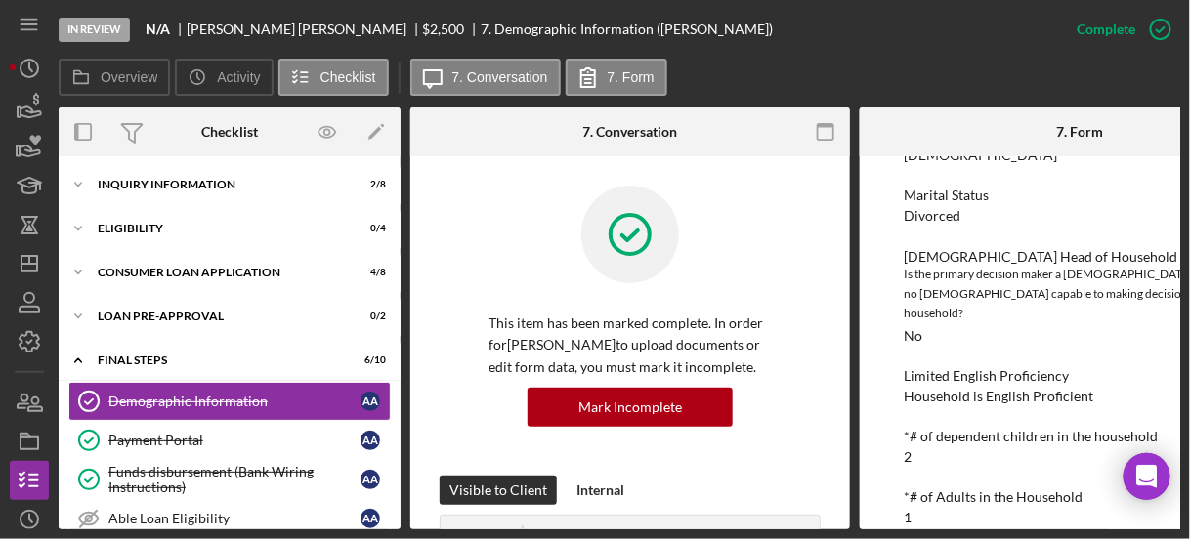
click at [902, 209] on div "To edit this form you must mark this item incomplete Demographic Information Pl…" at bounding box center [1080, 342] width 440 height 373
click at [84, 189] on icon "Icon/Expander" at bounding box center [78, 184] width 39 height 39
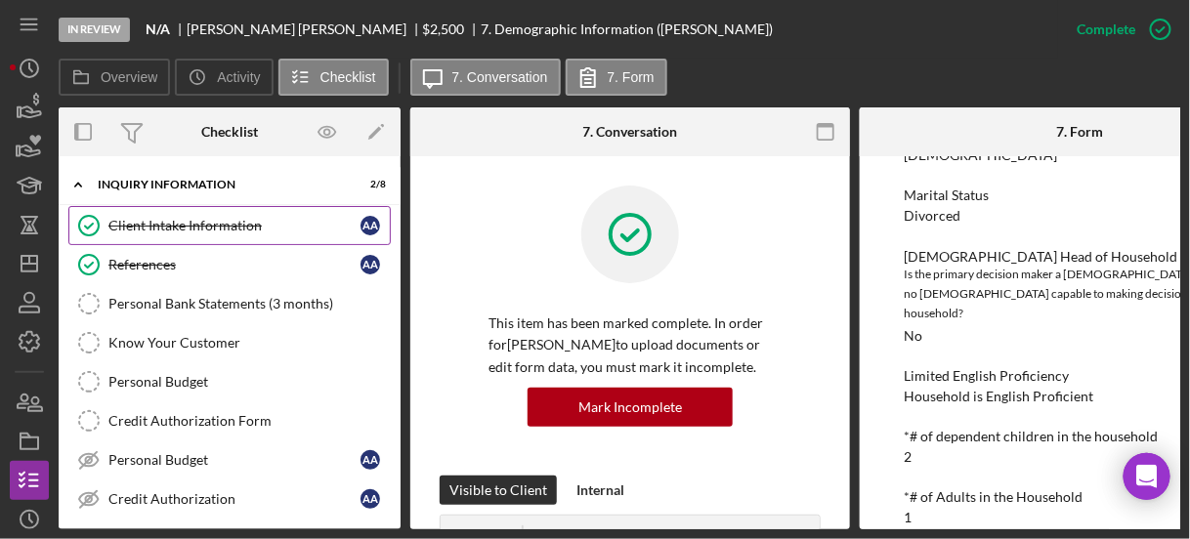
click at [170, 222] on div "Client Intake Information" at bounding box center [234, 226] width 252 height 16
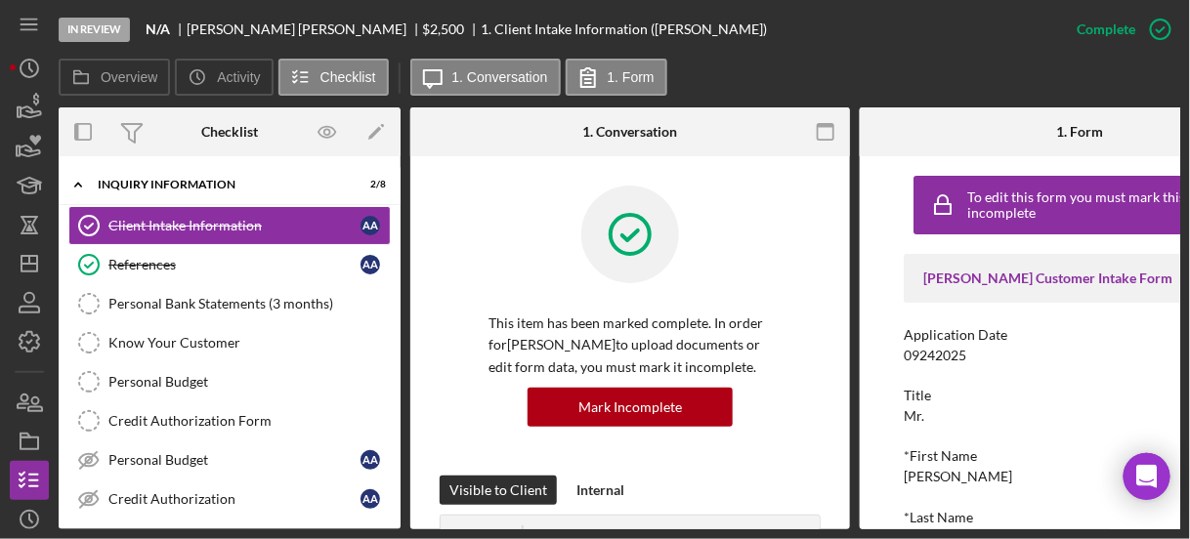
click at [883, 242] on div "To edit this form you must mark this item incomplete Justine PETERSEN Customer …" at bounding box center [1080, 342] width 440 height 373
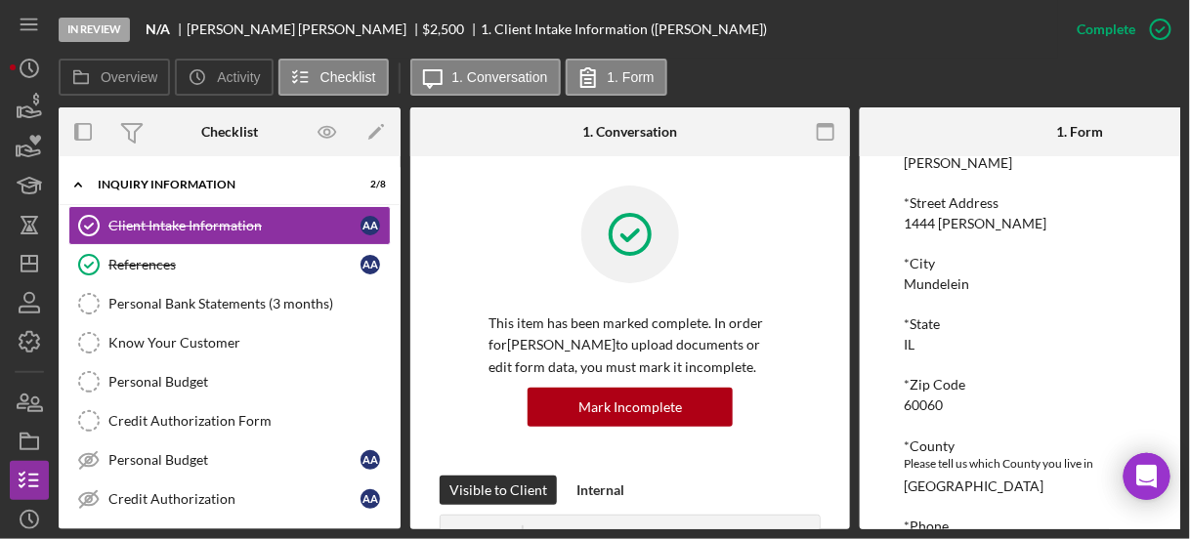
scroll to position [438, 0]
